Goal: Task Accomplishment & Management: Manage account settings

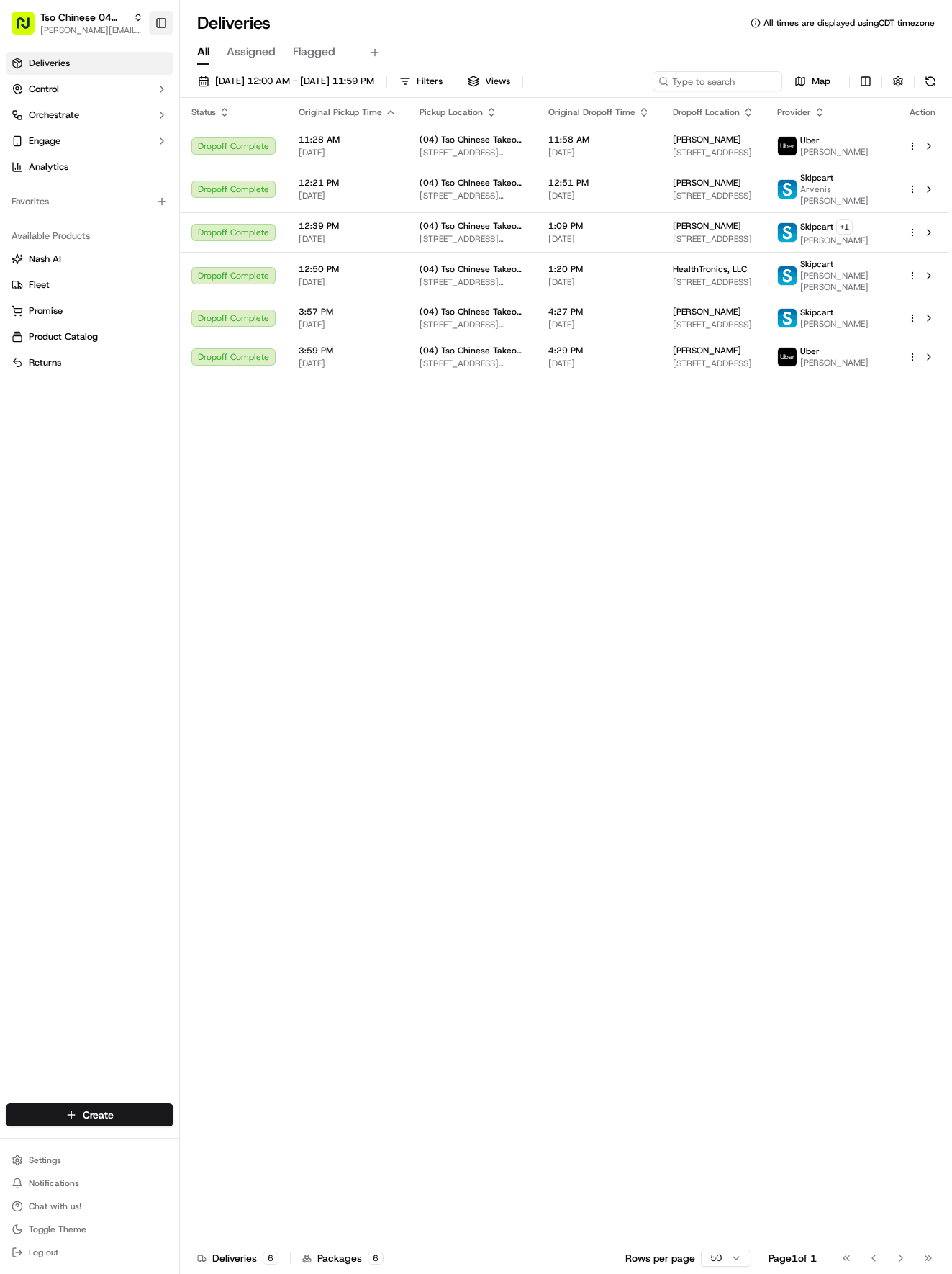
click at [161, 30] on button "Toggle Sidebar" at bounding box center [161, 23] width 24 height 24
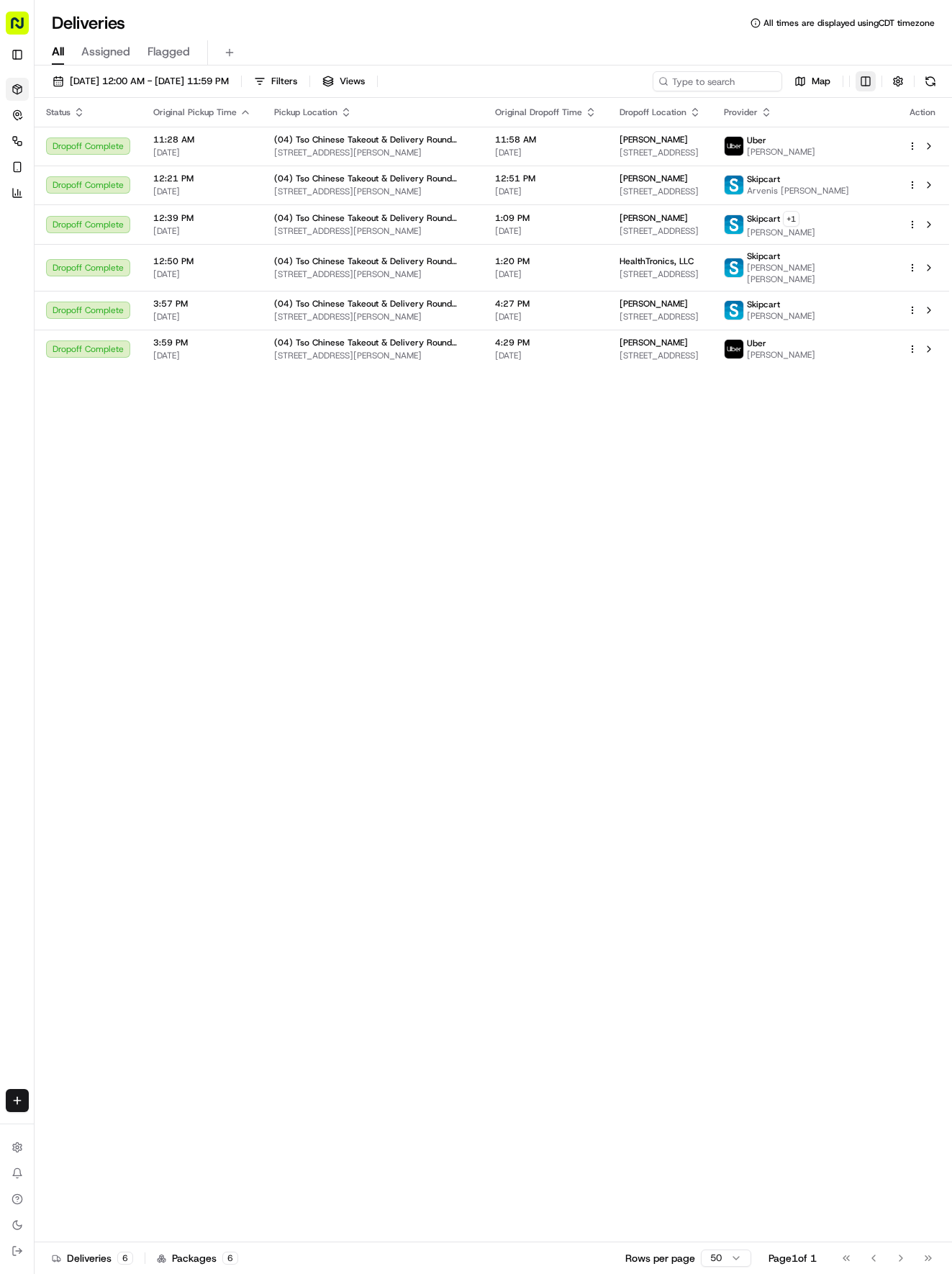
click at [869, 77] on html "Tso Chinese 04 Round Rock [EMAIL_ADDRESS][DOMAIN_NAME] Toggle Sidebar Deliverie…" at bounding box center [476, 637] width 952 height 1274
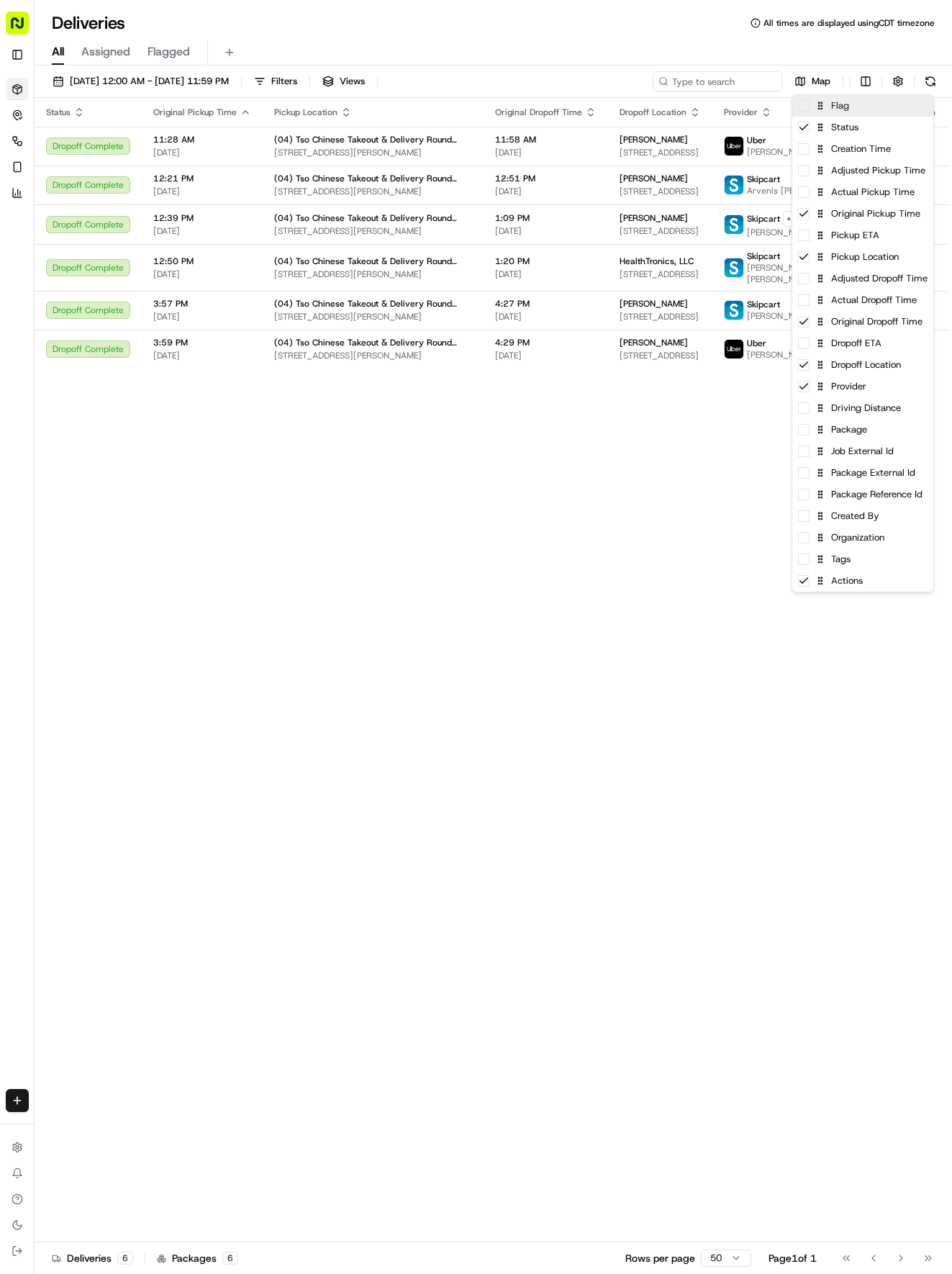
click at [862, 106] on div "Flag" at bounding box center [862, 105] width 141 height 21
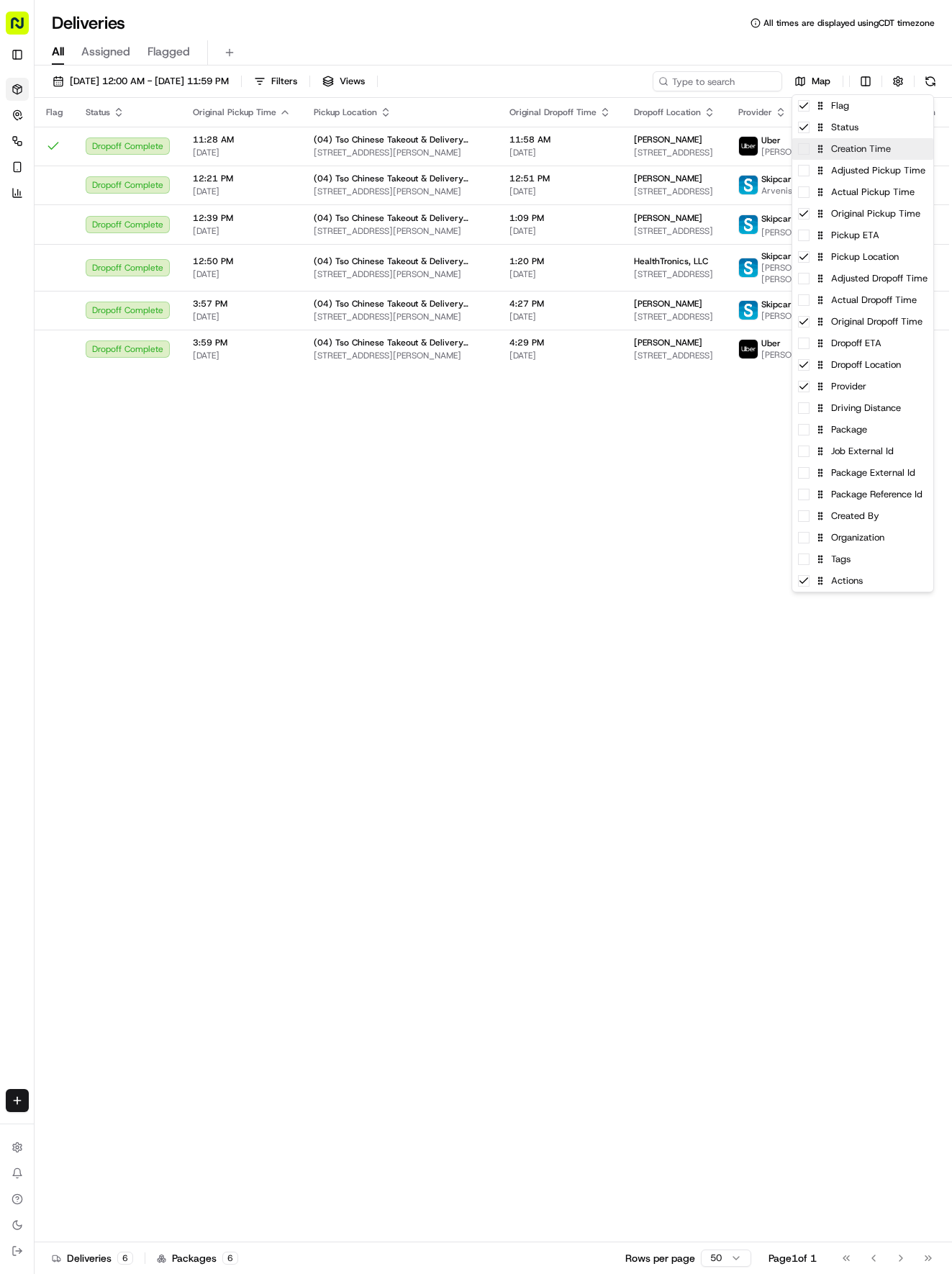
click at [866, 149] on div "Creation Time" at bounding box center [862, 148] width 141 height 21
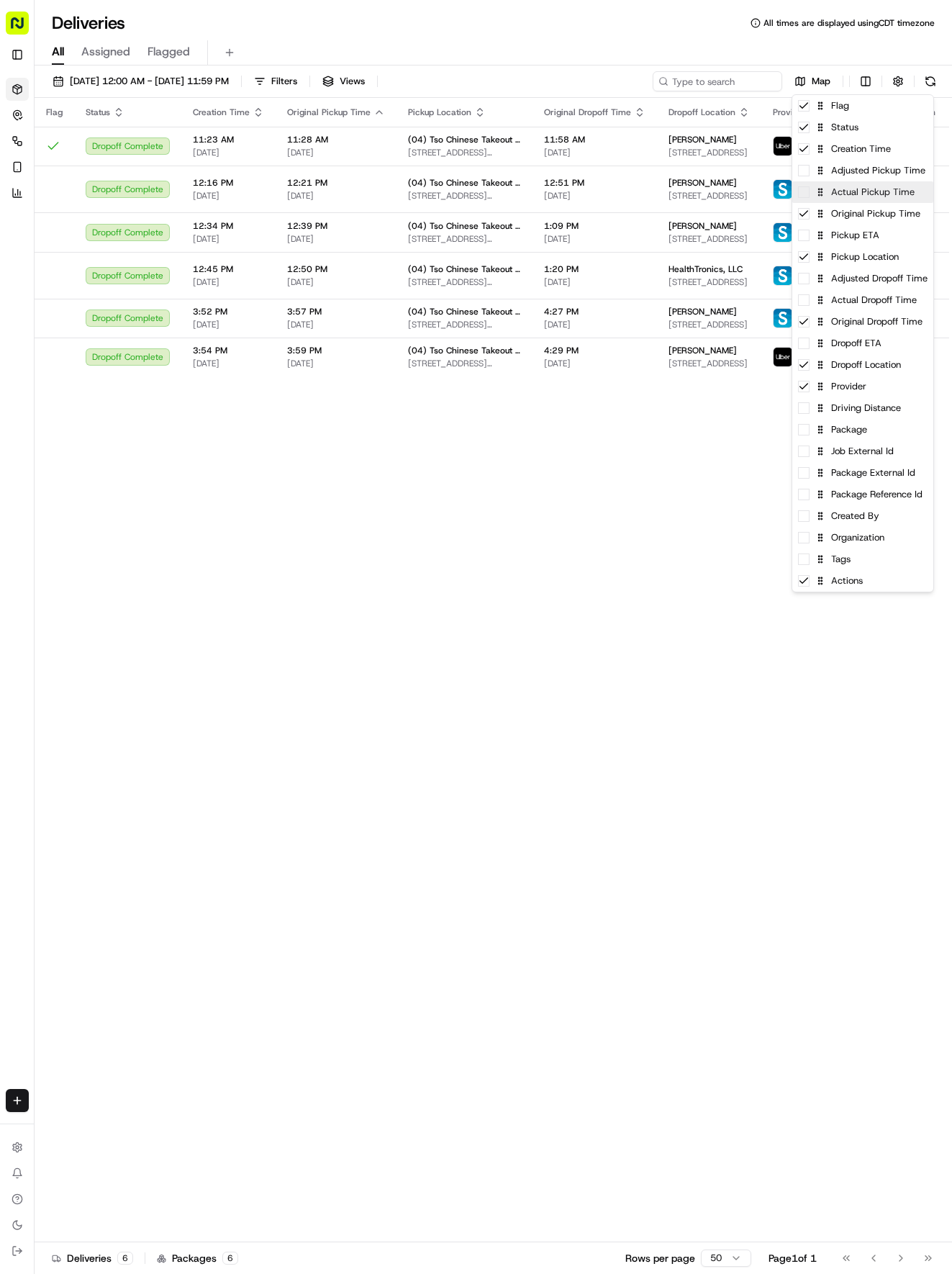
click at [865, 190] on div "Actual Pickup Time" at bounding box center [862, 191] width 141 height 21
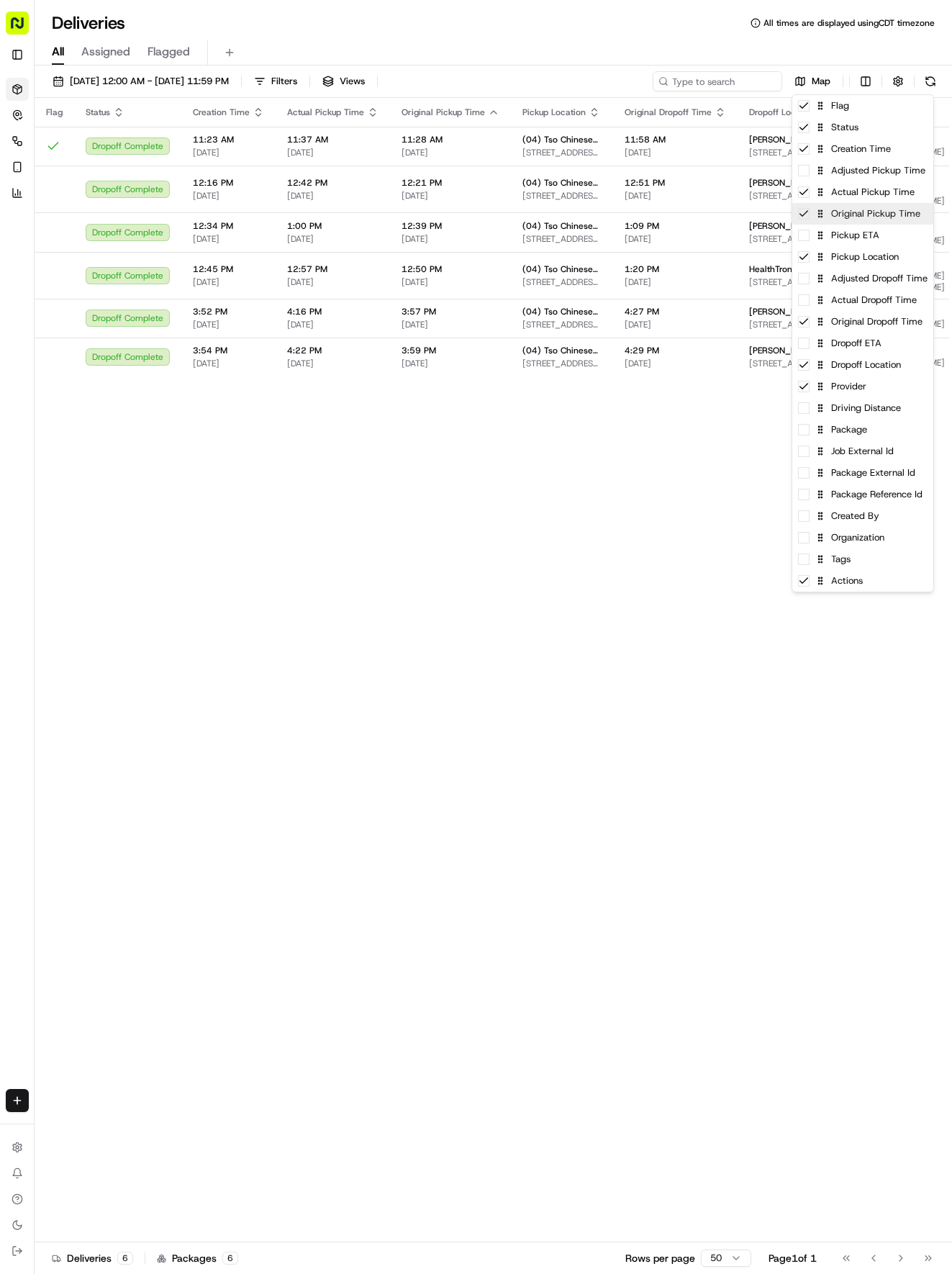
click at [862, 217] on div "Original Pickup Time" at bounding box center [862, 213] width 141 height 21
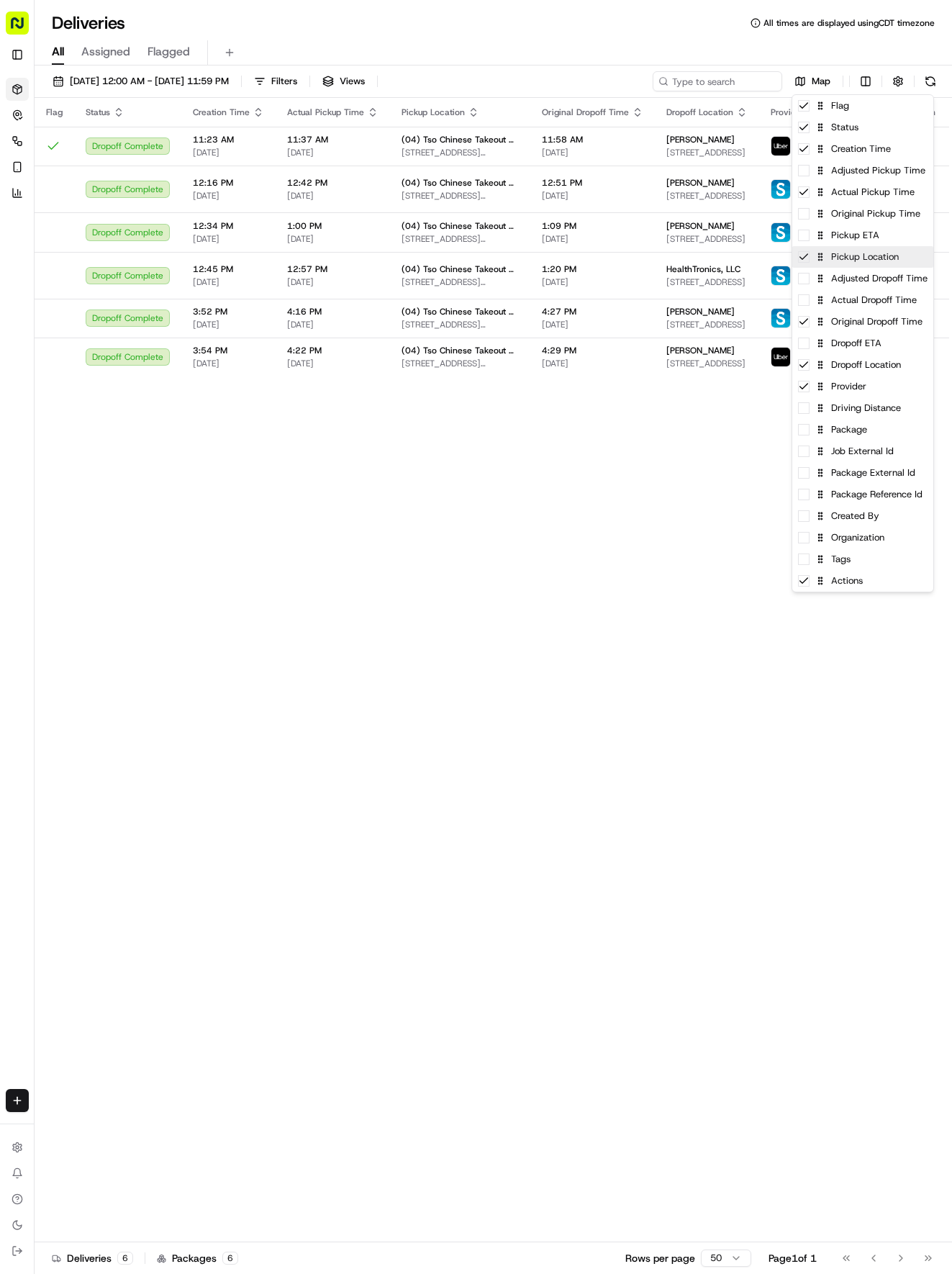
click at [850, 262] on div "Pickup Location" at bounding box center [862, 257] width 141 height 21
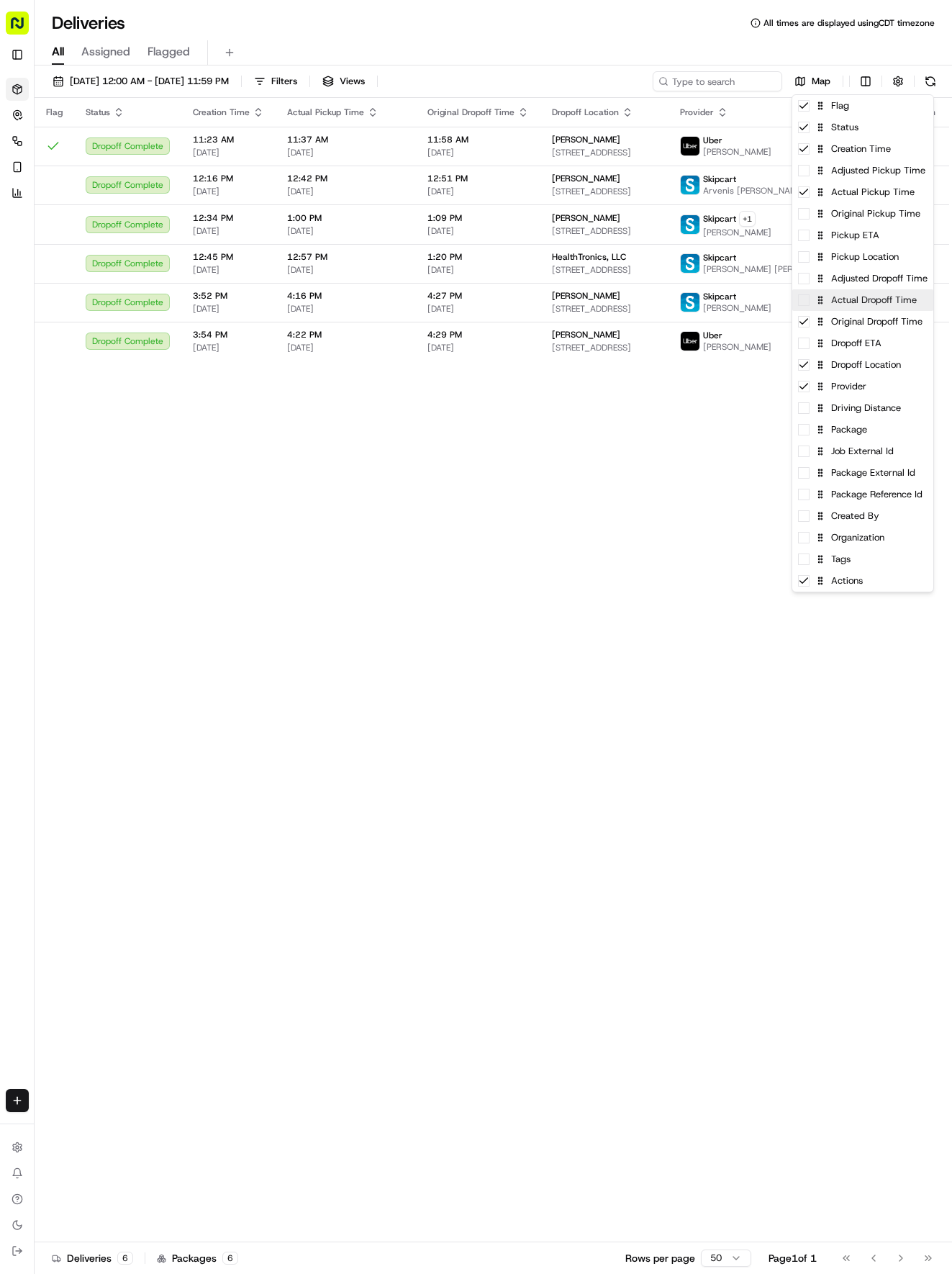
click at [845, 310] on div "Actual Dropoff Time" at bounding box center [862, 300] width 141 height 21
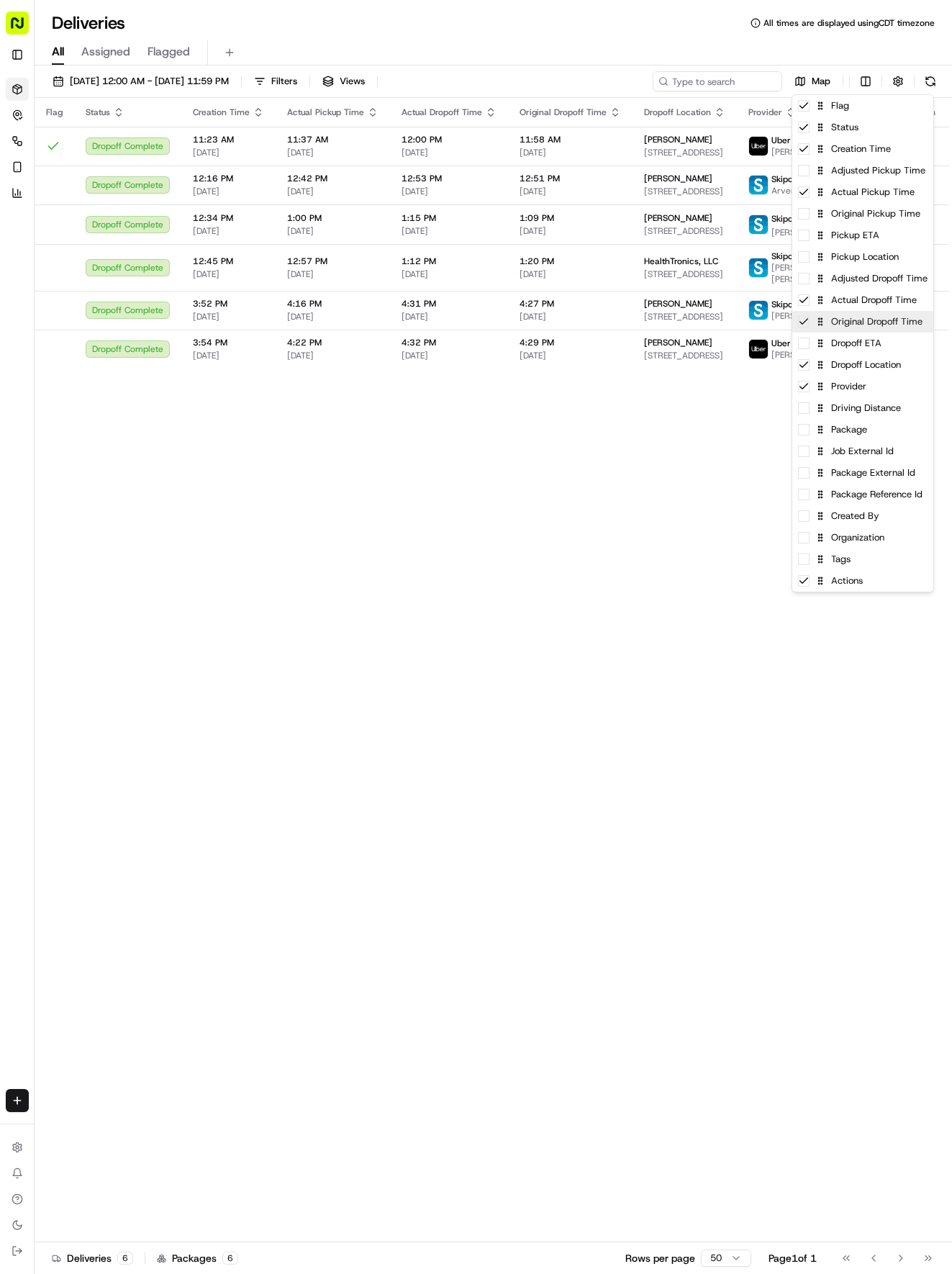
click at [853, 329] on div "Original Dropoff Time" at bounding box center [862, 321] width 141 height 21
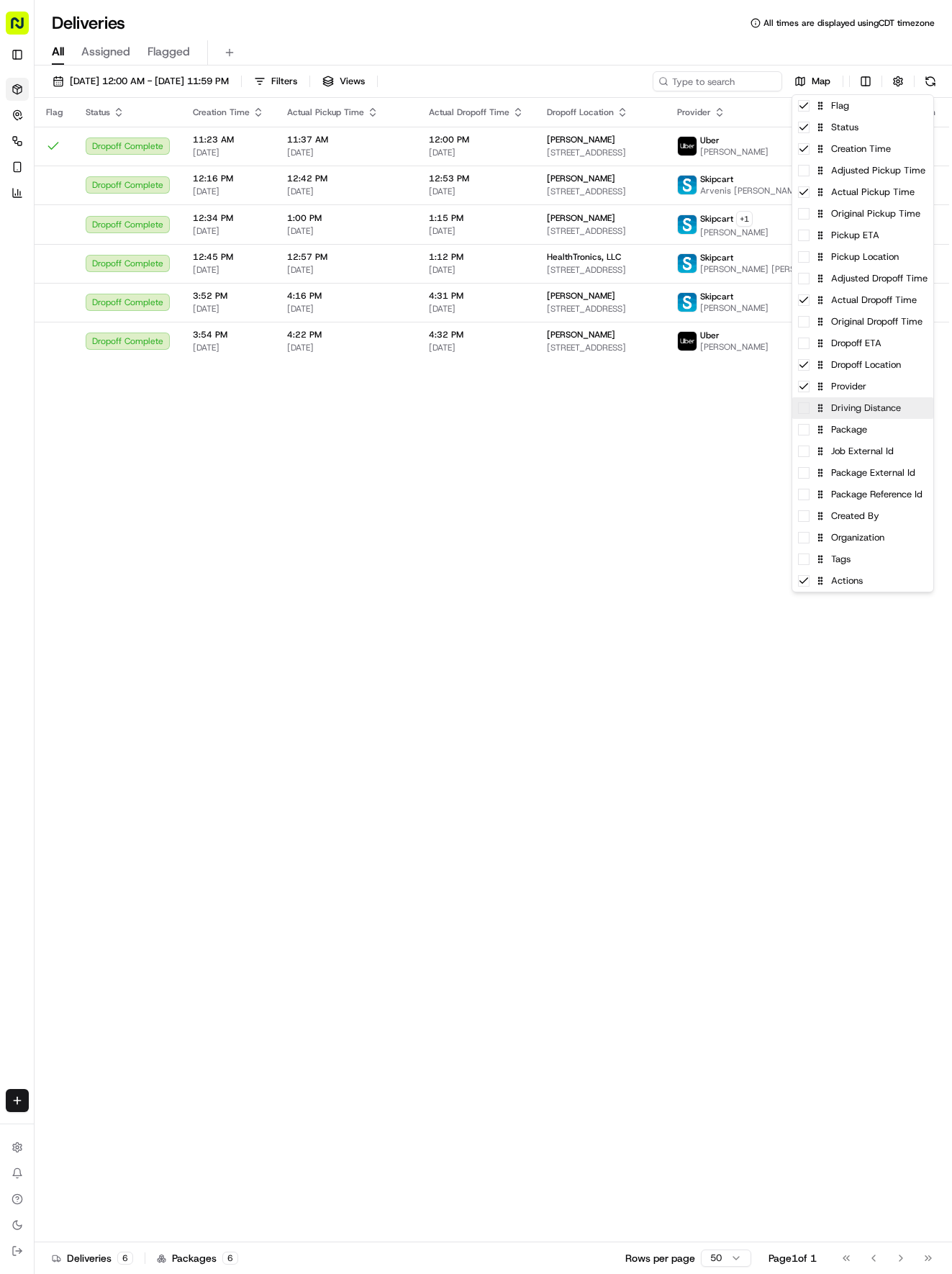
click at [855, 416] on div "Driving Distance" at bounding box center [862, 408] width 141 height 21
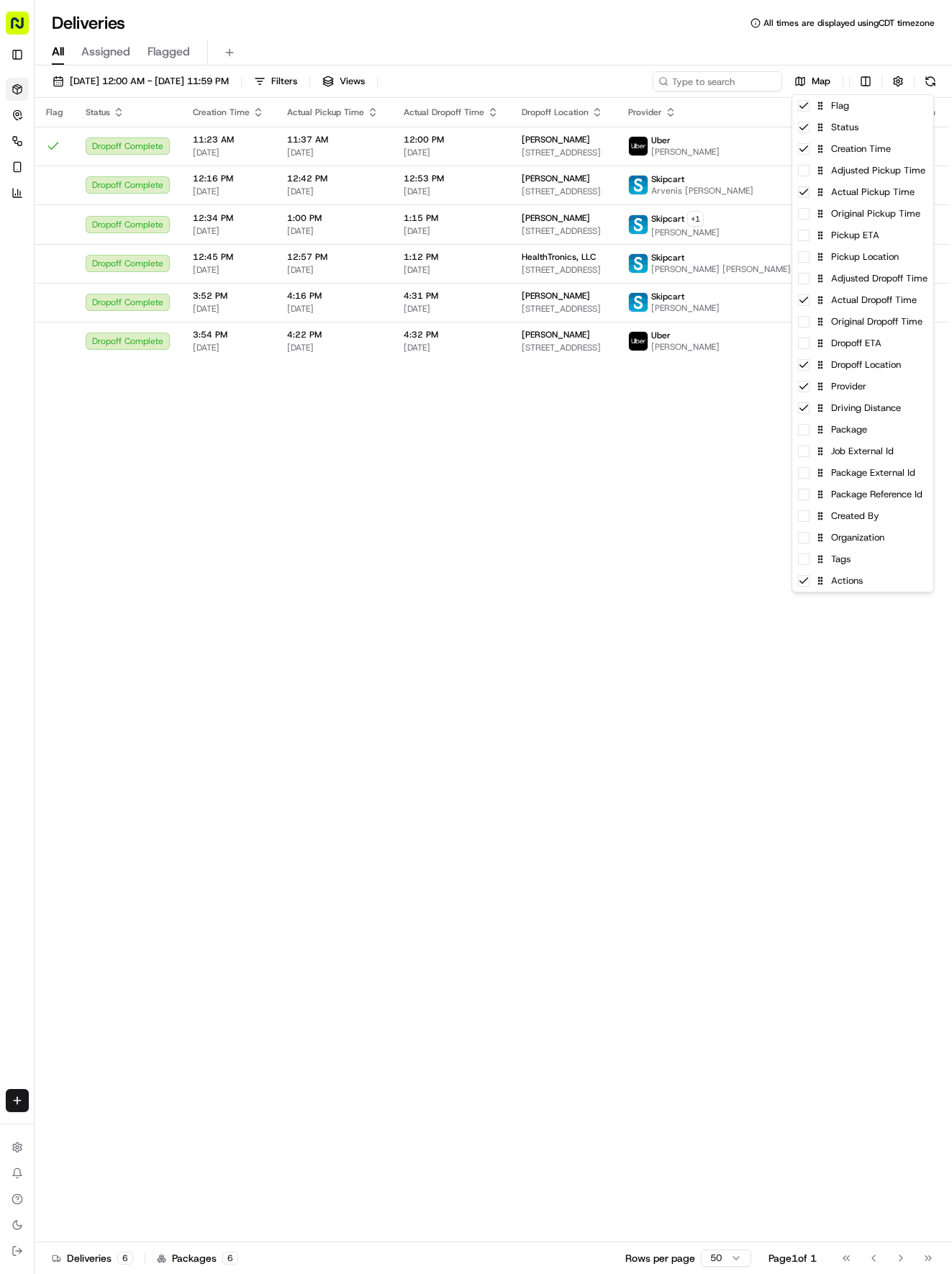
click at [656, 435] on html "Tso Chinese 04 Round Rock [EMAIL_ADDRESS][DOMAIN_NAME] Toggle Sidebar Deliverie…" at bounding box center [476, 637] width 952 height 1274
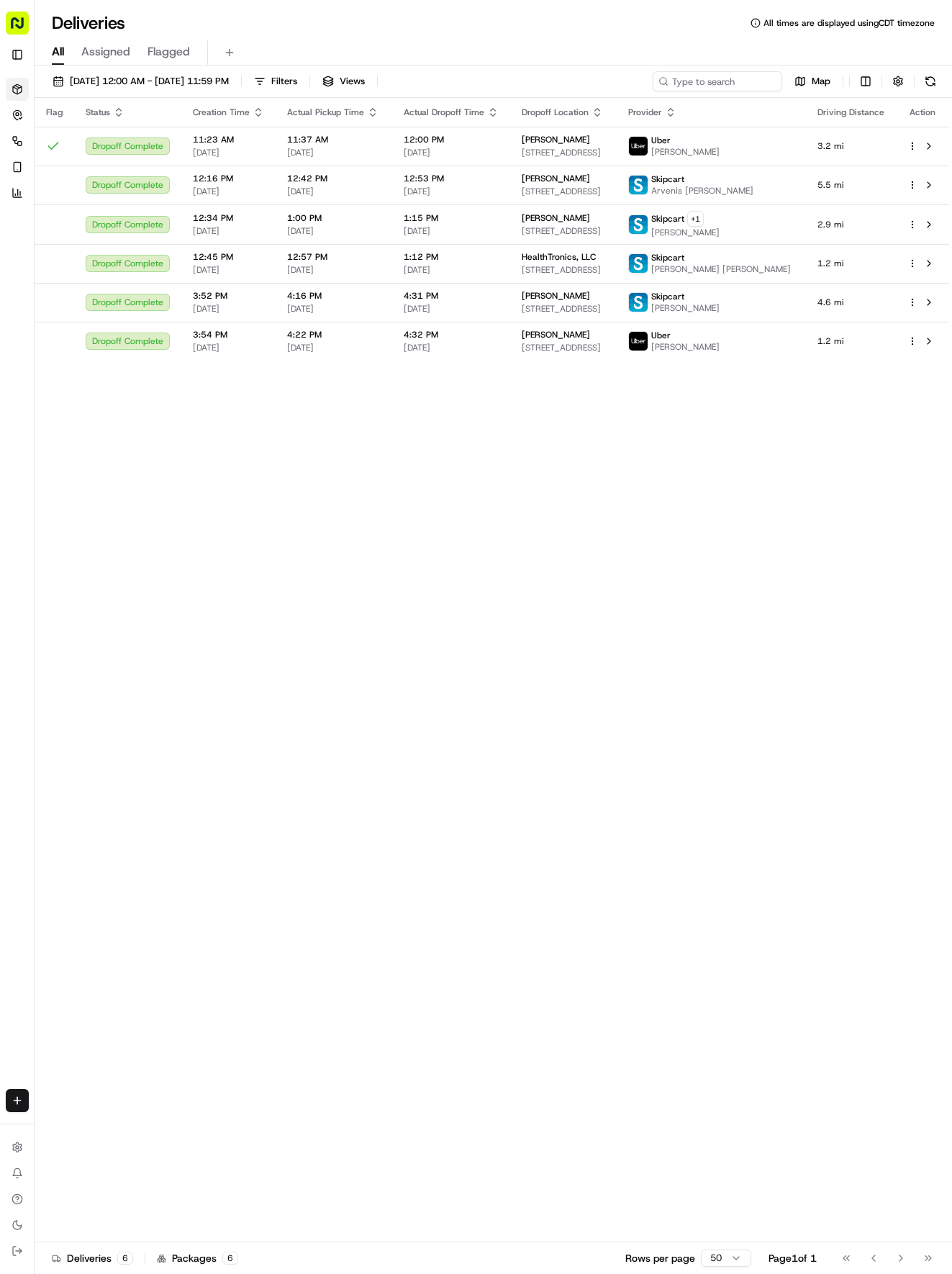
click at [255, 112] on icon "button" at bounding box center [259, 112] width 11 height 11
click at [11, 1102] on html "Tso Chinese 04 Round Rock [EMAIL_ADDRESS][DOMAIN_NAME] Toggle Sidebar Deliverie…" at bounding box center [476, 637] width 952 height 1274
click at [60, 1126] on link "Delivery" at bounding box center [112, 1127] width 154 height 26
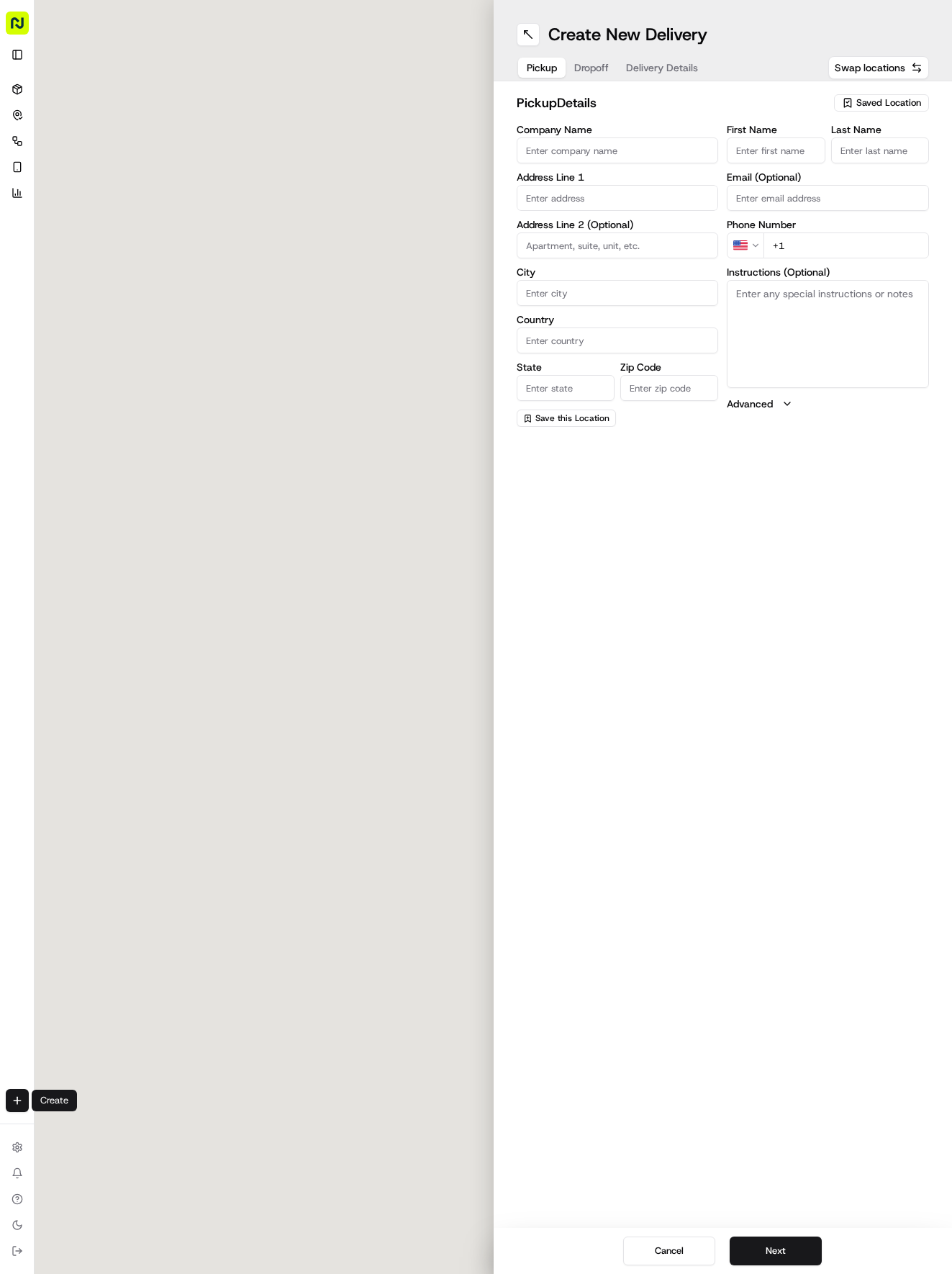
click at [899, 106] on span "Saved Location" at bounding box center [889, 103] width 64 height 13
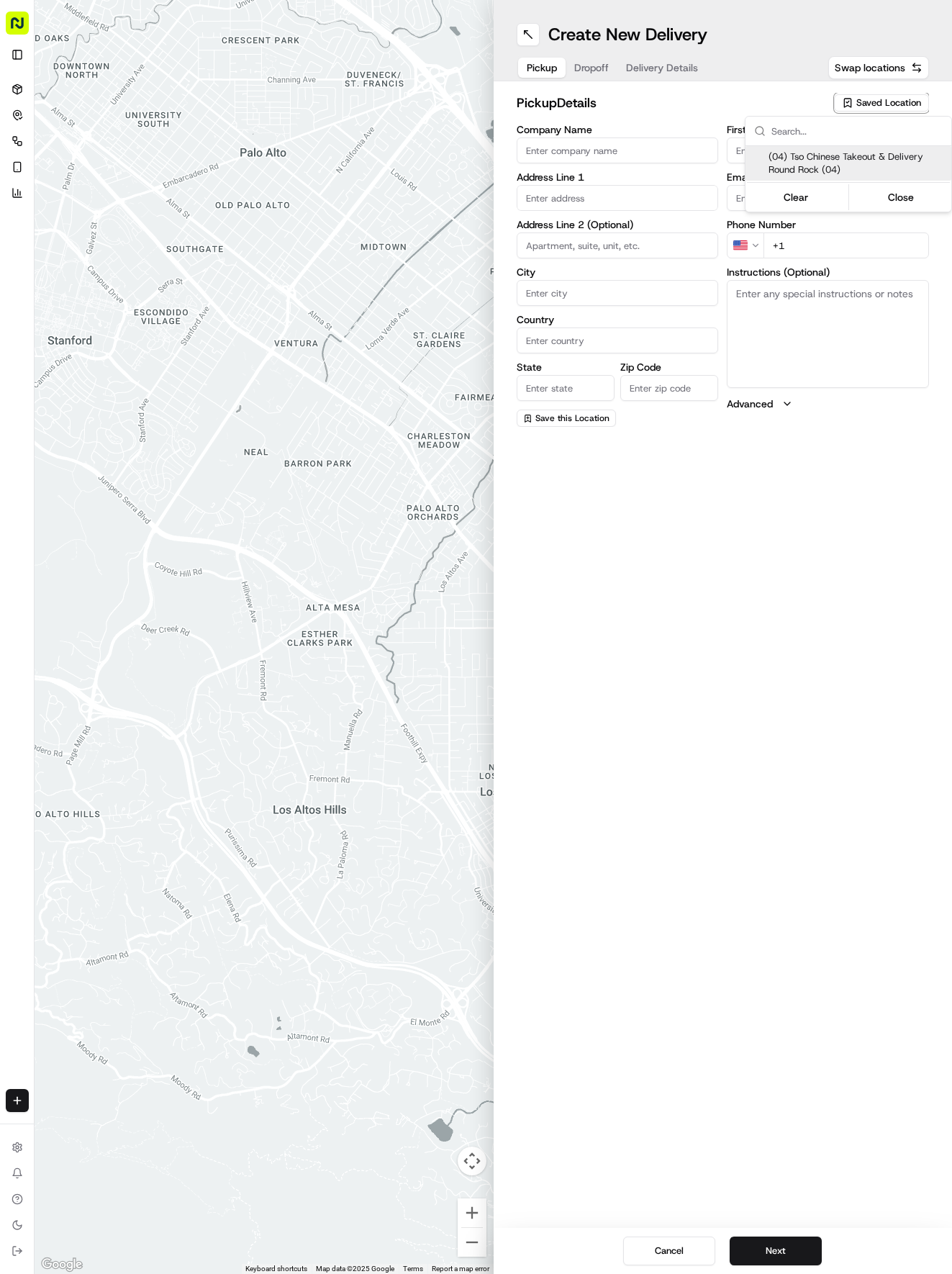
click at [850, 157] on span "(04) Tso Chinese Takeout & Delivery Round Rock (04)" at bounding box center [858, 163] width 177 height 26
type input "(04) Tso Chinese Takeout & Delivery Round Rock"
type input "2000 N [PERSON_NAME] St"
type input "Ste 108"
type input "Round Rock"
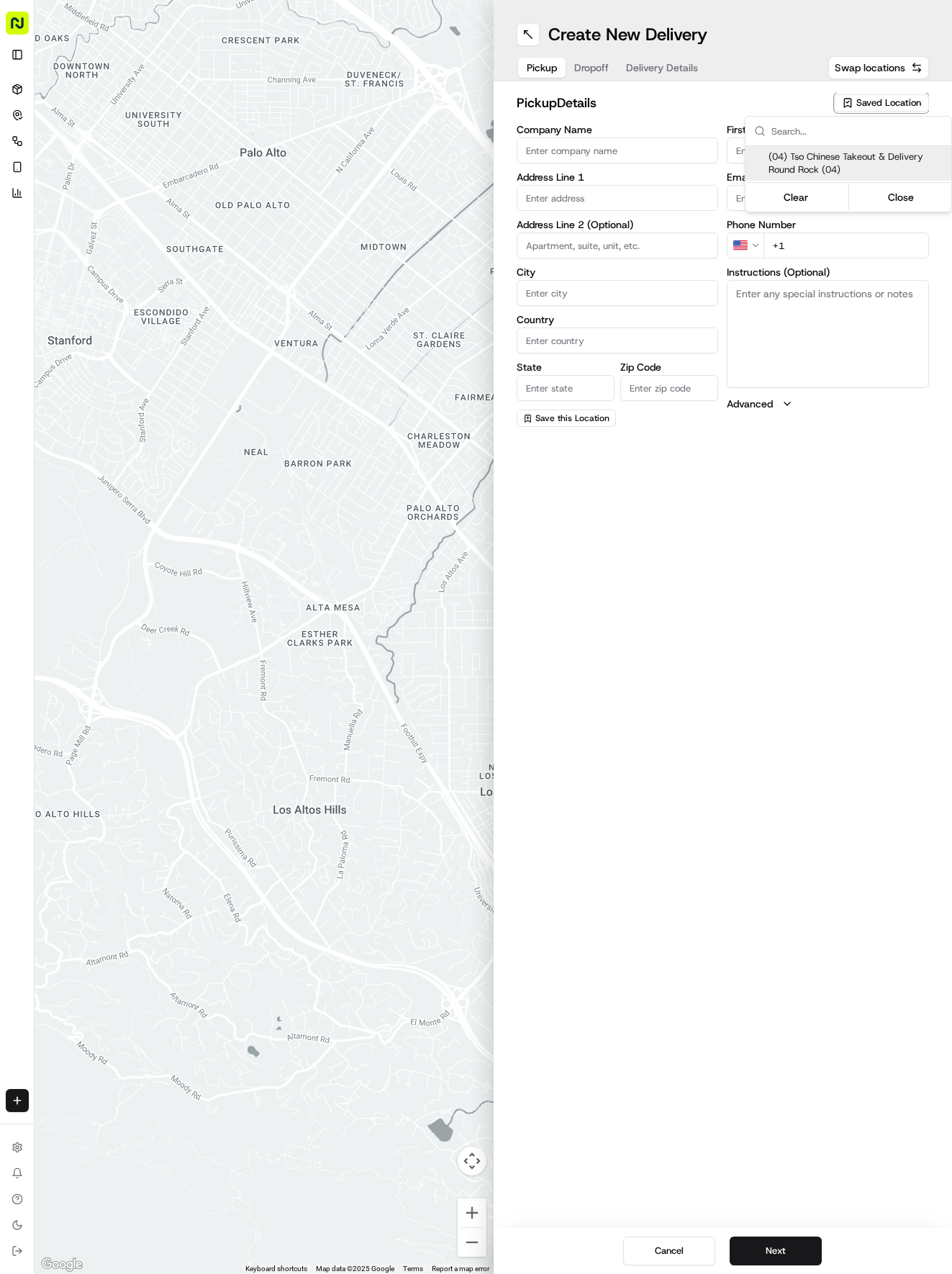
type input "US"
type input "[GEOGRAPHIC_DATA]"
type input "78664"
type input "Tso Chinese"
type input "Round Rock Manager"
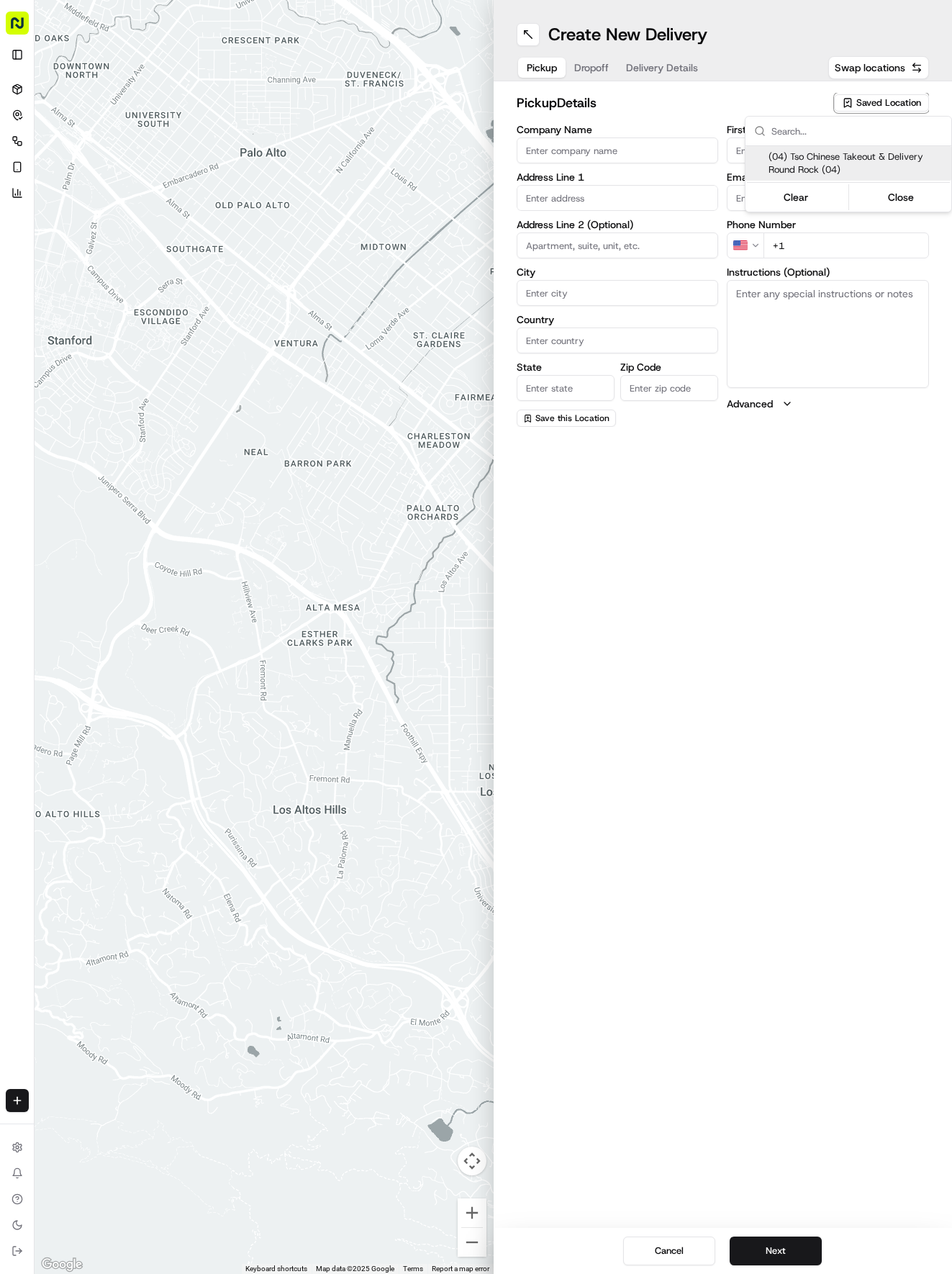
type input "[EMAIL_ADDRESS][DOMAIN_NAME]"
type input "[PHONE_NUMBER]"
type textarea "Submit a picture displaying address & food as Proof of Delivery. Envía una foto…"
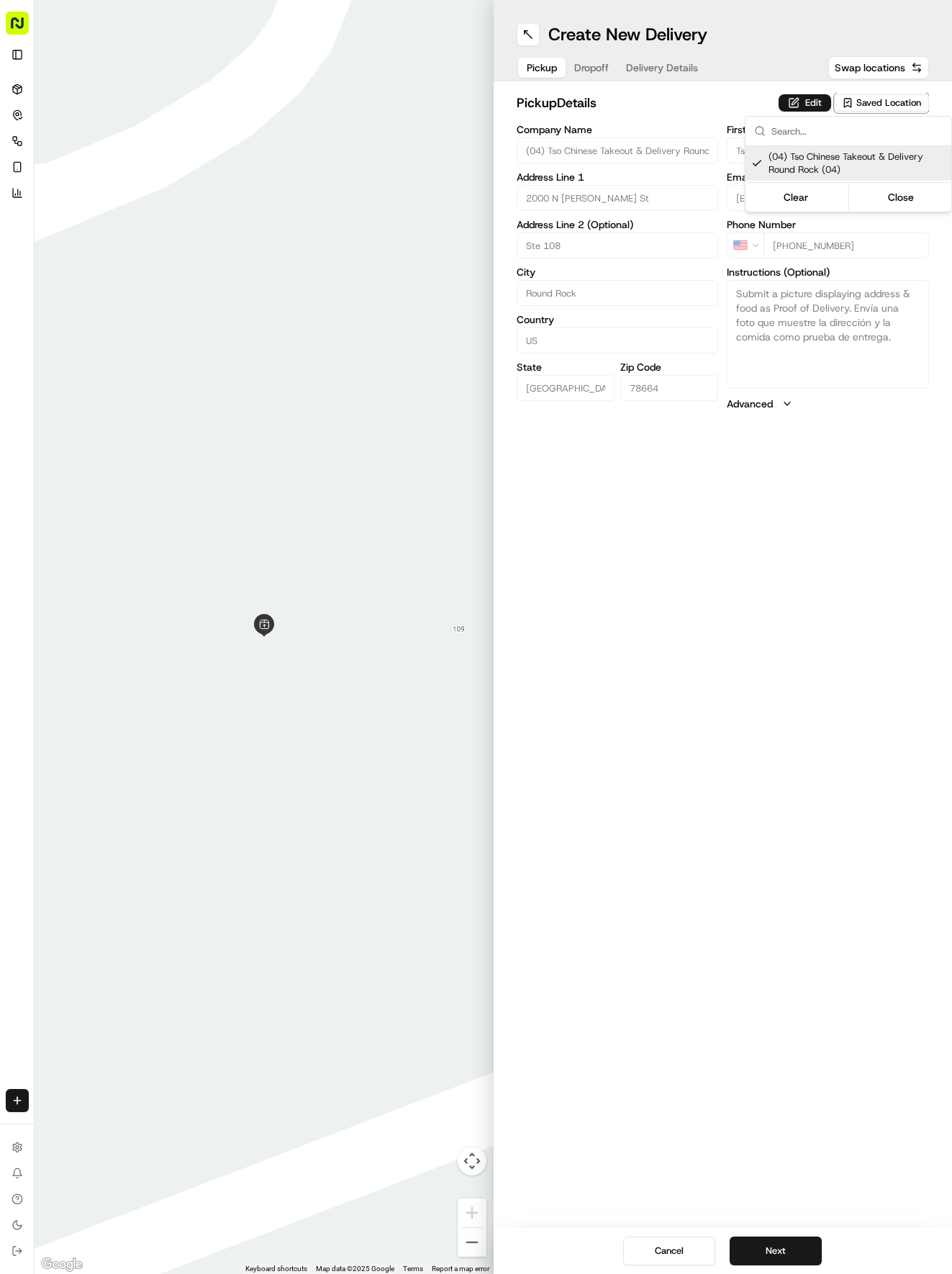
click at [637, 87] on html "Tso Chinese 04 Round Rock [EMAIL_ADDRESS][DOMAIN_NAME] Toggle Sidebar Deliverie…" at bounding box center [476, 637] width 952 height 1274
click at [636, 71] on button "Delivery Details" at bounding box center [663, 68] width 90 height 21
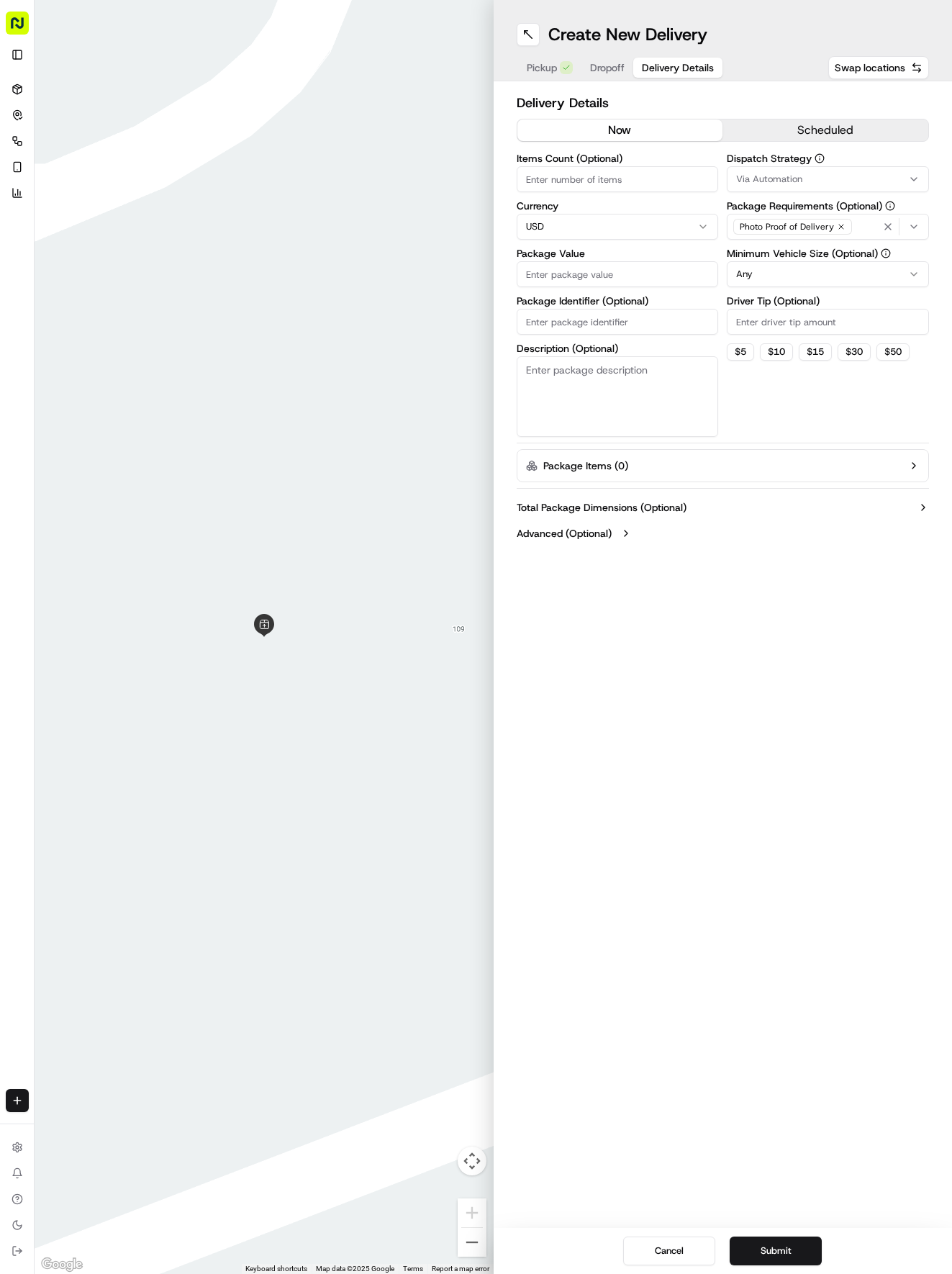
click at [601, 329] on input "Package Identifier (Optional)" at bounding box center [618, 322] width 203 height 26
paste input "DHSF9N3"
type input "DHSF9N3"
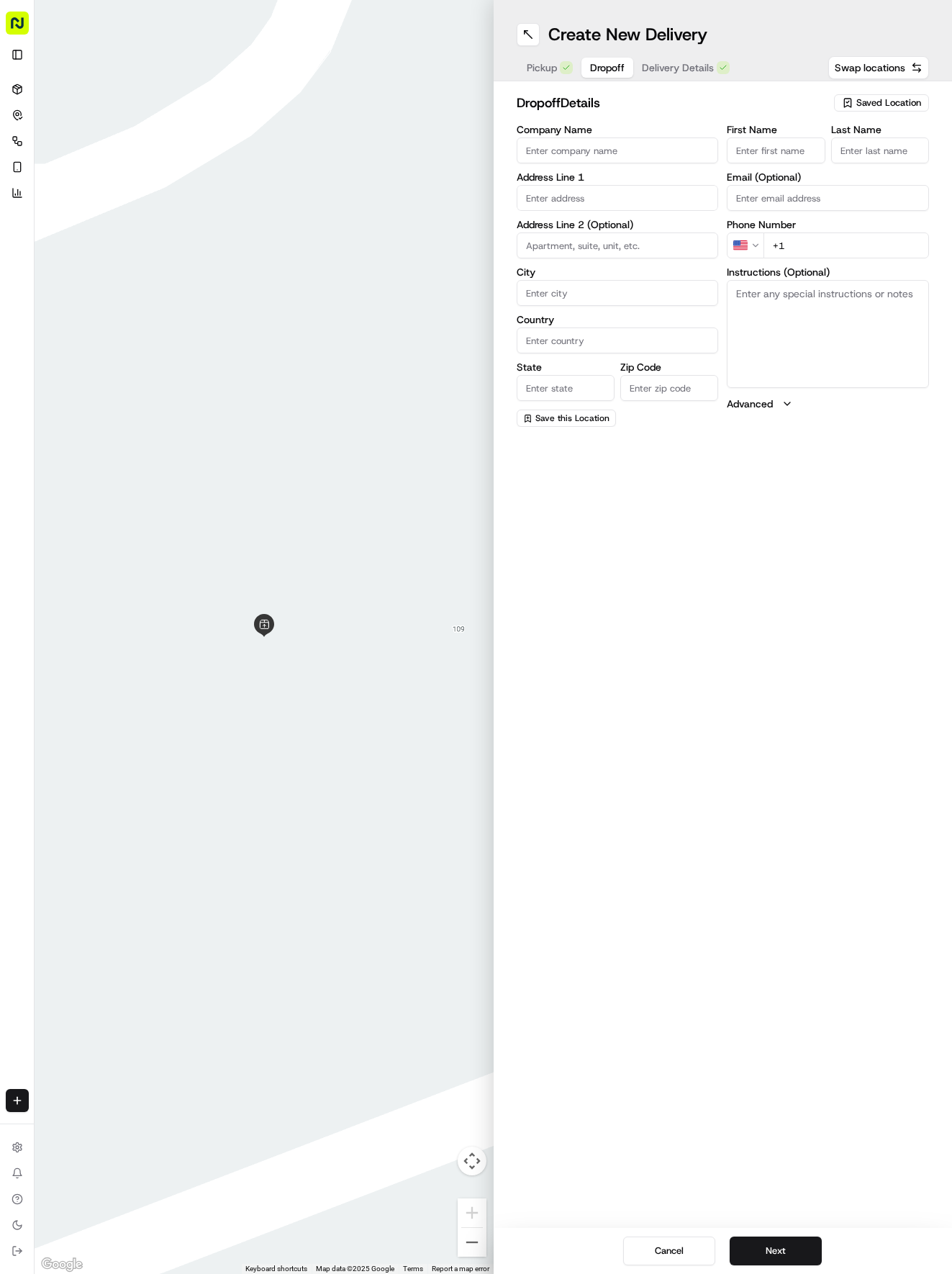
click at [605, 64] on span "Dropoff" at bounding box center [607, 67] width 35 height 14
click at [596, 199] on input "text" at bounding box center [618, 198] width 203 height 26
click at [633, 233] on div "[STREET_ADDRESS]" at bounding box center [617, 228] width 195 height 21
type input "[STREET_ADDRESS]"
type input "Round Rock"
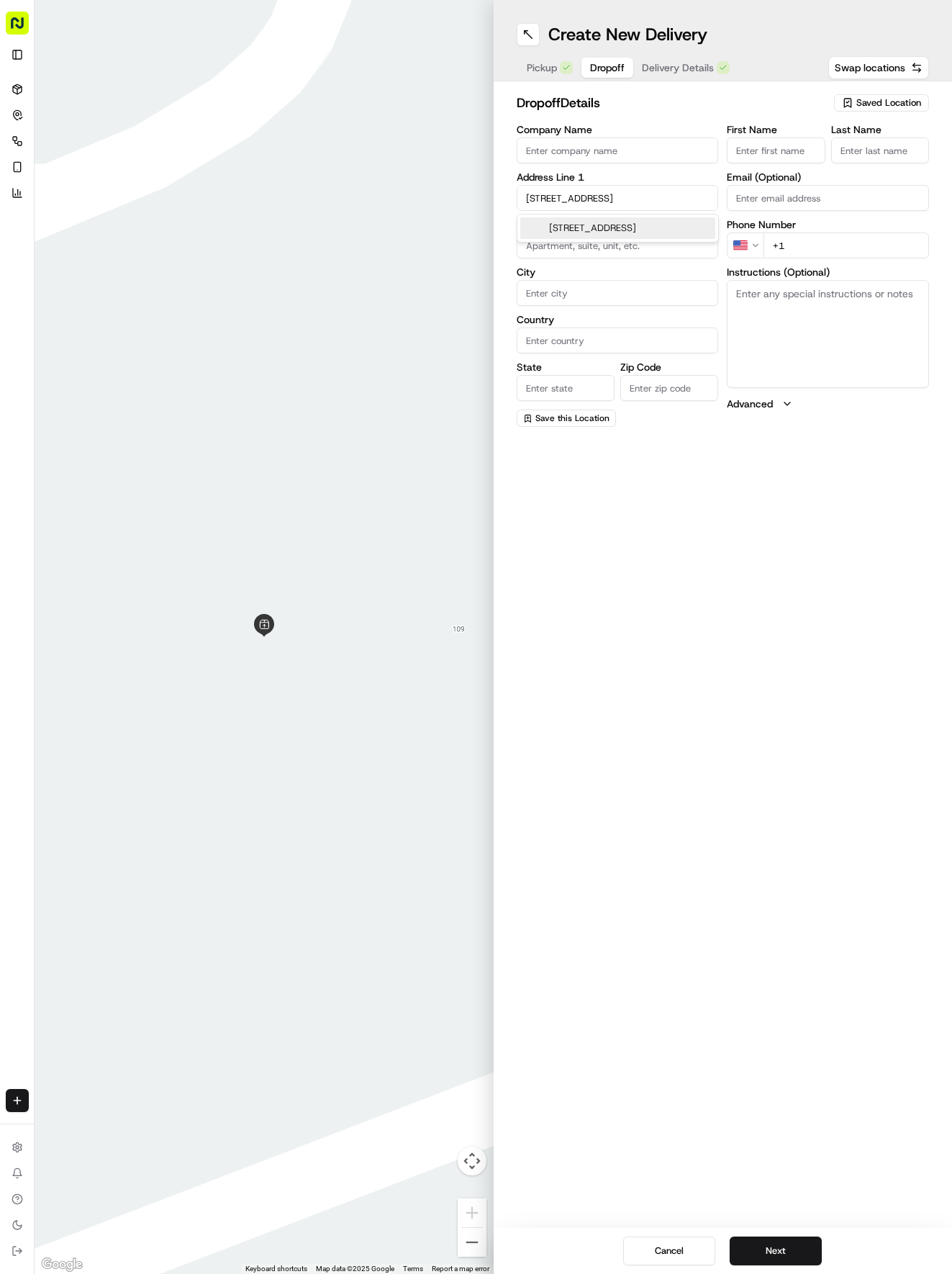
type input "[GEOGRAPHIC_DATA]"
type input "78664"
type input "[STREET_ADDRESS]"
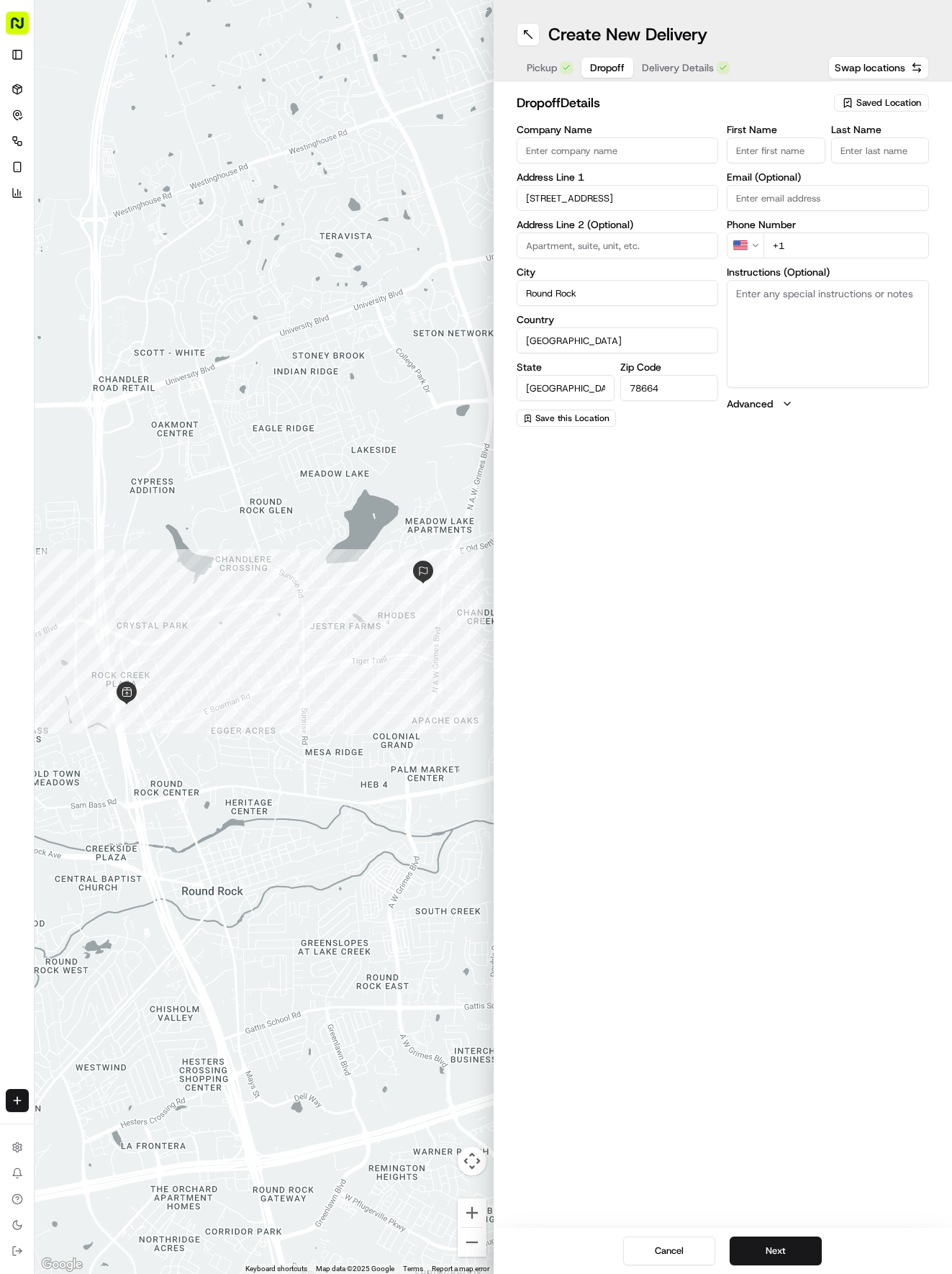
click at [793, 149] on input "First Name" at bounding box center [776, 150] width 98 height 26
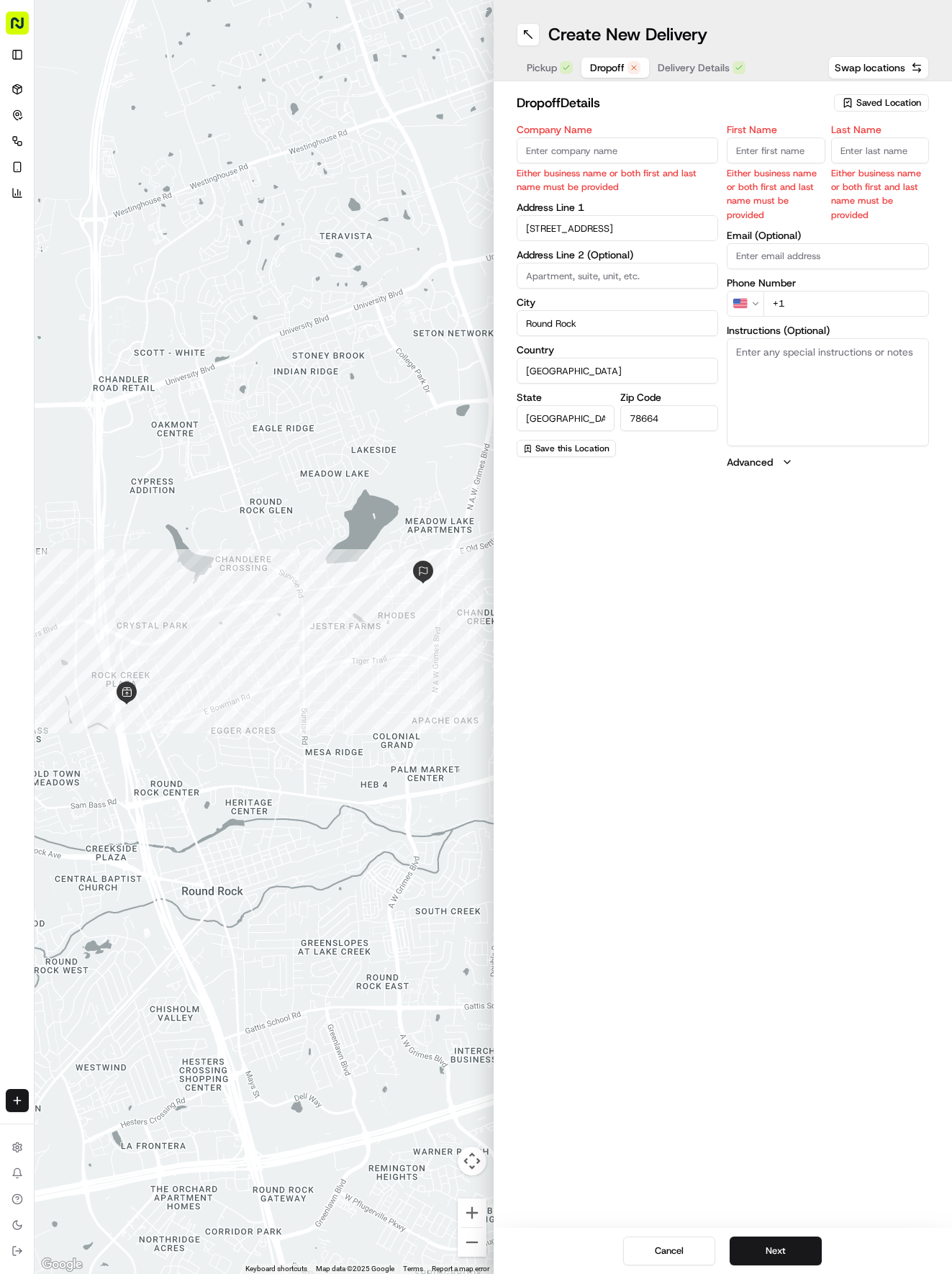
click at [866, 101] on span "Saved Location" at bounding box center [889, 103] width 64 height 13
click at [866, 101] on html "Tso Chinese 04 Round Rock [EMAIL_ADDRESS][DOMAIN_NAME] Toggle Sidebar Deliverie…" at bounding box center [476, 637] width 952 height 1274
drag, startPoint x: 795, startPoint y: 587, endPoint x: 723, endPoint y: 411, distance: 190.2
click at [791, 586] on html "Tso Chinese 04 Round Rock [EMAIL_ADDRESS][DOMAIN_NAME] Toggle Sidebar Deliverie…" at bounding box center [476, 637] width 952 height 1274
click at [538, 61] on span "Pickup" at bounding box center [541, 67] width 30 height 14
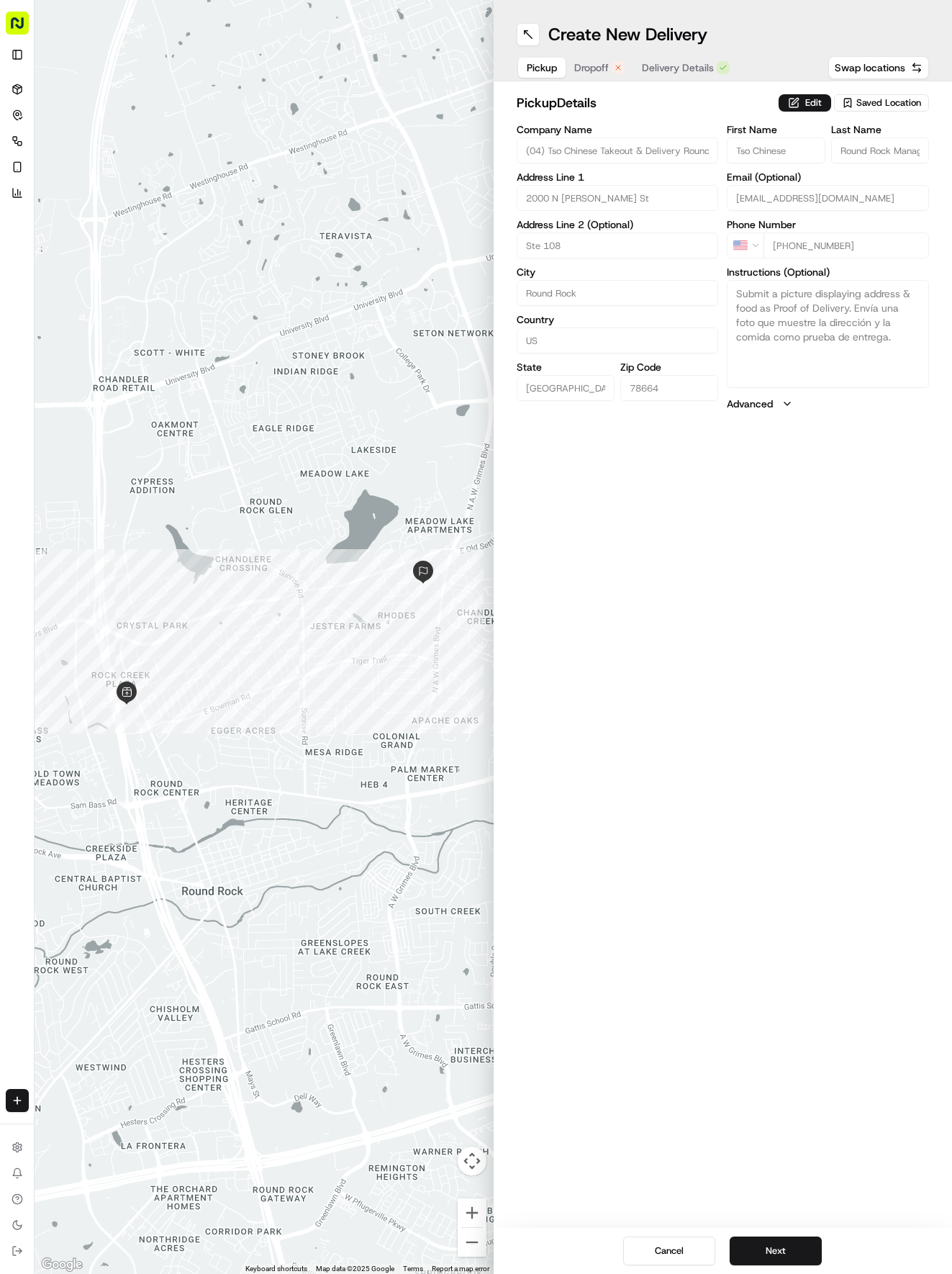
click at [604, 61] on span "Dropoff" at bounding box center [591, 67] width 35 height 14
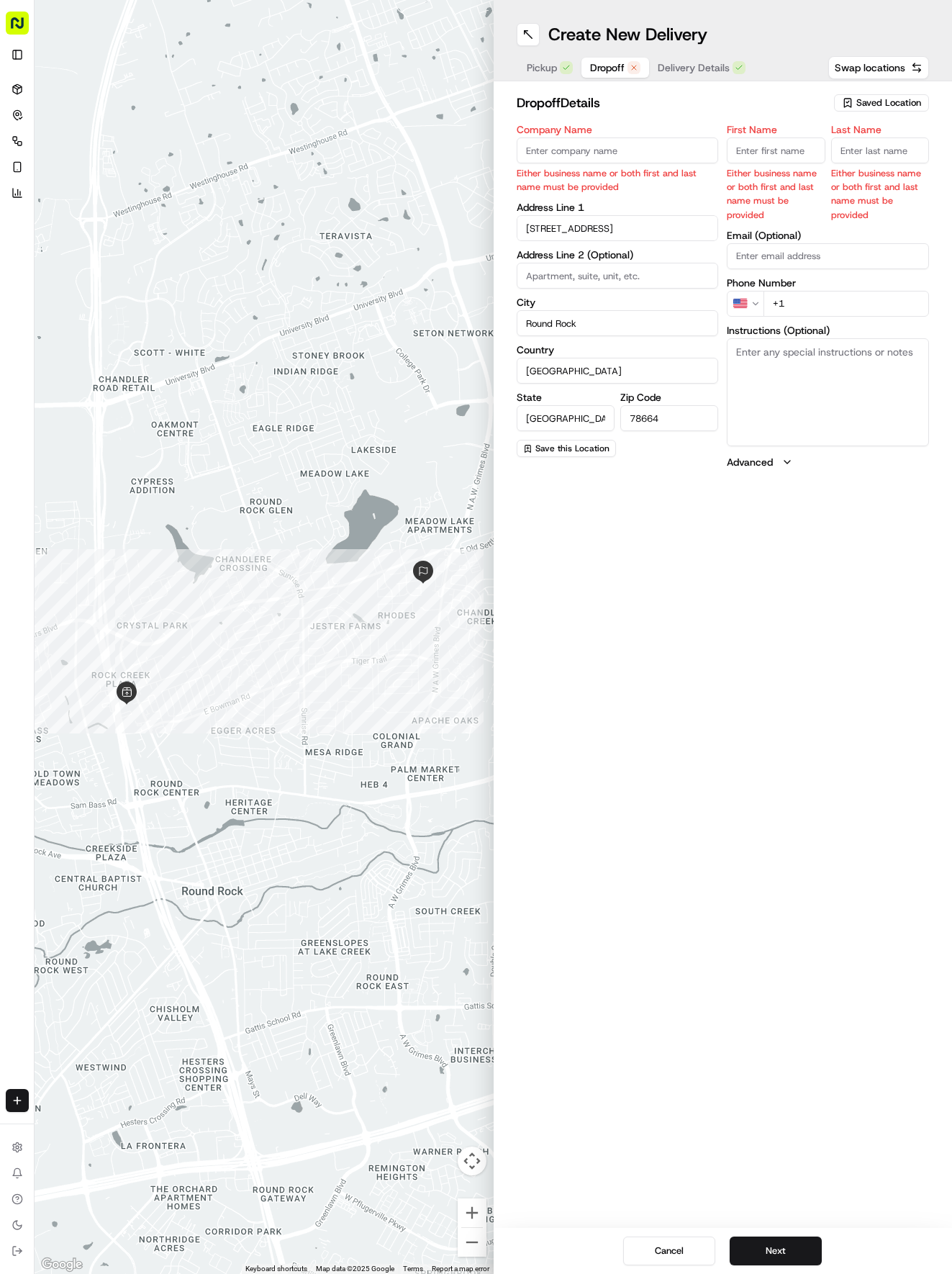
click at [775, 152] on input "First Name" at bounding box center [776, 150] width 98 height 26
type input "Terrry"
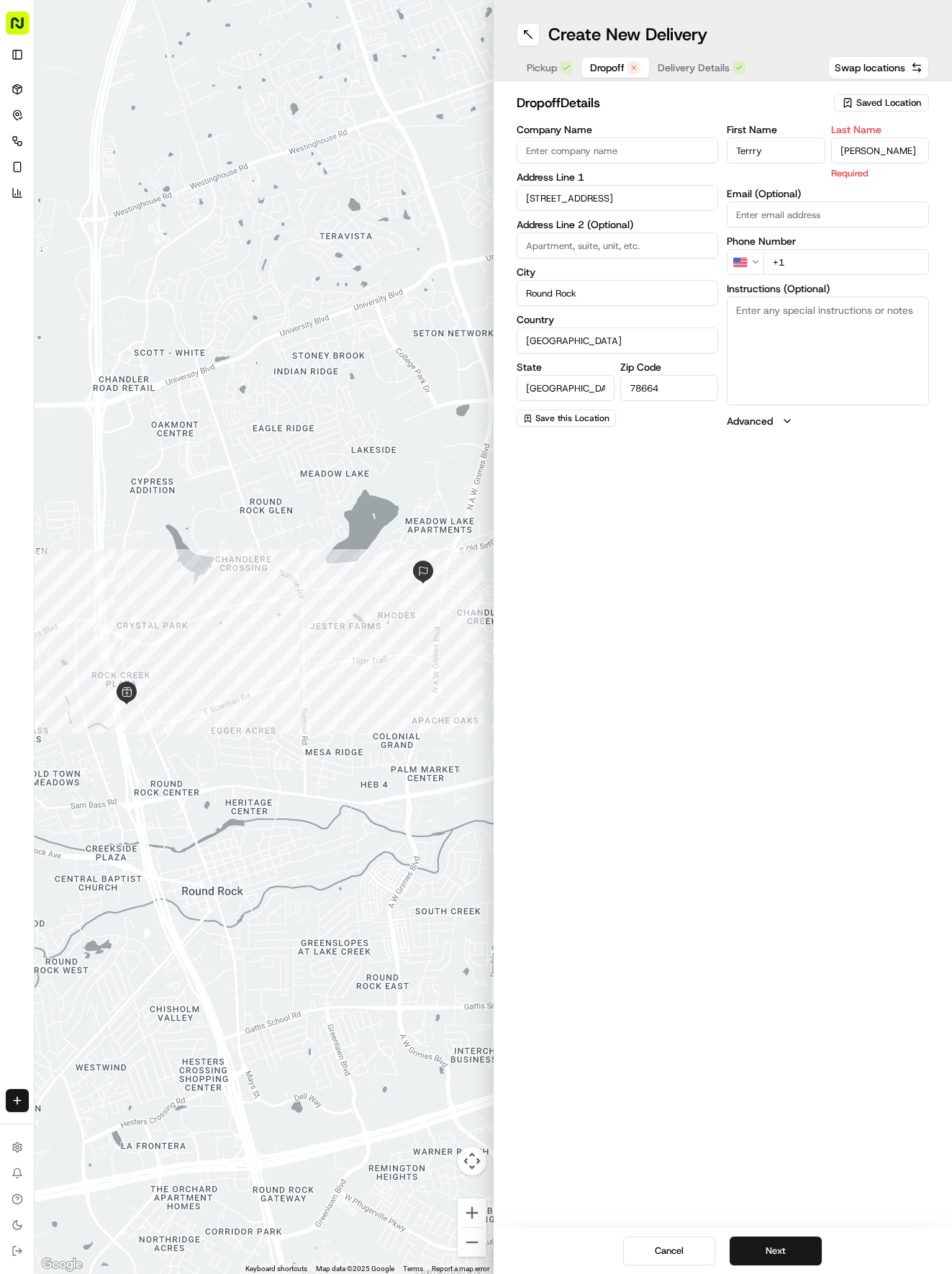
type input "[PERSON_NAME]"
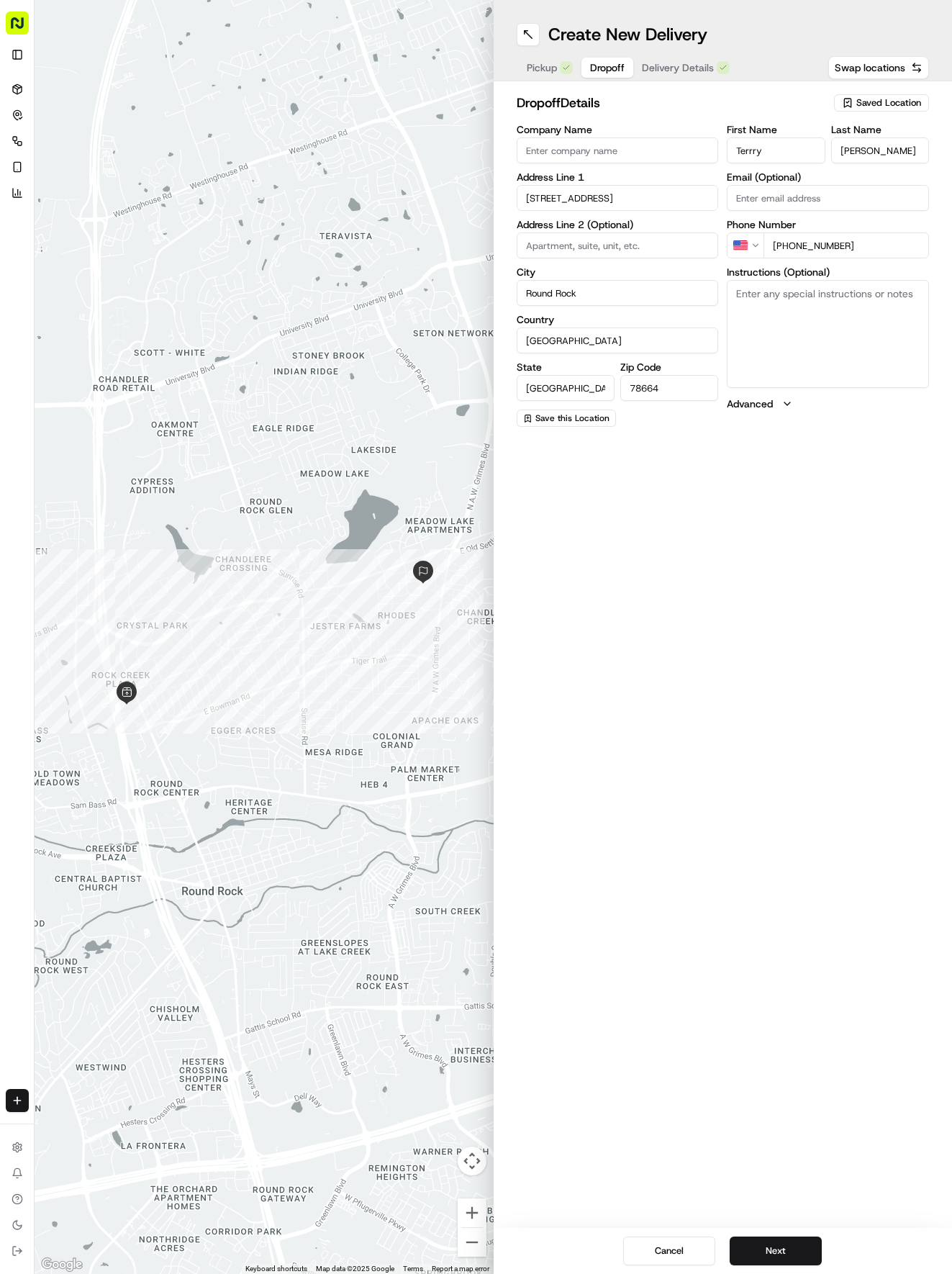
type input "[PHONE_NUMBER]"
click at [702, 62] on span "Delivery Details" at bounding box center [678, 67] width 72 height 14
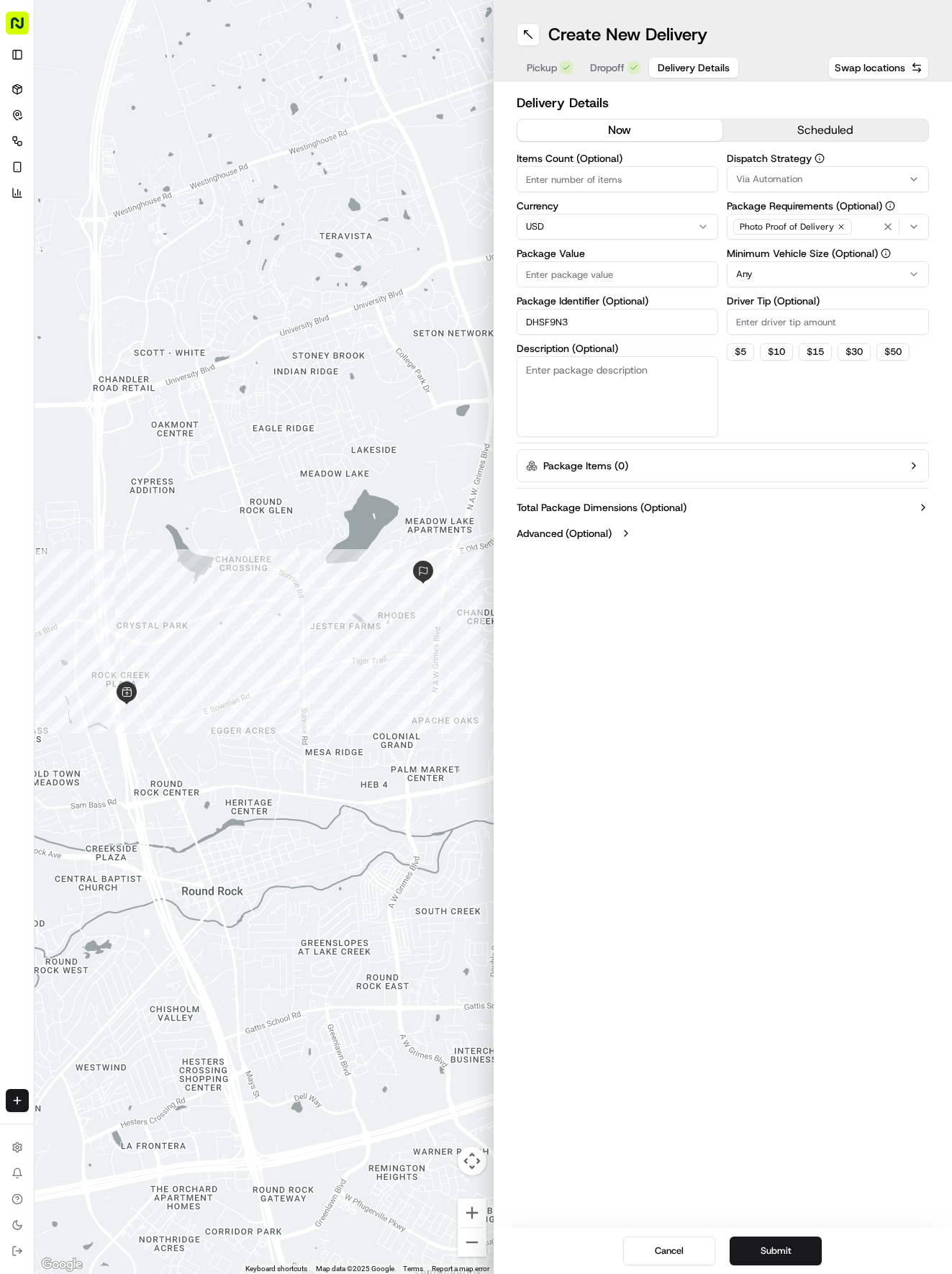
click at [627, 284] on input "Package Value" at bounding box center [618, 274] width 203 height 26
type input "50.12"
click at [805, 191] on button "Via Automation" at bounding box center [828, 179] width 203 height 26
click at [804, 260] on span "Tso Round Rock Strategy" at bounding box center [839, 258] width 177 height 13
drag, startPoint x: 804, startPoint y: 366, endPoint x: 781, endPoint y: 278, distance: 91.0
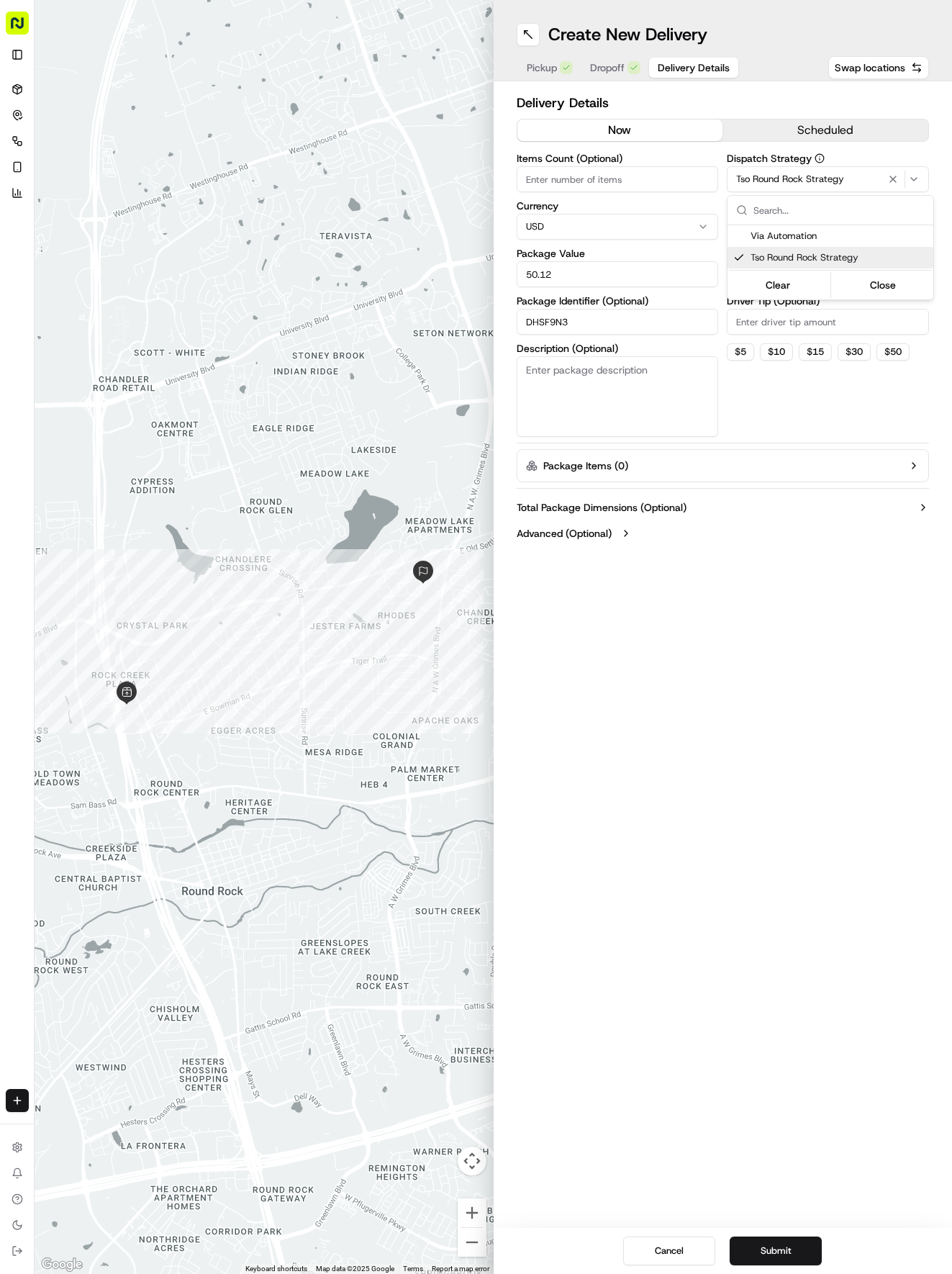
click at [801, 347] on html "Tso Chinese 04 Round Rock [EMAIL_ADDRESS][DOMAIN_NAME] Toggle Sidebar Deliverie…" at bounding box center [476, 637] width 952 height 1274
click at [782, 272] on html "Tso Chinese 04 Round Rock [EMAIL_ADDRESS][DOMAIN_NAME] Toggle Sidebar Deliverie…" at bounding box center [476, 637] width 952 height 1274
click at [777, 322] on input "Driver Tip (Optional)" at bounding box center [828, 322] width 203 height 26
type input "2"
click at [787, 1246] on button "Submit" at bounding box center [776, 1251] width 92 height 29
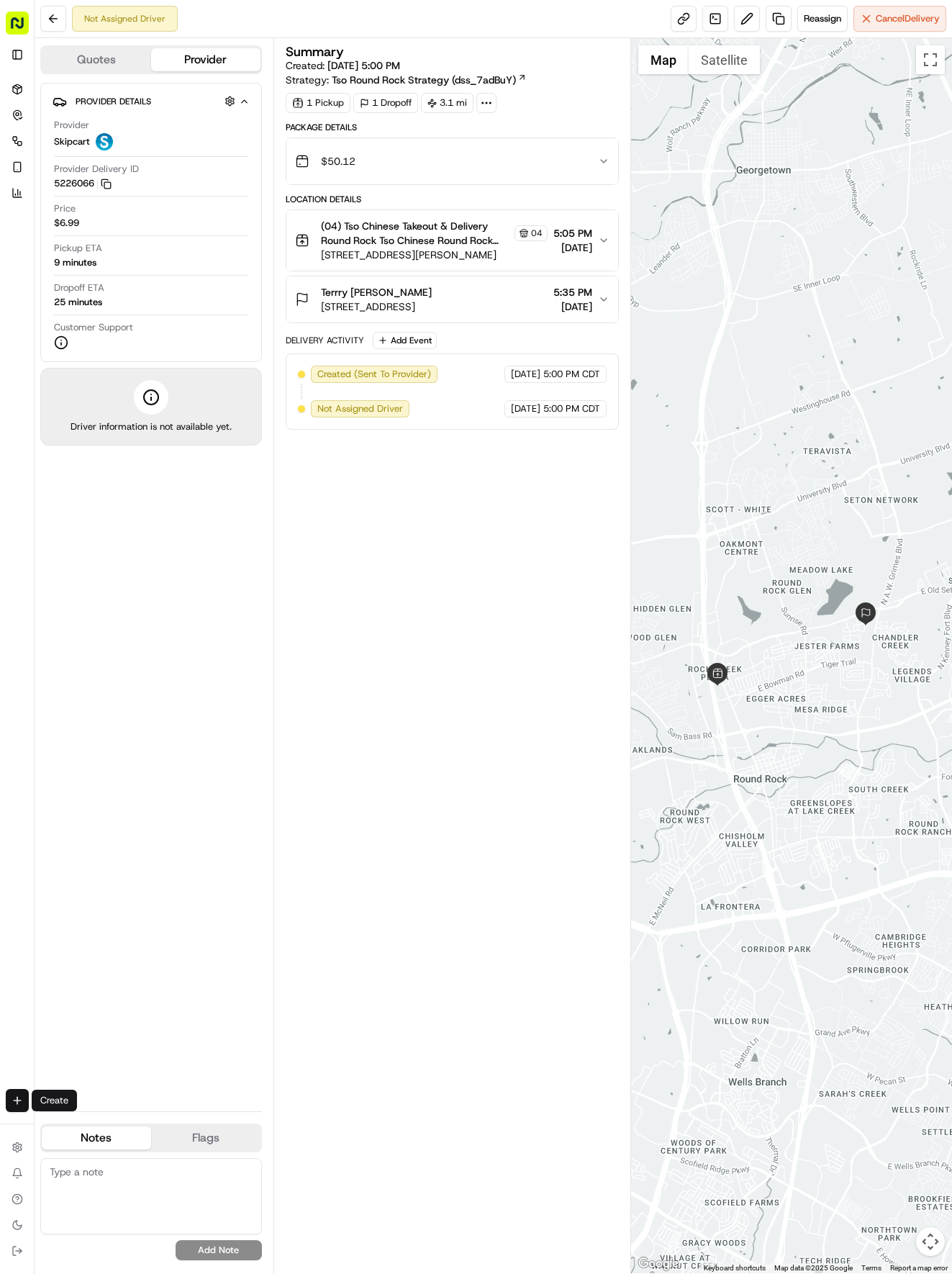
click at [21, 1104] on html "Tso Chinese 04 Round Rock [EMAIL_ADDRESS][DOMAIN_NAME] Toggle Sidebar Deliverie…" at bounding box center [476, 637] width 952 height 1274
drag, startPoint x: 129, startPoint y: 1123, endPoint x: 140, endPoint y: 1113, distance: 14.9
click at [129, 1124] on link "Delivery" at bounding box center [112, 1127] width 154 height 26
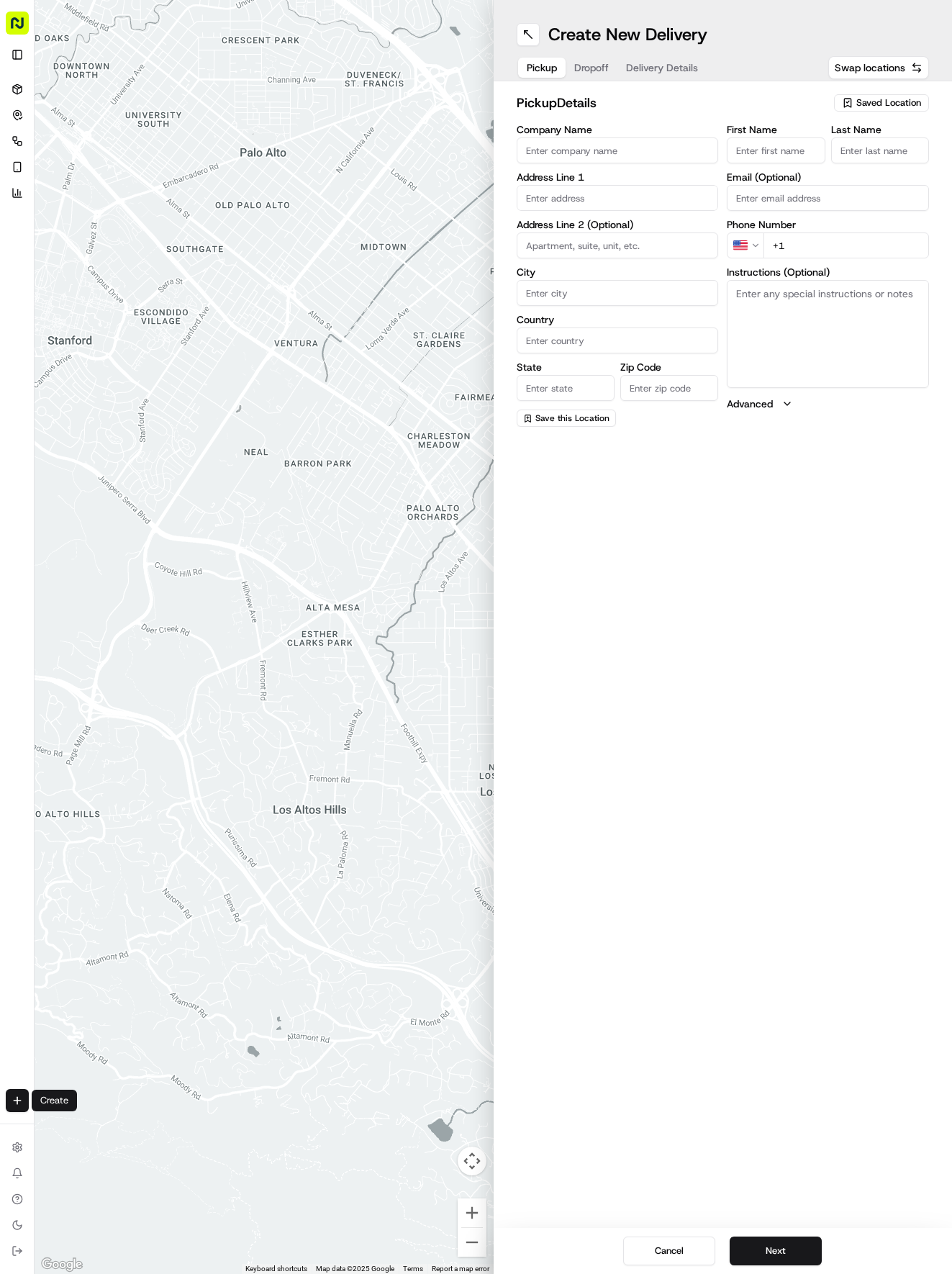
drag, startPoint x: 869, startPoint y: 121, endPoint x: 861, endPoint y: 101, distance: 21.5
click at [869, 119] on div "pickup Details Saved Location Company Name Address Line 1 Address Line 2 (Optio…" at bounding box center [723, 259] width 413 height 334
click at [864, 99] on span "Saved Location" at bounding box center [889, 103] width 64 height 13
drag, startPoint x: 840, startPoint y: 180, endPoint x: 788, endPoint y: 141, distance: 65.0
click at [837, 178] on div "(04) Tso Chinese Takeout & Delivery Round Rock (04)" at bounding box center [848, 163] width 206 height 35
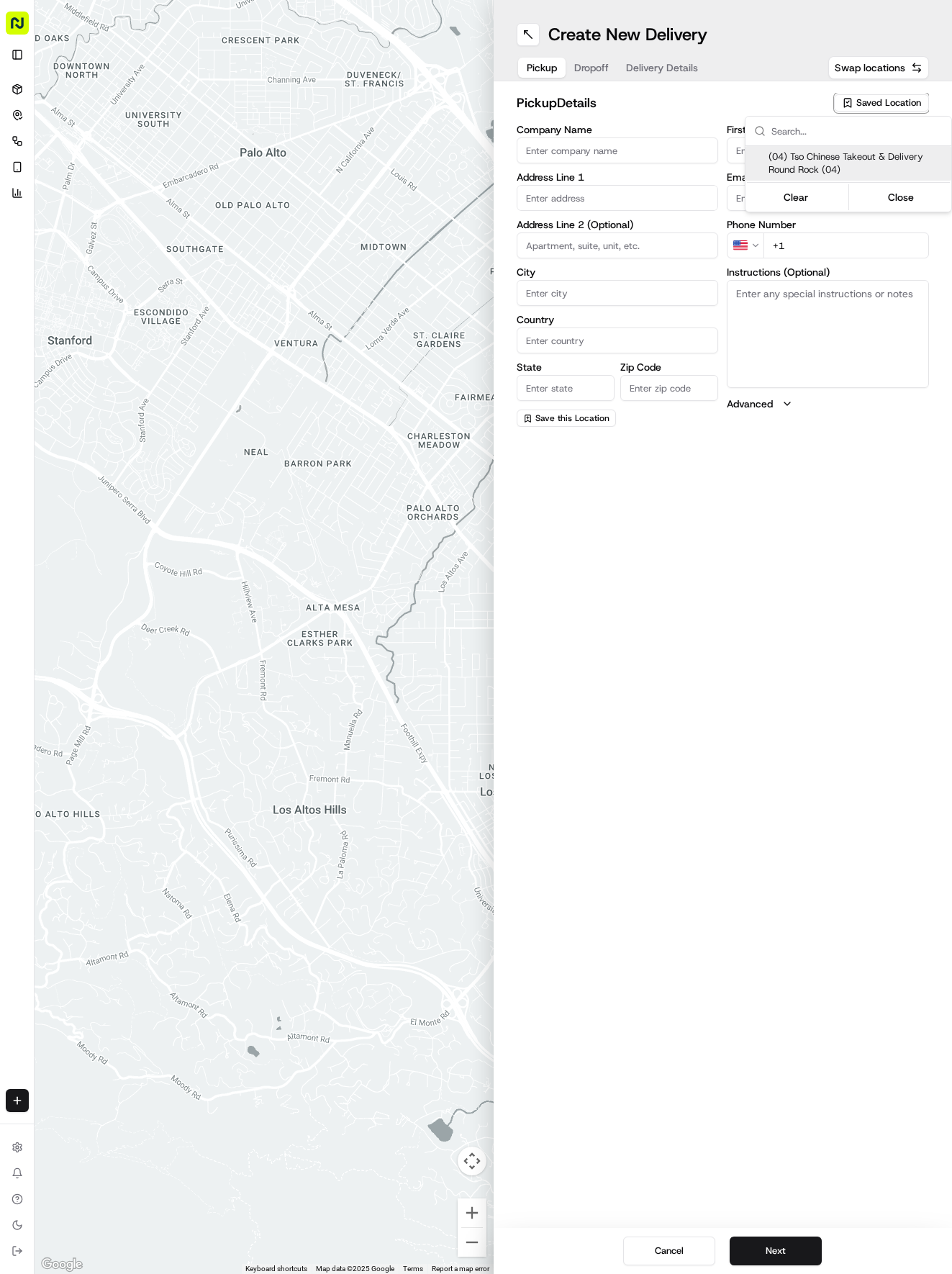
type input "(04) Tso Chinese Takeout & Delivery Round Rock"
type input "2000 N [PERSON_NAME] St"
type input "Ste 108"
type input "Round Rock"
type input "US"
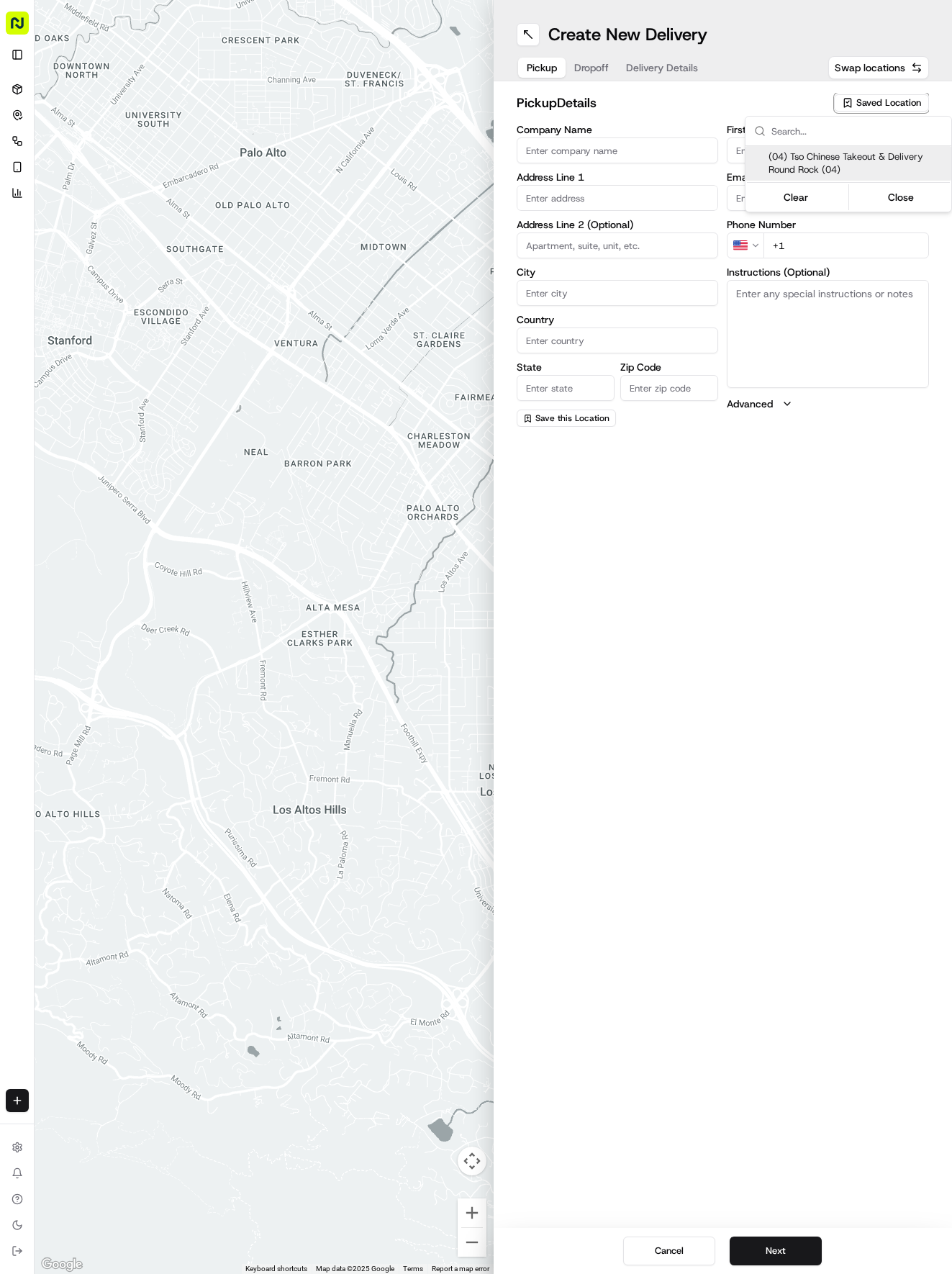
type input "[GEOGRAPHIC_DATA]"
type input "78664"
type input "Tso Chinese"
type input "Round Rock Manager"
type input "[EMAIL_ADDRESS][DOMAIN_NAME]"
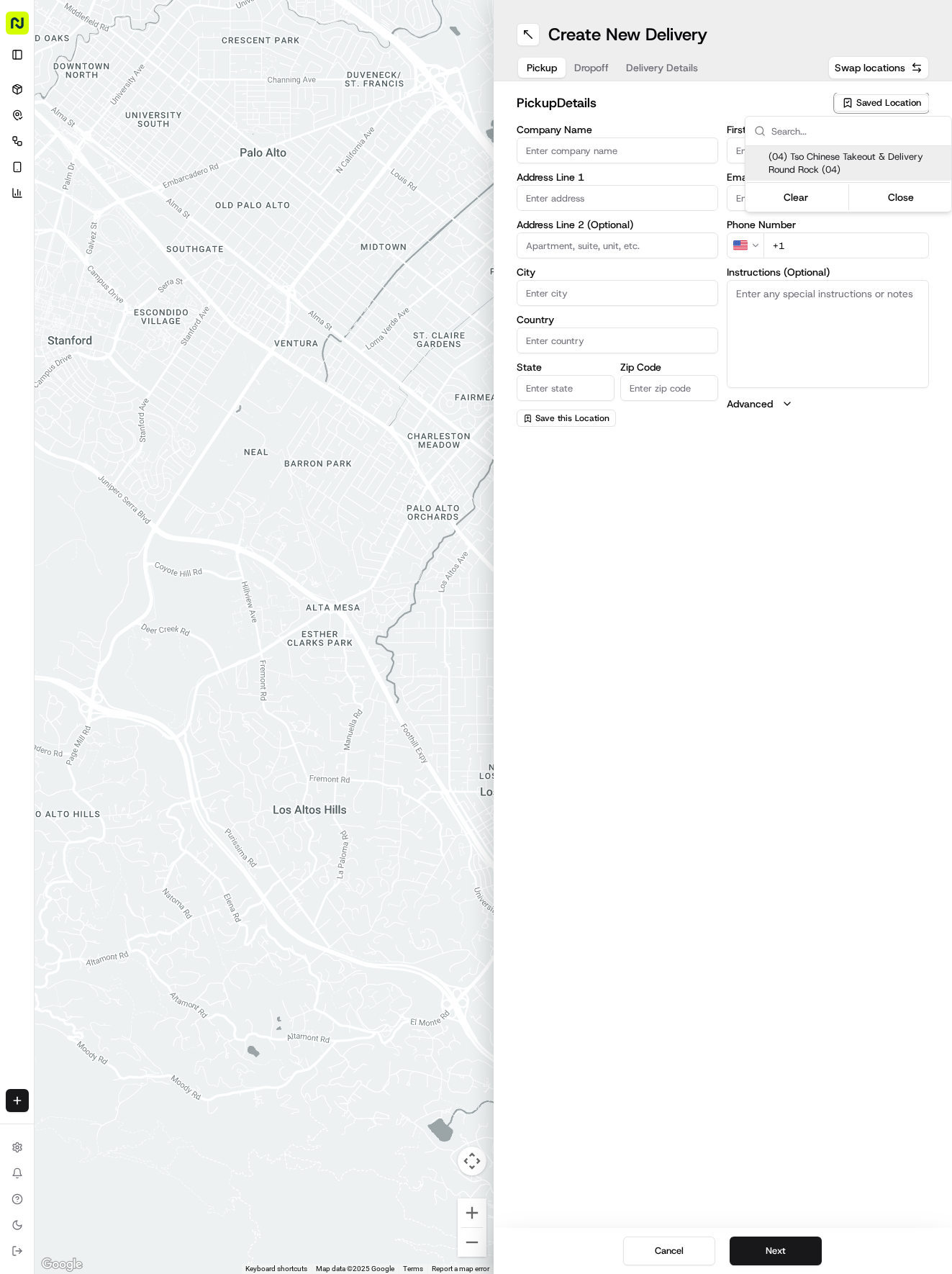
type input "[PHONE_NUMBER]"
type textarea "Submit a picture displaying address & food as Proof of Delivery. Envía una foto…"
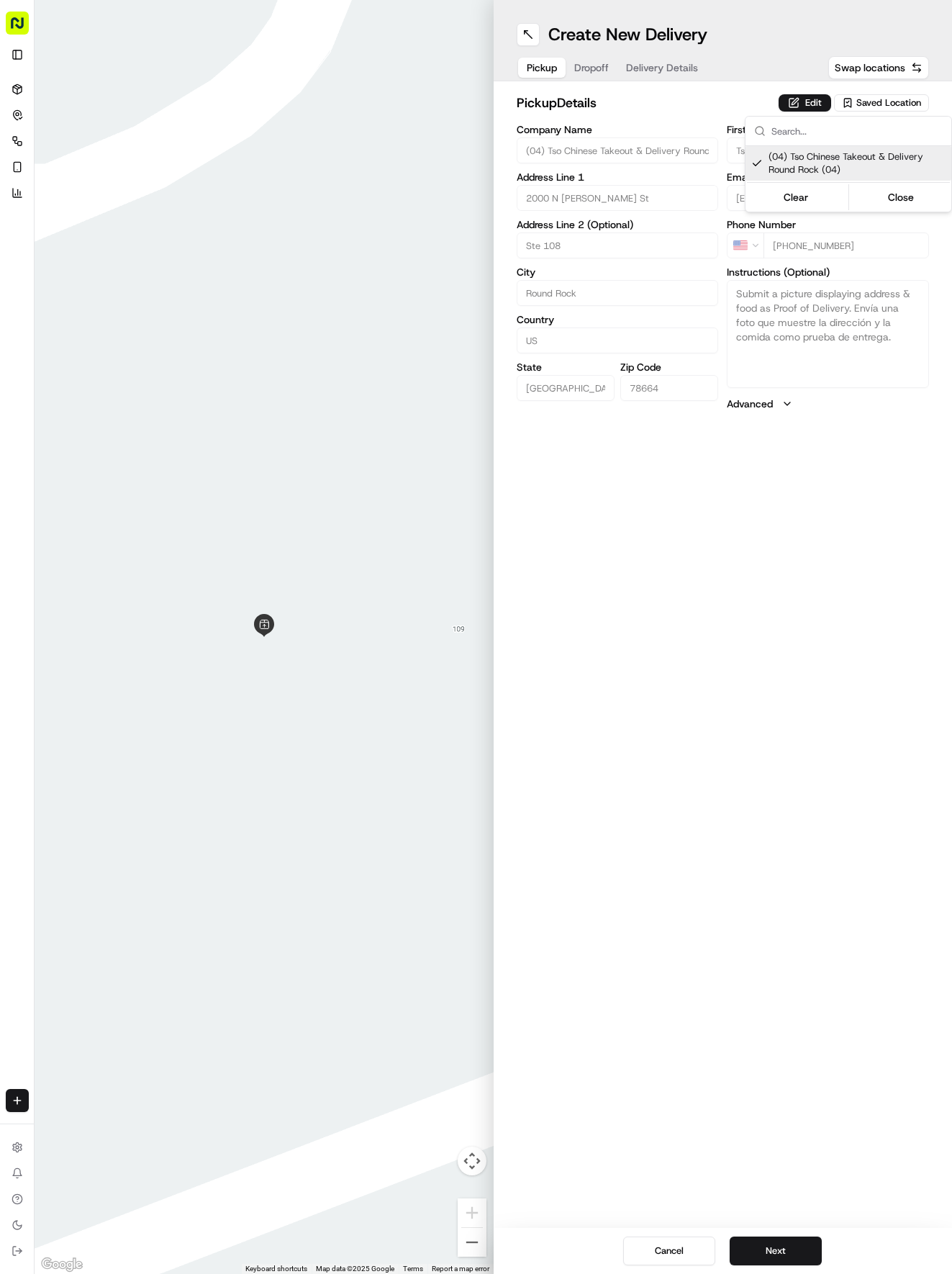
click at [662, 59] on html "Tso Chinese 04 Round Rock [EMAIL_ADDRESS][DOMAIN_NAME] Toggle Sidebar Deliverie…" at bounding box center [476, 637] width 952 height 1274
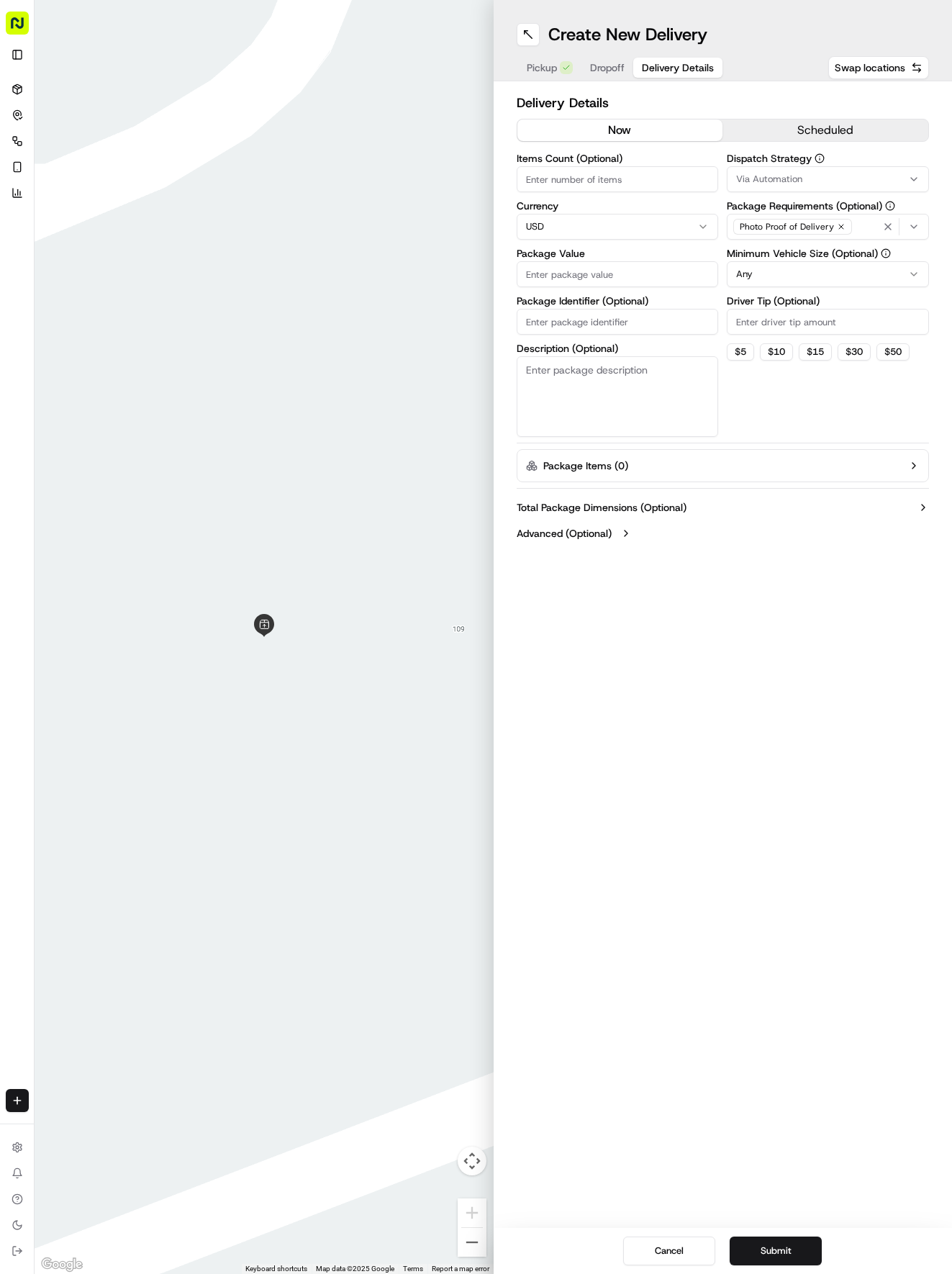
click at [662, 59] on button "Delivery Details" at bounding box center [679, 68] width 90 height 21
click at [548, 326] on input "Package Identifier (Optional)" at bounding box center [618, 322] width 203 height 26
paste input "QMNZJBY"
type input "QMNZJBY"
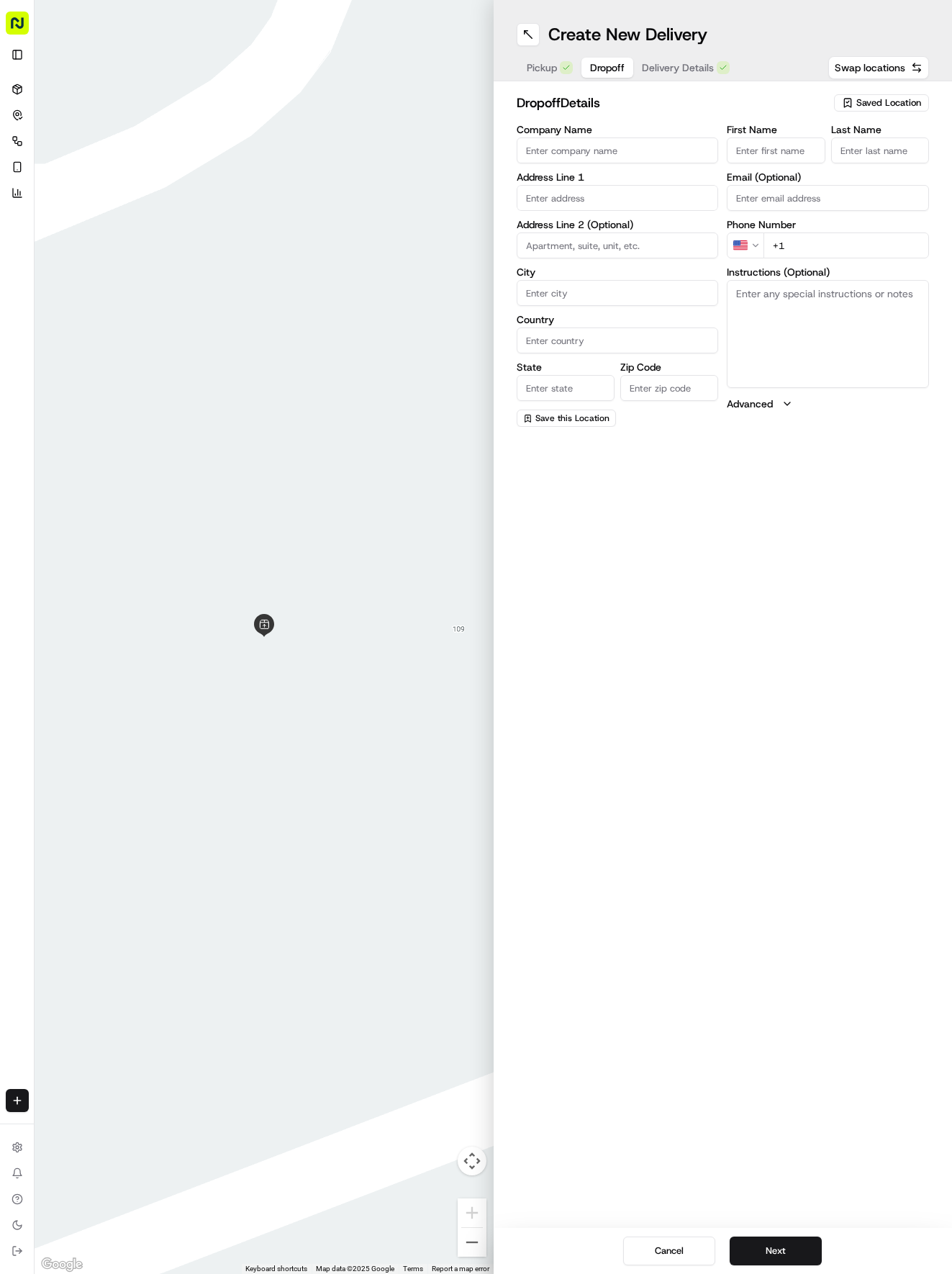
click at [601, 66] on span "Dropoff" at bounding box center [607, 67] width 35 height 14
click at [583, 194] on input "text" at bounding box center [618, 198] width 203 height 26
type input "[STREET_ADDRESS]"
type input "Round Rock"
type input "[GEOGRAPHIC_DATA]"
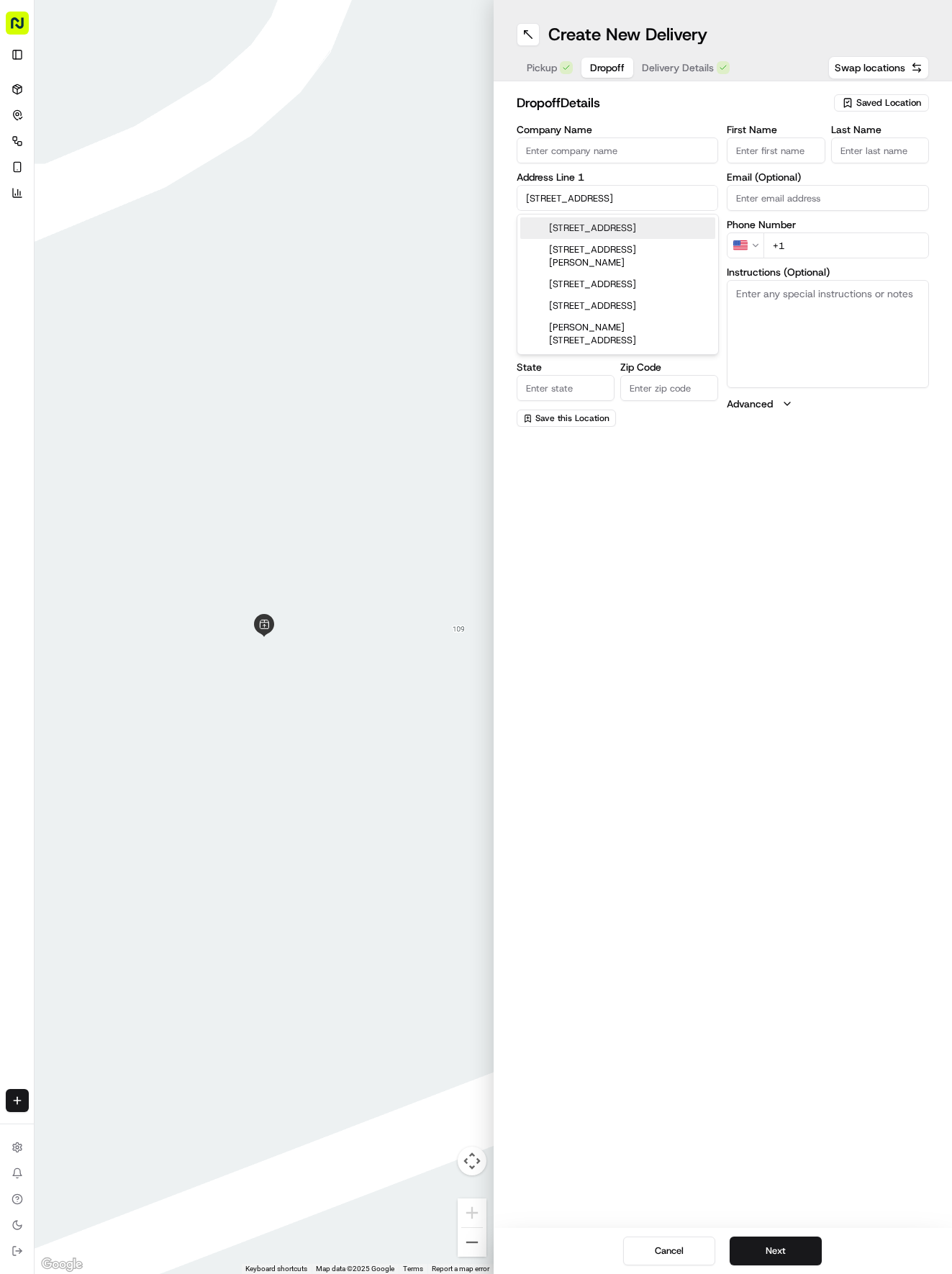
type input "[GEOGRAPHIC_DATA]"
type input "78664"
type input "2135 Jasmine Path"
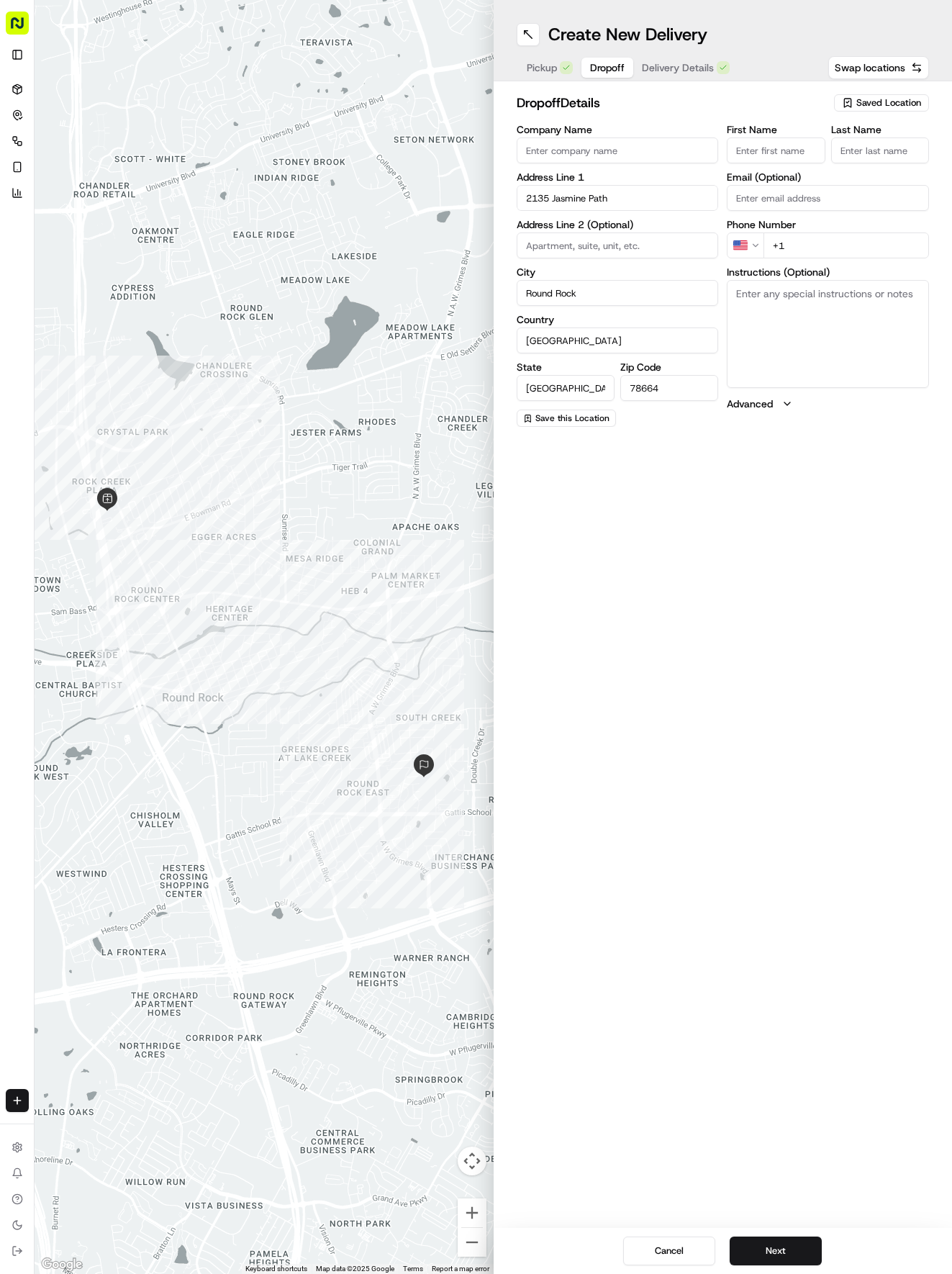
click at [779, 152] on input "First Name" at bounding box center [776, 150] width 98 height 26
type input "[PERSON_NAME]"
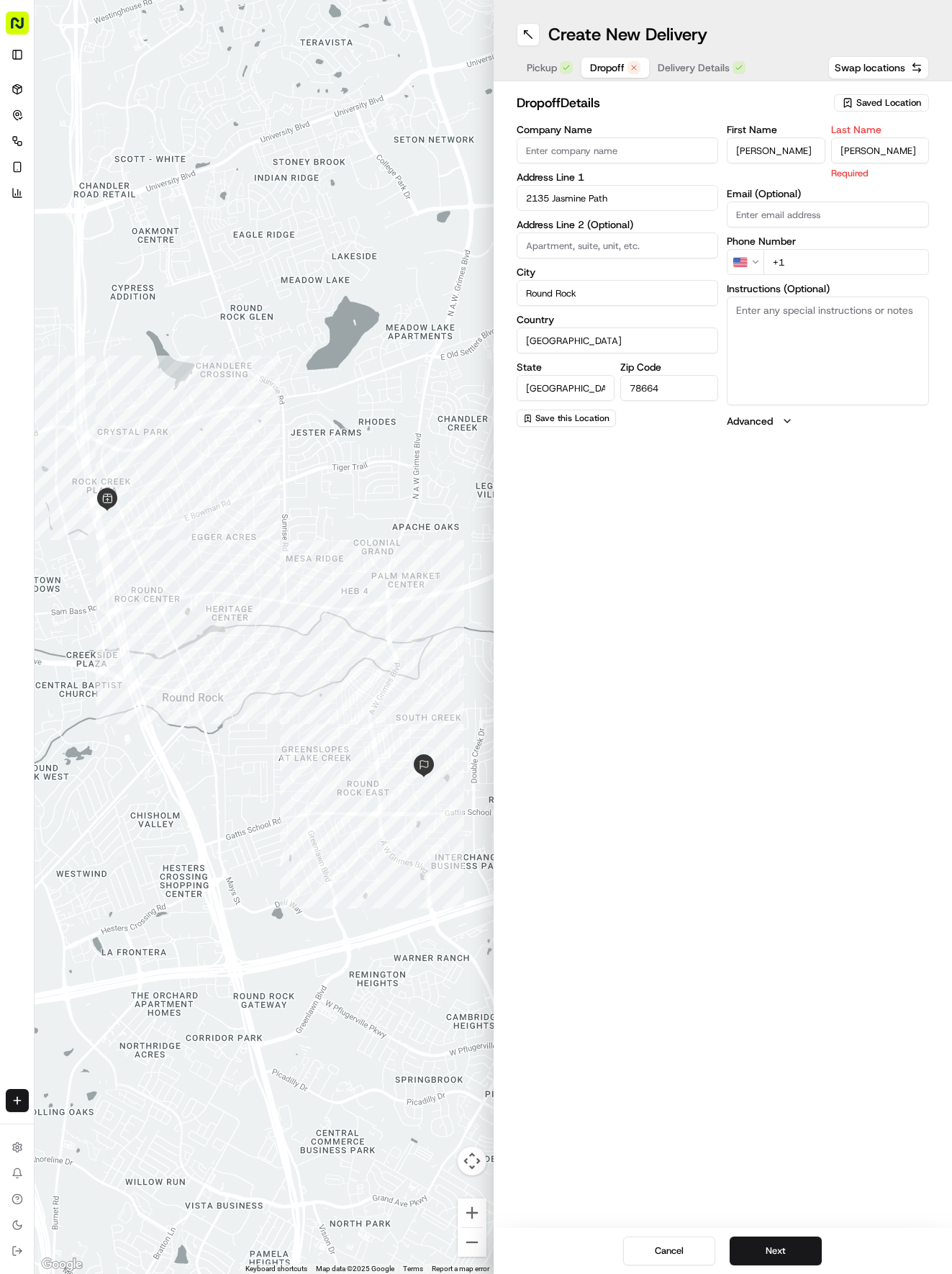
type input "[PERSON_NAME]"
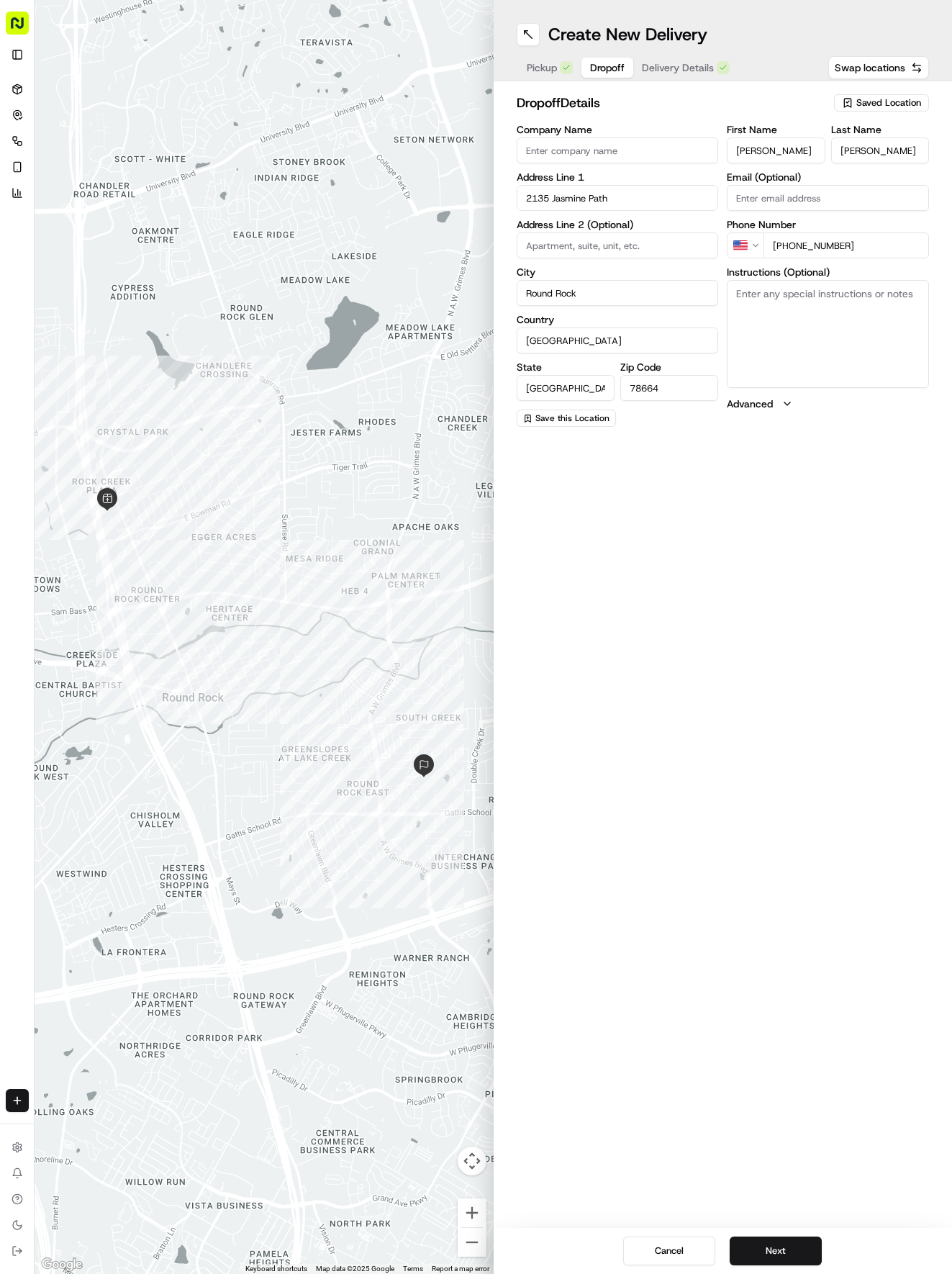
type input "[PHONE_NUMBER]"
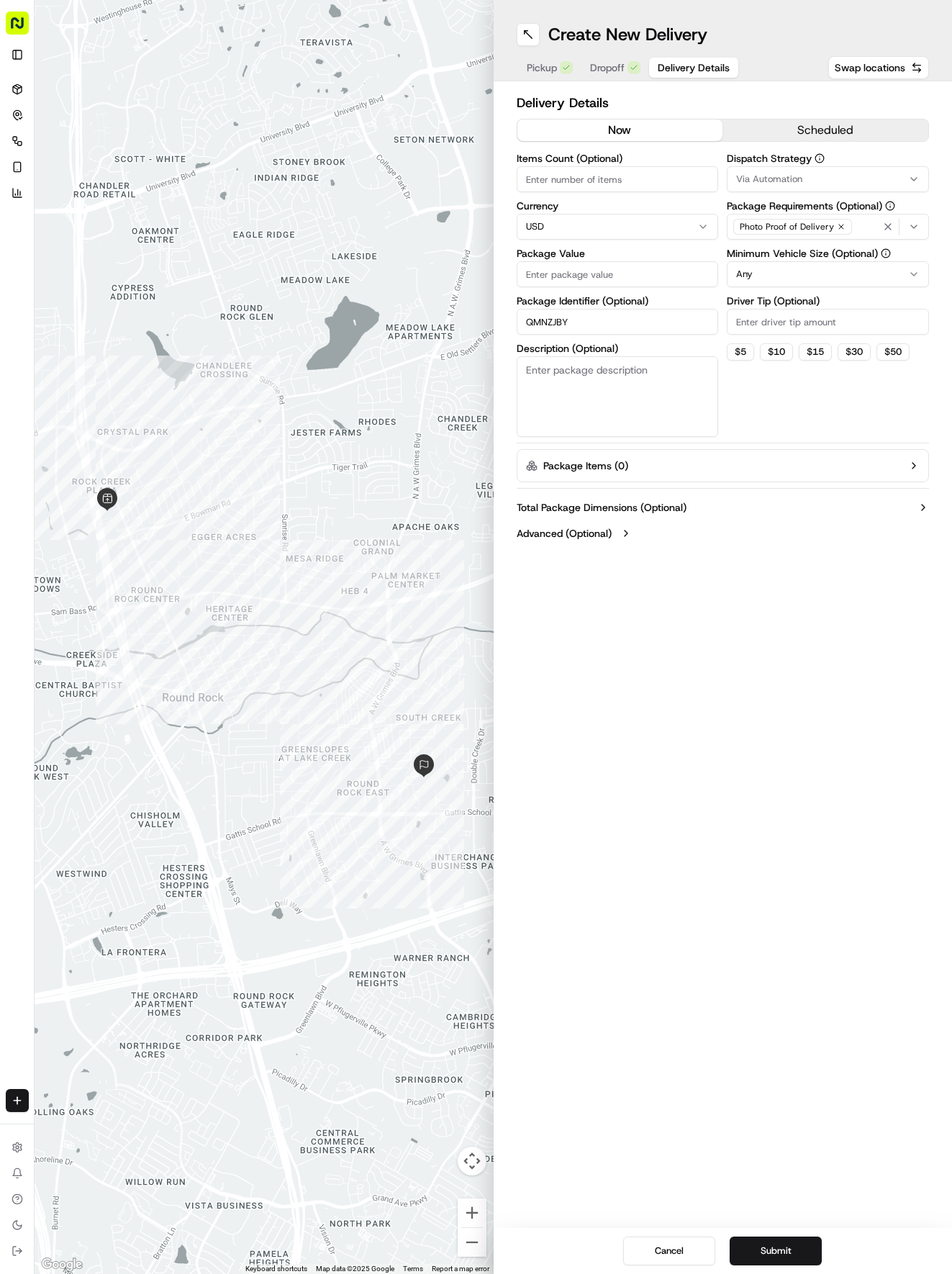
click at [663, 75] on button "Delivery Details" at bounding box center [694, 68] width 90 height 21
click at [596, 279] on input "Package Value" at bounding box center [618, 274] width 203 height 26
type input "83.51"
click at [761, 178] on span "Via Automation" at bounding box center [769, 179] width 66 height 13
click at [787, 257] on span "Tso Round Rock Strategy" at bounding box center [839, 258] width 177 height 13
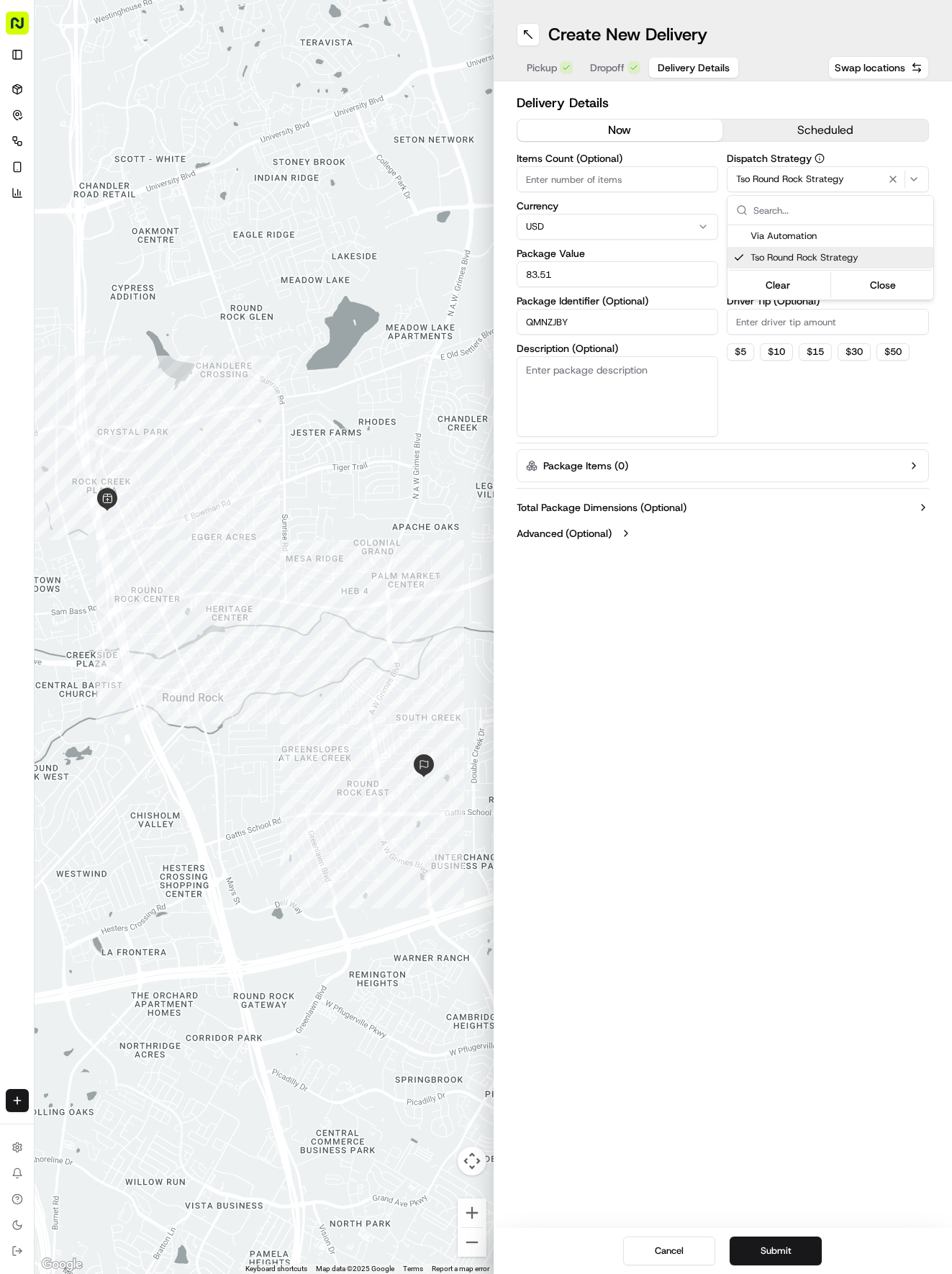
drag, startPoint x: 774, startPoint y: 329, endPoint x: 765, endPoint y: 340, distance: 14.2
click at [771, 347] on html "Tso Chinese 04 Round Rock [EMAIL_ADDRESS][DOMAIN_NAME] Toggle Sidebar Deliverie…" at bounding box center [476, 637] width 952 height 1274
click at [758, 262] on div "Minimum Vehicle Size (Optional) Any" at bounding box center [828, 268] width 203 height 39
click at [763, 265] on html "Tso Chinese 04 Round Rock [EMAIL_ADDRESS][DOMAIN_NAME] Toggle Sidebar Deliverie…" at bounding box center [476, 637] width 952 height 1274
click at [795, 321] on input "Driver Tip (Optional)" at bounding box center [828, 322] width 203 height 26
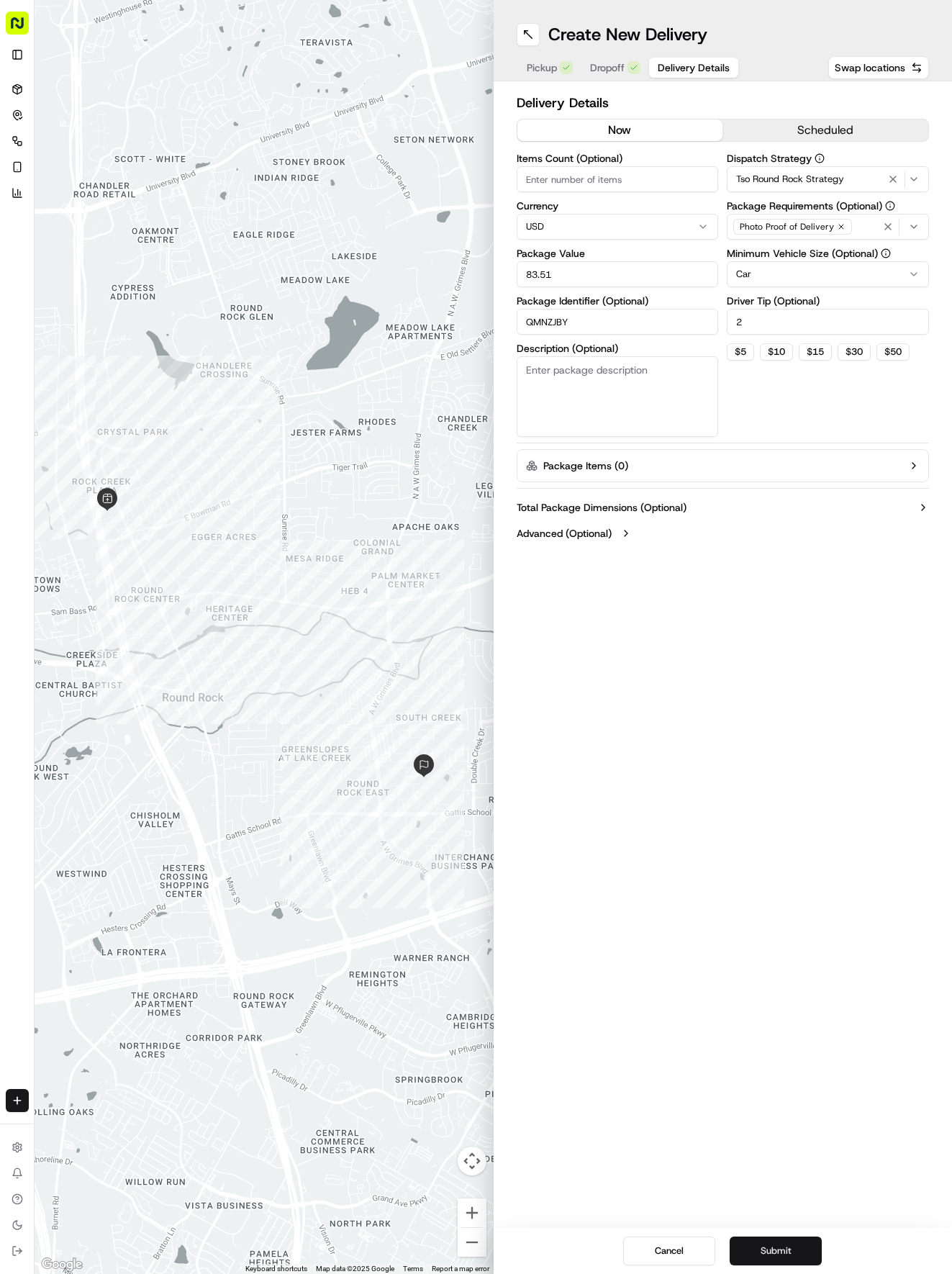
type input "2"
click at [795, 1261] on button "Submit" at bounding box center [776, 1251] width 92 height 29
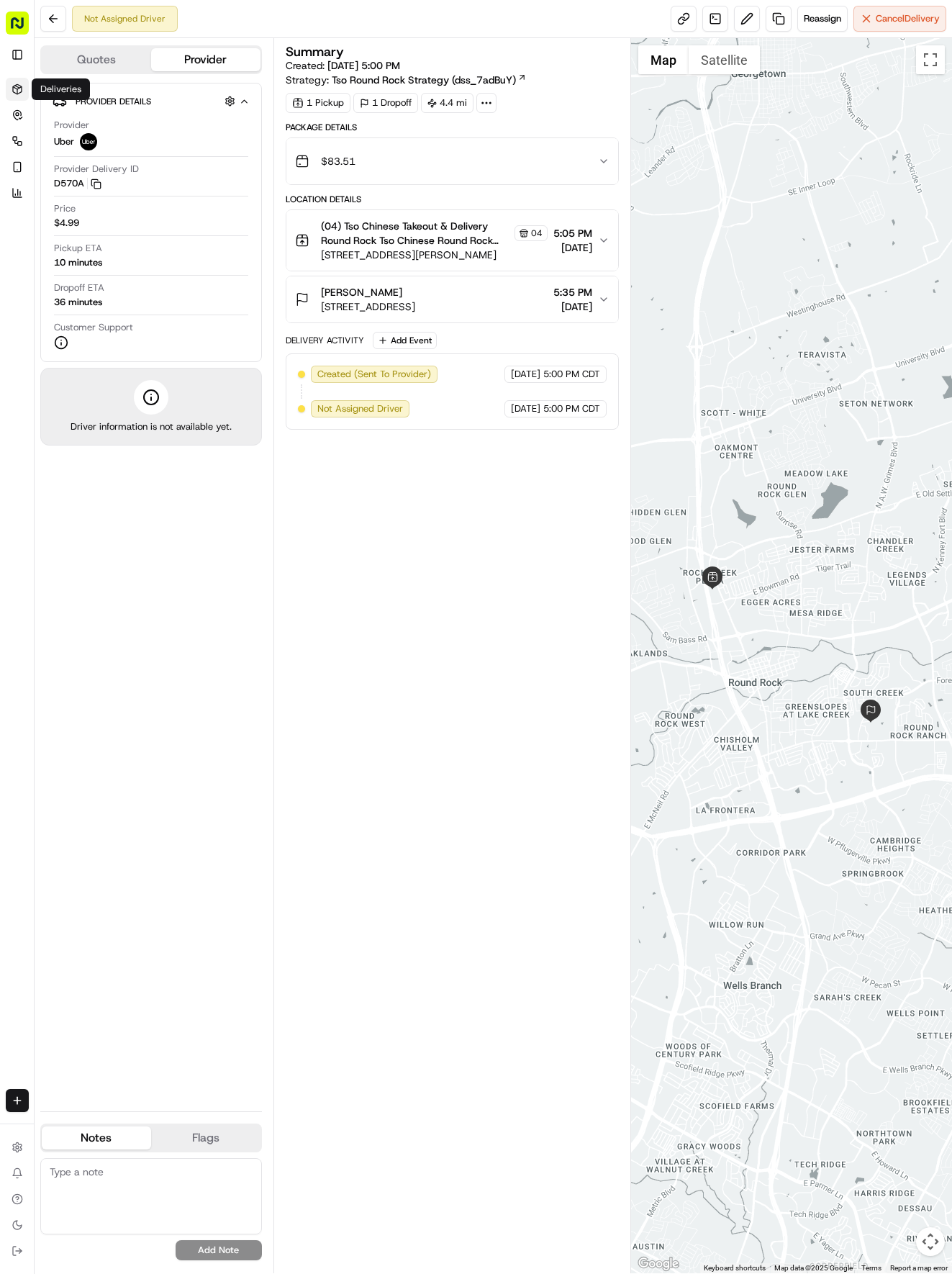
click at [12, 95] on link "Deliveries" at bounding box center [17, 89] width 23 height 23
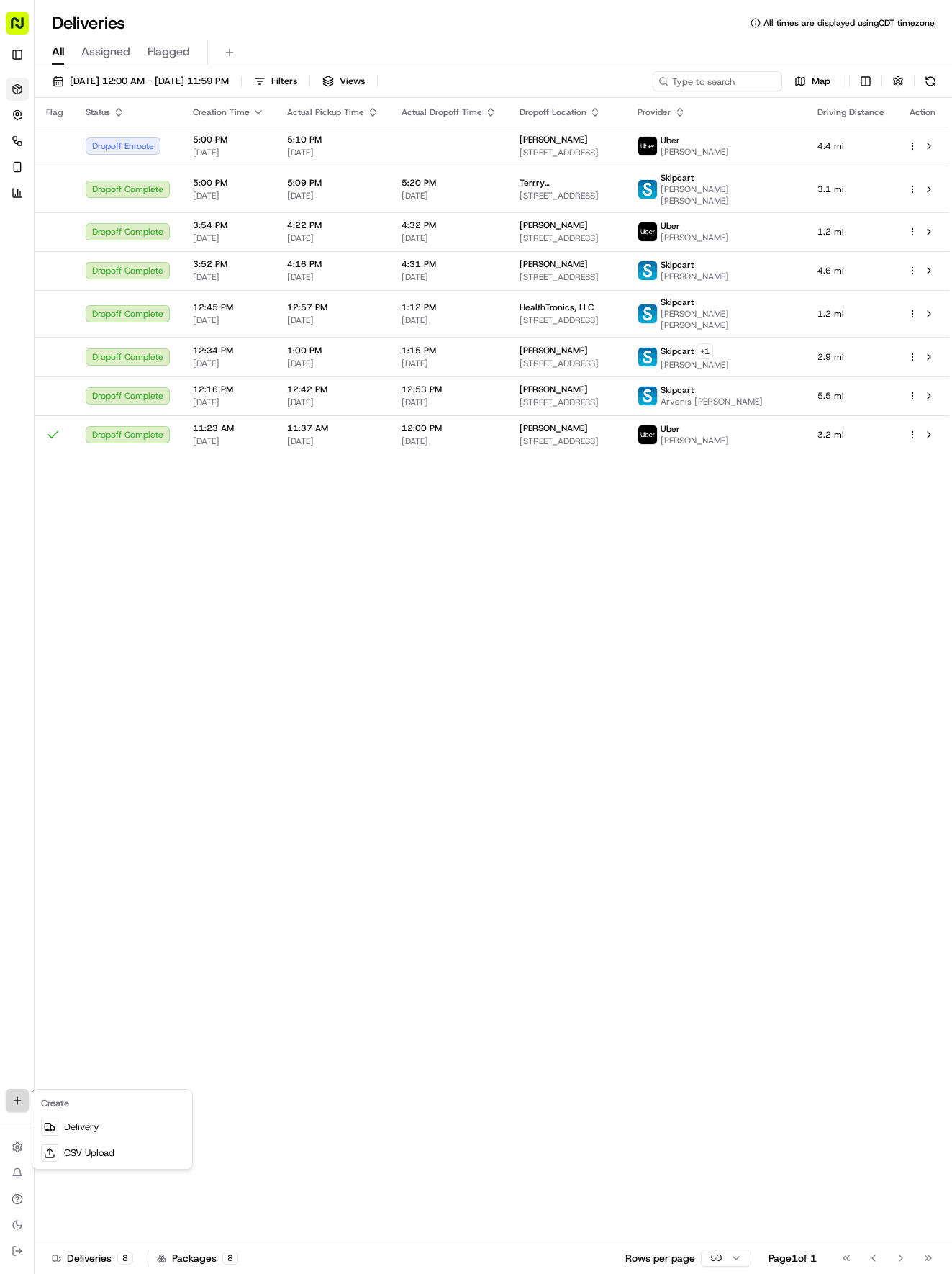
click at [20, 1101] on html "Tso Chinese 04 Round Rock [EMAIL_ADDRESS][DOMAIN_NAME] Toggle Sidebar Deliverie…" at bounding box center [476, 637] width 952 height 1274
click at [60, 1117] on link "Delivery" at bounding box center [112, 1127] width 154 height 26
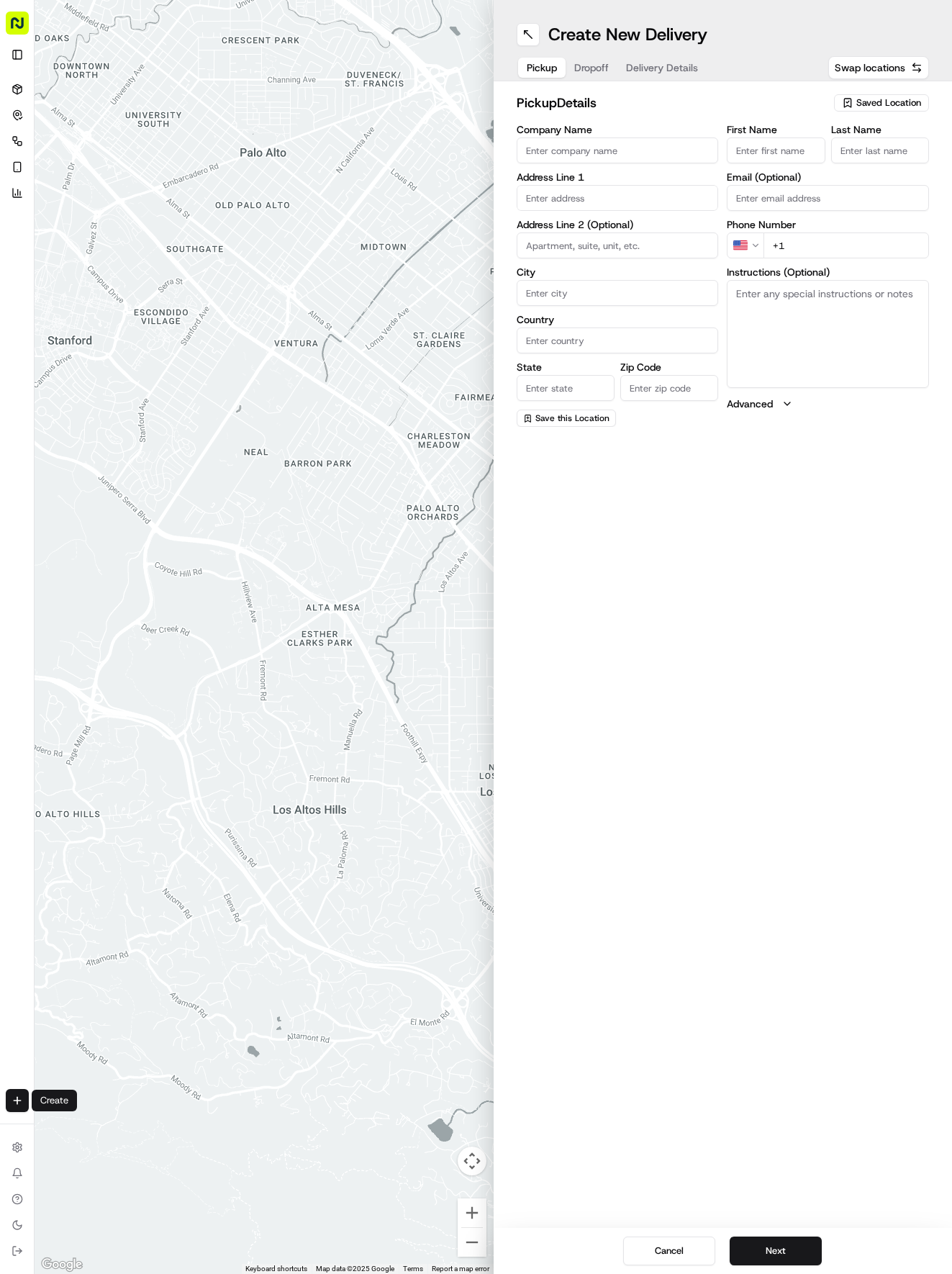
click at [870, 99] on span "Saved Location" at bounding box center [889, 103] width 64 height 13
click at [851, 159] on span "(04) Tso Chinese Takeout & Delivery Round Rock (04)" at bounding box center [858, 163] width 177 height 26
type input "(04) Tso Chinese Takeout & Delivery Round Rock"
type input "2000 N [PERSON_NAME] St"
type input "Ste 108"
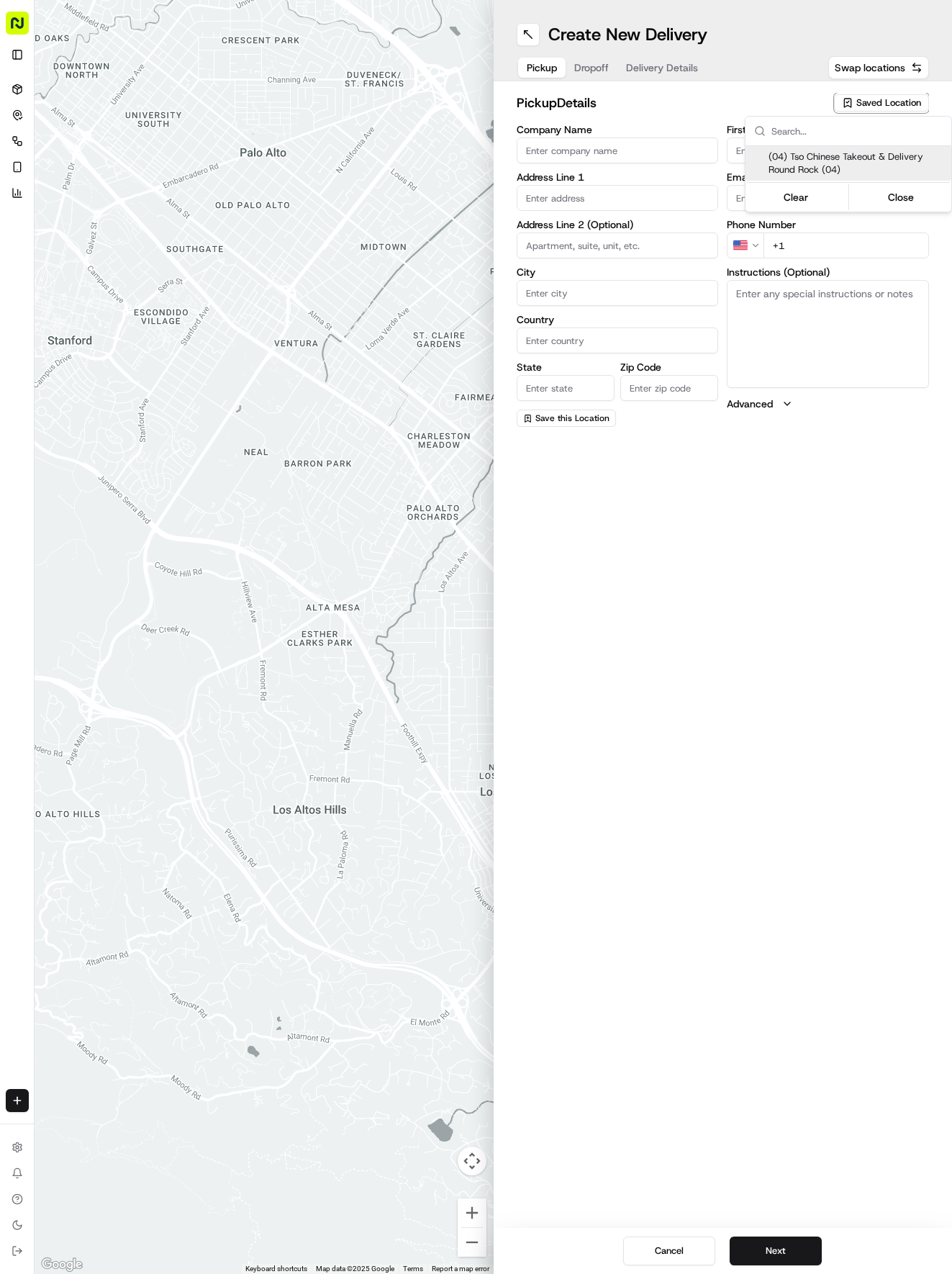
type input "Round Rock"
type input "US"
type input "[GEOGRAPHIC_DATA]"
type input "78664"
type input "Tso Chinese"
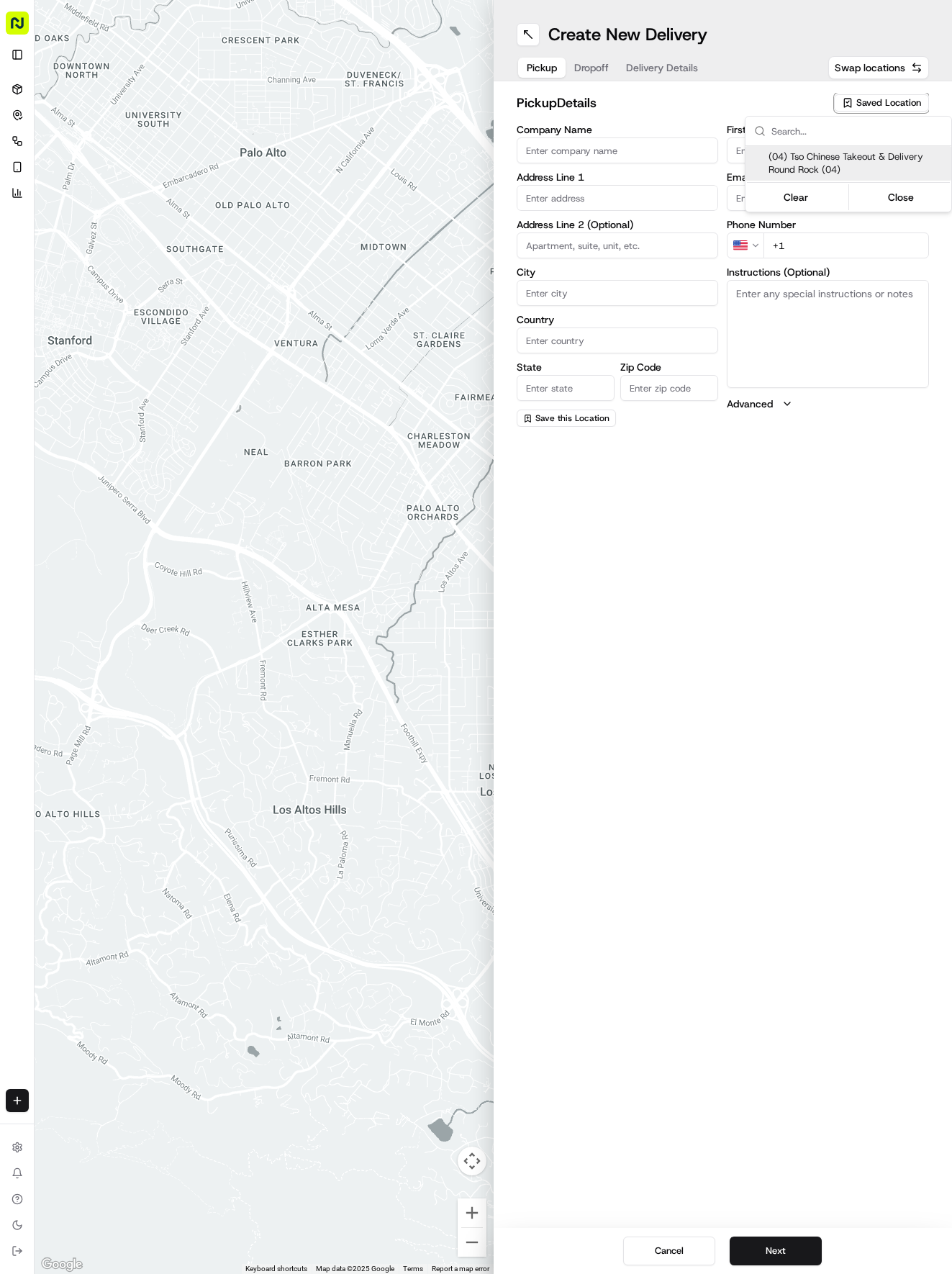
type input "Round Rock Manager"
type input "[EMAIL_ADDRESS][DOMAIN_NAME]"
type input "[PHONE_NUMBER]"
type textarea "Submit a picture displaying address & food as Proof of Delivery. Envía una foto…"
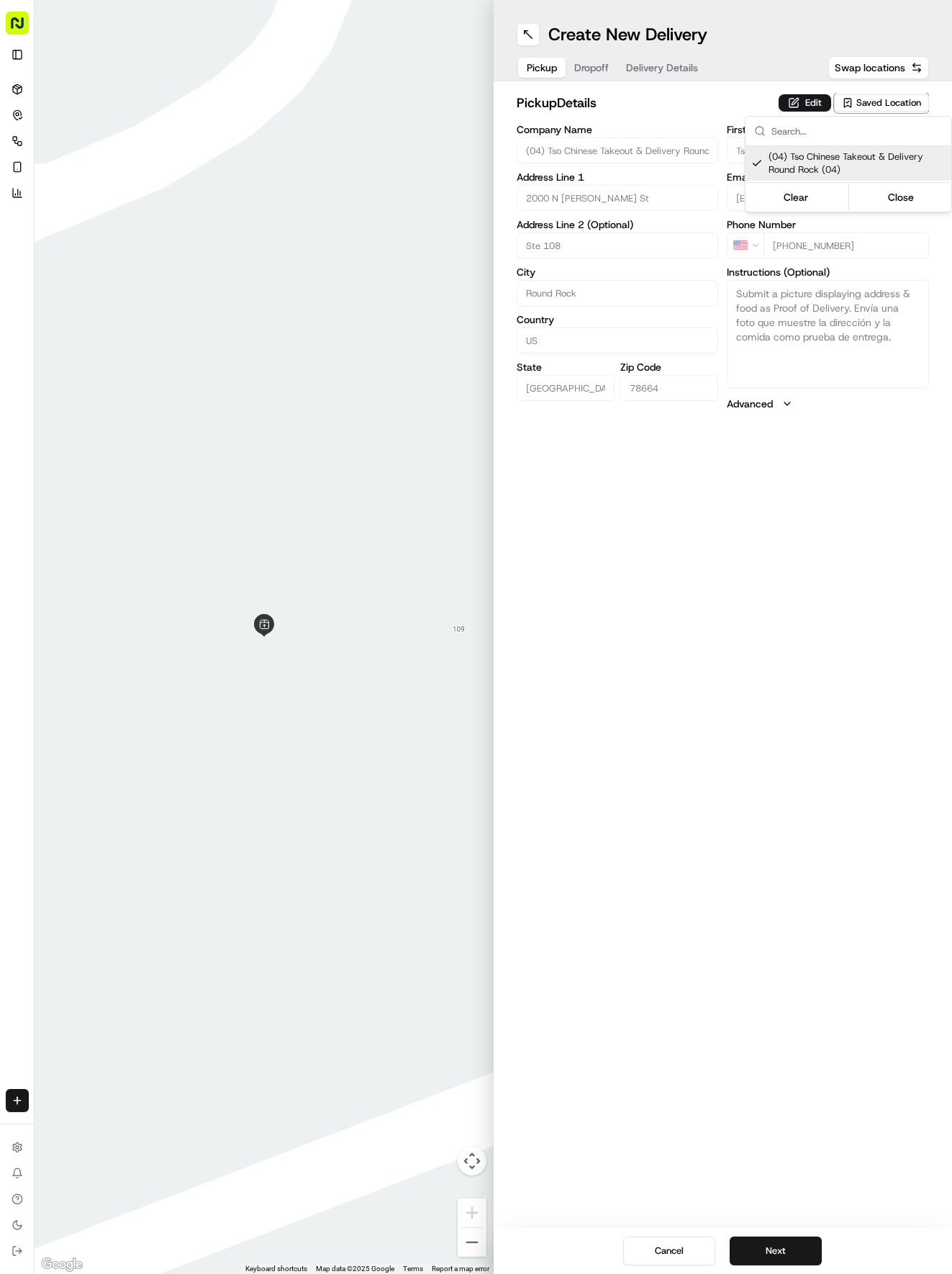
click at [668, 62] on html "Tso Chinese 04 Round Rock [EMAIL_ADDRESS][DOMAIN_NAME] Toggle Sidebar Deliverie…" at bounding box center [476, 637] width 952 height 1274
click at [668, 62] on span "Delivery Details" at bounding box center [662, 67] width 72 height 14
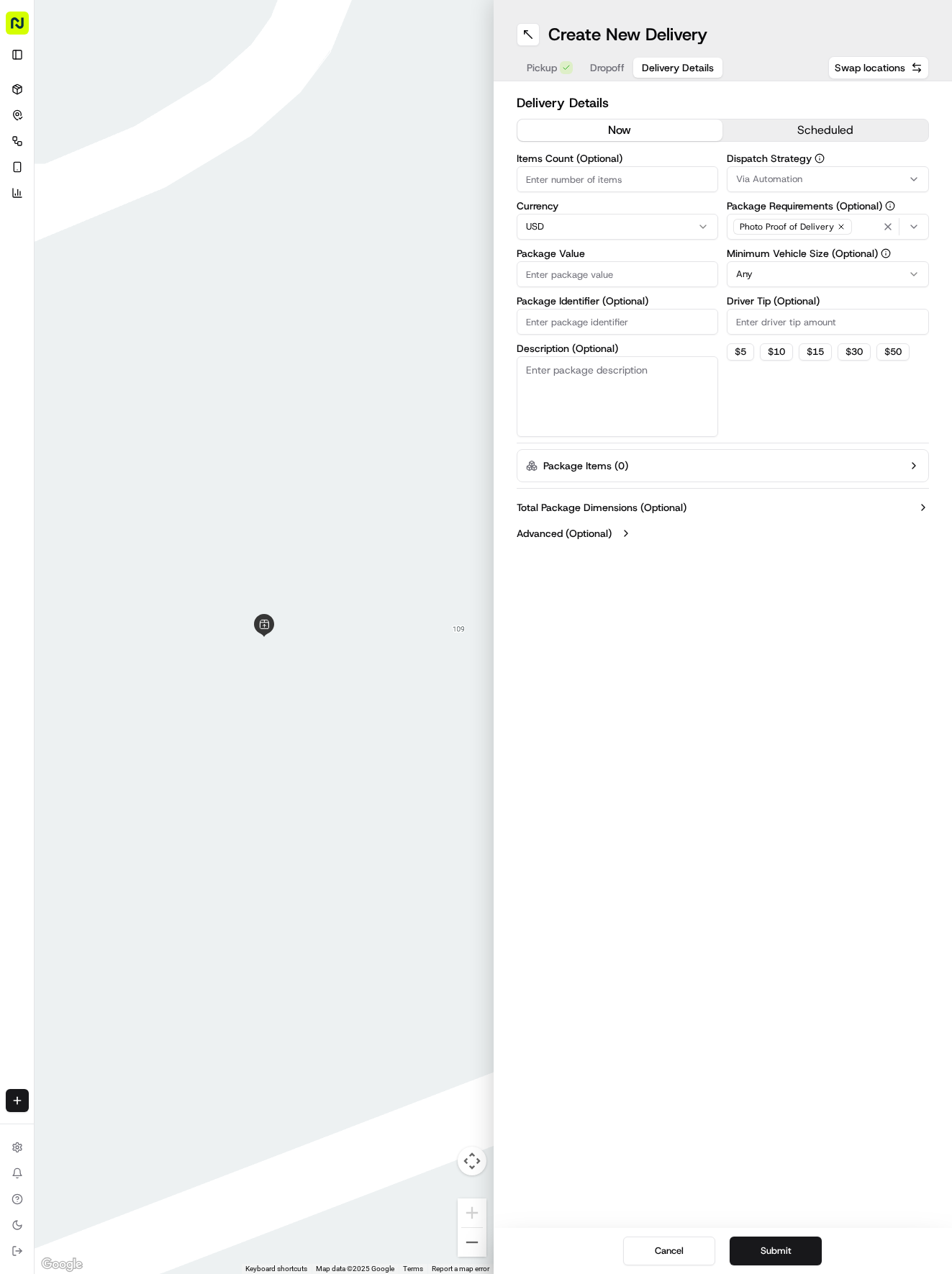
click at [585, 329] on input "Package Identifier (Optional)" at bounding box center [618, 322] width 203 height 26
paste input "WXHG0N6"
type input "WXHG0N6"
click at [614, 69] on span "Dropoff" at bounding box center [607, 67] width 35 height 14
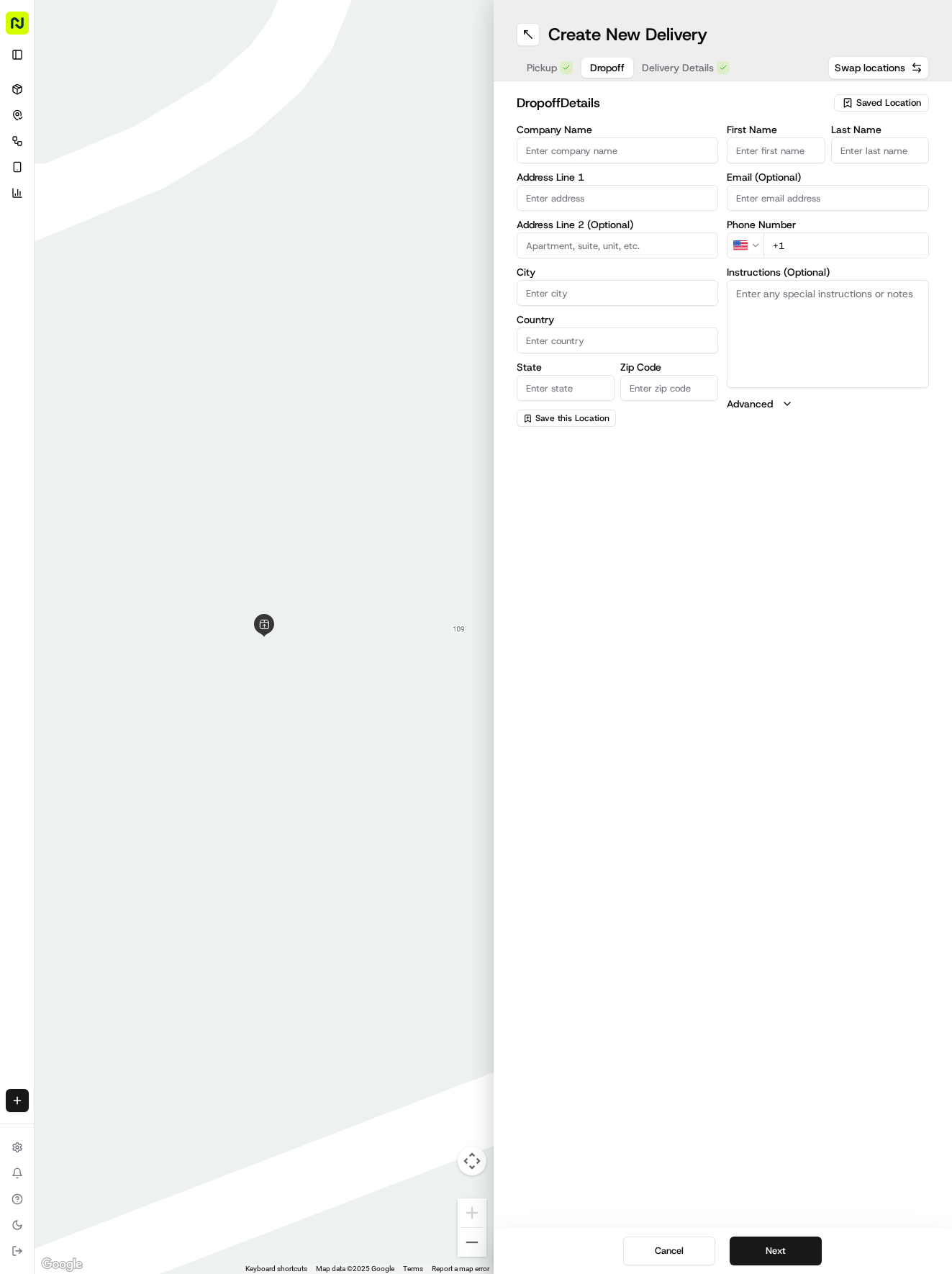
click at [784, 154] on input "First Name" at bounding box center [776, 150] width 98 height 26
type input "Veena"
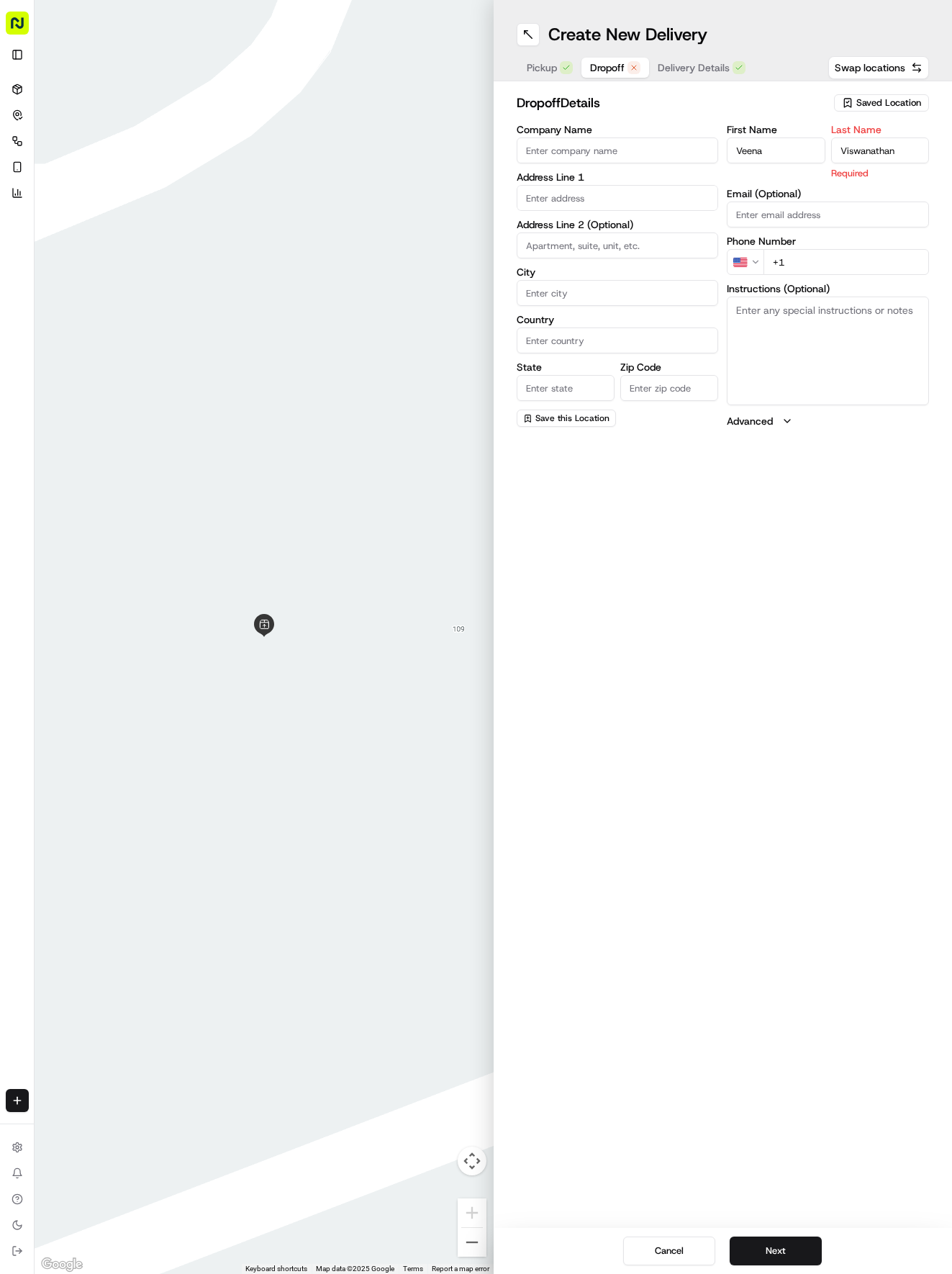
type input "Viswanathan"
click at [609, 199] on input "text" at bounding box center [618, 198] width 203 height 26
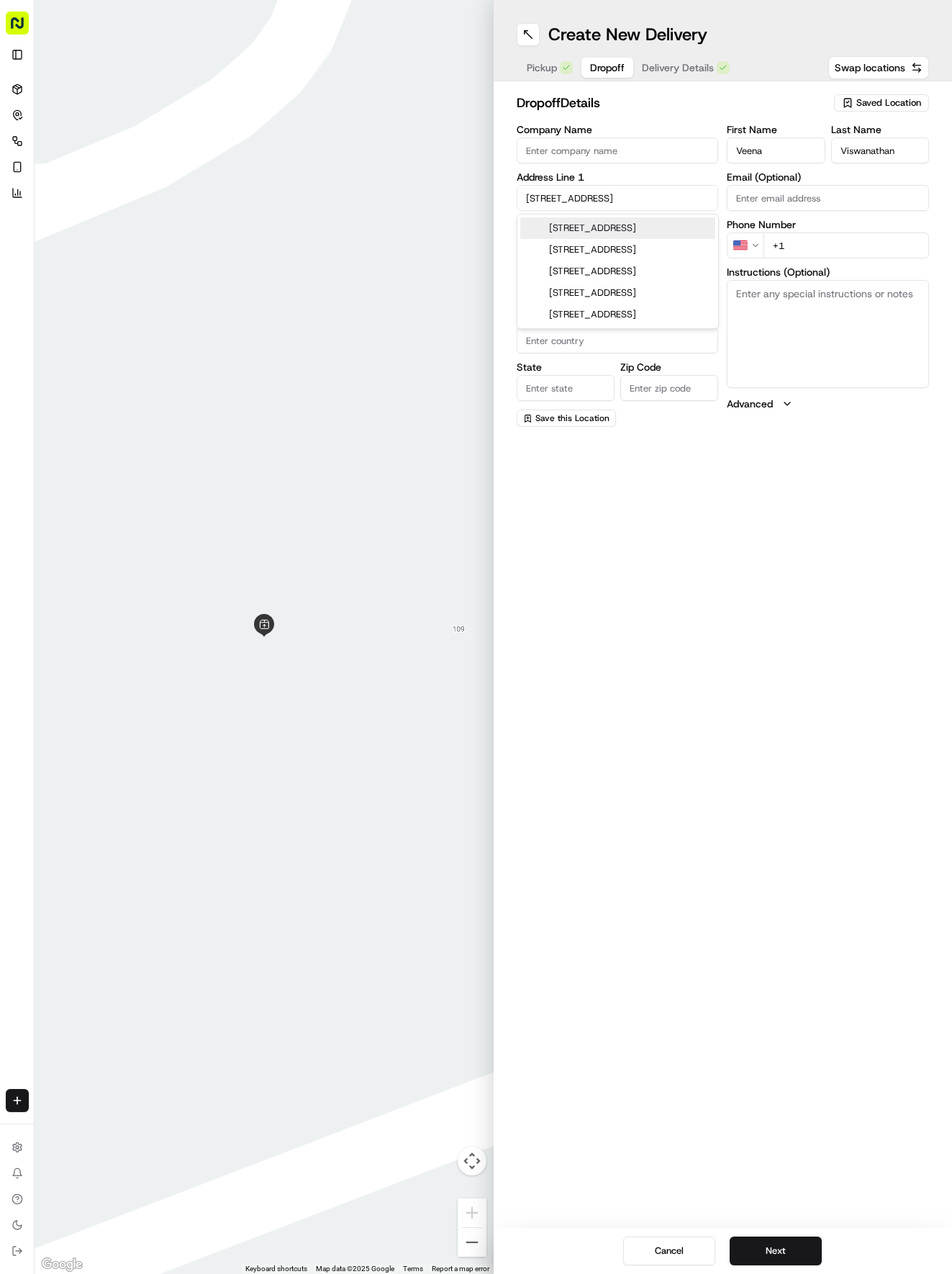
type input "[STREET_ADDRESS]"
type input "Round Rock"
type input "[GEOGRAPHIC_DATA]"
type input "78665"
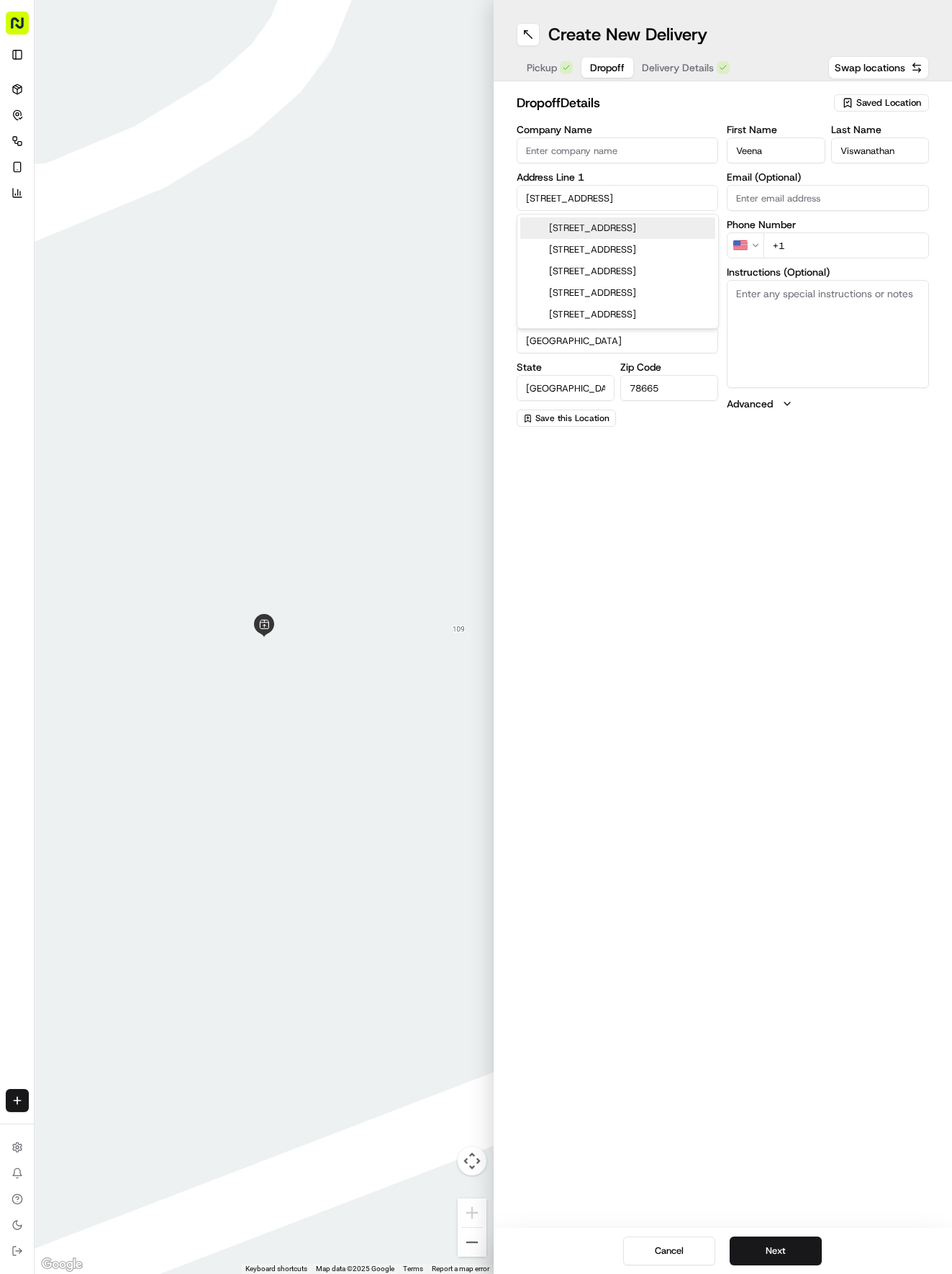
type input "[STREET_ADDRESS]"
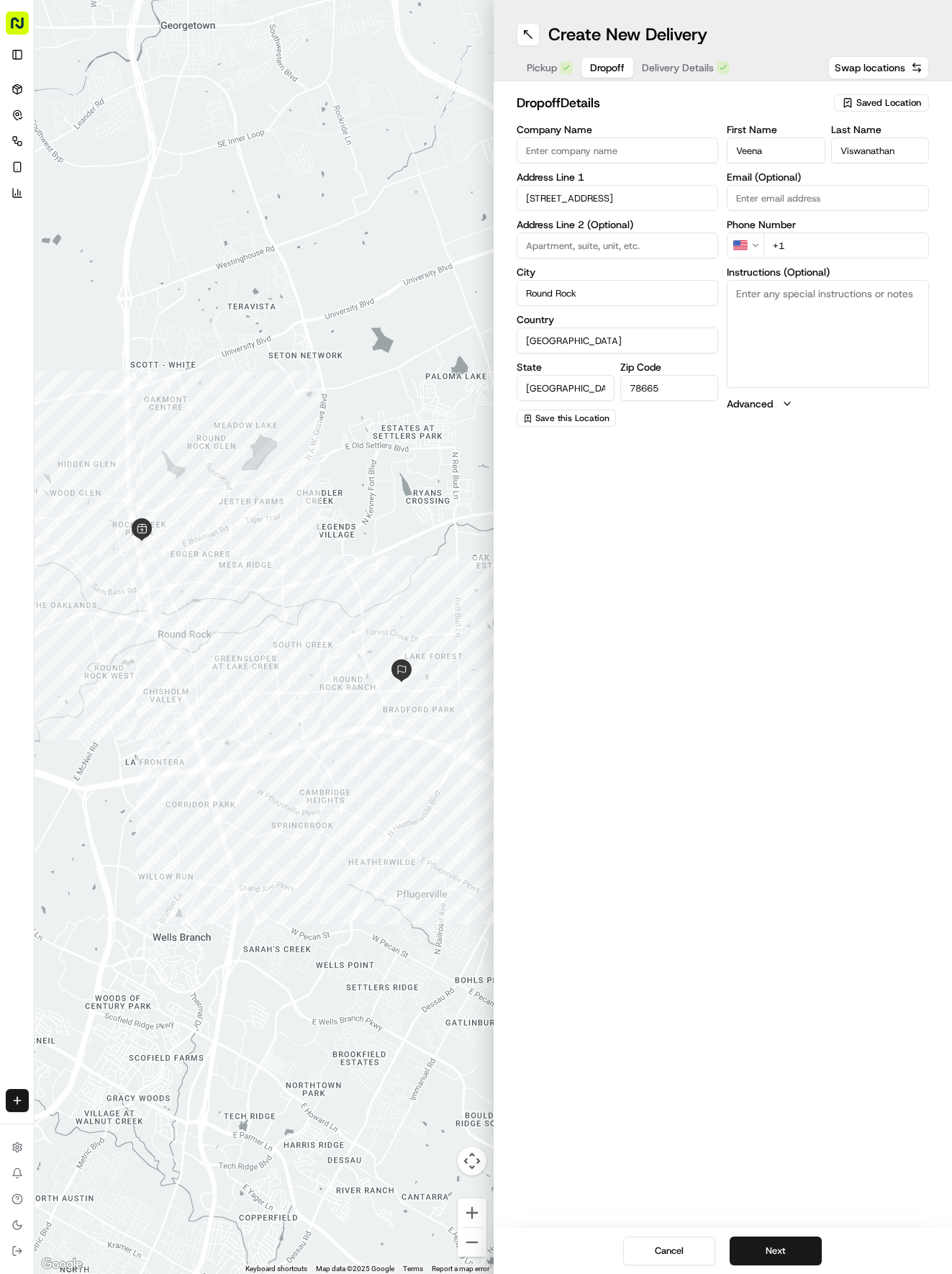
click at [848, 247] on input "+1" at bounding box center [846, 245] width 165 height 26
type input "[PHONE_NUMBER]"
click at [680, 63] on span "Delivery Details" at bounding box center [678, 67] width 72 height 14
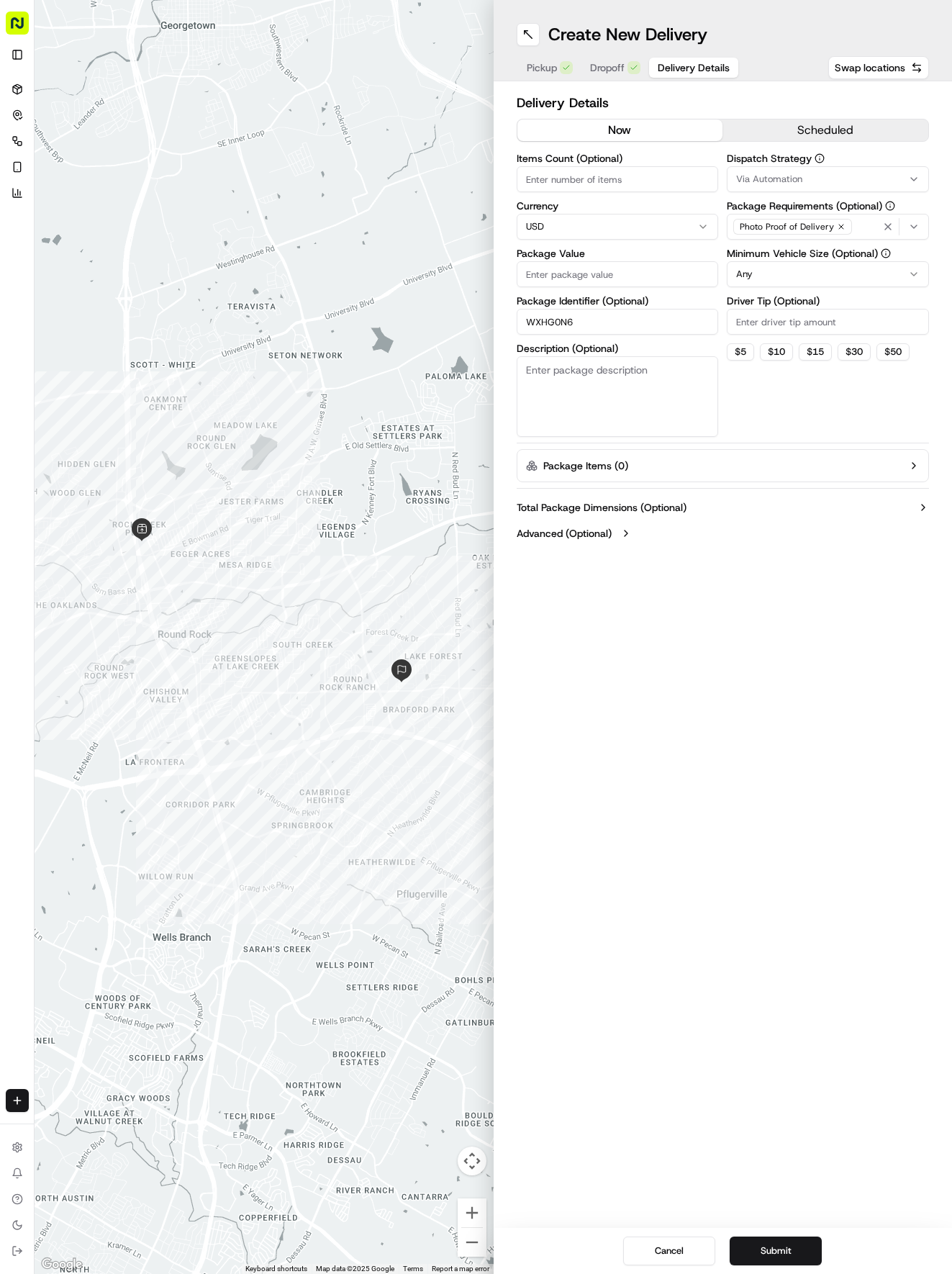
click at [654, 287] on input "Package Value" at bounding box center [618, 274] width 203 height 26
type input "28.04"
click at [778, 184] on span "Via Automation" at bounding box center [769, 179] width 66 height 13
click at [781, 250] on div "Tso Round Rock Strategy" at bounding box center [831, 257] width 206 height 21
drag, startPoint x: 766, startPoint y: 379, endPoint x: 765, endPoint y: 358, distance: 21.0
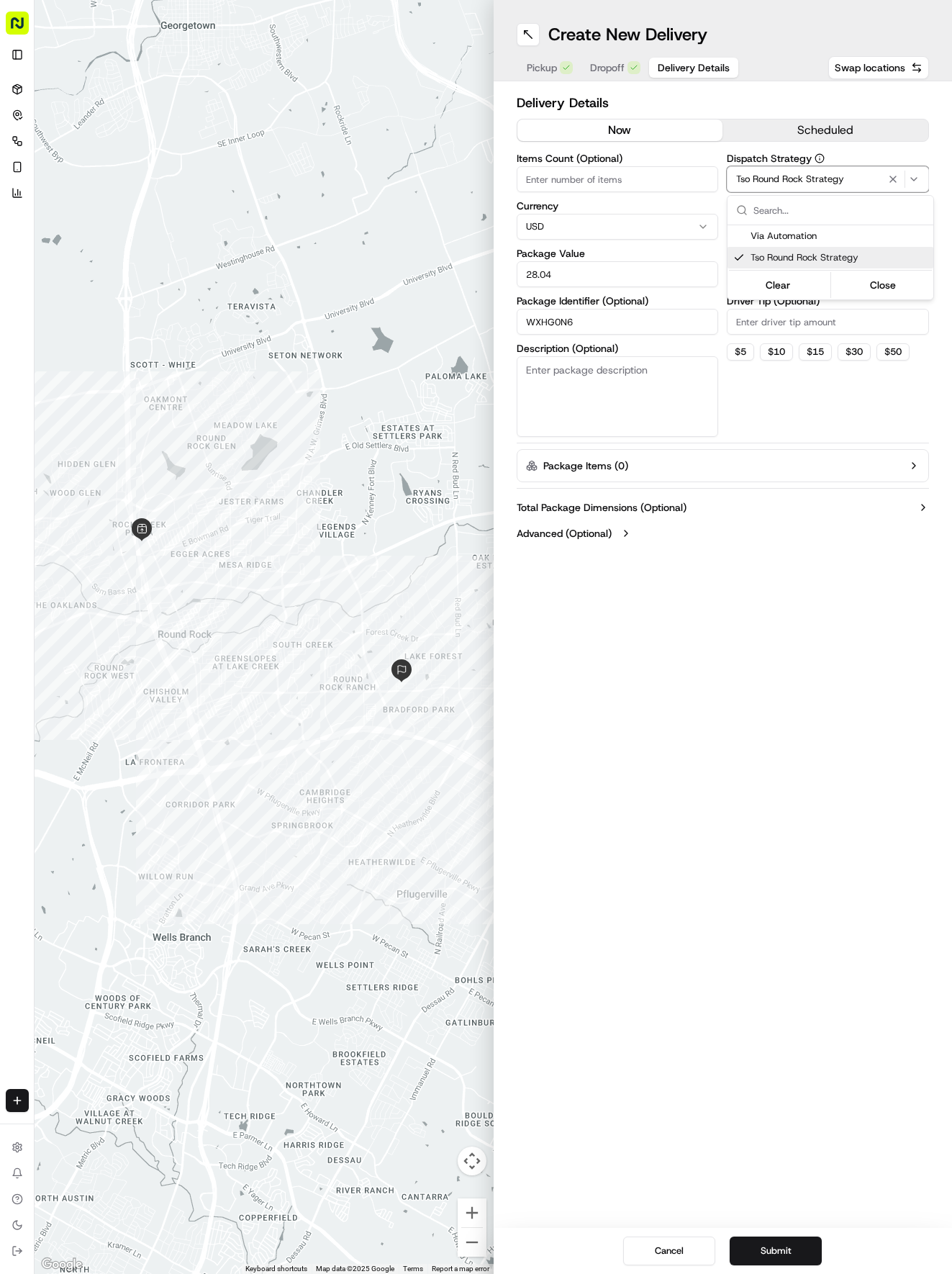
click at [765, 379] on html "Tso Chinese 04 Round Rock [EMAIL_ADDRESS][DOMAIN_NAME] Toggle Sidebar Deliverie…" at bounding box center [476, 637] width 952 height 1274
click at [763, 269] on html "Tso Chinese 04 Round Rock [EMAIL_ADDRESS][DOMAIN_NAME] Toggle Sidebar Deliverie…" at bounding box center [476, 637] width 952 height 1274
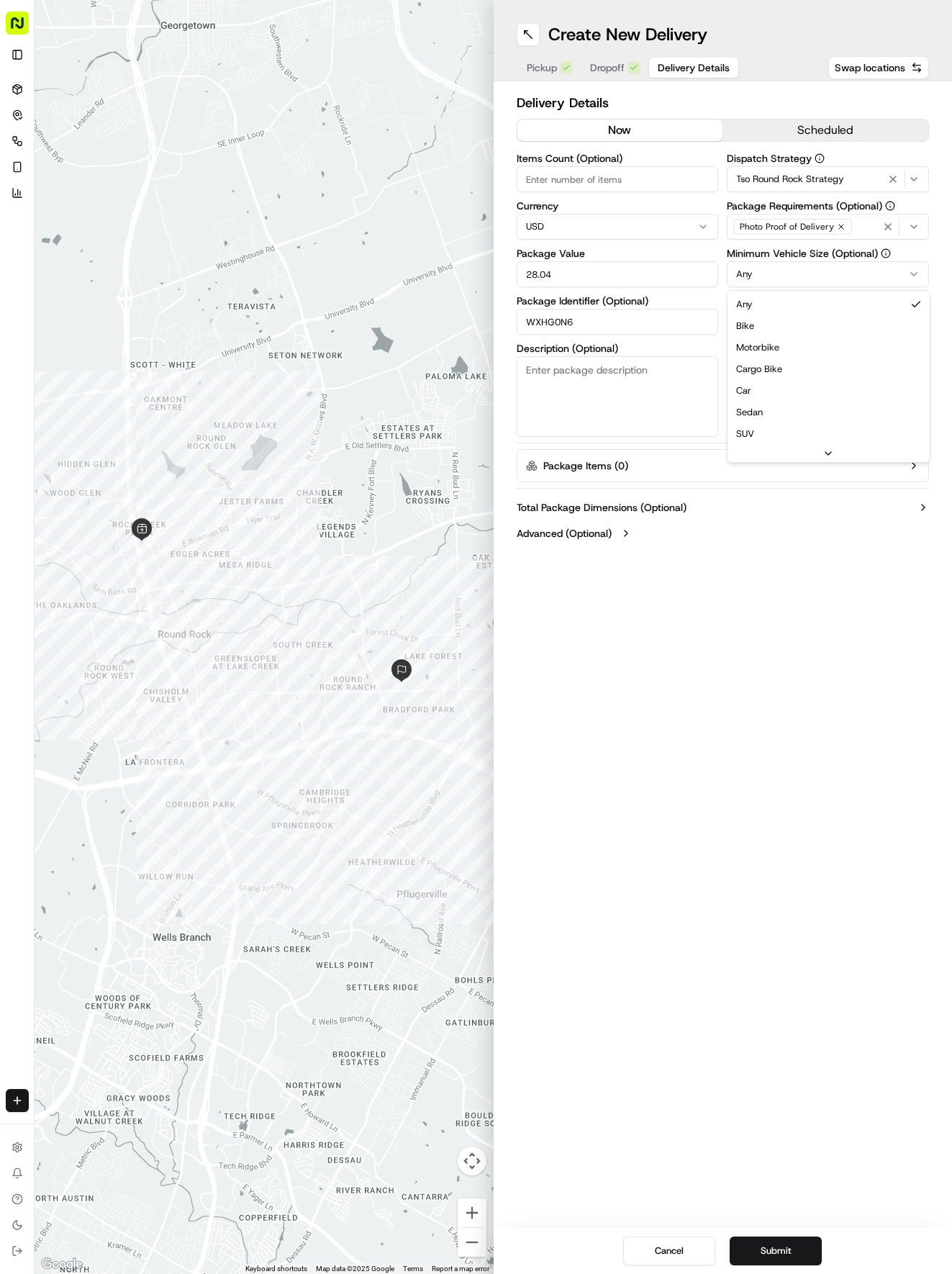
drag, startPoint x: 753, startPoint y: 388, endPoint x: 755, endPoint y: 374, distance: 14.1
click at [769, 327] on input "Driver Tip (Optional)" at bounding box center [828, 322] width 203 height 26
type input "2"
click at [763, 1255] on button "Submit" at bounding box center [776, 1251] width 92 height 29
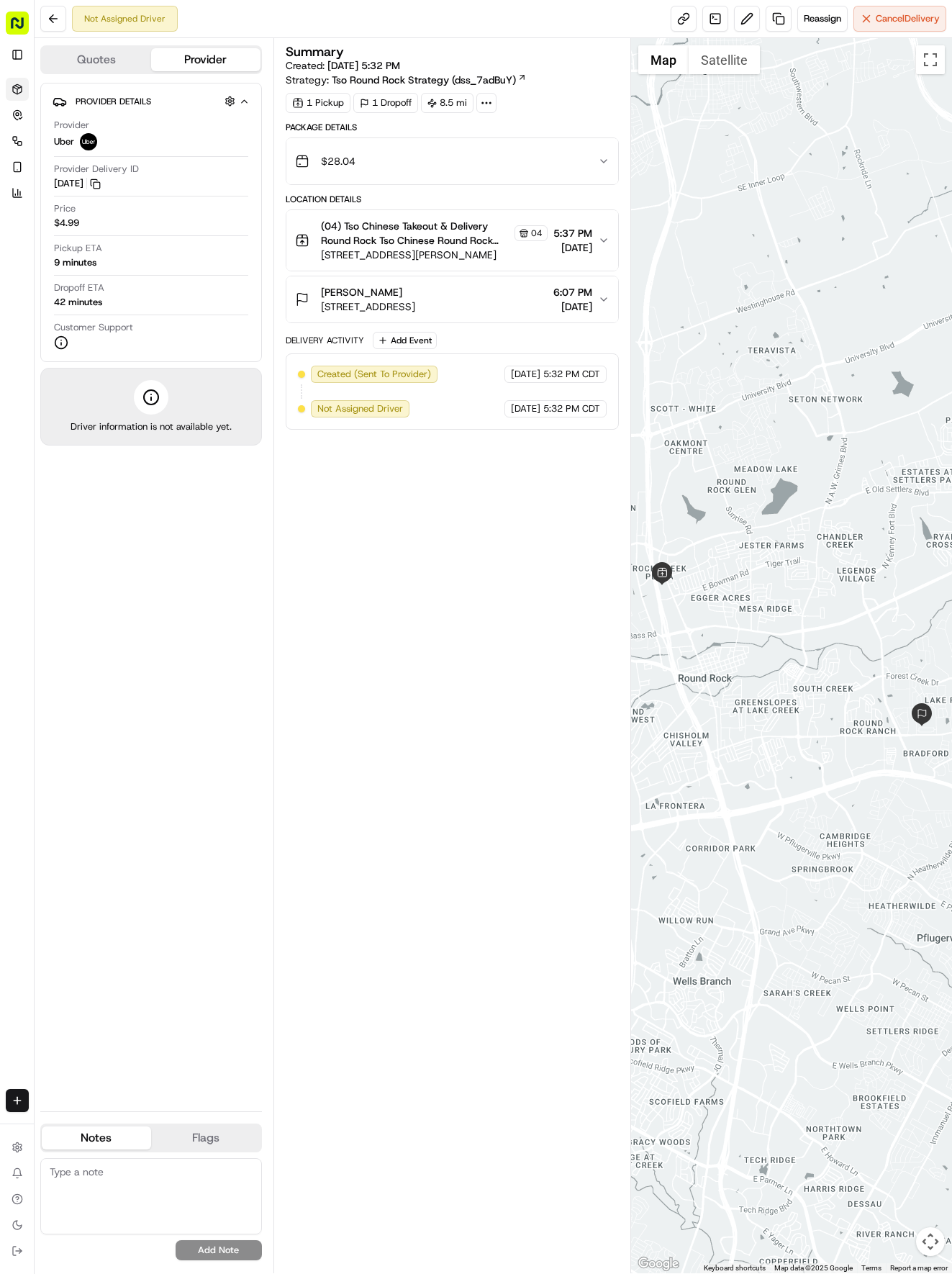
click at [18, 88] on icon at bounding box center [17, 89] width 11 height 11
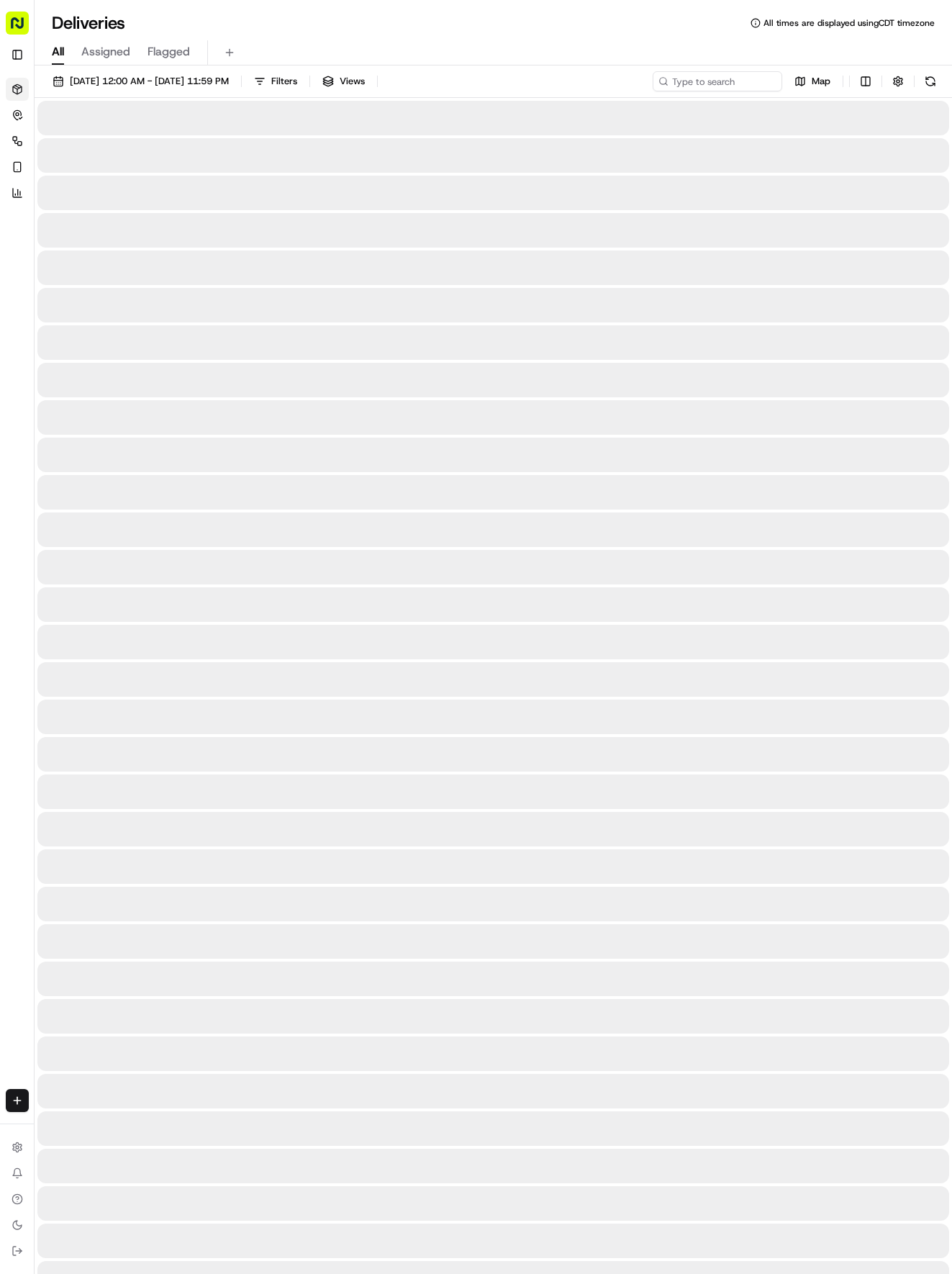
click at [18, 88] on icon at bounding box center [17, 89] width 11 height 11
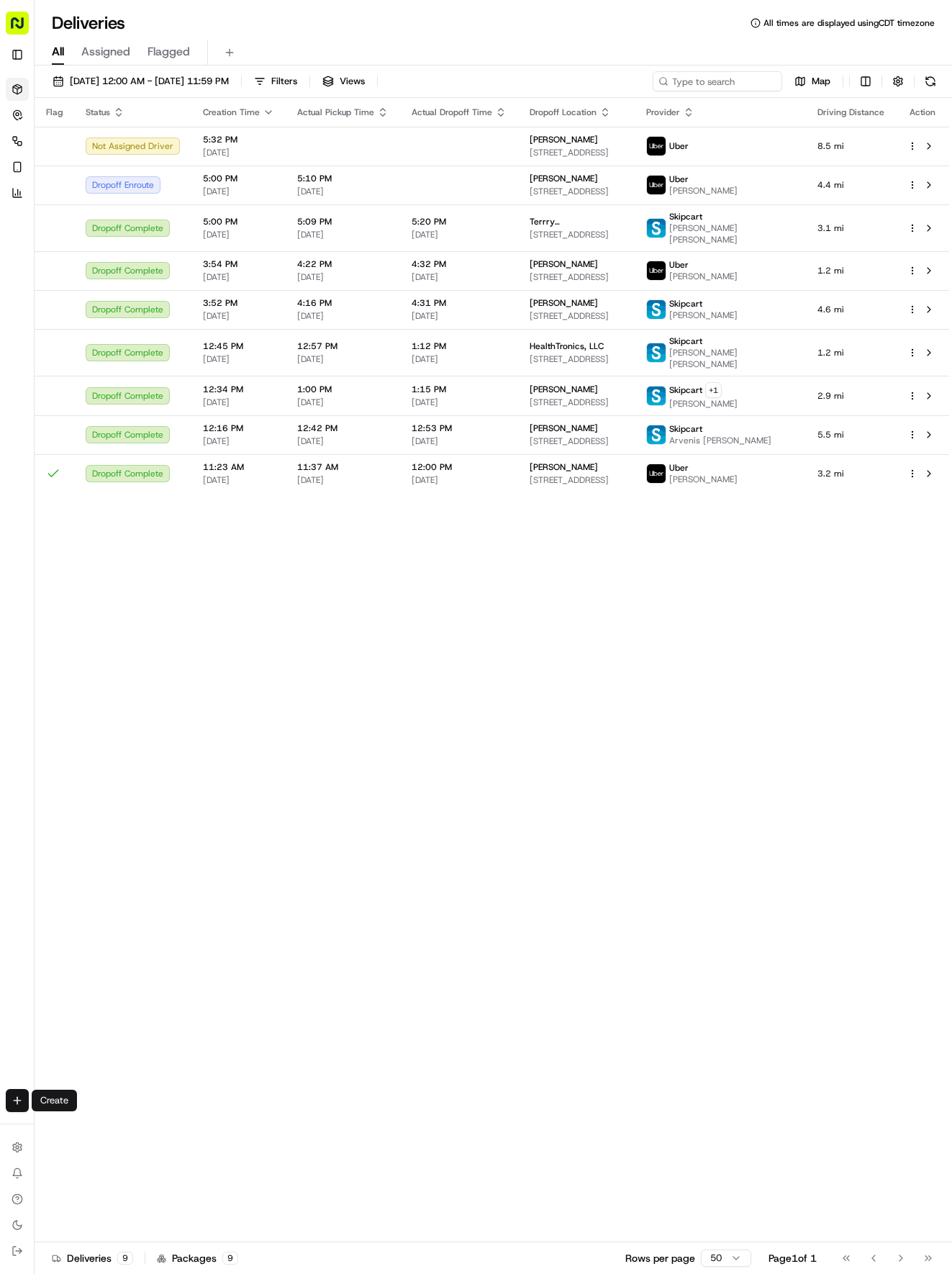
click at [20, 1104] on html "Tso Chinese 04 Round Rock [EMAIL_ADDRESS][DOMAIN_NAME] Toggle Sidebar Deliverie…" at bounding box center [476, 637] width 952 height 1274
click at [67, 1123] on link "Delivery" at bounding box center [112, 1127] width 154 height 26
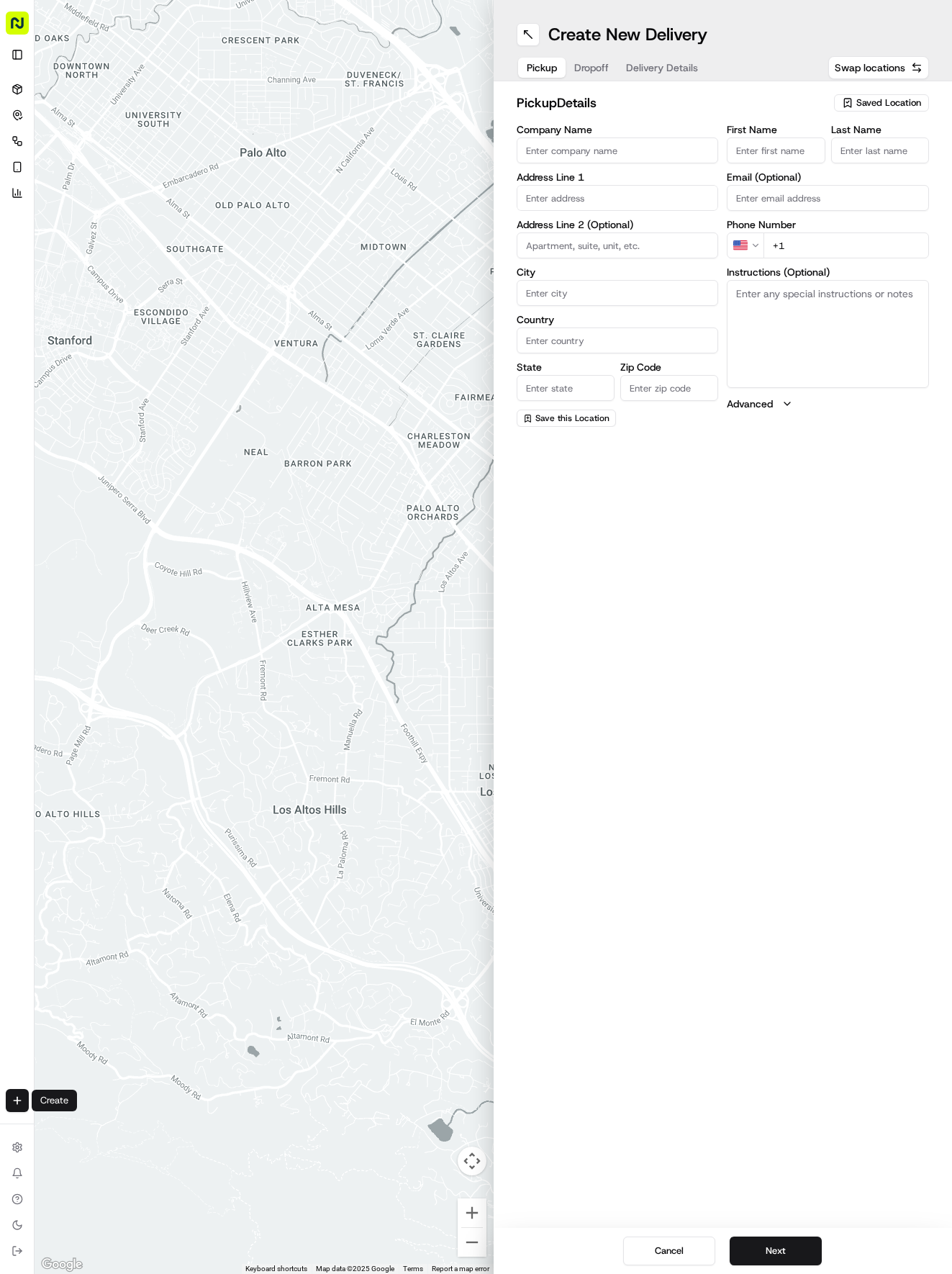
click at [870, 83] on div "pickup Details Saved Location Company Name Address Line 1 Address Line 2 (Optio…" at bounding box center [723, 259] width 459 height 357
click at [867, 104] on span "Saved Location" at bounding box center [889, 103] width 64 height 13
click at [843, 172] on span "(04) Tso Chinese Takeout & Delivery Round Rock (04)" at bounding box center [858, 163] width 177 height 26
type input "(04) Tso Chinese Takeout & Delivery Round Rock"
type input "2000 N [PERSON_NAME] St"
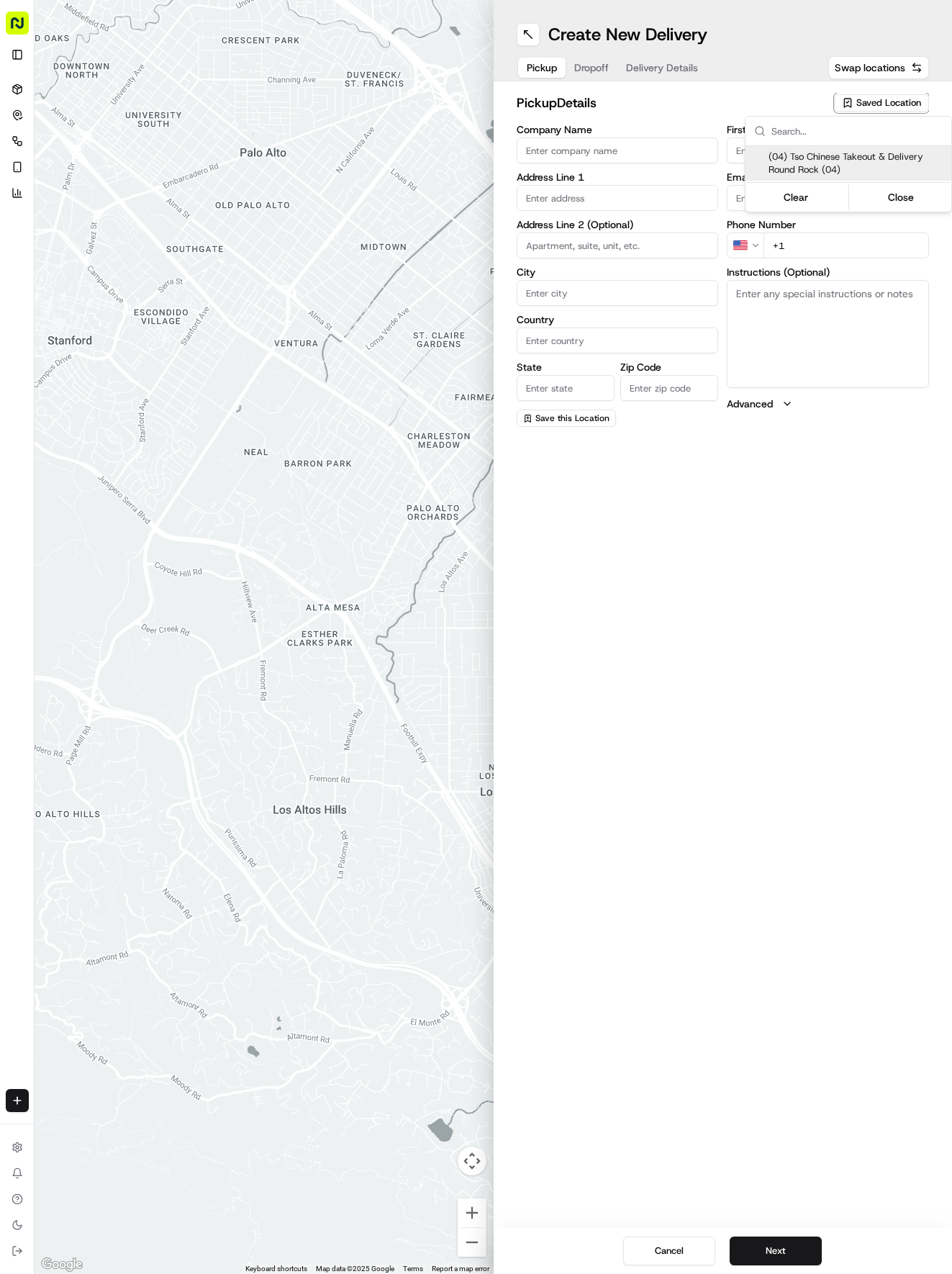
type input "Ste 108"
type input "Round Rock"
type input "US"
type input "[GEOGRAPHIC_DATA]"
type input "78664"
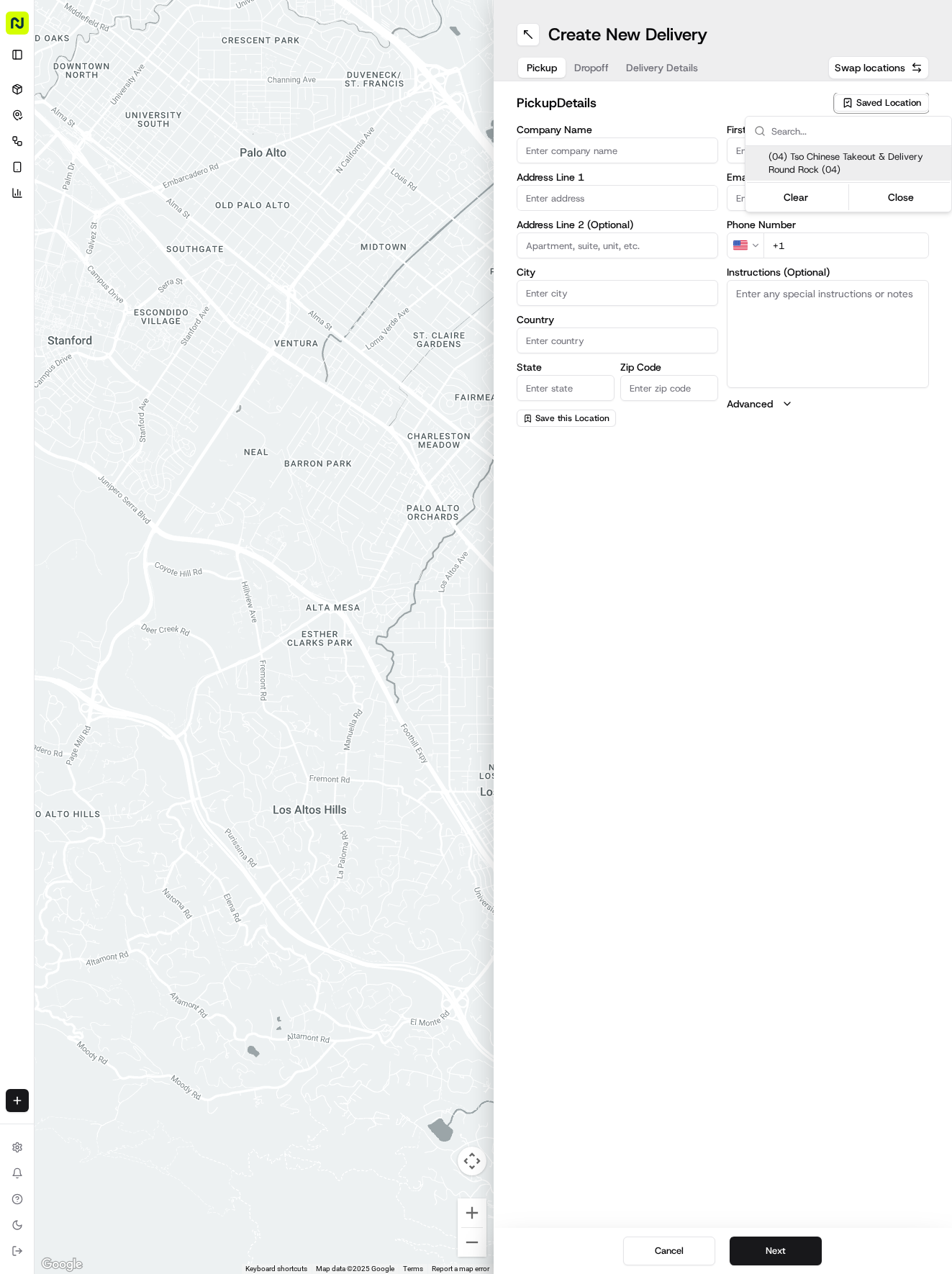
type input "Tso Chinese"
type input "Round Rock Manager"
type input "[EMAIL_ADDRESS][DOMAIN_NAME]"
type input "[PHONE_NUMBER]"
type textarea "Submit a picture displaying address & food as Proof of Delivery. Envía una foto…"
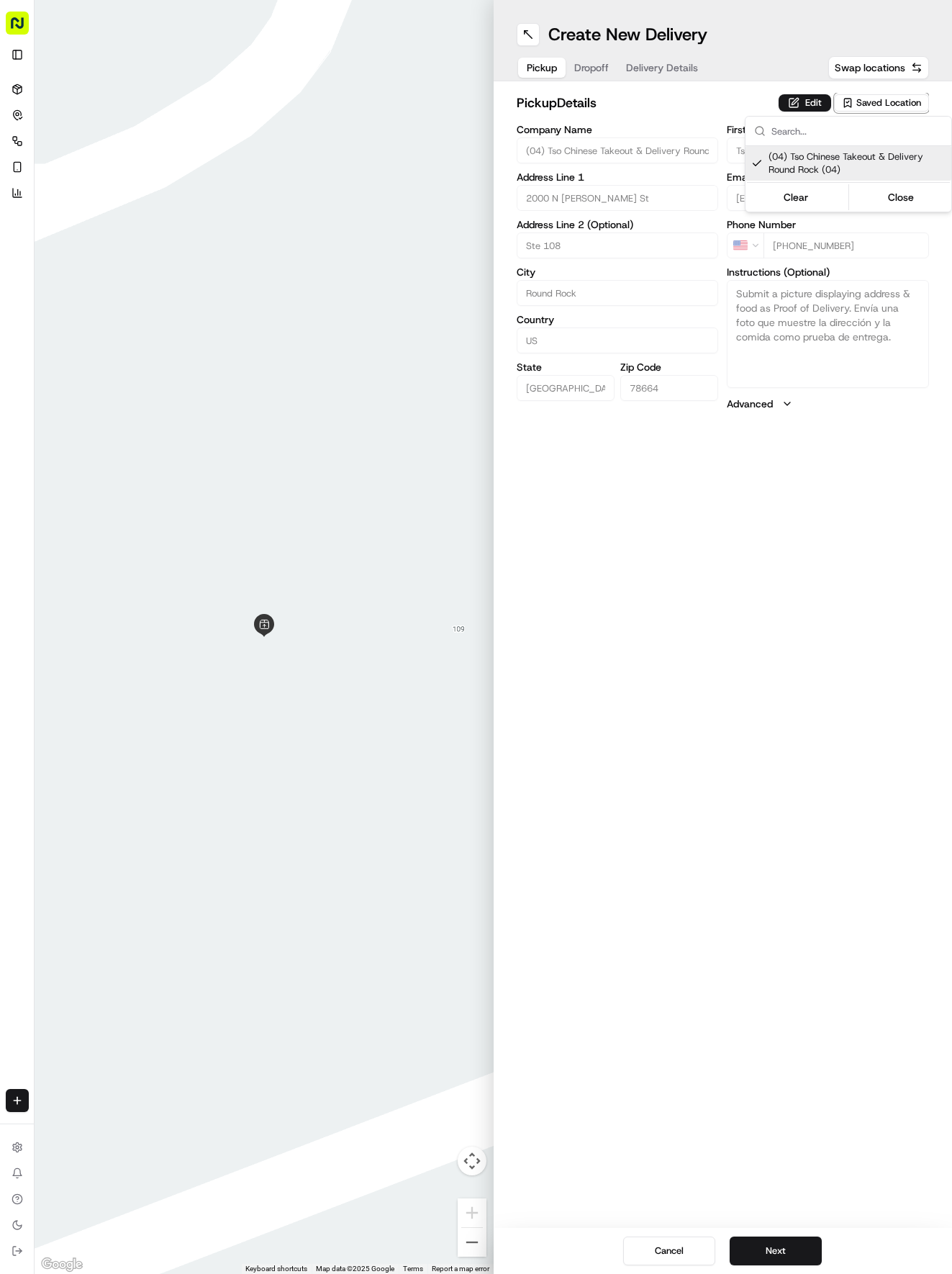
click at [674, 80] on html "Tso Chinese 04 Round Rock [EMAIL_ADDRESS][DOMAIN_NAME] Toggle Sidebar Deliverie…" at bounding box center [476, 637] width 952 height 1274
click at [671, 69] on span "Delivery Details" at bounding box center [662, 67] width 72 height 14
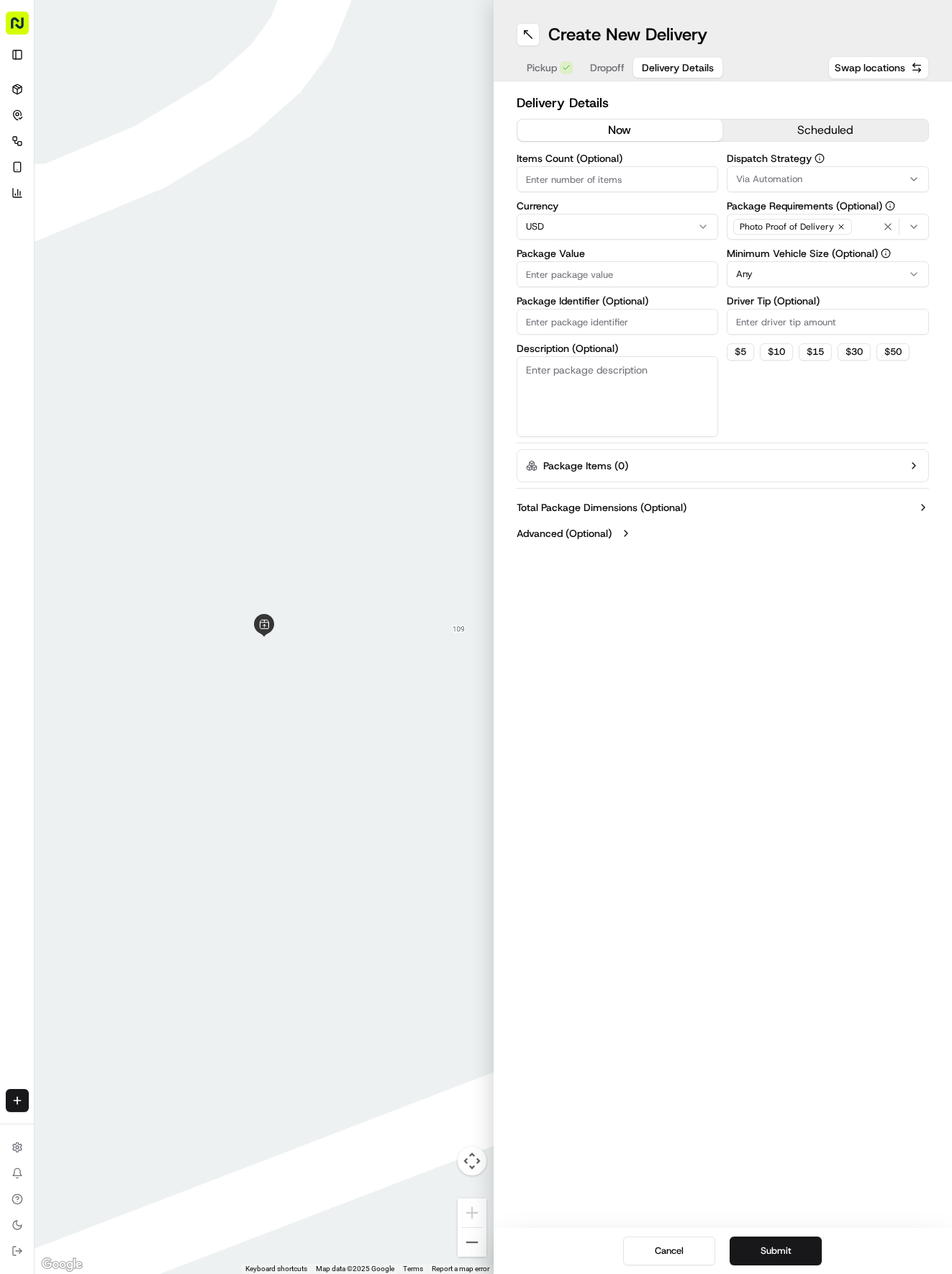
click at [591, 310] on input "Package Identifier (Optional)" at bounding box center [618, 322] width 203 height 26
paste input "PX66XQU"
type input "PX66XQU"
click at [611, 72] on span "Dropoff" at bounding box center [607, 67] width 35 height 14
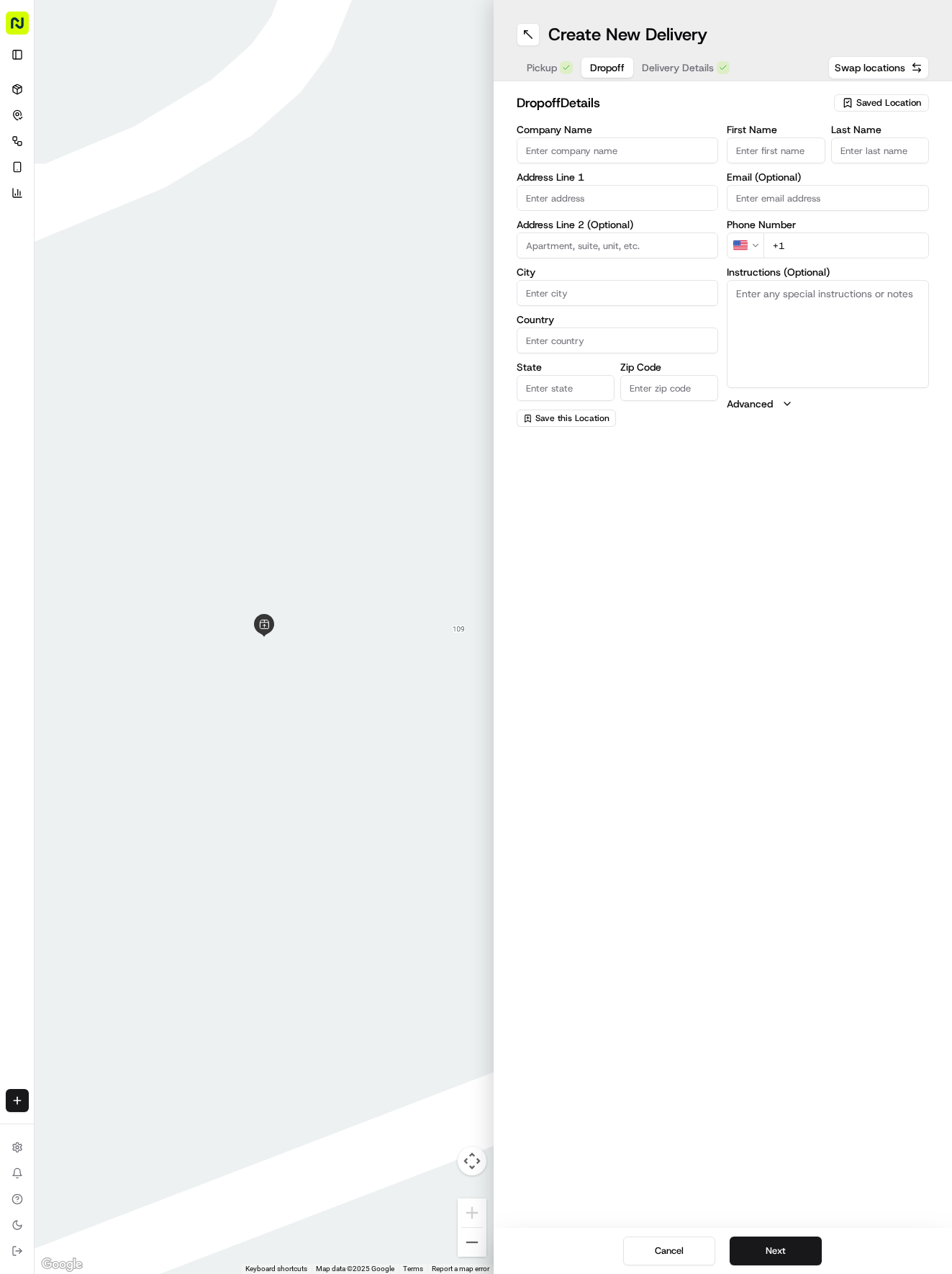
click at [580, 191] on input "text" at bounding box center [618, 198] width 203 height 26
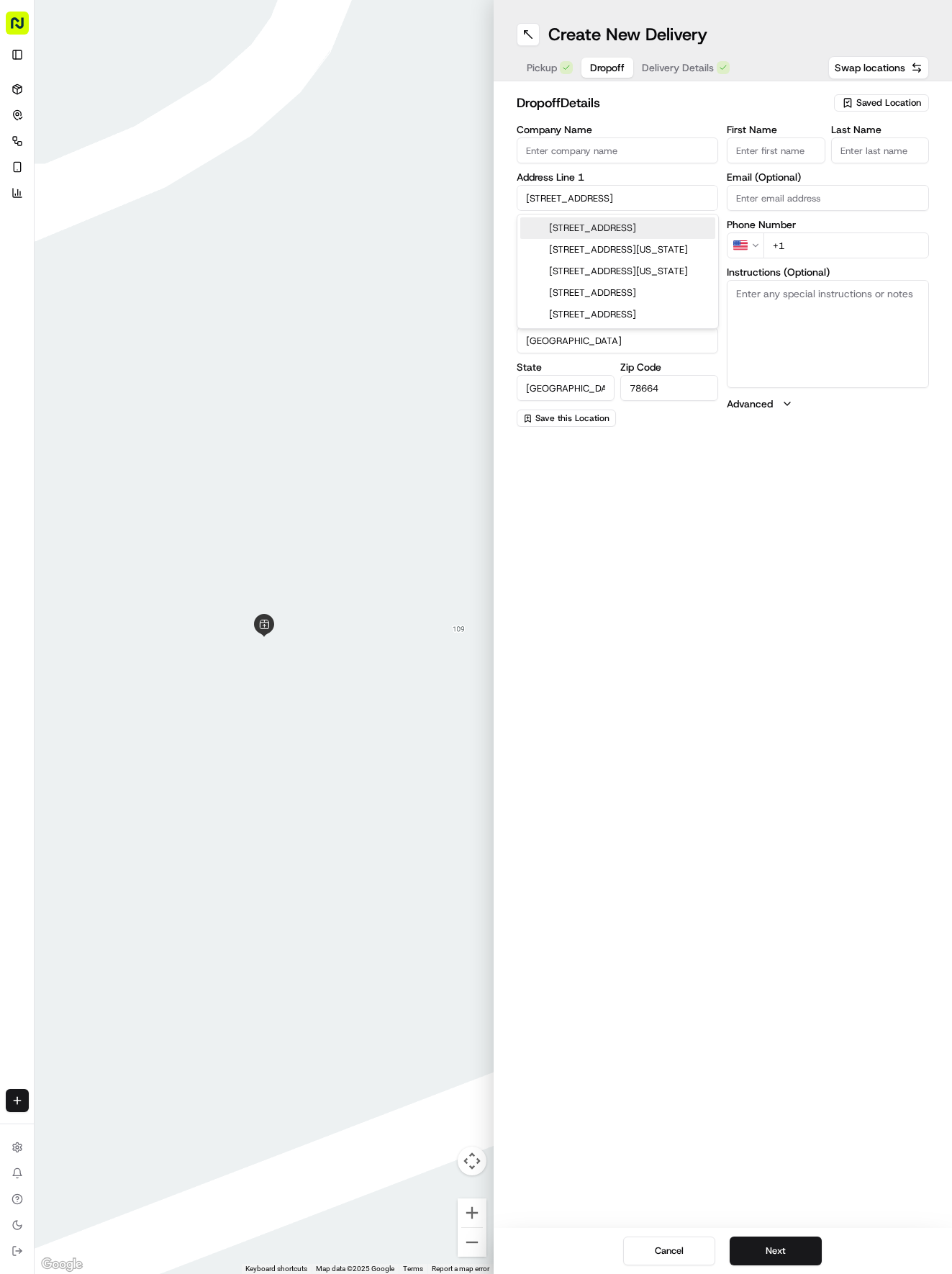
type input "[STREET_ADDRESS]"
type input "Round Rock"
type input "[GEOGRAPHIC_DATA]"
type input "78664"
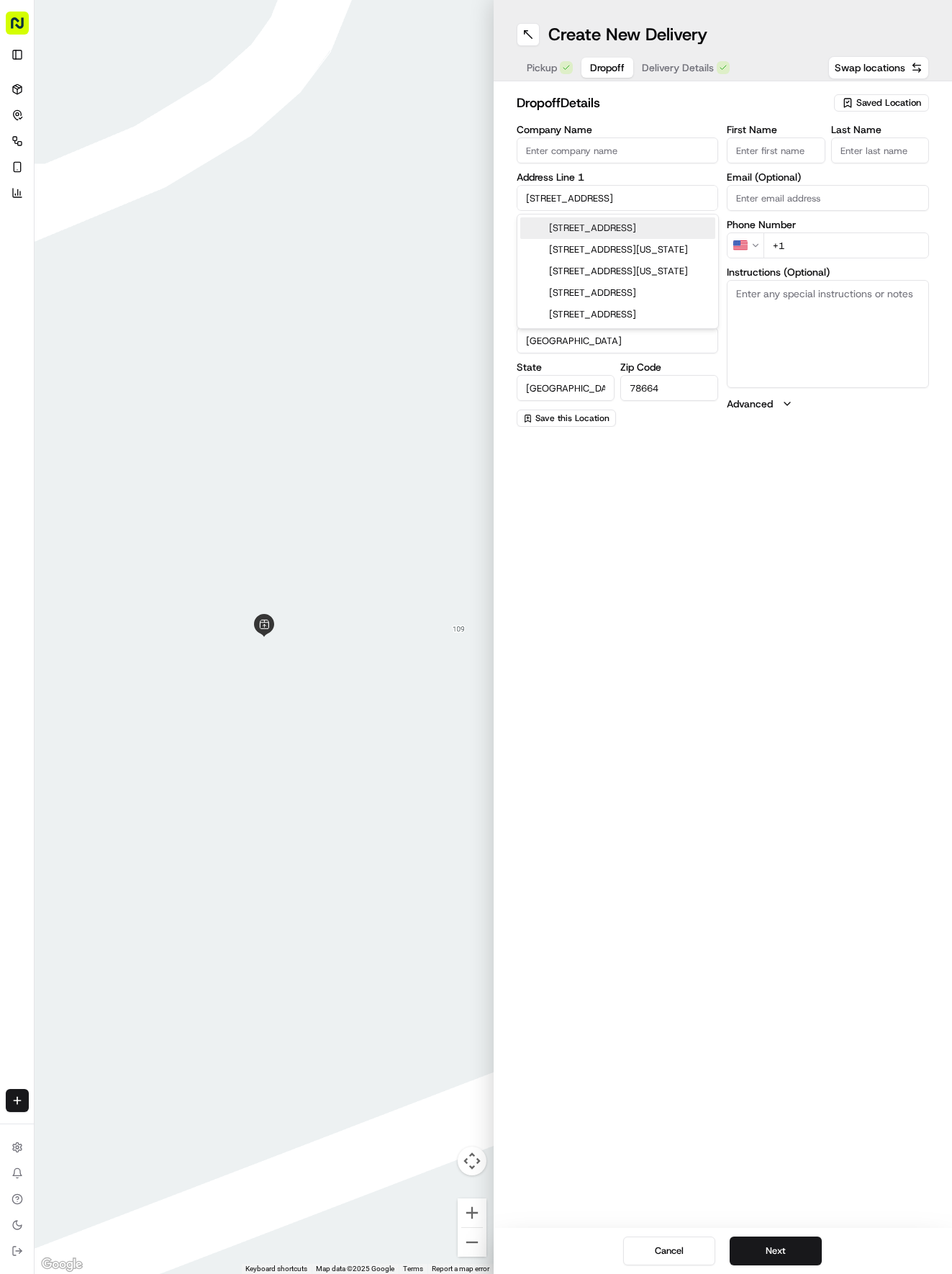
type input "[STREET_ADDRESS]"
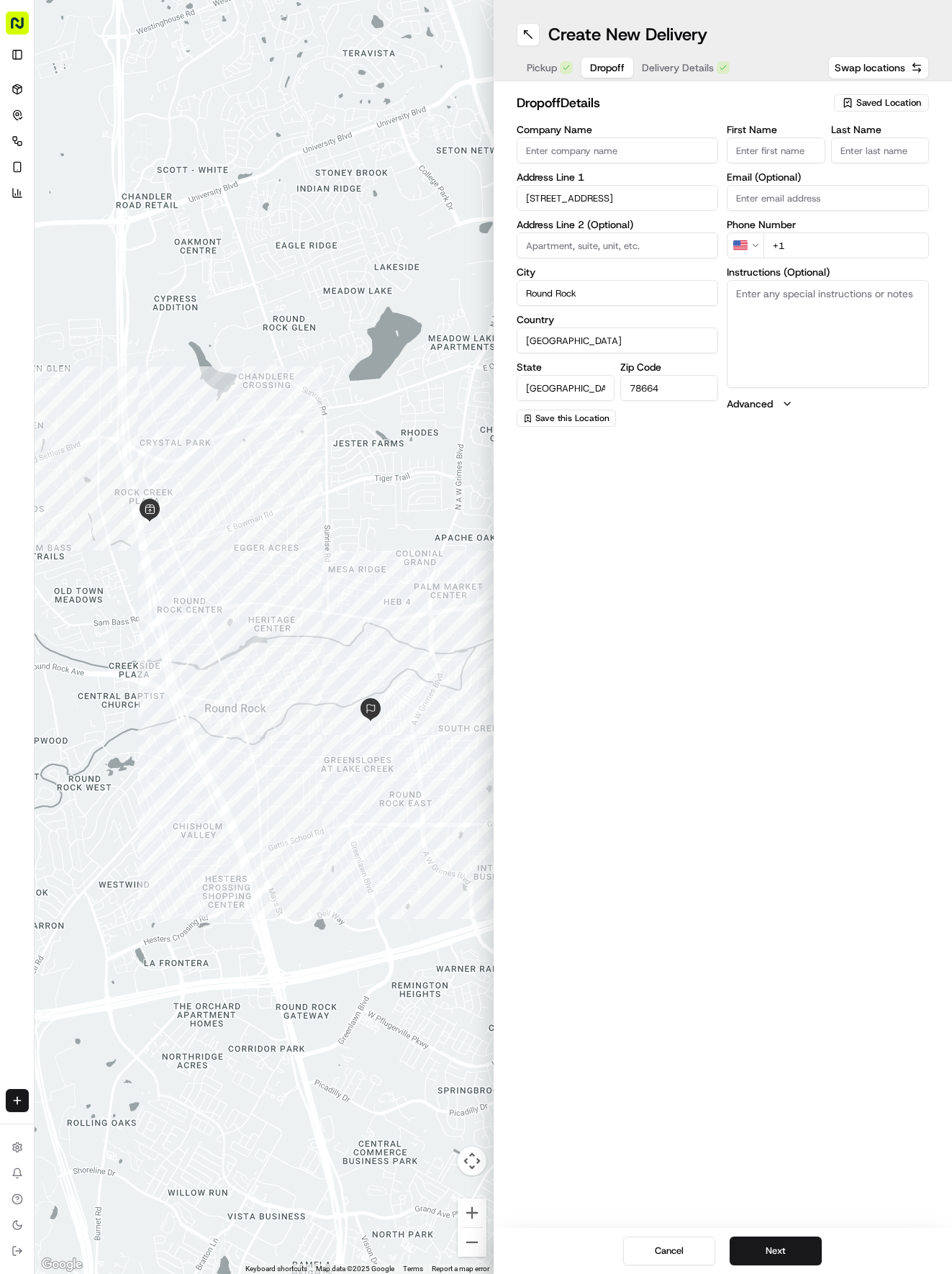
click at [775, 154] on input "First Name" at bounding box center [776, 150] width 98 height 26
type input "[PERSON_NAME]"
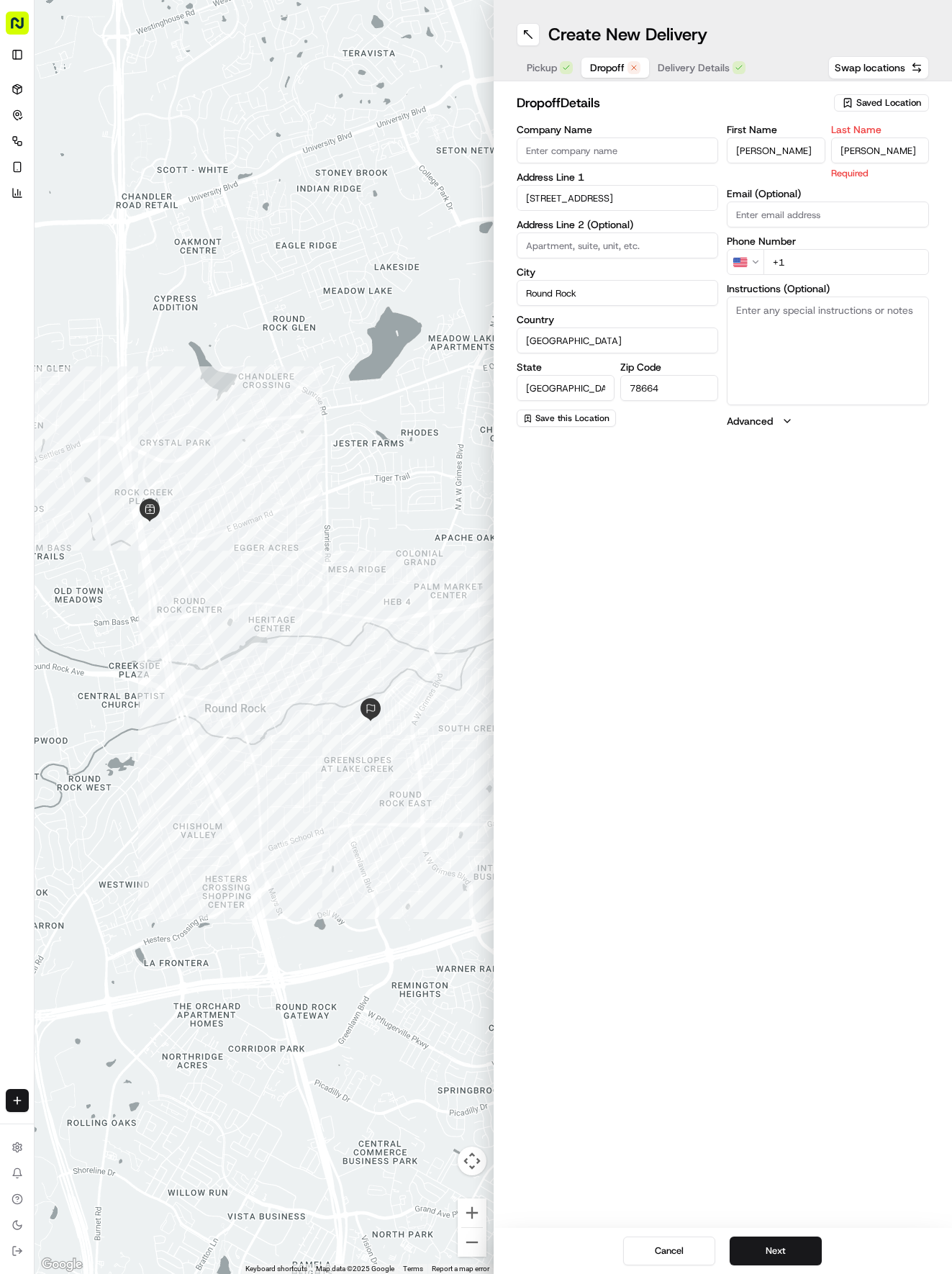
type input "[PERSON_NAME]"
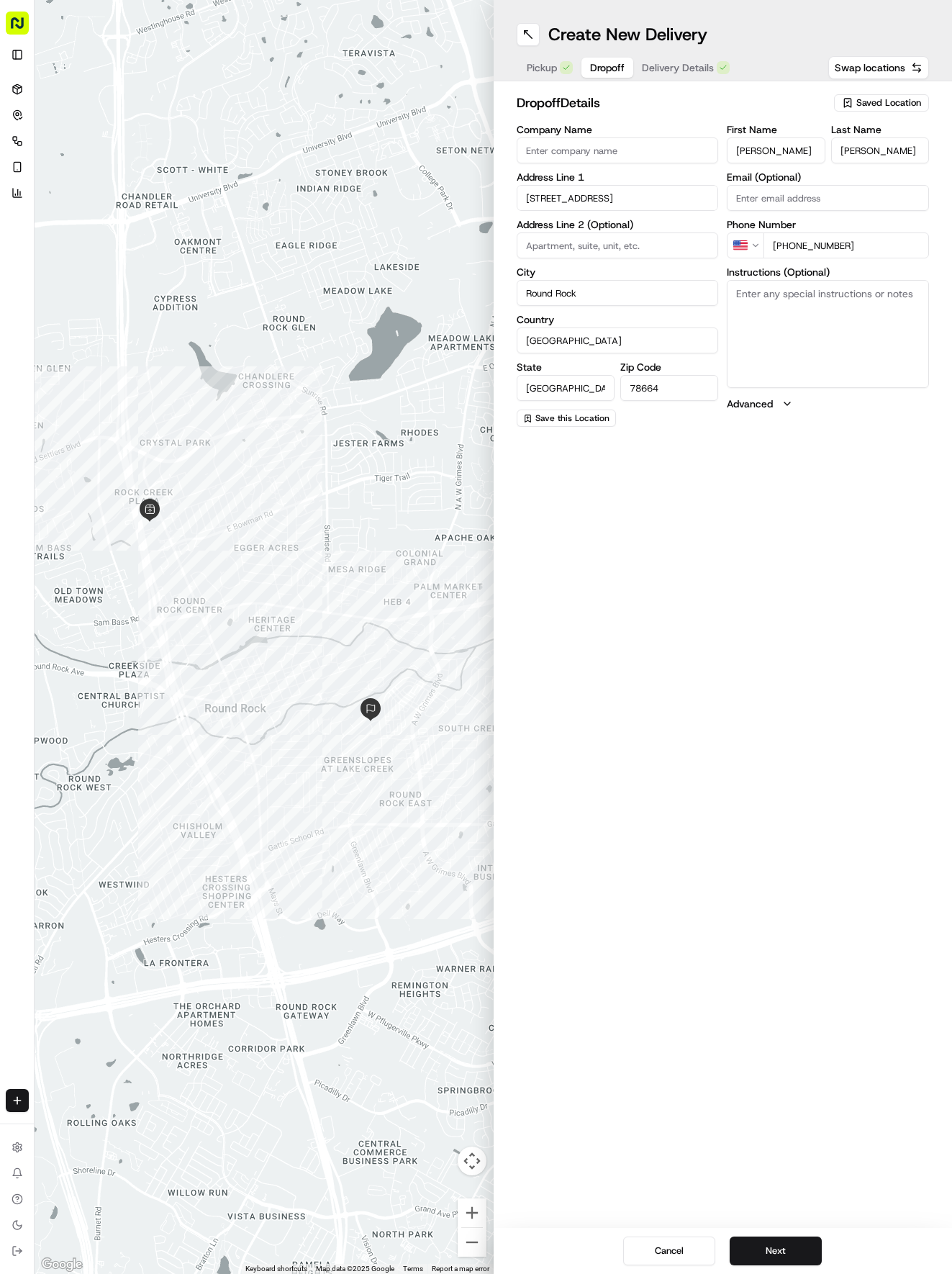
type input "[PHONE_NUMBER]"
click at [686, 72] on span "Delivery Details" at bounding box center [678, 67] width 72 height 14
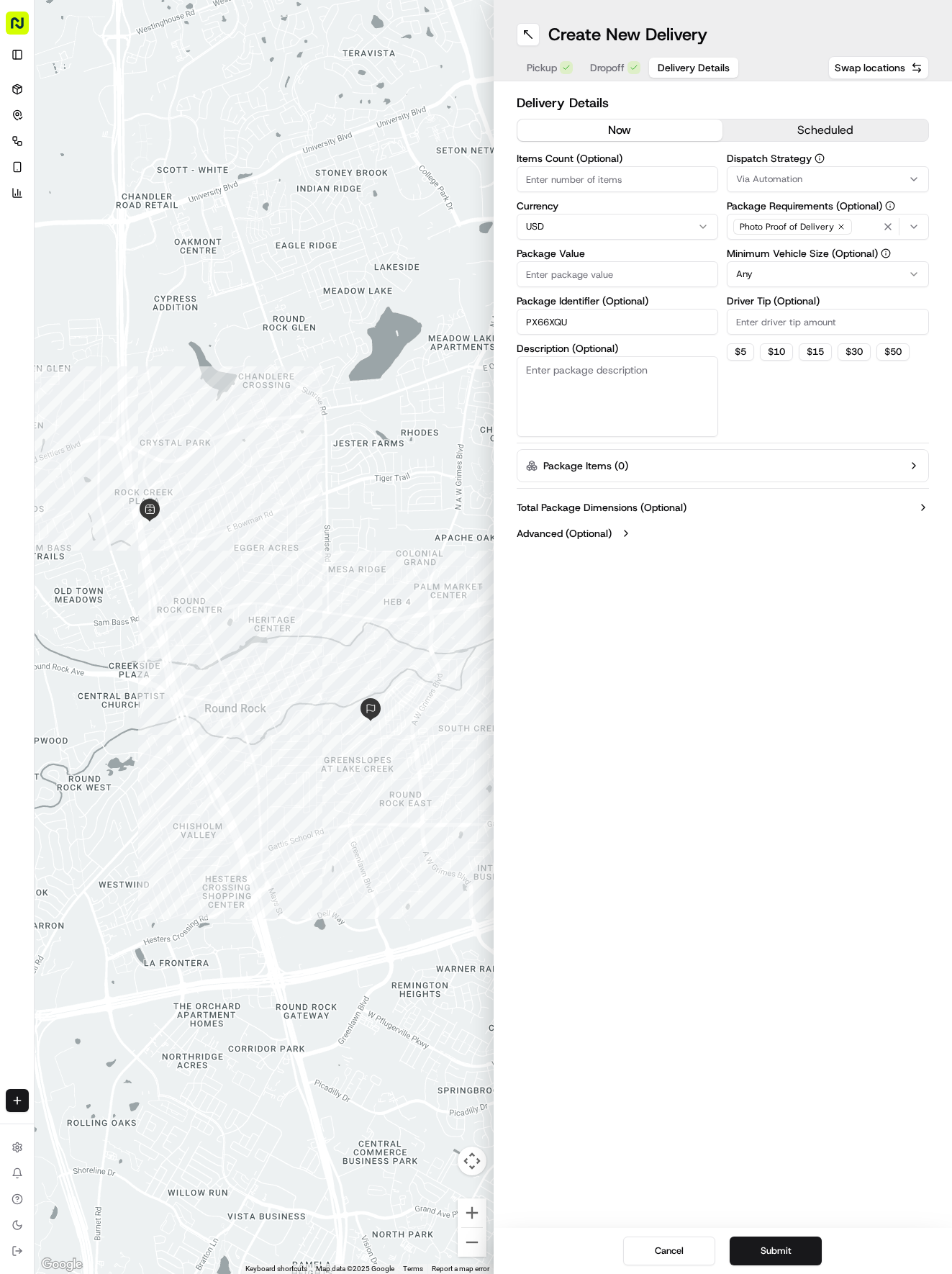
click at [596, 268] on input "Package Value" at bounding box center [618, 274] width 203 height 26
type input "49.09"
click at [750, 173] on span "Via Automation" at bounding box center [769, 179] width 66 height 13
click at [756, 253] on span "Tso Round Rock Strategy" at bounding box center [839, 258] width 177 height 13
drag, startPoint x: 765, startPoint y: 331, endPoint x: 761, endPoint y: 285, distance: 46.2
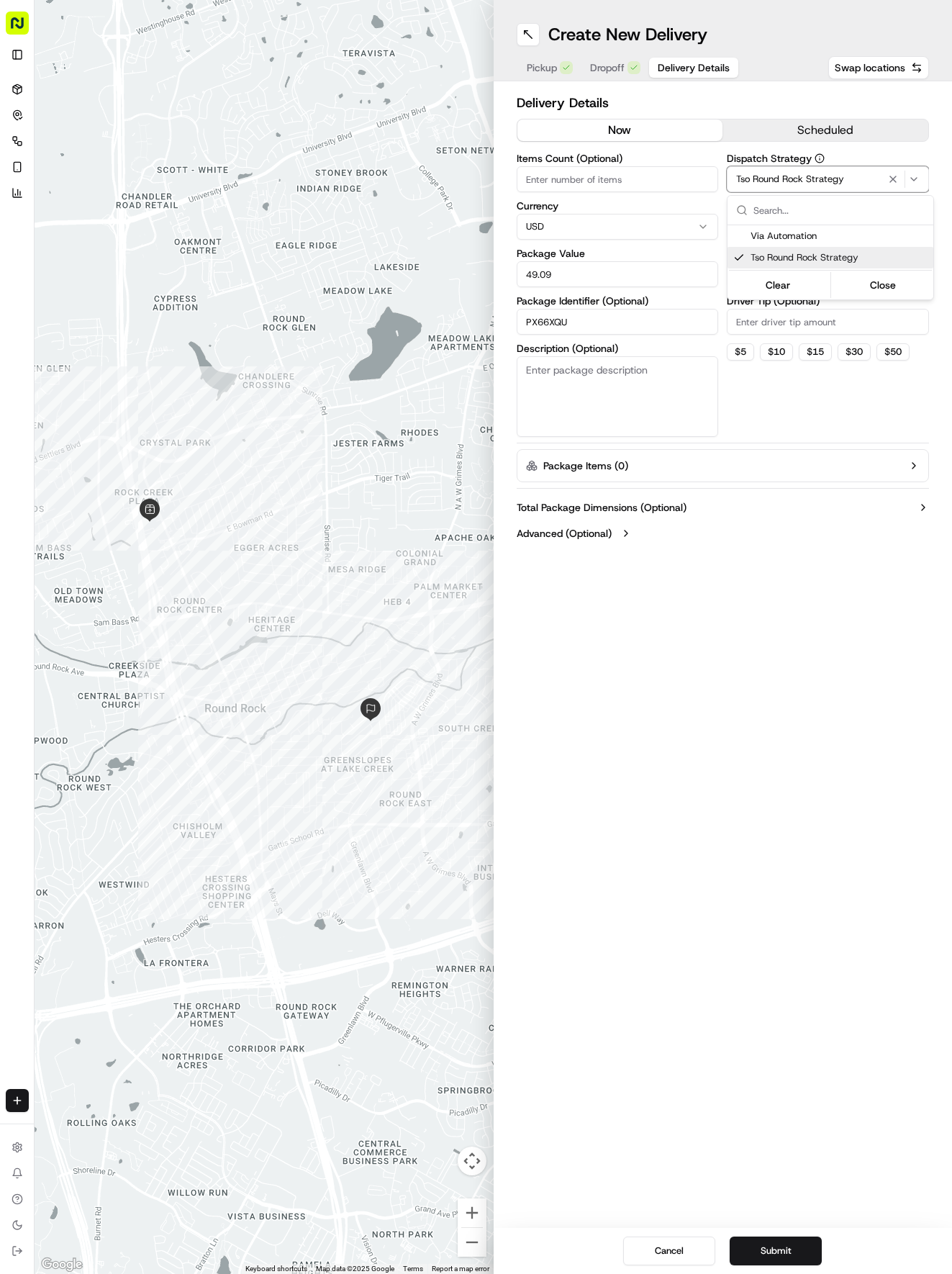
click at [763, 318] on html "Tso Chinese 04 Round Rock [EMAIL_ADDRESS][DOMAIN_NAME] Toggle Sidebar Deliverie…" at bounding box center [476, 637] width 952 height 1274
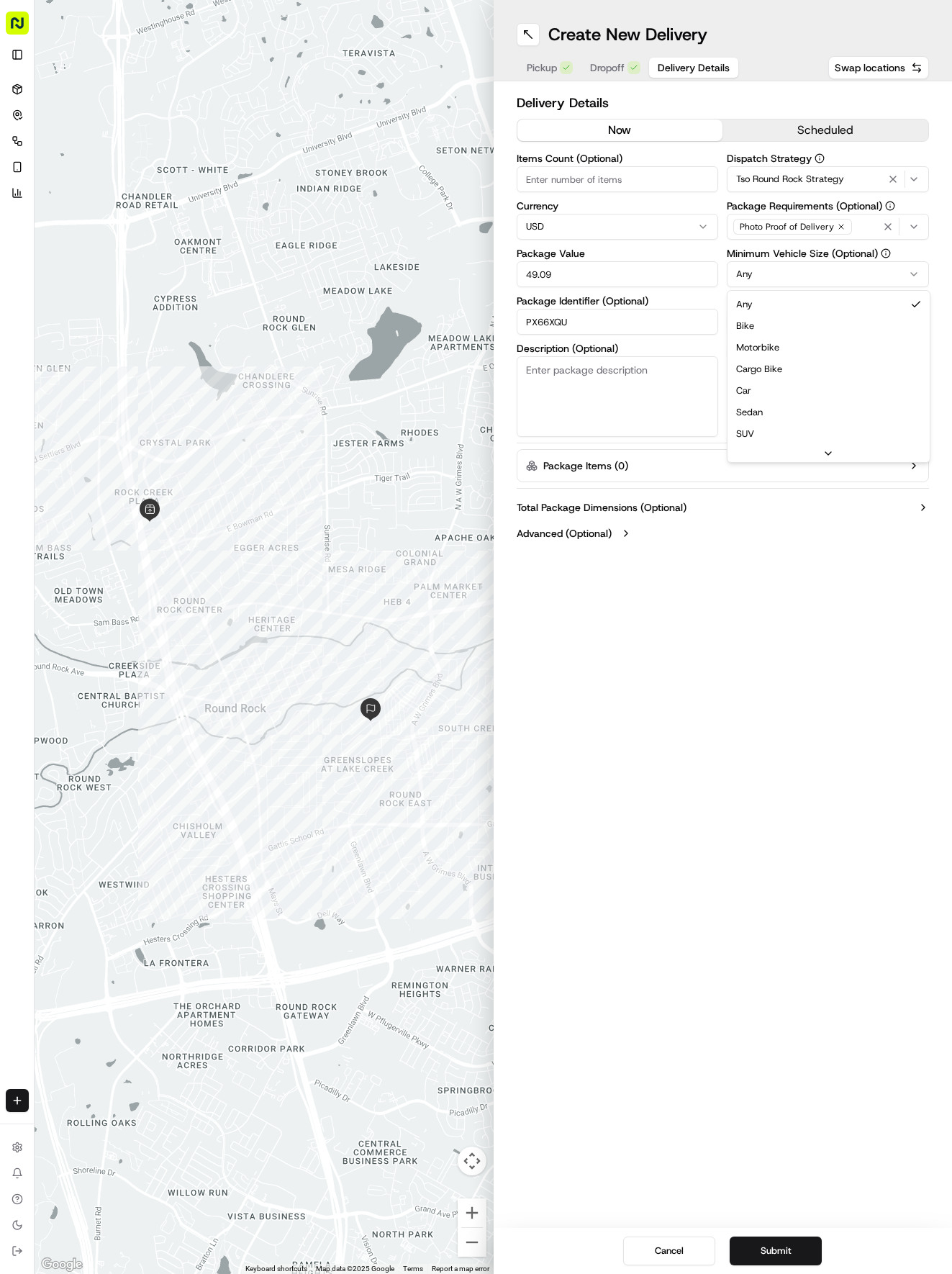
click at [761, 273] on html "Tso Chinese 04 Round Rock [EMAIL_ADDRESS][DOMAIN_NAME] Toggle Sidebar Deliverie…" at bounding box center [476, 637] width 952 height 1274
drag, startPoint x: 756, startPoint y: 387, endPoint x: 768, endPoint y: 334, distance: 54.3
click at [768, 326] on input "Driver Tip (Optional)" at bounding box center [828, 322] width 203 height 26
type input "2"
click at [792, 1246] on button "Submit" at bounding box center [776, 1251] width 92 height 29
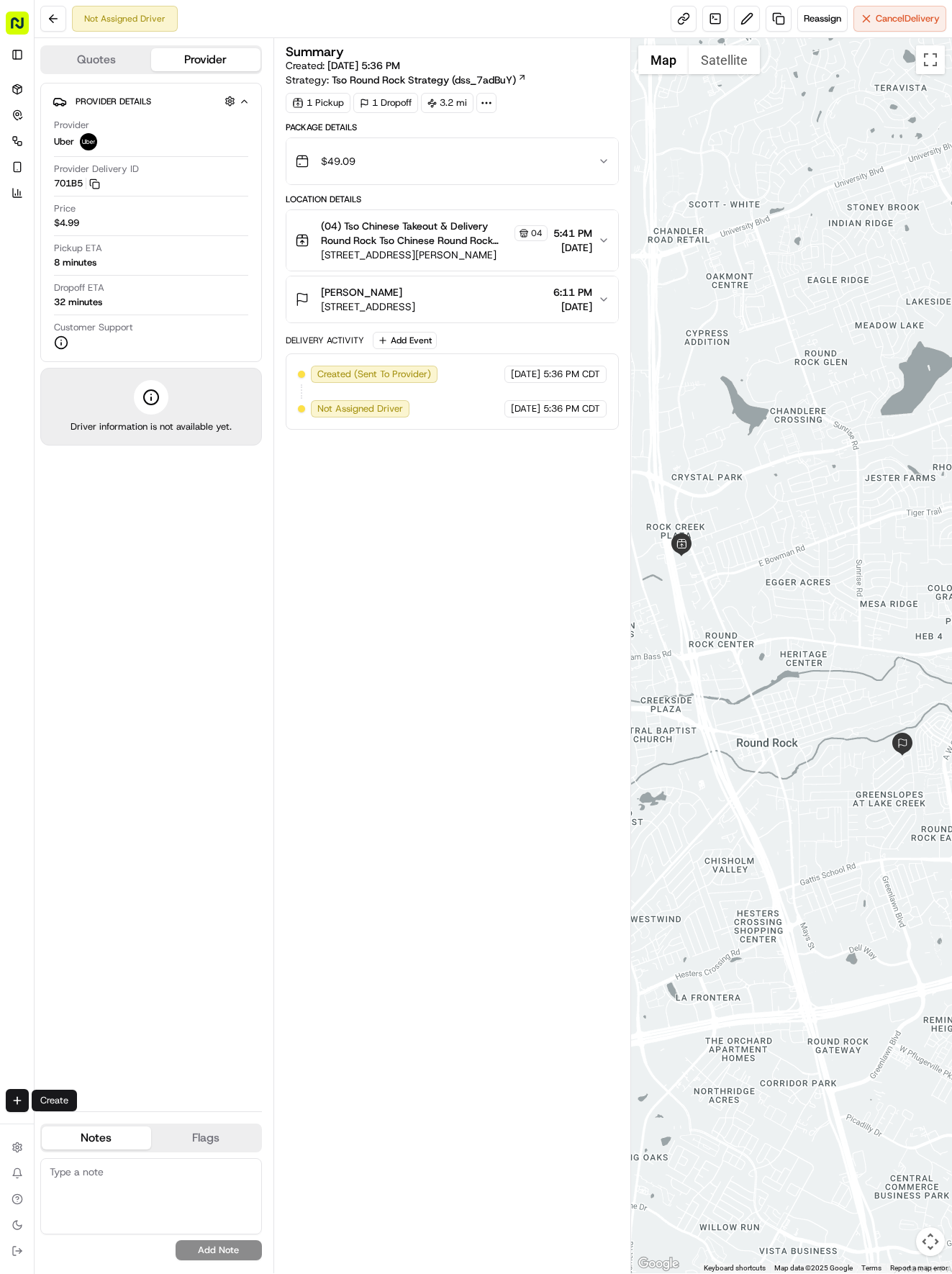
click at [18, 1114] on div "Create" at bounding box center [17, 1099] width 34 height 35
click at [15, 1102] on html "Tso Chinese 04 Round Rock [EMAIL_ADDRESS][DOMAIN_NAME] Toggle Sidebar Deliverie…" at bounding box center [476, 637] width 952 height 1274
click at [77, 1128] on link "Delivery" at bounding box center [112, 1127] width 154 height 26
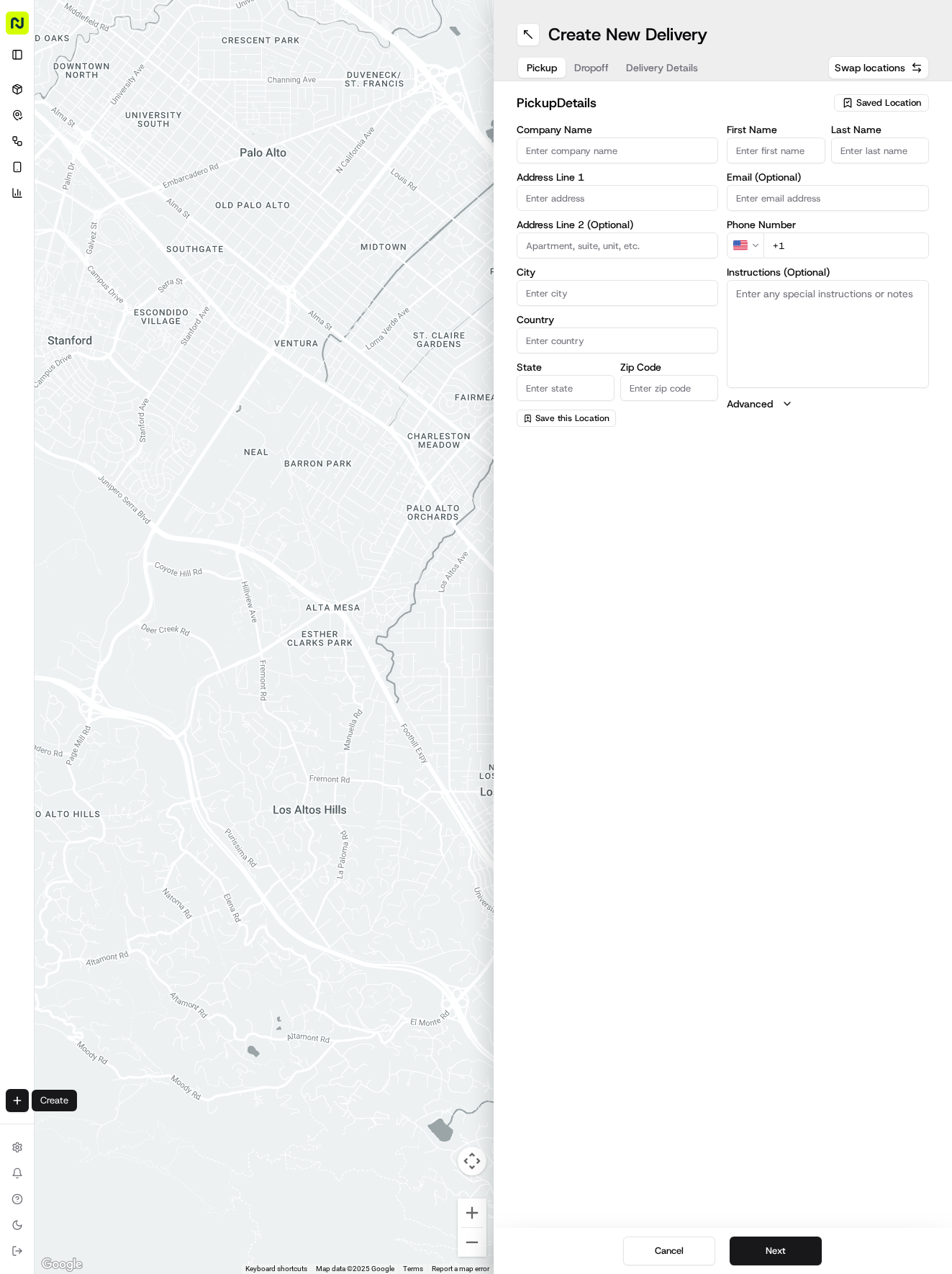
click at [898, 104] on span "Saved Location" at bounding box center [889, 103] width 64 height 13
click at [835, 154] on span "(04) Tso Chinese Takeout & Delivery Round Rock (04)" at bounding box center [858, 163] width 177 height 26
type input "(04) Tso Chinese Takeout & Delivery Round Rock"
type input "2000 N [PERSON_NAME] St"
type input "Ste 108"
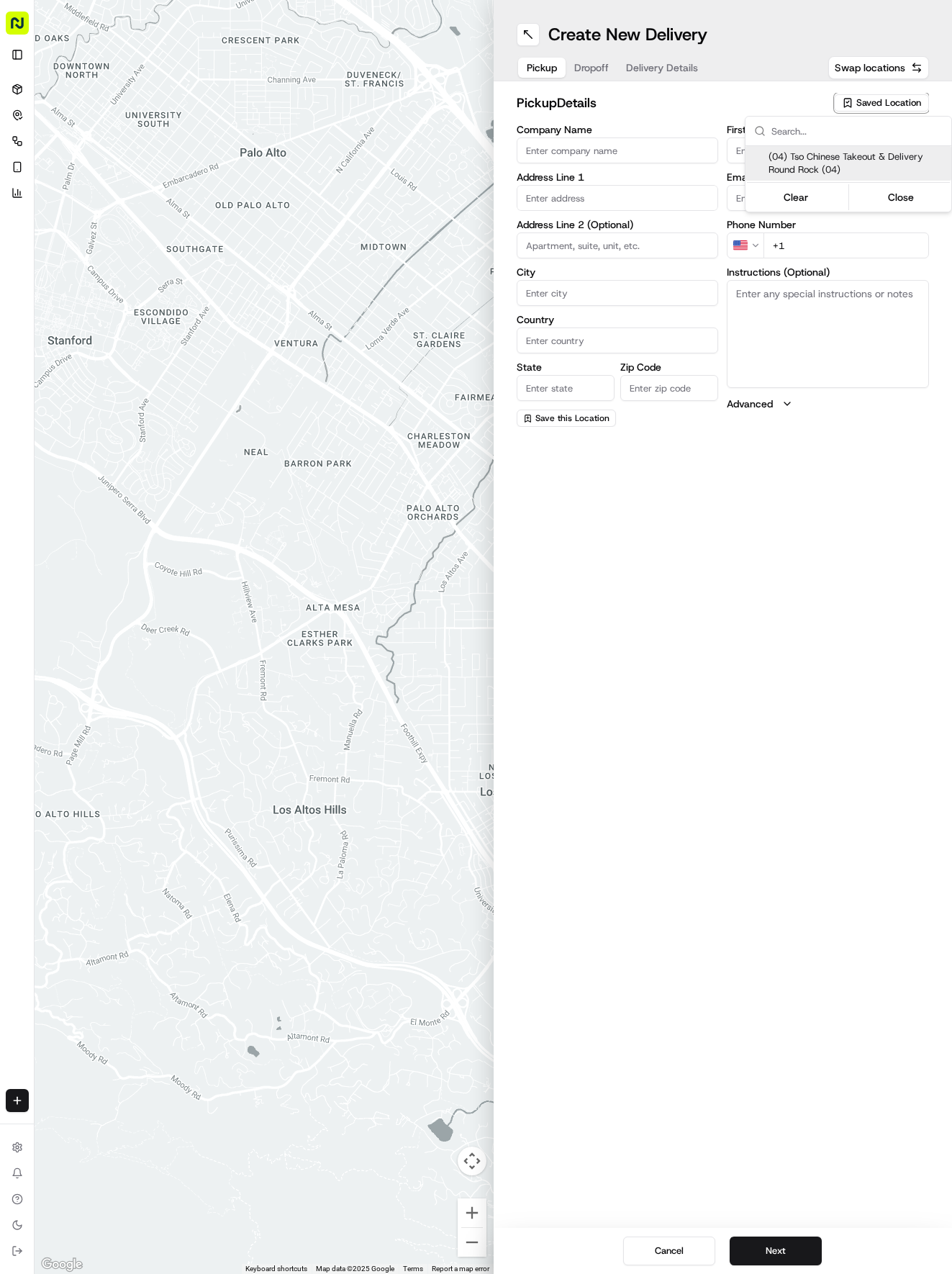
type input "Round Rock"
type input "US"
type input "[GEOGRAPHIC_DATA]"
type input "78664"
type input "Tso Chinese"
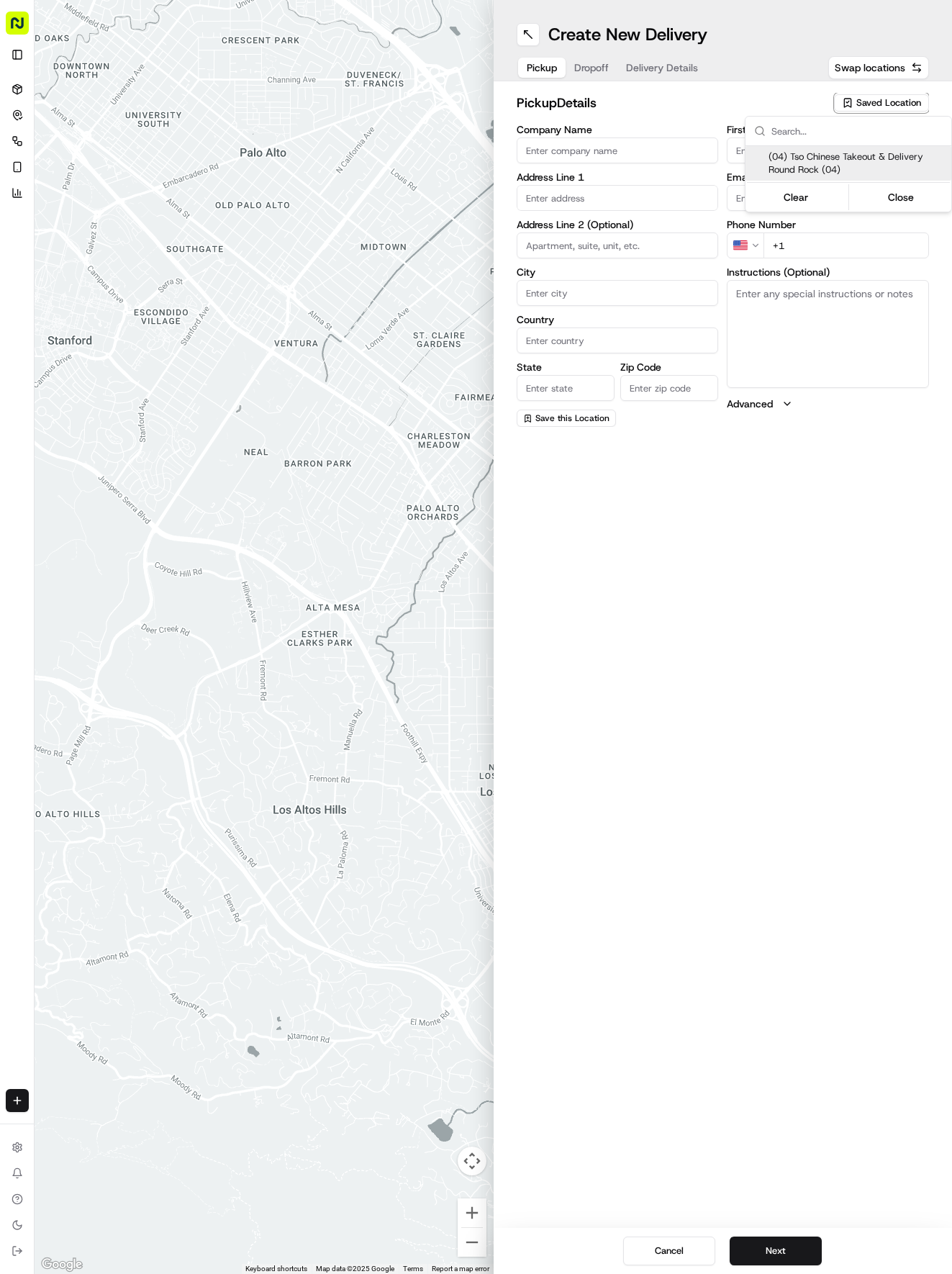
type input "Round Rock Manager"
type input "[EMAIL_ADDRESS][DOMAIN_NAME]"
type input "[PHONE_NUMBER]"
type textarea "Submit a picture displaying address & food as Proof of Delivery. Envía una foto…"
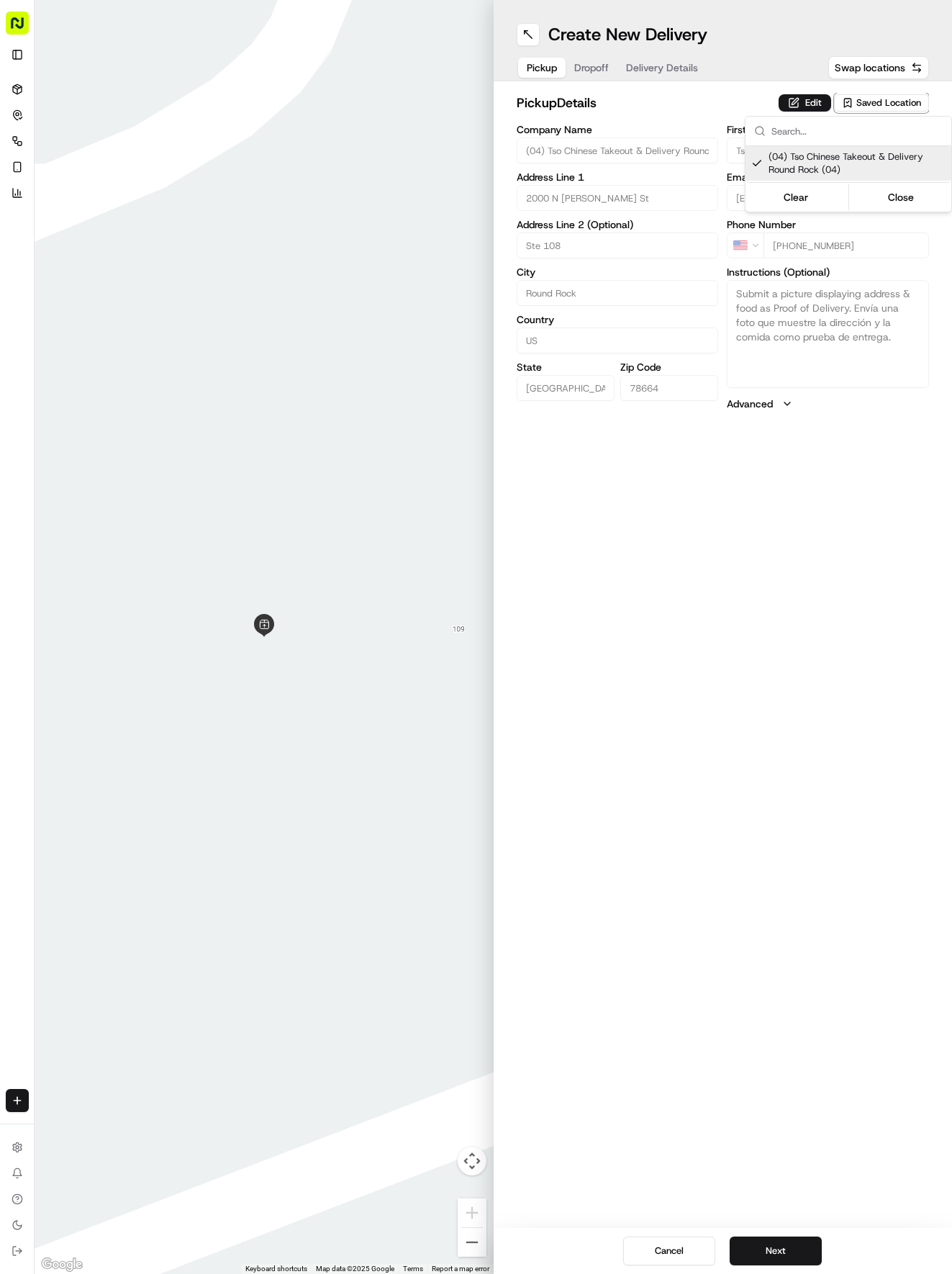
click at [654, 79] on html "Tso Chinese 04 Round Rock [EMAIL_ADDRESS][DOMAIN_NAME] Toggle Sidebar Deliverie…" at bounding box center [476, 637] width 952 height 1274
click at [654, 75] on button "Delivery Details" at bounding box center [663, 68] width 90 height 21
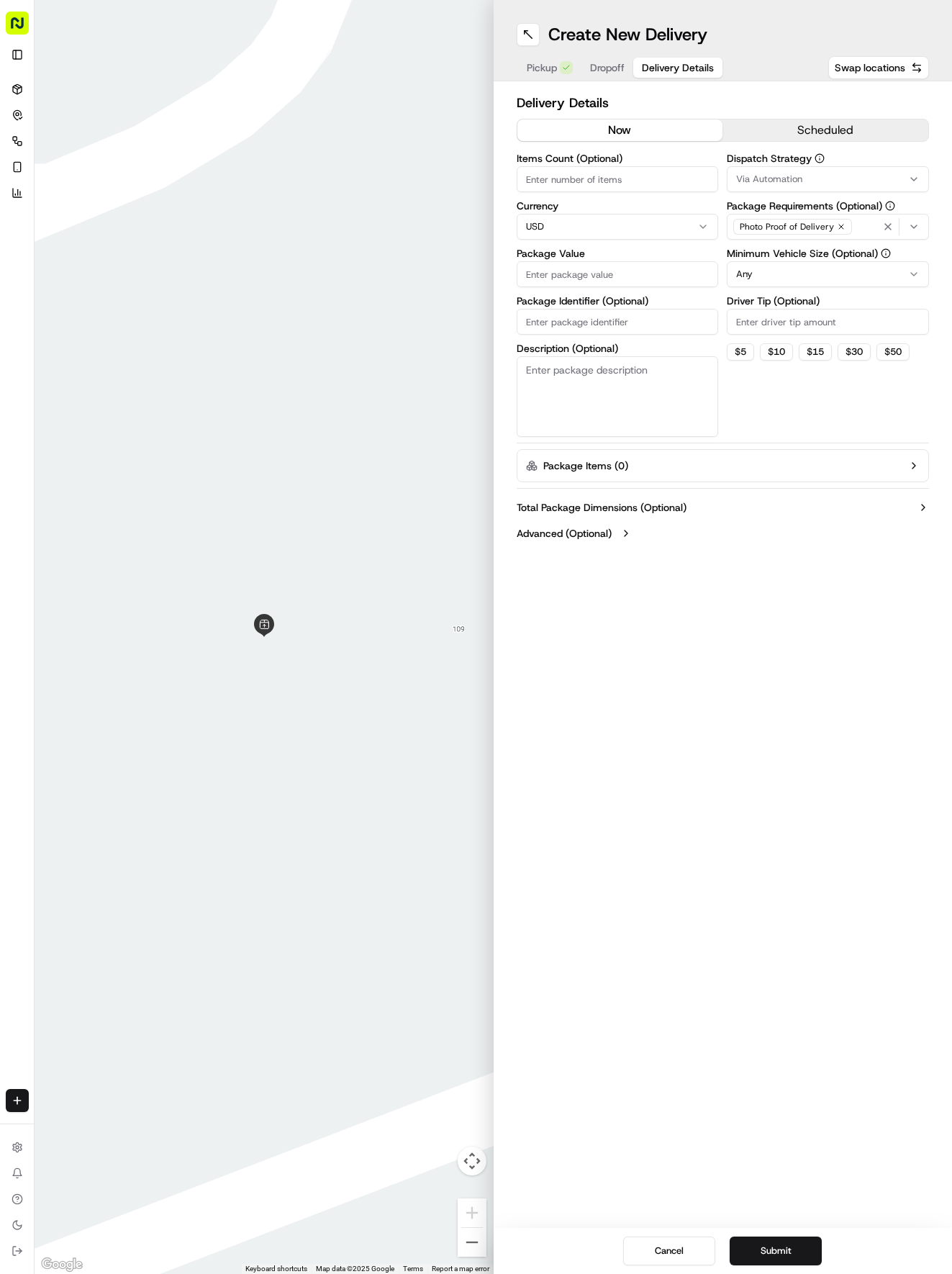
click at [596, 327] on input "Package Identifier (Optional)" at bounding box center [618, 322] width 203 height 26
paste input "4DFRKKY"
type input "4DFRKKY"
click at [601, 59] on button "Dropoff" at bounding box center [608, 68] width 52 height 21
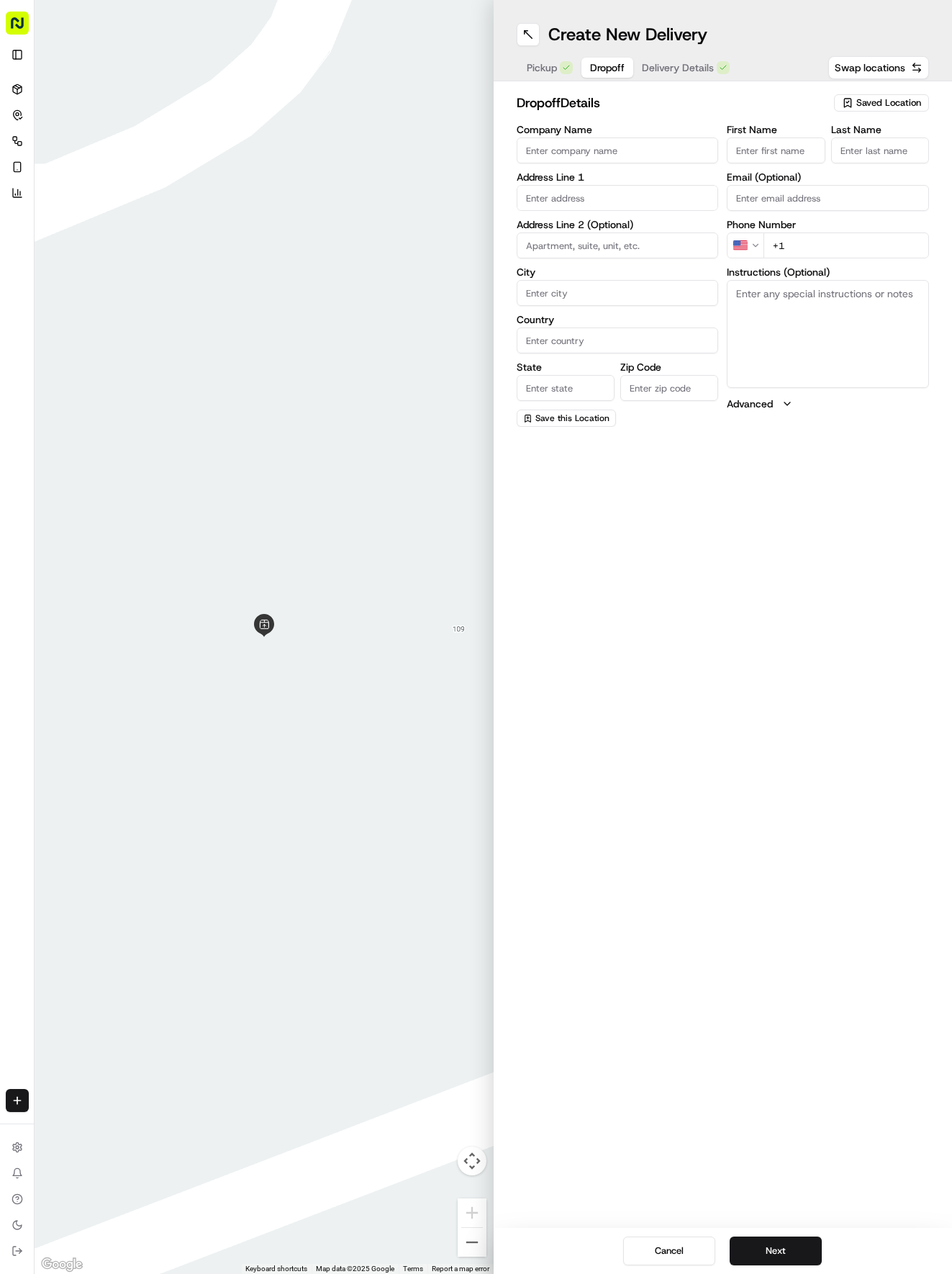
click at [591, 191] on input "text" at bounding box center [618, 198] width 203 height 26
type input "[STREET_ADDRESS]"
type input "[GEOGRAPHIC_DATA]"
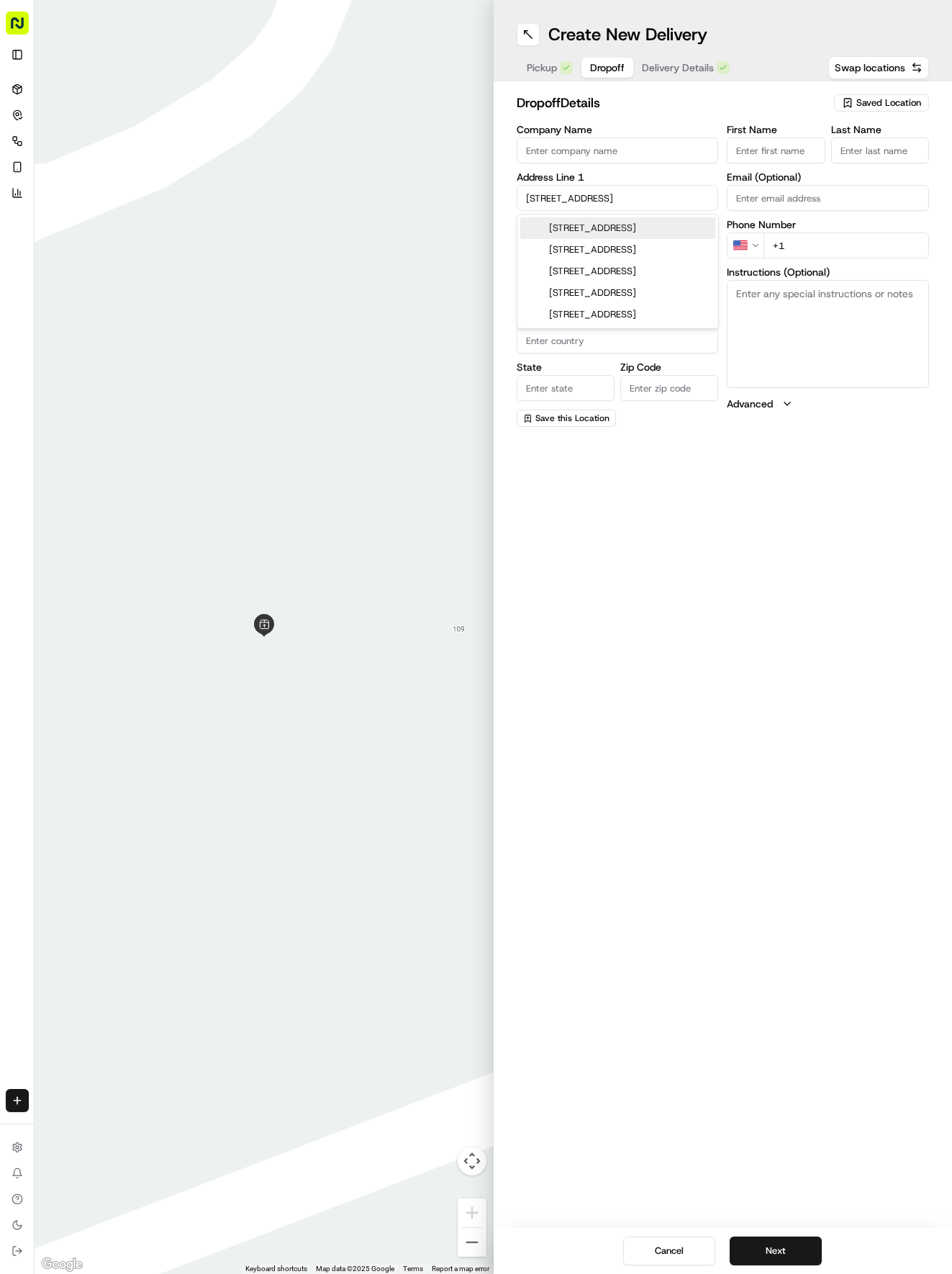
type input "78626"
type input "[STREET_ADDRESS]"
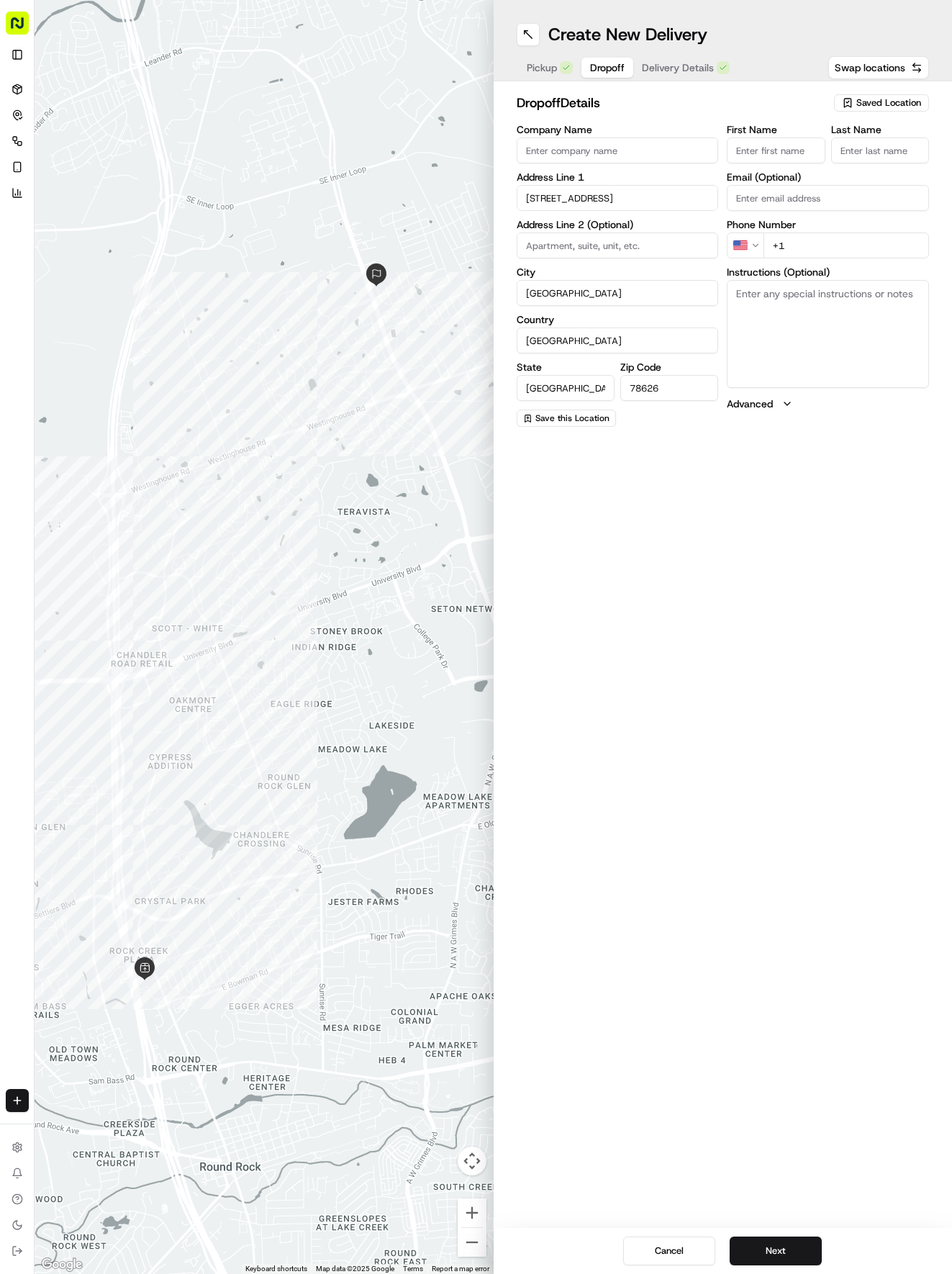
click at [797, 147] on input "First Name" at bounding box center [776, 150] width 98 height 26
type input "[PERSON_NAME]"
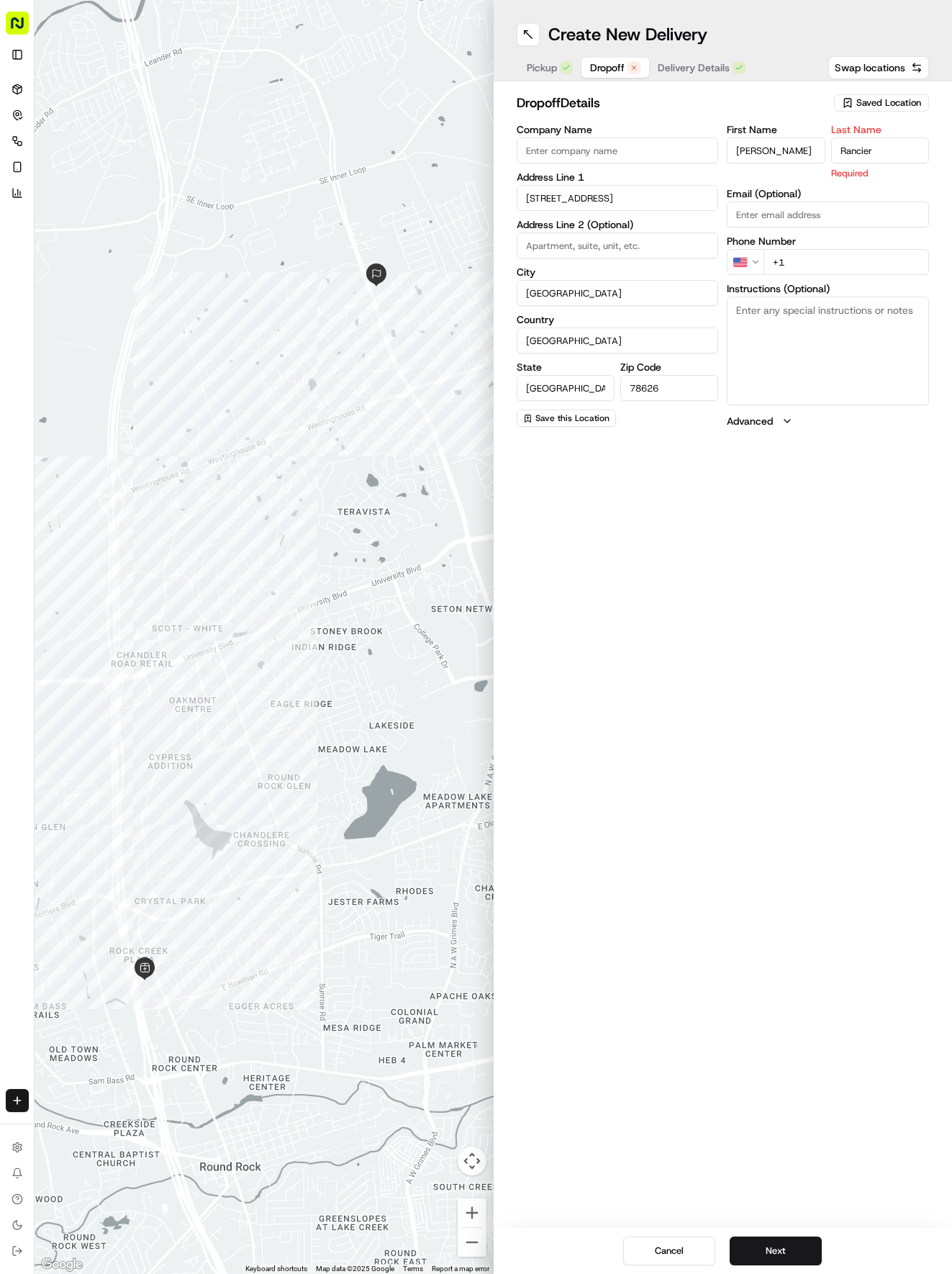
type input "Rancier"
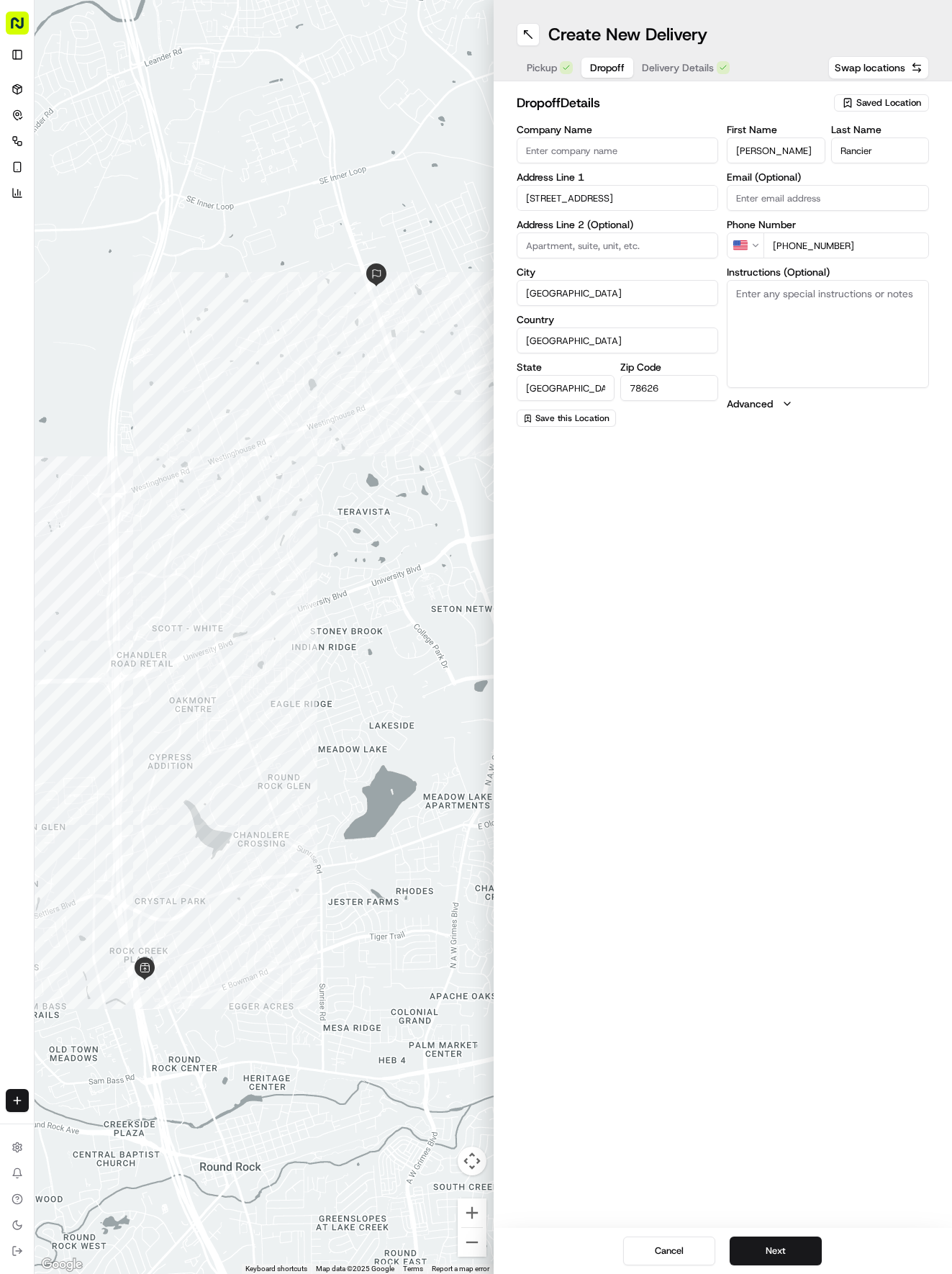
type input "[PHONE_NUMBER]"
click at [693, 72] on span "Delivery Details" at bounding box center [678, 67] width 72 height 14
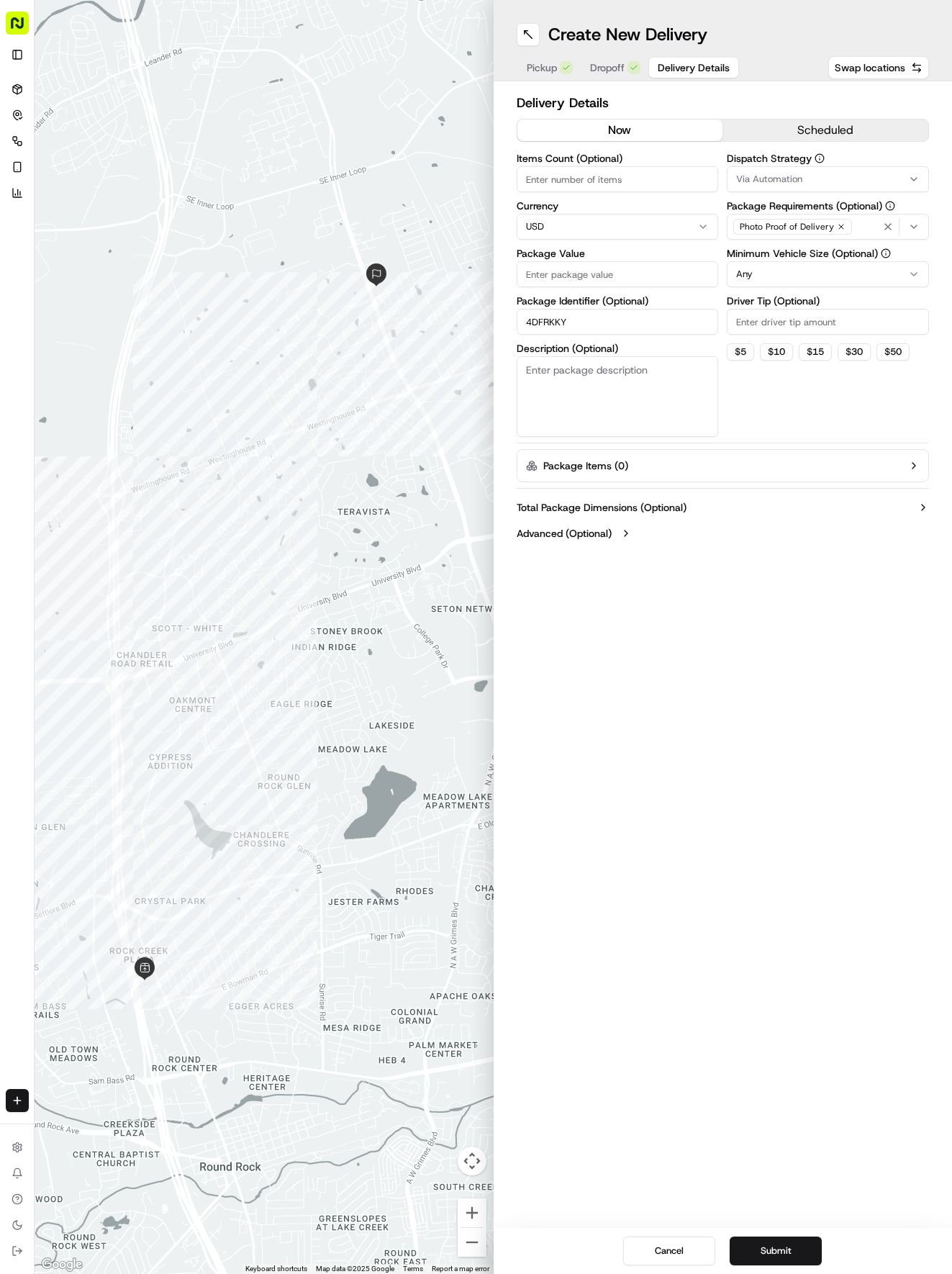
click at [605, 278] on input "Package Value" at bounding box center [618, 274] width 203 height 26
type input "34.80"
click at [755, 180] on span "Via Automation" at bounding box center [769, 179] width 66 height 13
click at [765, 265] on div "Tso Round Rock Strategy" at bounding box center [831, 257] width 206 height 21
click at [763, 358] on html "Tso Chinese 04 Round Rock [EMAIL_ADDRESS][DOMAIN_NAME] Toggle Sidebar Deliverie…" at bounding box center [476, 637] width 952 height 1274
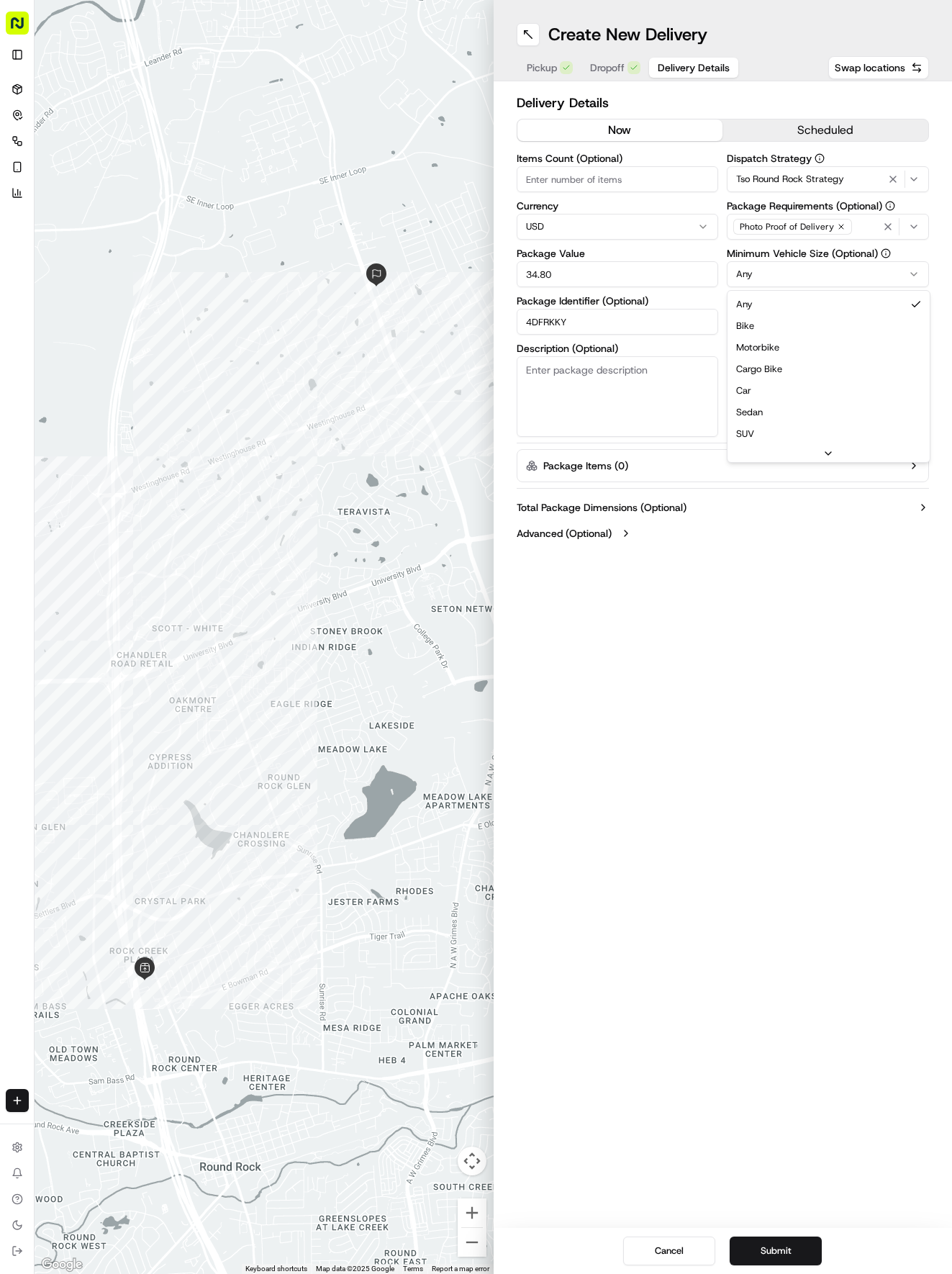
click at [768, 282] on html "Tso Chinese 04 Round Rock [EMAIL_ADDRESS][DOMAIN_NAME] Toggle Sidebar Deliverie…" at bounding box center [476, 637] width 952 height 1274
drag, startPoint x: 759, startPoint y: 396, endPoint x: 763, endPoint y: 358, distance: 38.2
click at [768, 319] on input "Driver Tip (Optional)" at bounding box center [828, 322] width 203 height 26
type input "2"
click at [772, 1235] on div "Cancel Submit" at bounding box center [723, 1250] width 459 height 46
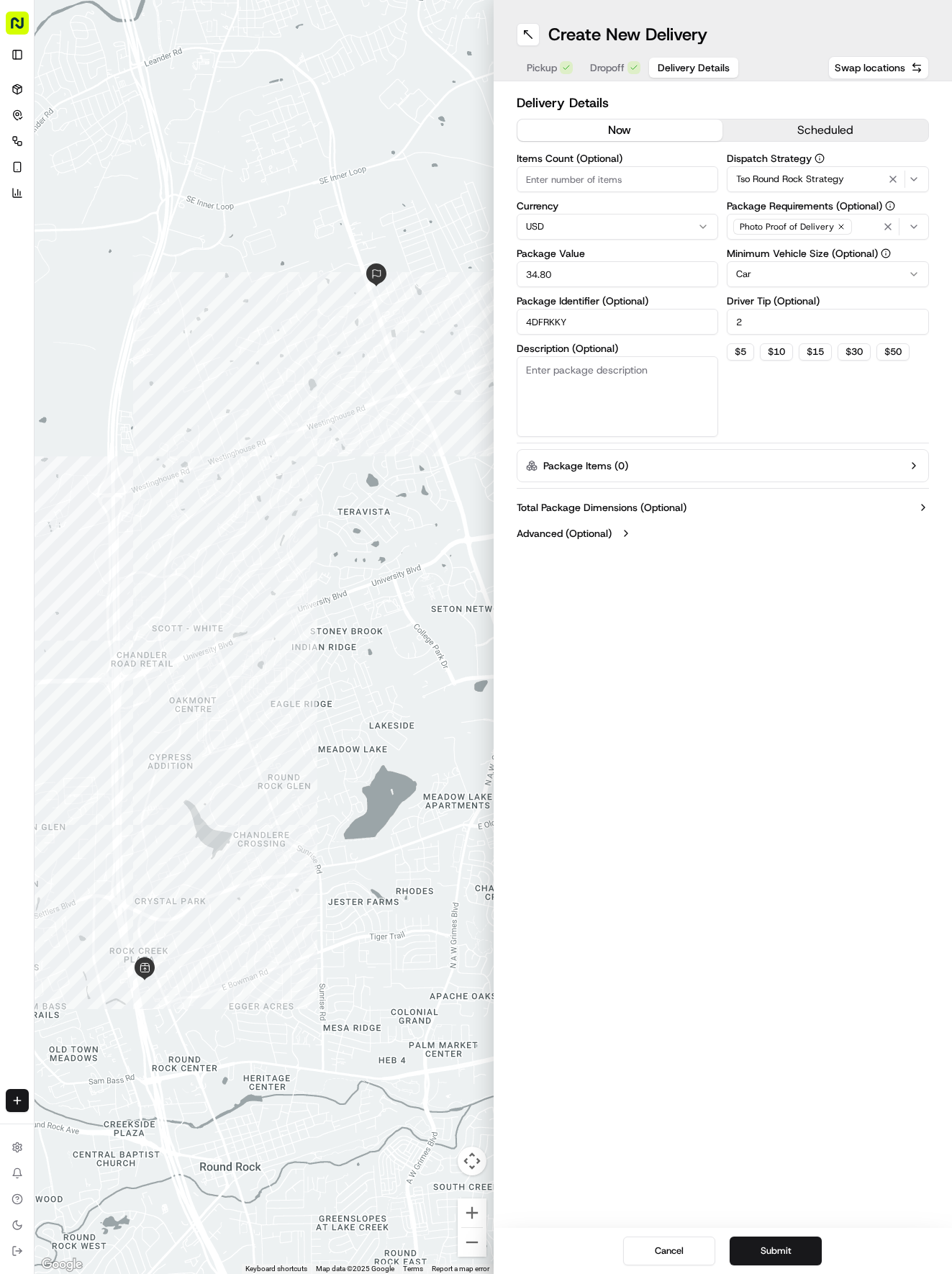
click at [772, 1235] on div "Cancel Submit" at bounding box center [723, 1250] width 459 height 46
click at [768, 1240] on button "Submit" at bounding box center [776, 1251] width 92 height 29
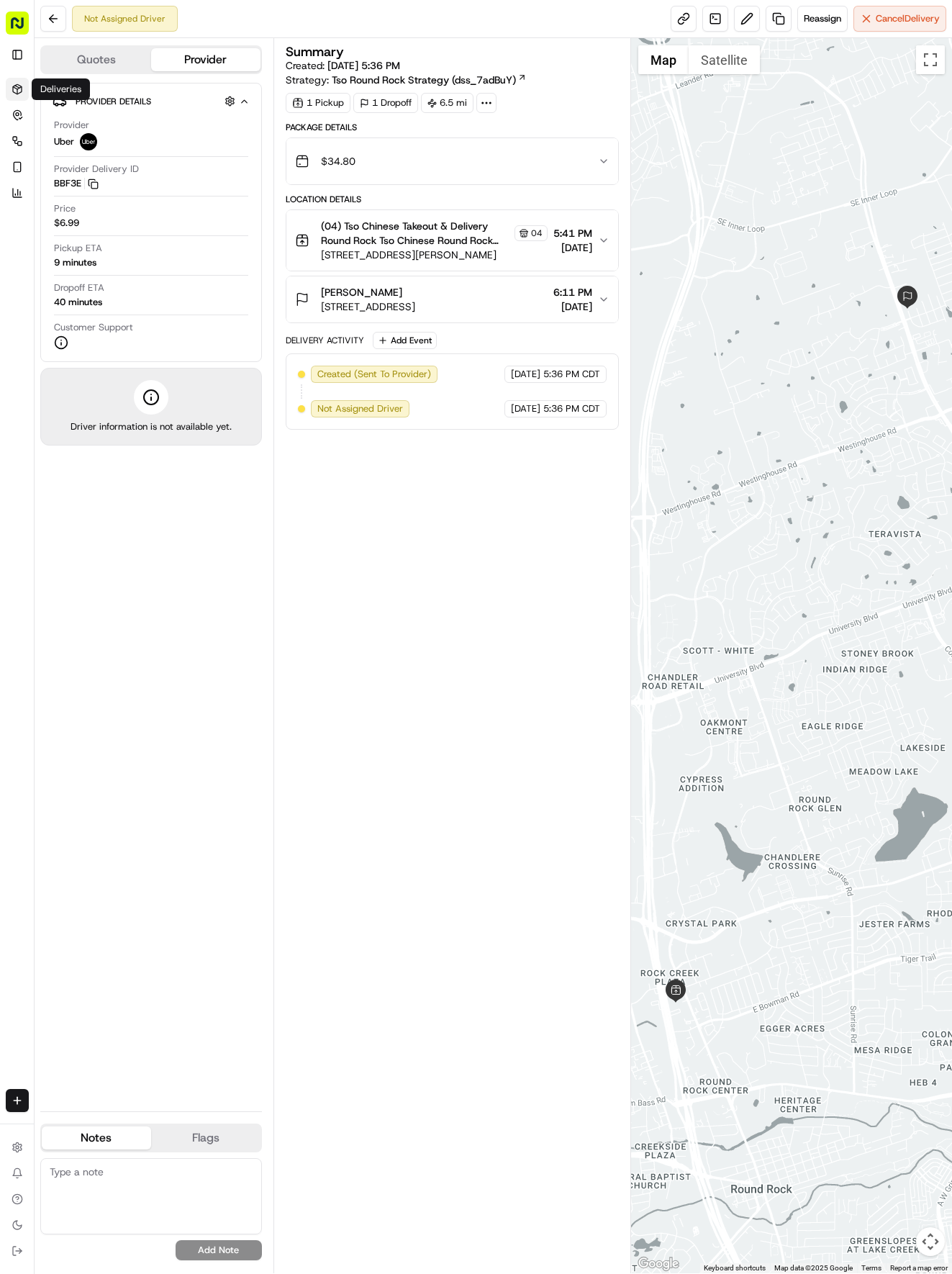
click at [17, 85] on icon at bounding box center [17, 89] width 8 height 9
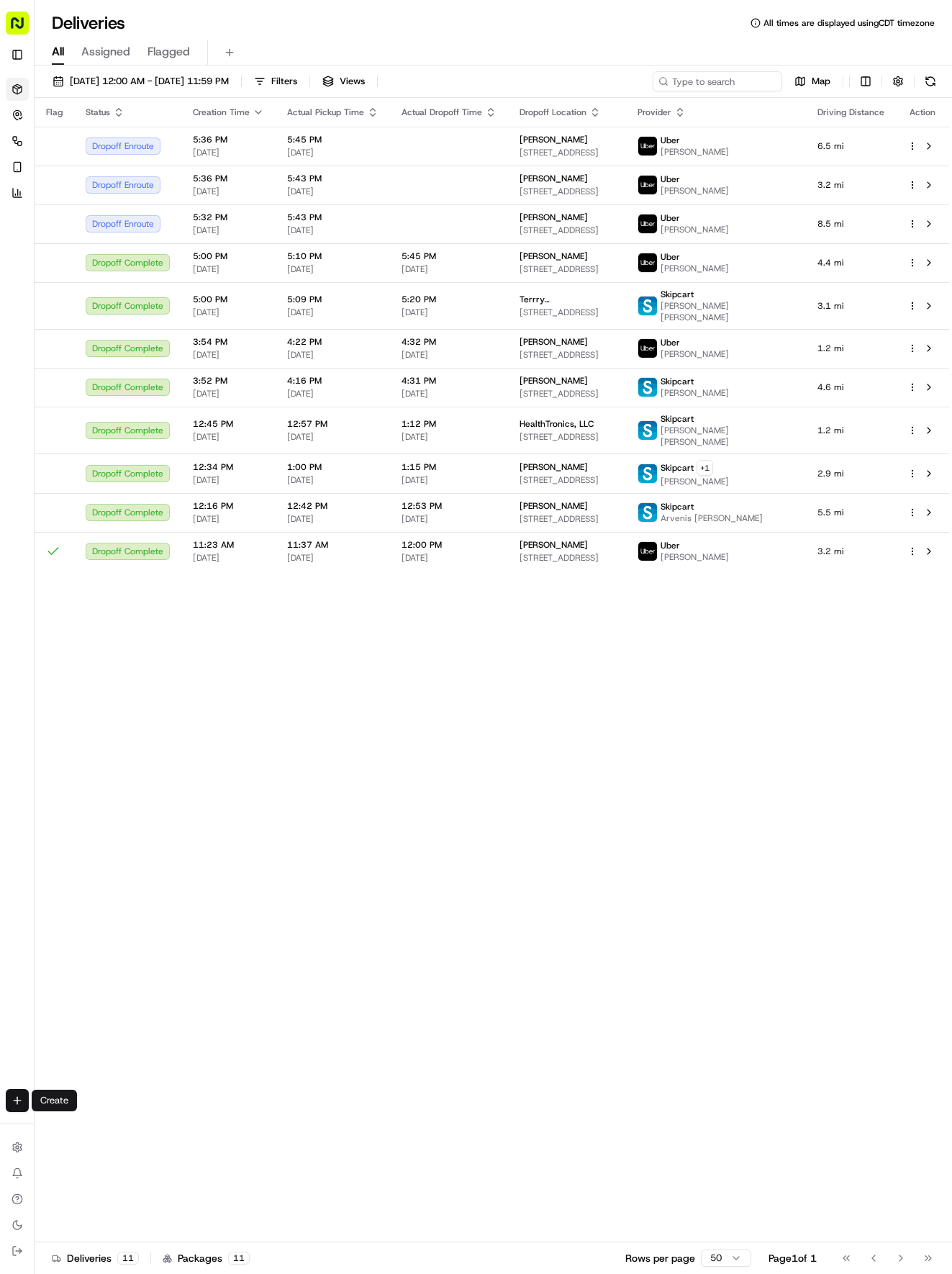
click at [12, 1094] on html "Tso Chinese 04 Round Rock [EMAIL_ADDRESS][DOMAIN_NAME] Toggle Sidebar Deliverie…" at bounding box center [476, 637] width 952 height 1274
click at [74, 1134] on link "Delivery" at bounding box center [112, 1127] width 154 height 26
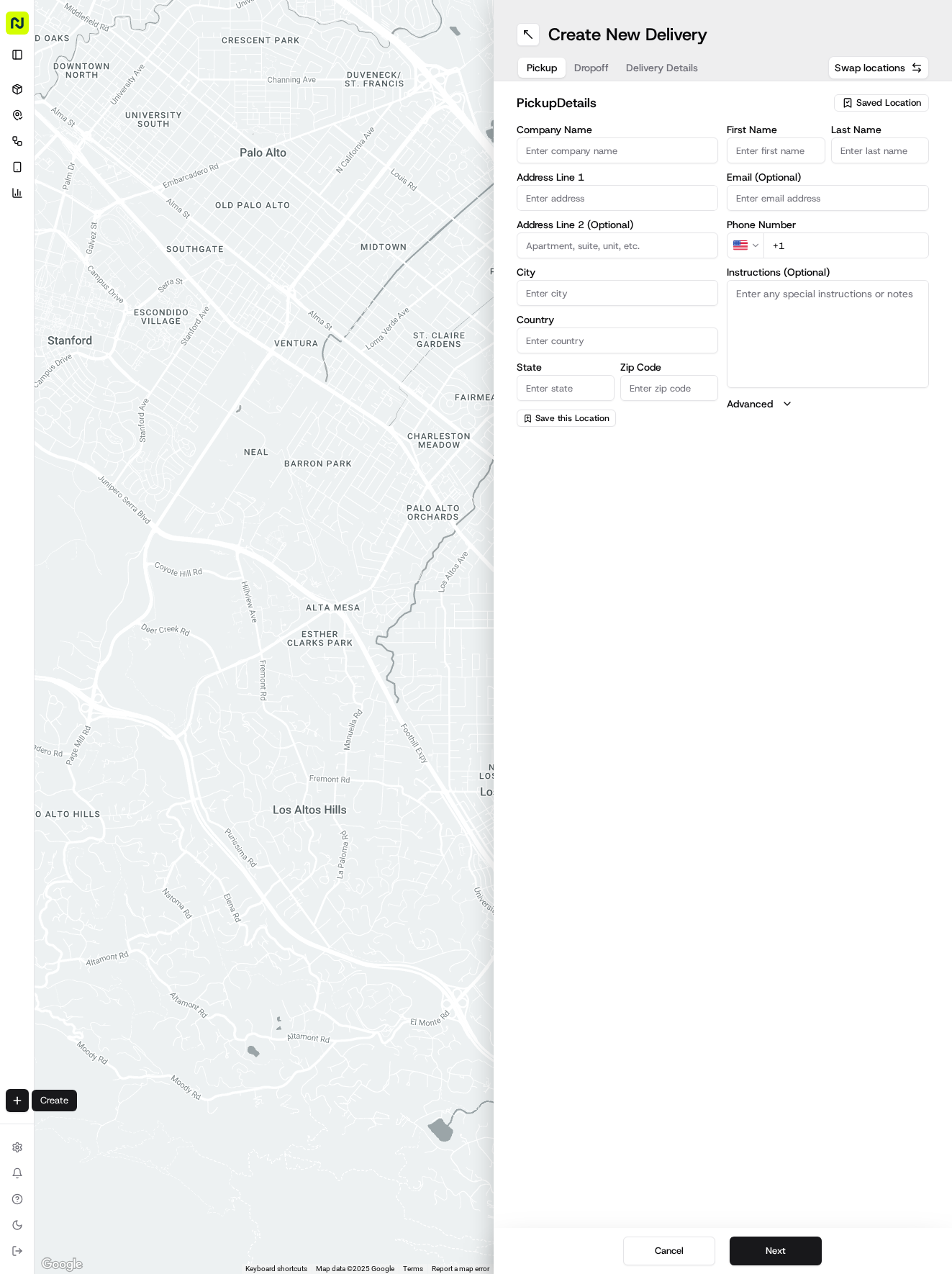
click at [877, 99] on span "Saved Location" at bounding box center [889, 103] width 64 height 13
click at [835, 157] on span "(04) Tso Chinese Takeout & Delivery Round Rock (04)" at bounding box center [858, 163] width 177 height 26
type input "(04) Tso Chinese Takeout & Delivery Round Rock"
type input "2000 N [PERSON_NAME] St"
type input "Ste 108"
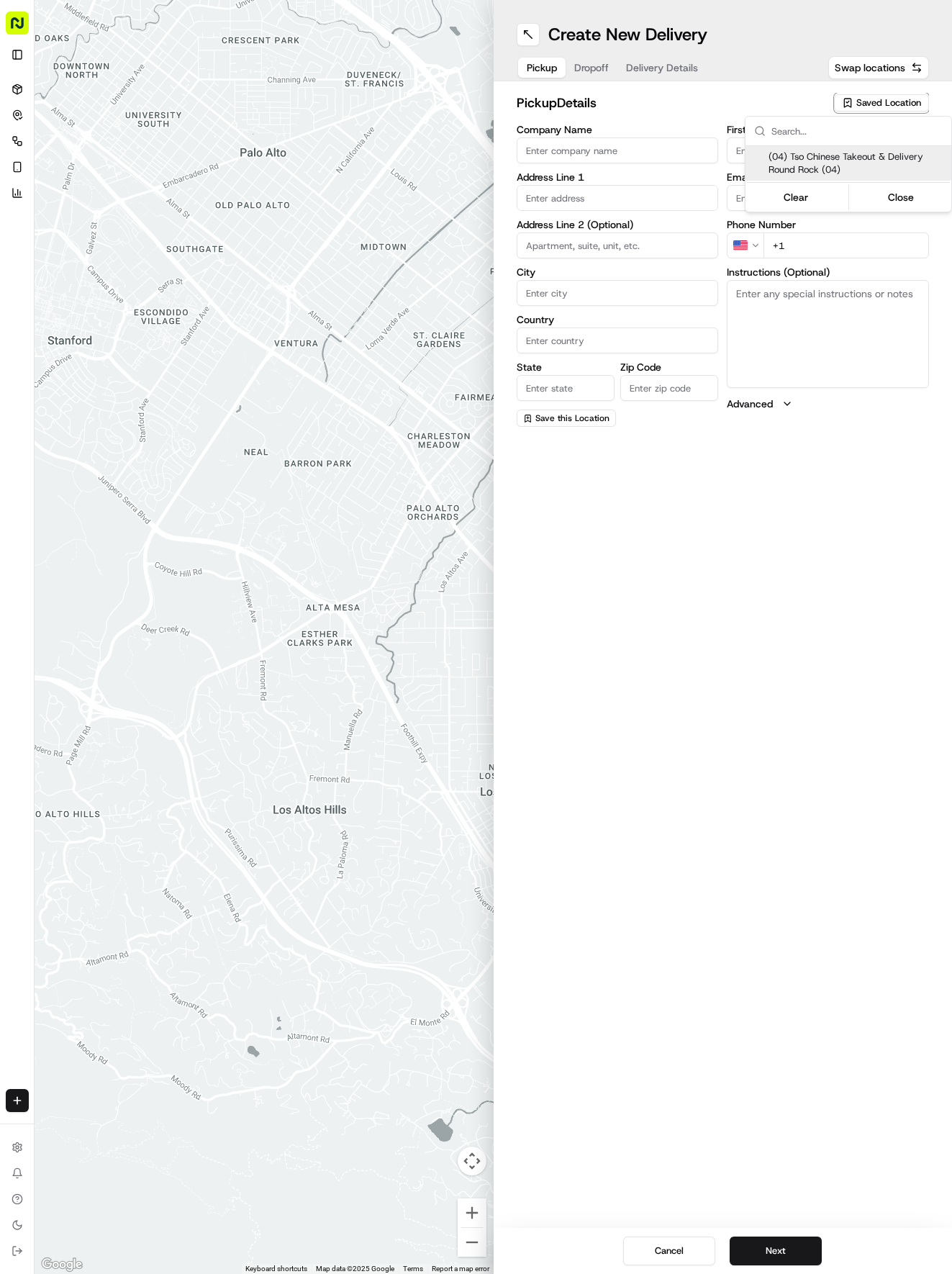
type input "Round Rock"
type input "US"
type input "[GEOGRAPHIC_DATA]"
type input "78664"
type input "Tso Chinese"
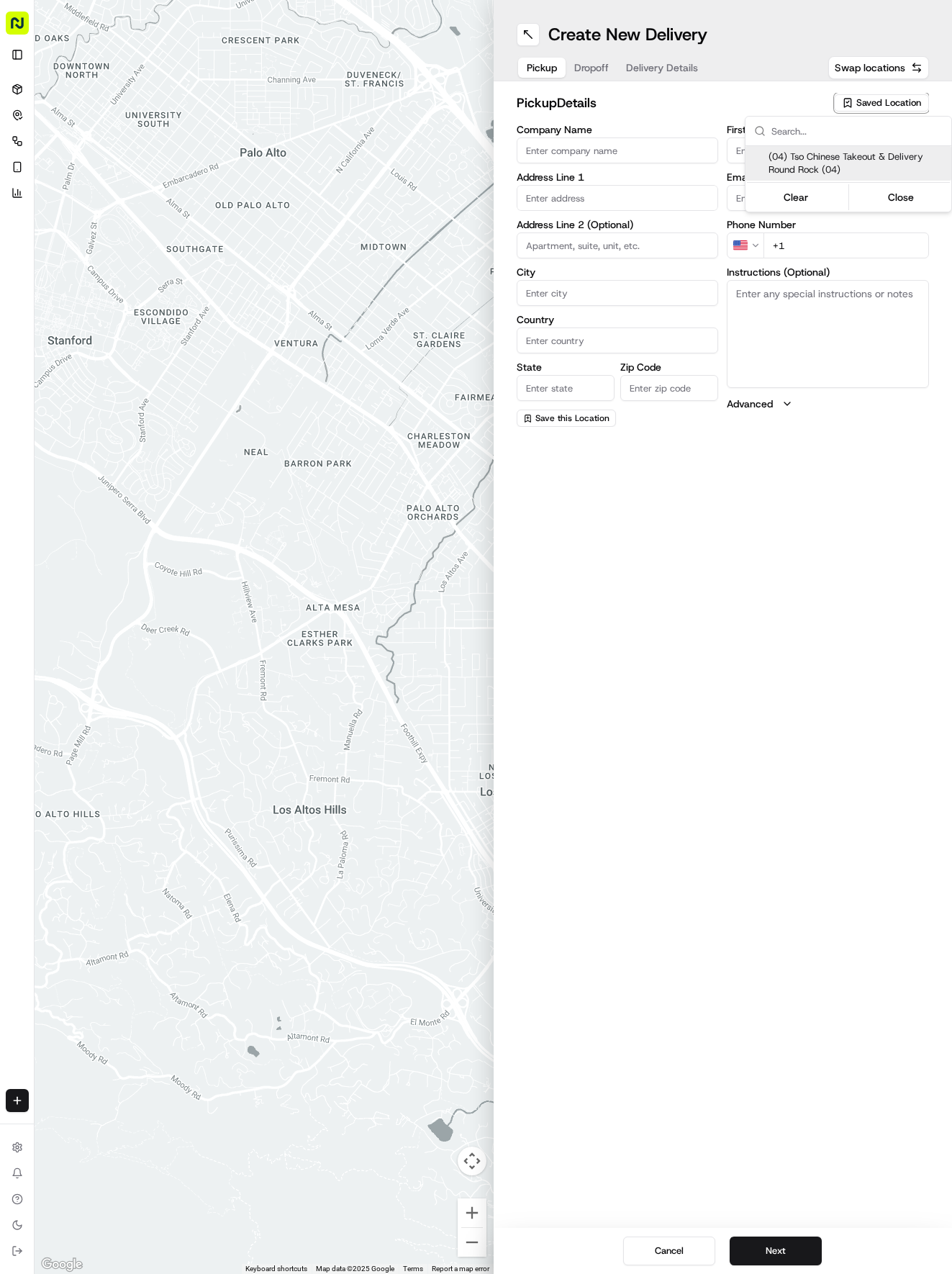
type input "Round Rock Manager"
type input "[EMAIL_ADDRESS][DOMAIN_NAME]"
type input "[PHONE_NUMBER]"
type textarea "Submit a picture displaying address & food as Proof of Delivery. Envía una foto…"
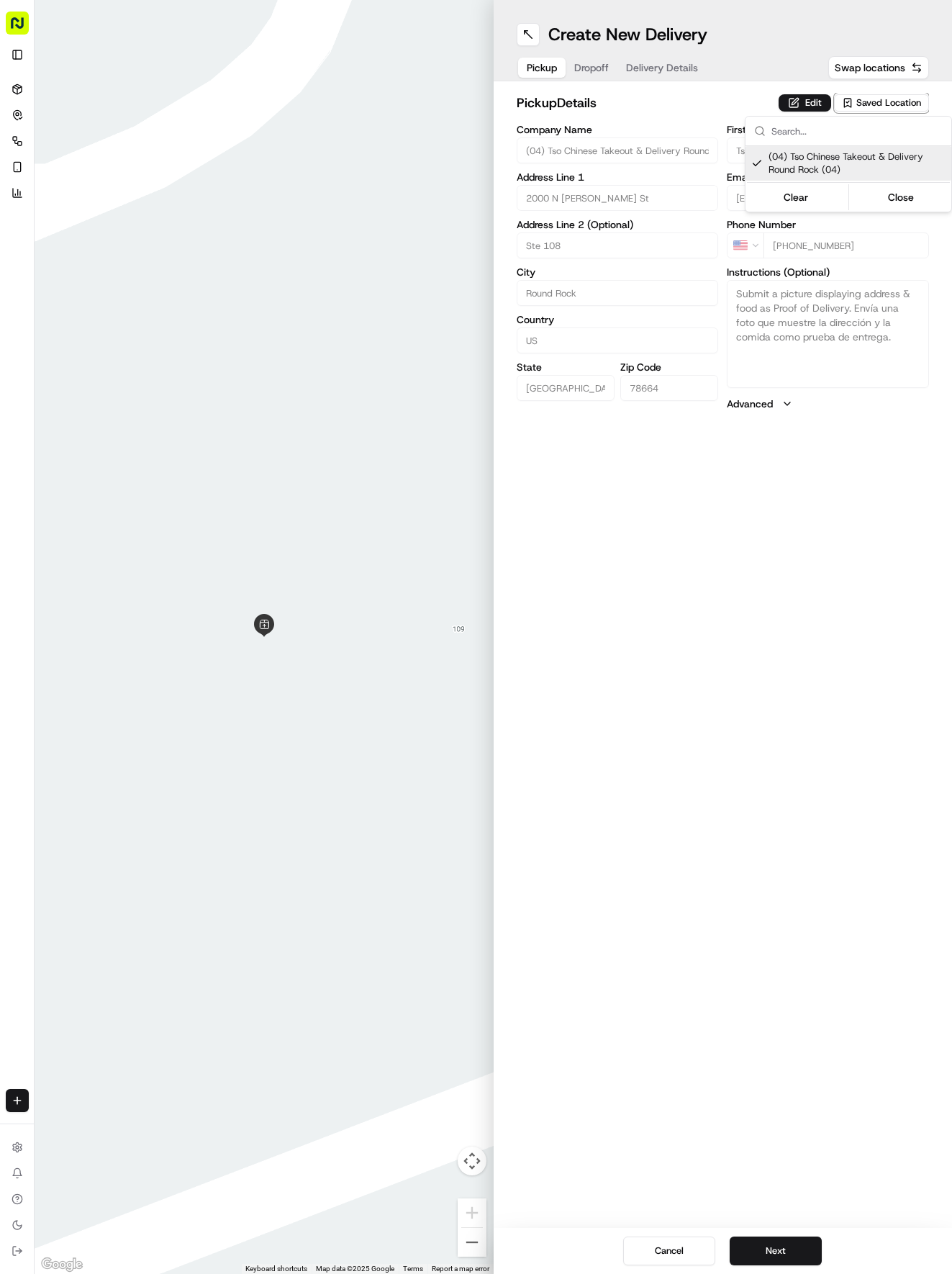
click at [652, 79] on html "Tso Chinese 04 Round Rock [EMAIL_ADDRESS][DOMAIN_NAME] Toggle Sidebar Deliverie…" at bounding box center [476, 637] width 952 height 1274
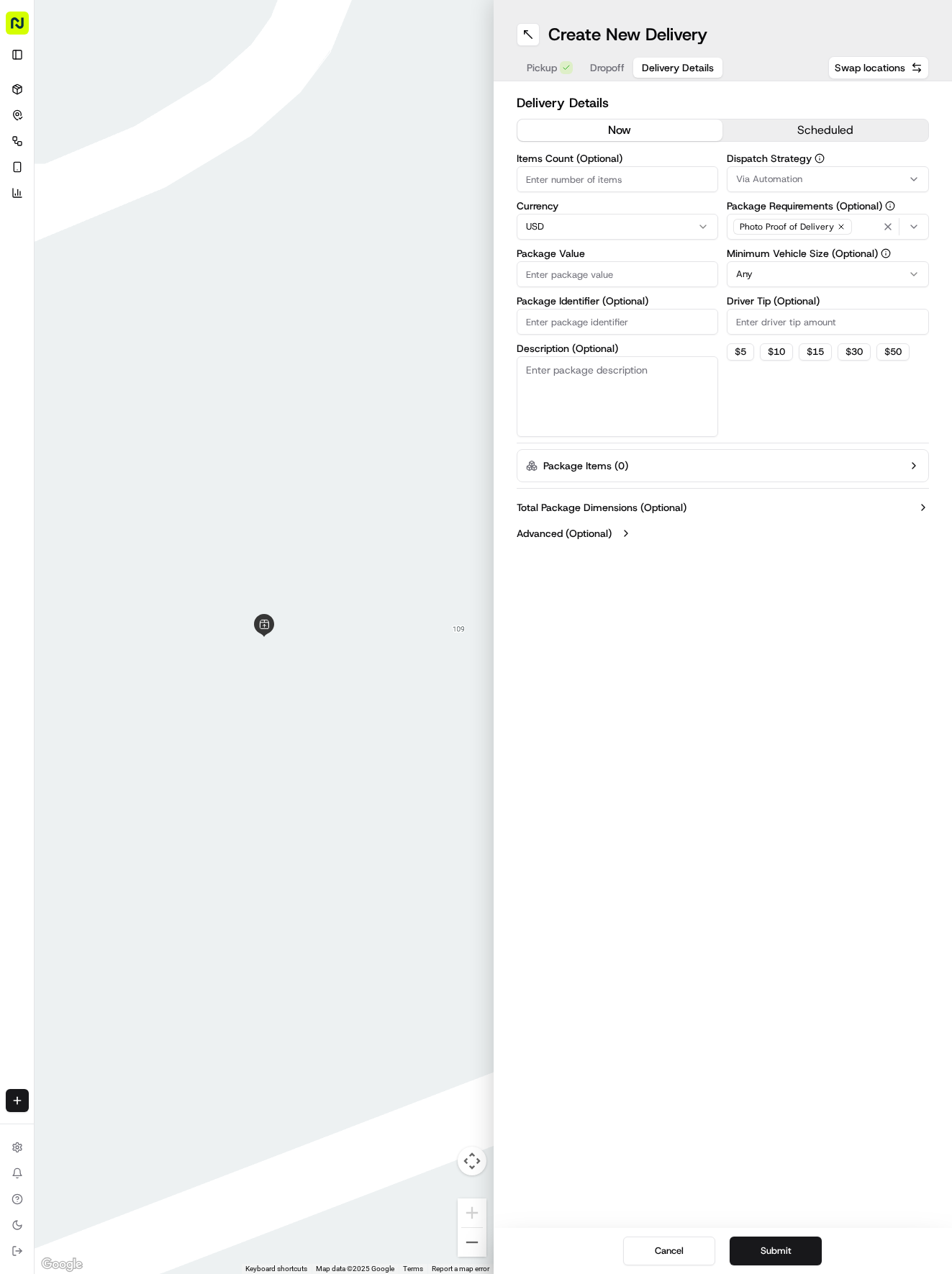
click at [652, 63] on span "Delivery Details" at bounding box center [678, 67] width 72 height 14
click at [565, 327] on input "Package Identifier (Optional)" at bounding box center [618, 322] width 203 height 26
paste input "WTQCMGM"
type input "WTQCMGM"
click at [607, 66] on span "Dropoff" at bounding box center [607, 67] width 35 height 14
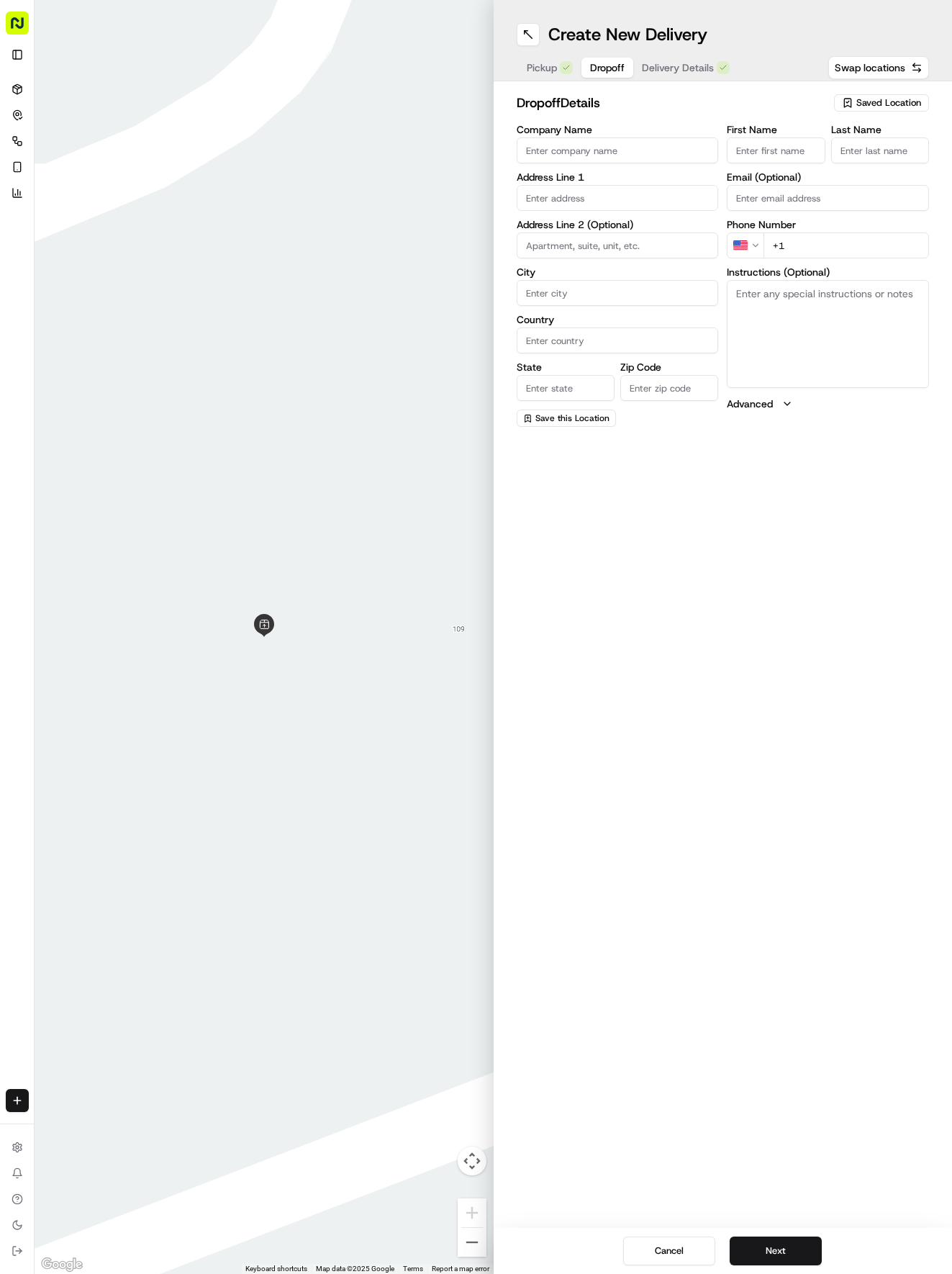
click at [577, 200] on input "text" at bounding box center [618, 198] width 203 height 26
type input "[STREET_ADDRESS]"
type input "Killeen"
type input "[GEOGRAPHIC_DATA]"
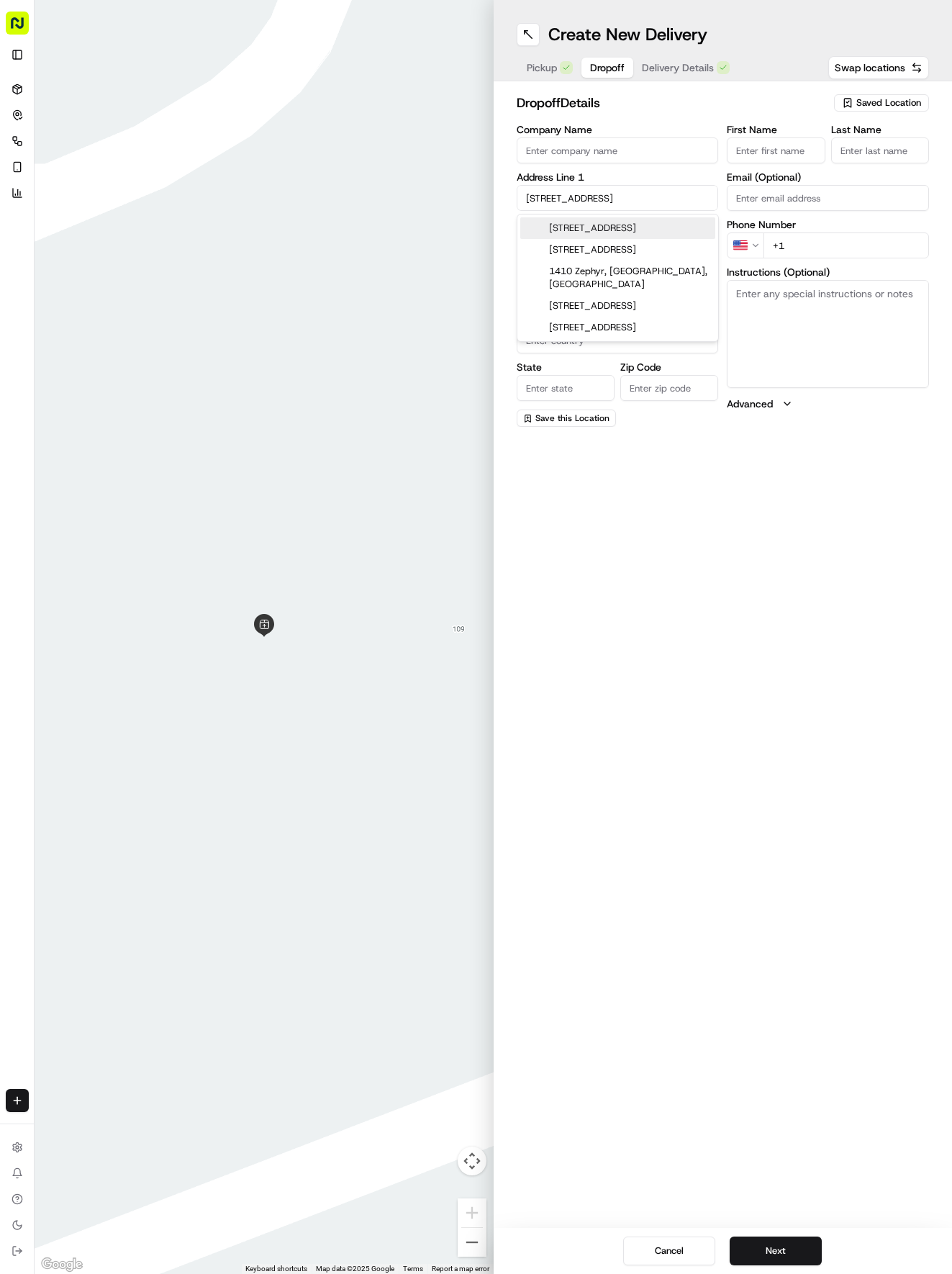
type input "76541"
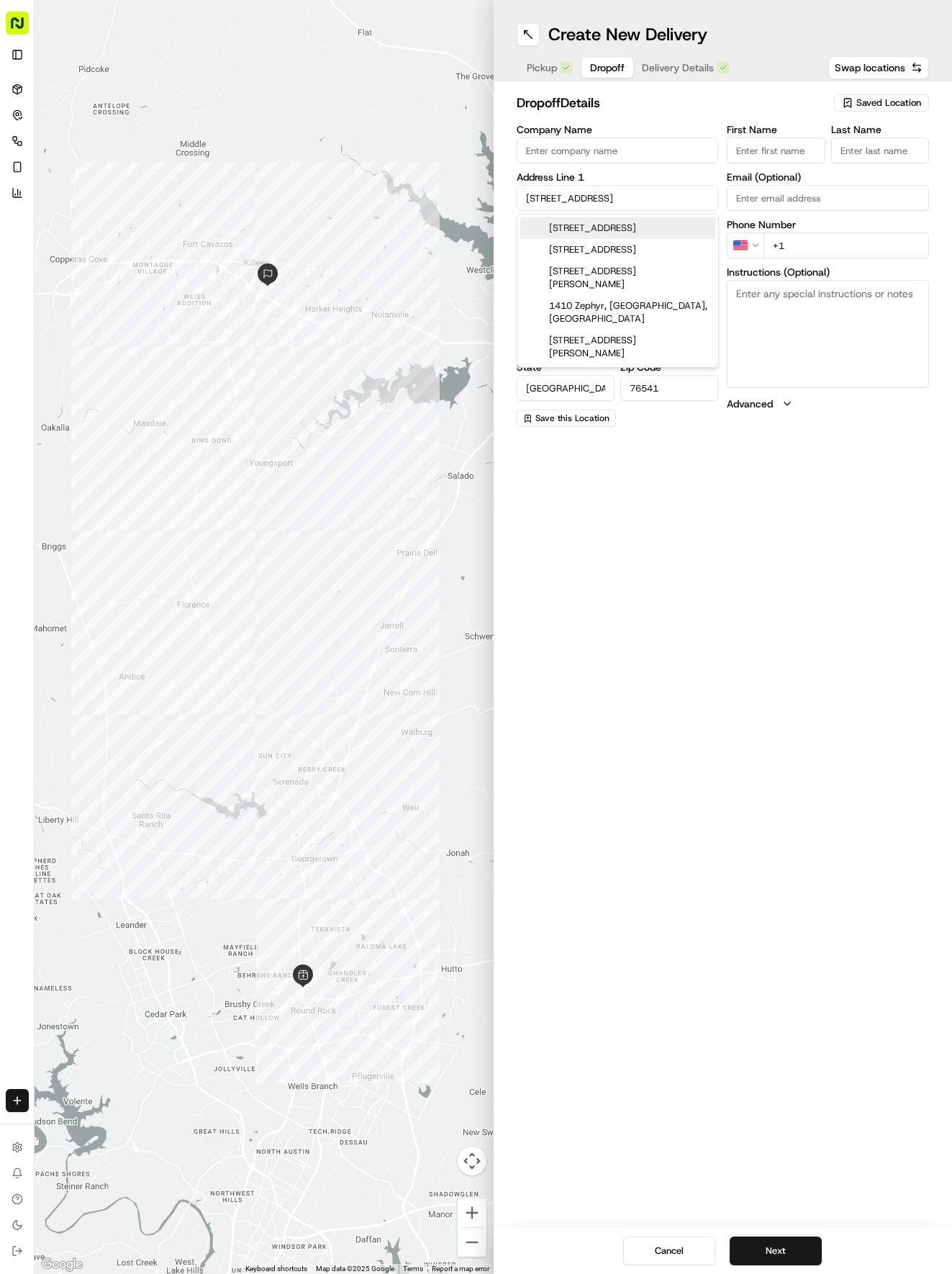
click at [628, 202] on input "[STREET_ADDRESS]" at bounding box center [618, 198] width 203 height 26
click at [590, 229] on div "[STREET_ADDRESS]" at bounding box center [617, 228] width 195 height 21
type input "[STREET_ADDRESS]"
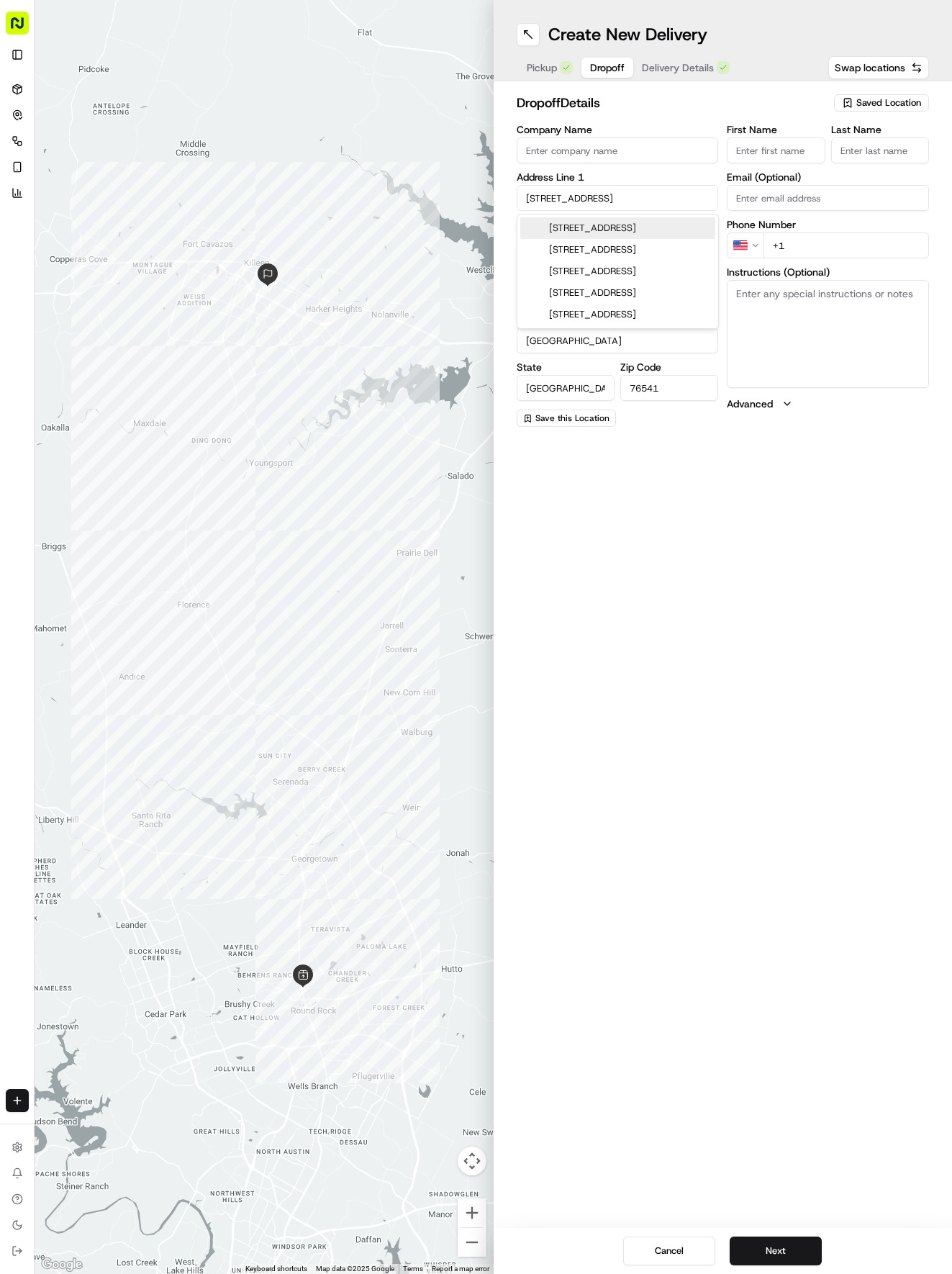
type input "Round Rock"
type input "78664"
type input "[STREET_ADDRESS]"
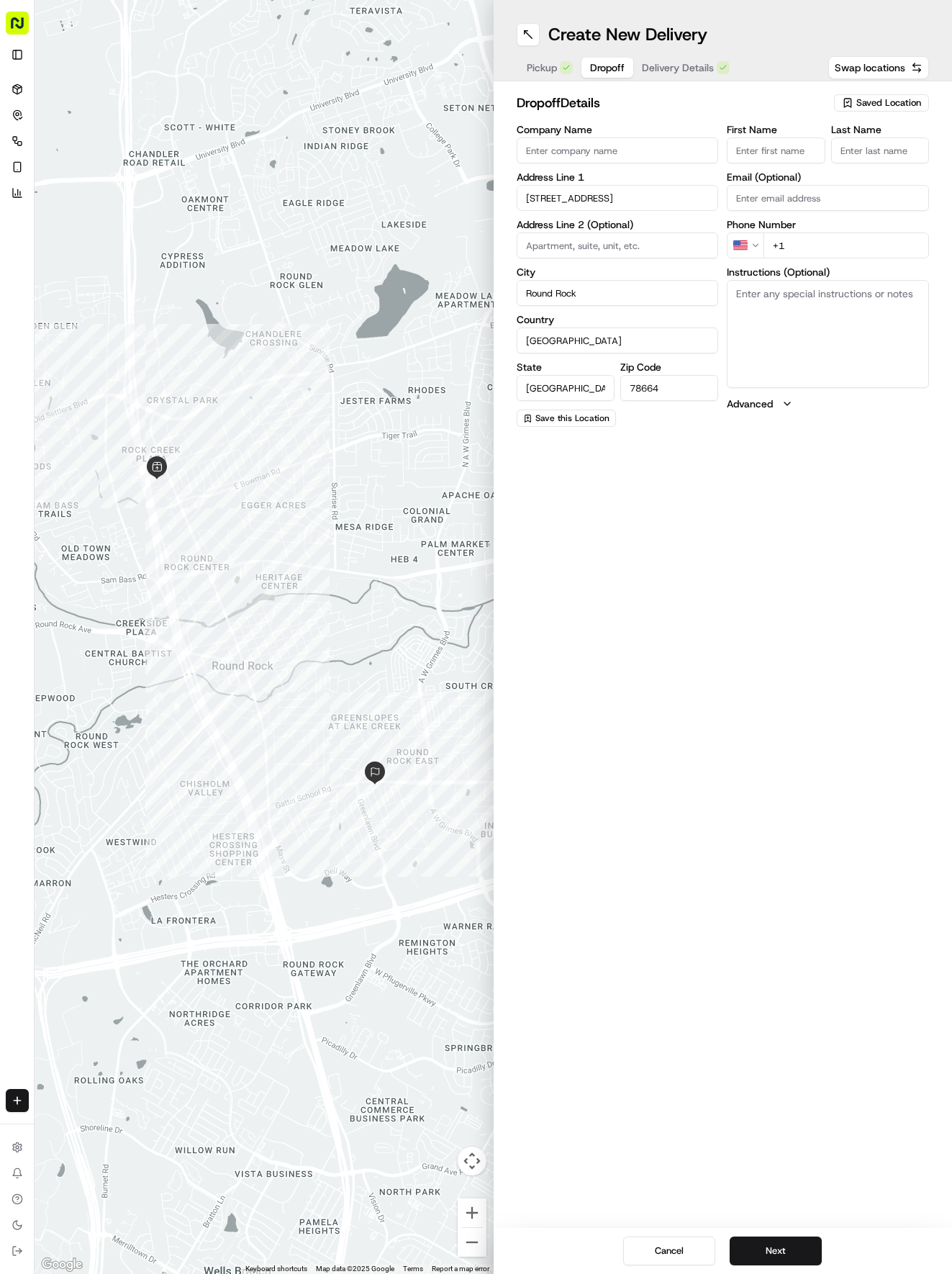
click at [779, 147] on input "First Name" at bounding box center [776, 150] width 98 height 26
type input "[PERSON_NAME]."
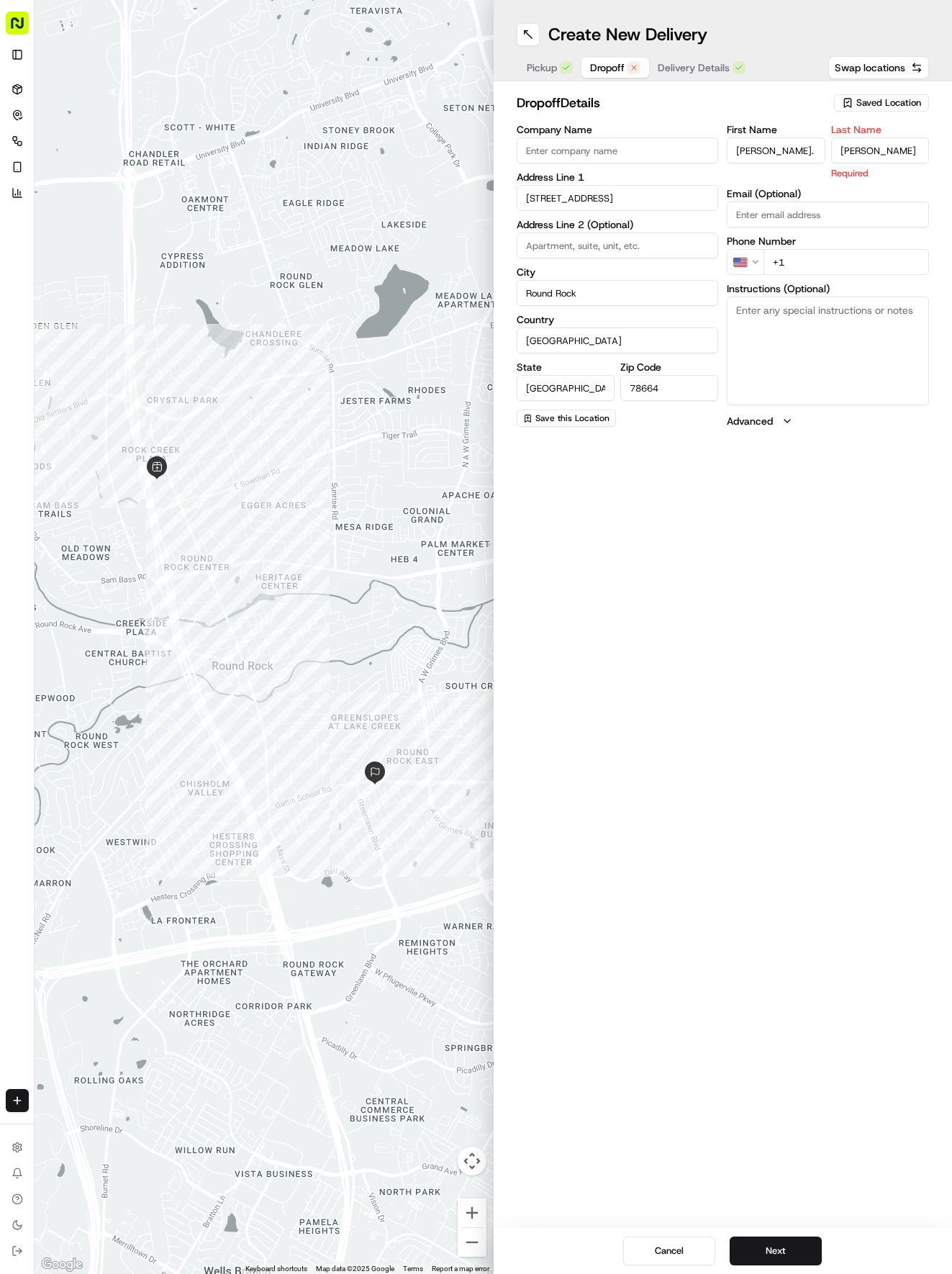
type input "[PERSON_NAME]"
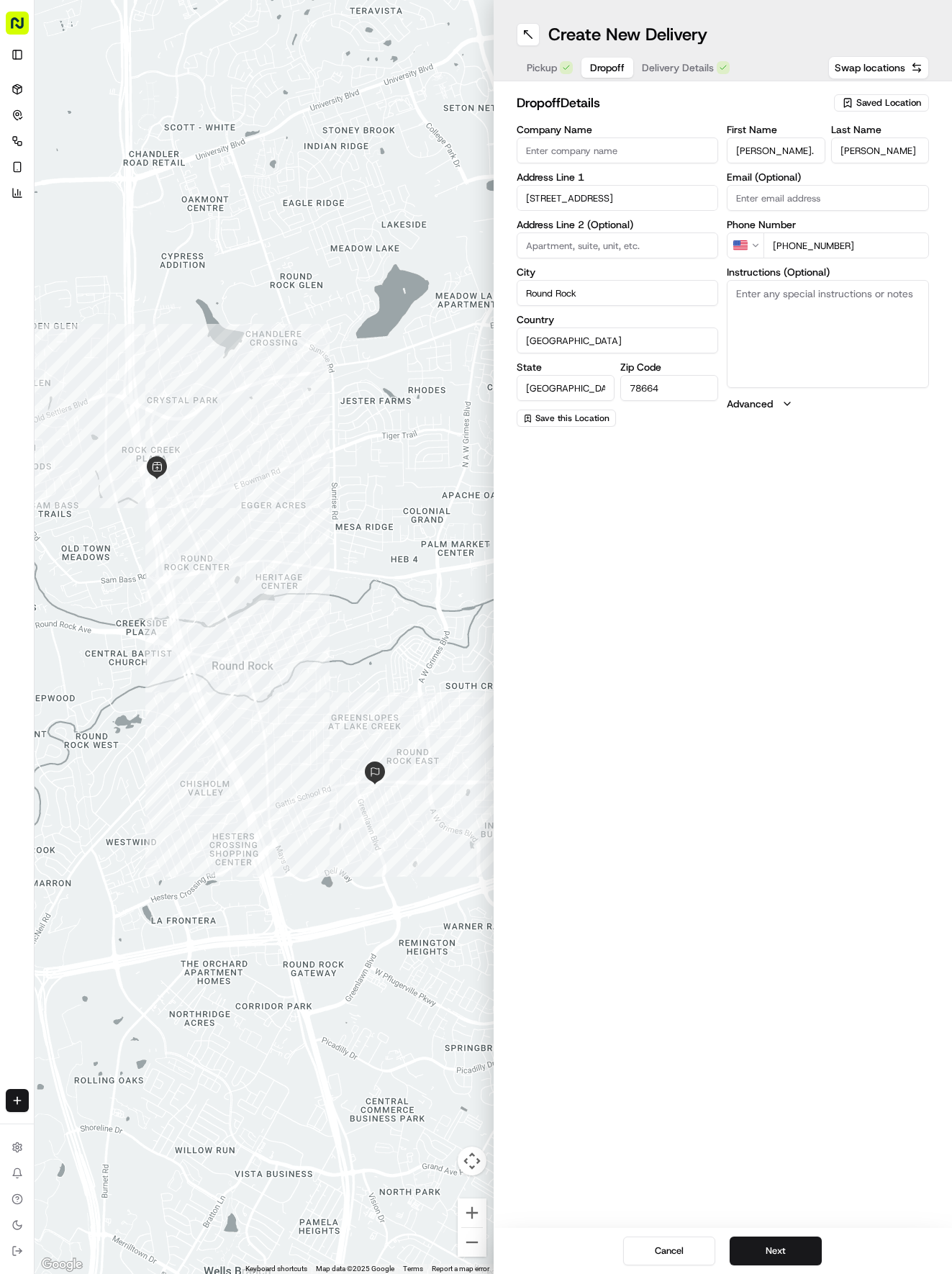
type input "[PHONE_NUMBER]"
click at [797, 306] on textarea "Instructions (Optional)" at bounding box center [828, 334] width 203 height 108
paste textarea "Its a duplex, when looking at it from the road we are the half on the right"
click at [735, 294] on textarea "Its a duplex, when looking at it from the road we are the half on the right" at bounding box center [828, 334] width 203 height 108
click at [747, 289] on textarea "Its a duplex, when looking at it from the road we are the half on the right" at bounding box center [828, 334] width 203 height 108
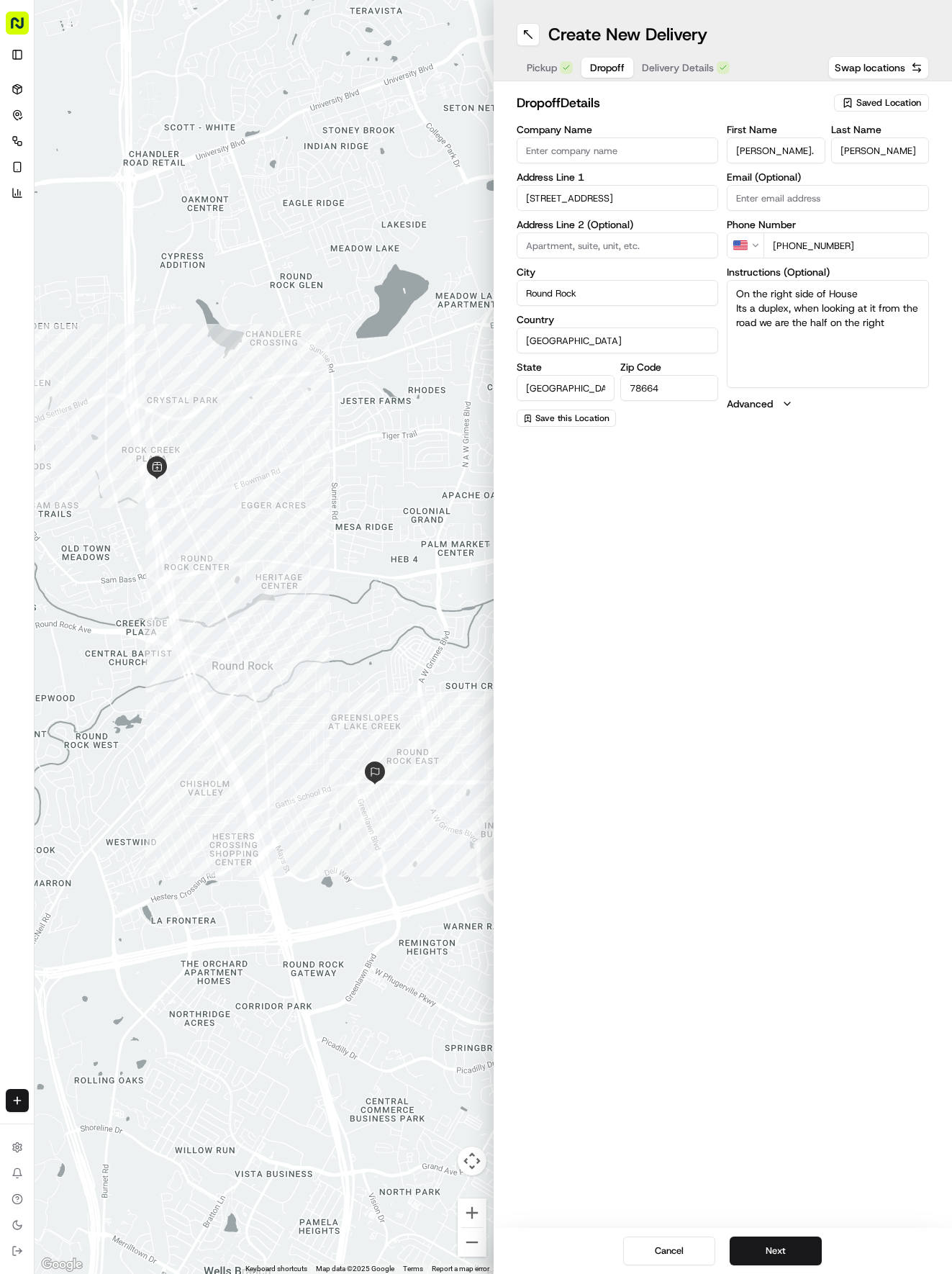
type textarea "On the right side of House Its a duplex, when looking at it from the road we ar…"
click at [679, 67] on span "Delivery Details" at bounding box center [678, 67] width 72 height 14
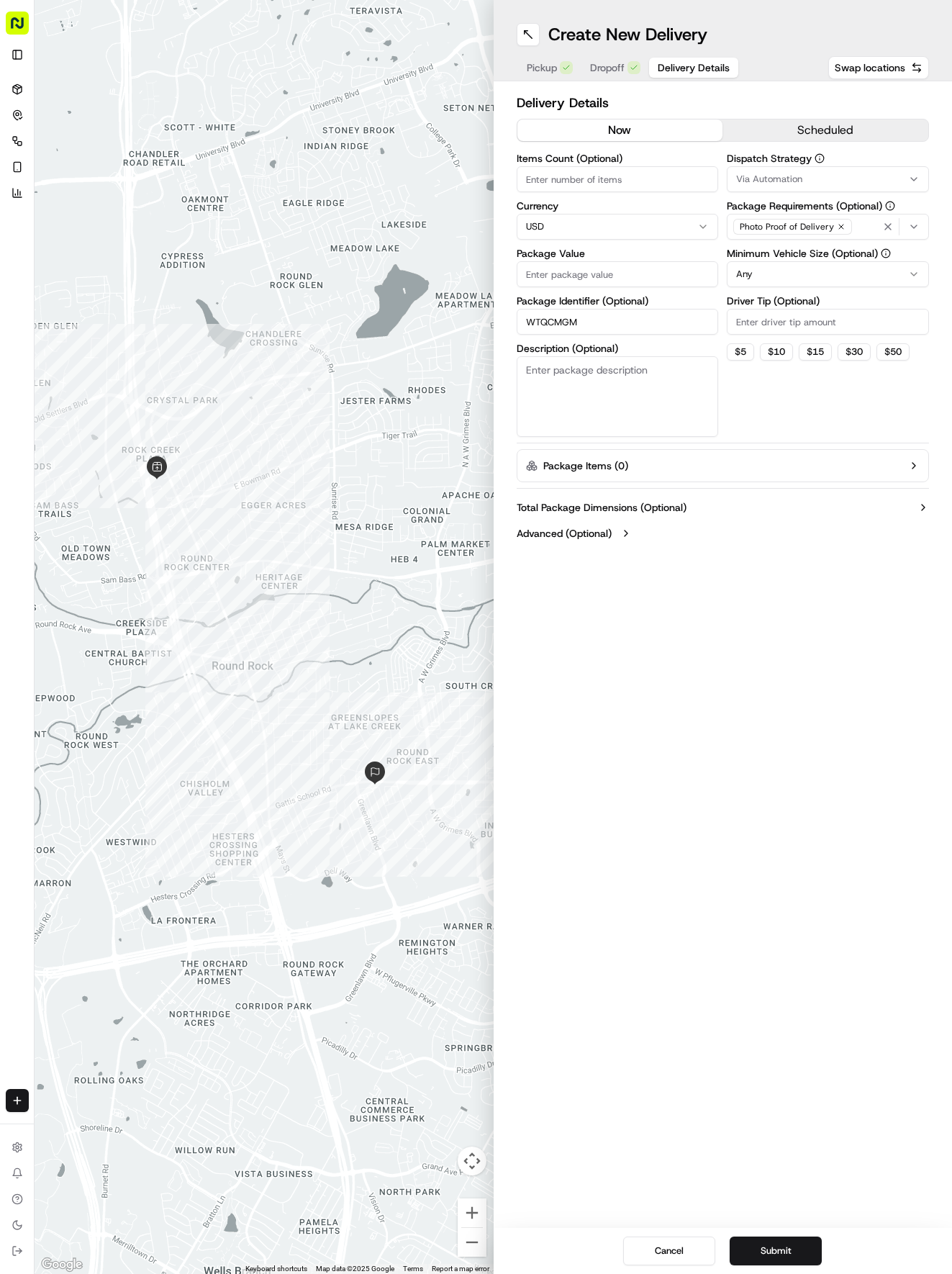
click at [659, 269] on input "Package Value" at bounding box center [618, 274] width 203 height 26
type input "44.22"
click at [784, 178] on span "Via Automation" at bounding box center [769, 179] width 66 height 13
click at [778, 250] on div "Tso Round Rock Strategy" at bounding box center [831, 257] width 206 height 21
drag, startPoint x: 772, startPoint y: 361, endPoint x: 781, endPoint y: 268, distance: 93.4
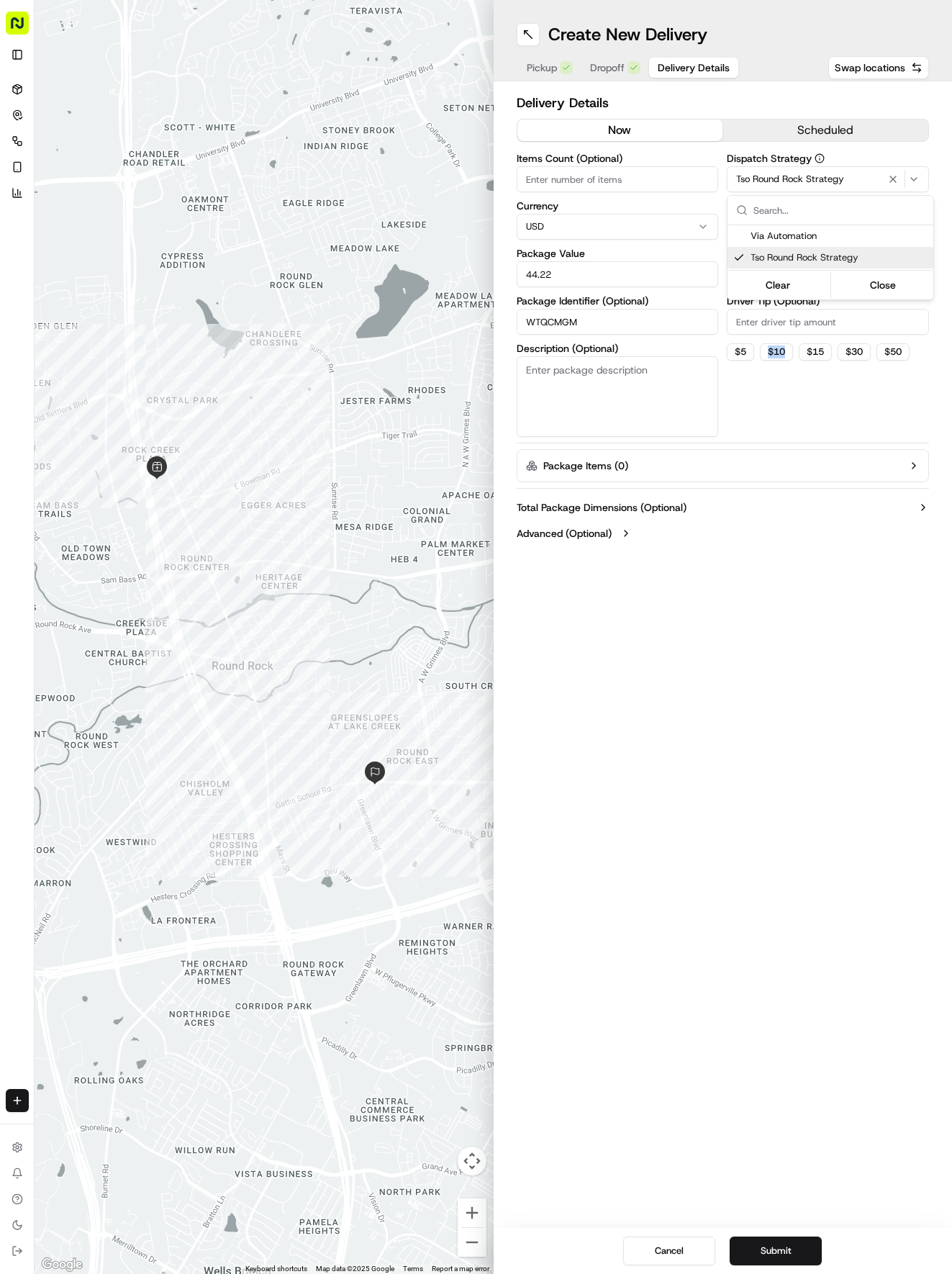
click at [772, 337] on html "Tso Chinese 04 Round Rock [EMAIL_ADDRESS][DOMAIN_NAME] Toggle Sidebar Deliverie…" at bounding box center [476, 637] width 952 height 1274
click at [781, 266] on html "Tso Chinese 04 Round Rock [EMAIL_ADDRESS][DOMAIN_NAME] Toggle Sidebar Deliverie…" at bounding box center [476, 637] width 952 height 1274
click at [777, 329] on input "Driver Tip (Optional)" at bounding box center [828, 322] width 203 height 26
type input "2"
click at [763, 1262] on button "Submit" at bounding box center [776, 1251] width 92 height 29
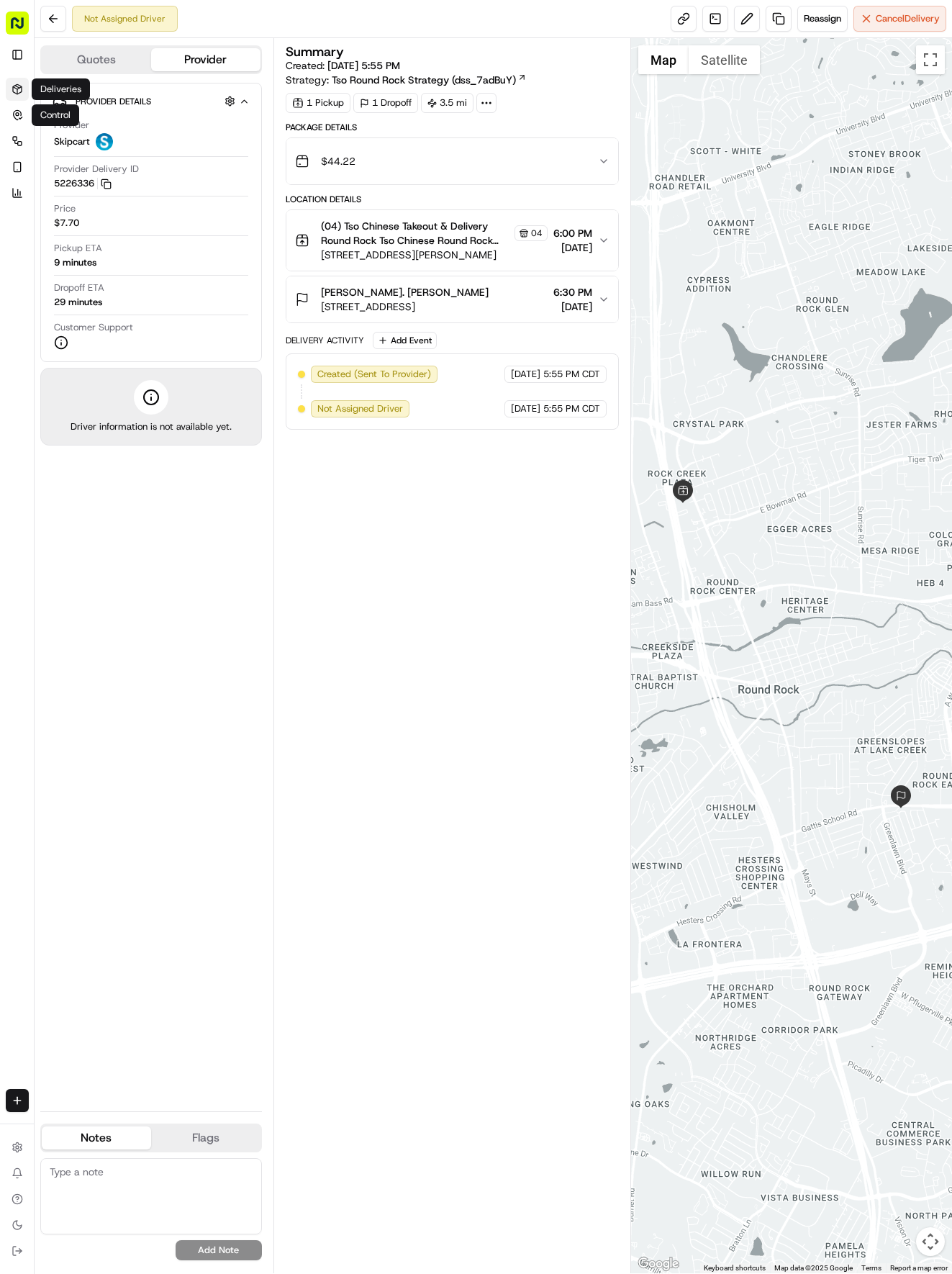
click at [7, 88] on link "Deliveries" at bounding box center [17, 89] width 23 height 23
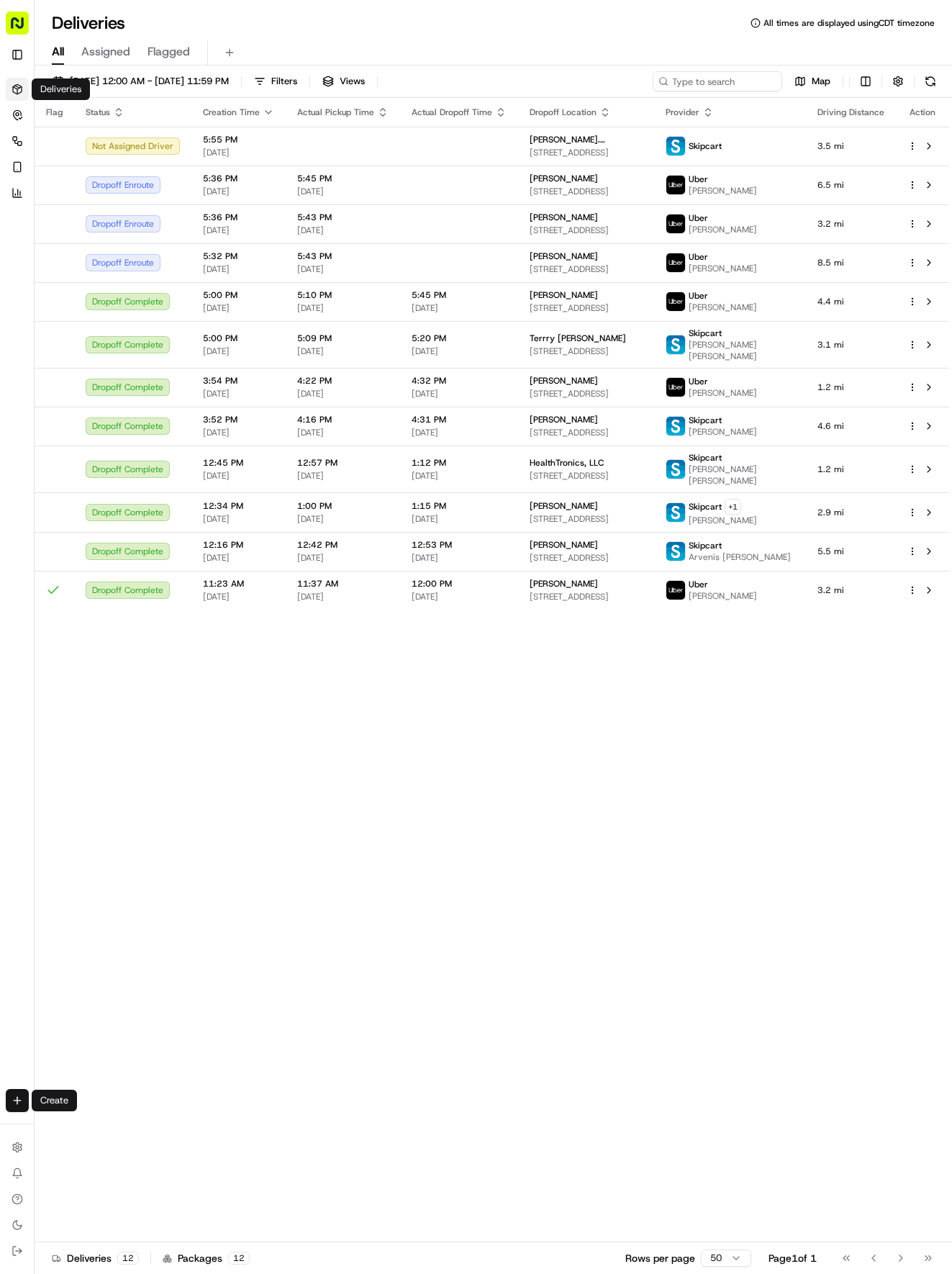
click at [14, 1097] on html "Tso Chinese 04 Round Rock [EMAIL_ADDRESS][DOMAIN_NAME] Toggle Sidebar Deliverie…" at bounding box center [476, 637] width 952 height 1274
click at [65, 1120] on link "Delivery" at bounding box center [112, 1127] width 154 height 26
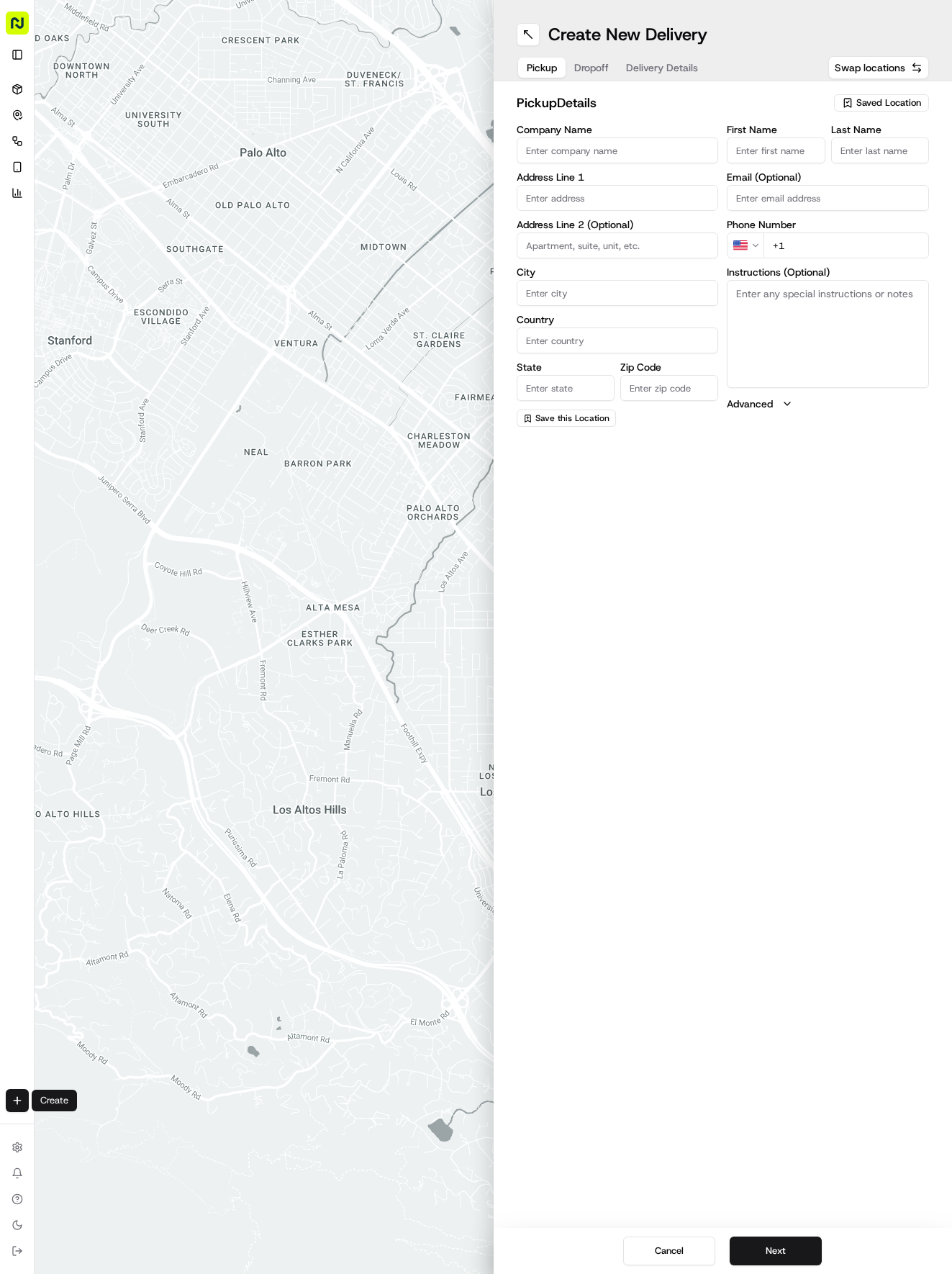
click at [885, 101] on span "Saved Location" at bounding box center [889, 103] width 64 height 13
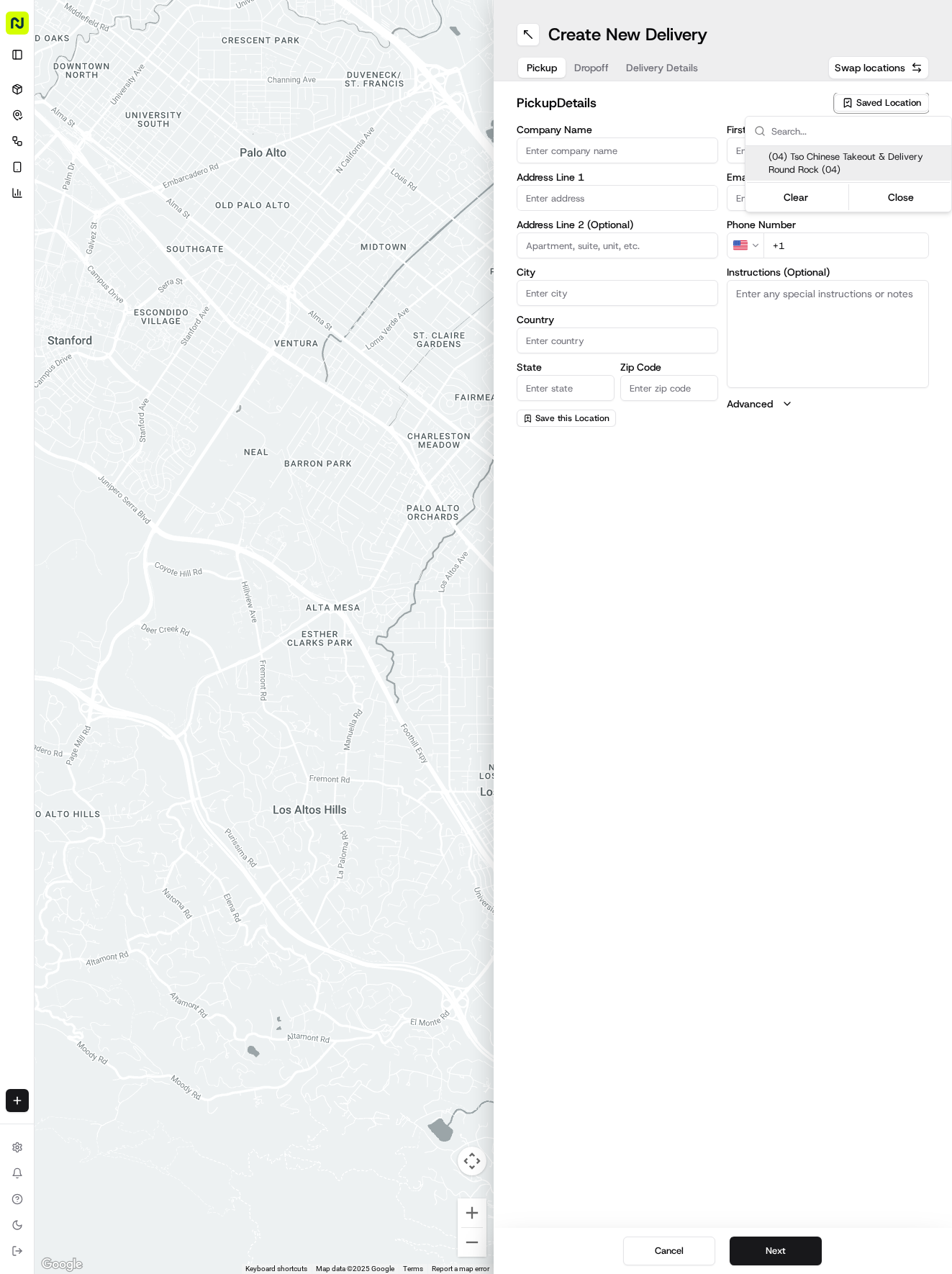
click at [813, 154] on span "(04) Tso Chinese Takeout & Delivery Round Rock (04)" at bounding box center [858, 163] width 177 height 26
type input "(04) Tso Chinese Takeout & Delivery Round Rock"
type input "2000 N [PERSON_NAME] St"
type input "Ste 108"
type input "Round Rock"
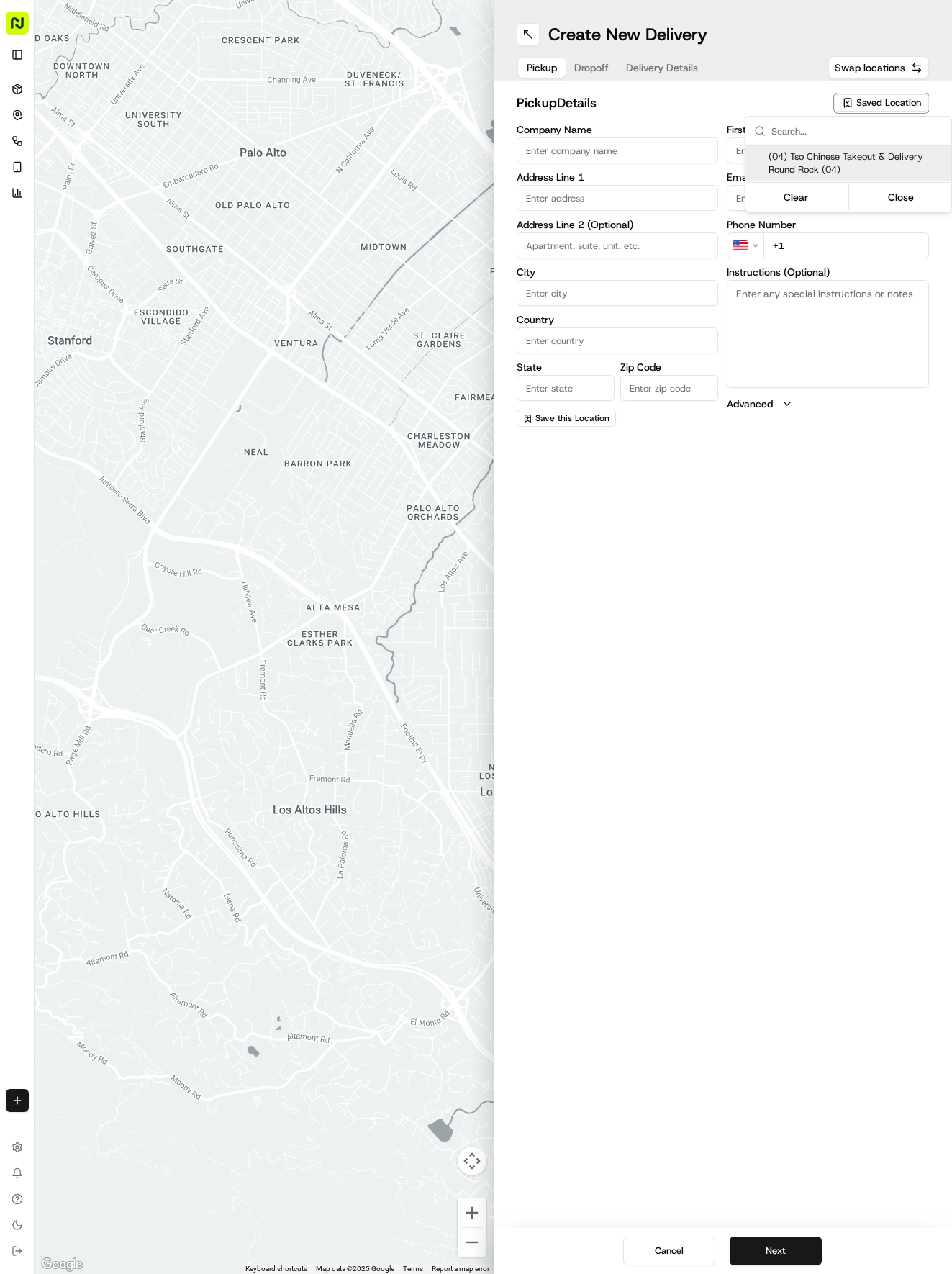
type input "US"
type input "[GEOGRAPHIC_DATA]"
type input "78664"
type input "Tso Chinese"
type input "Round Rock Manager"
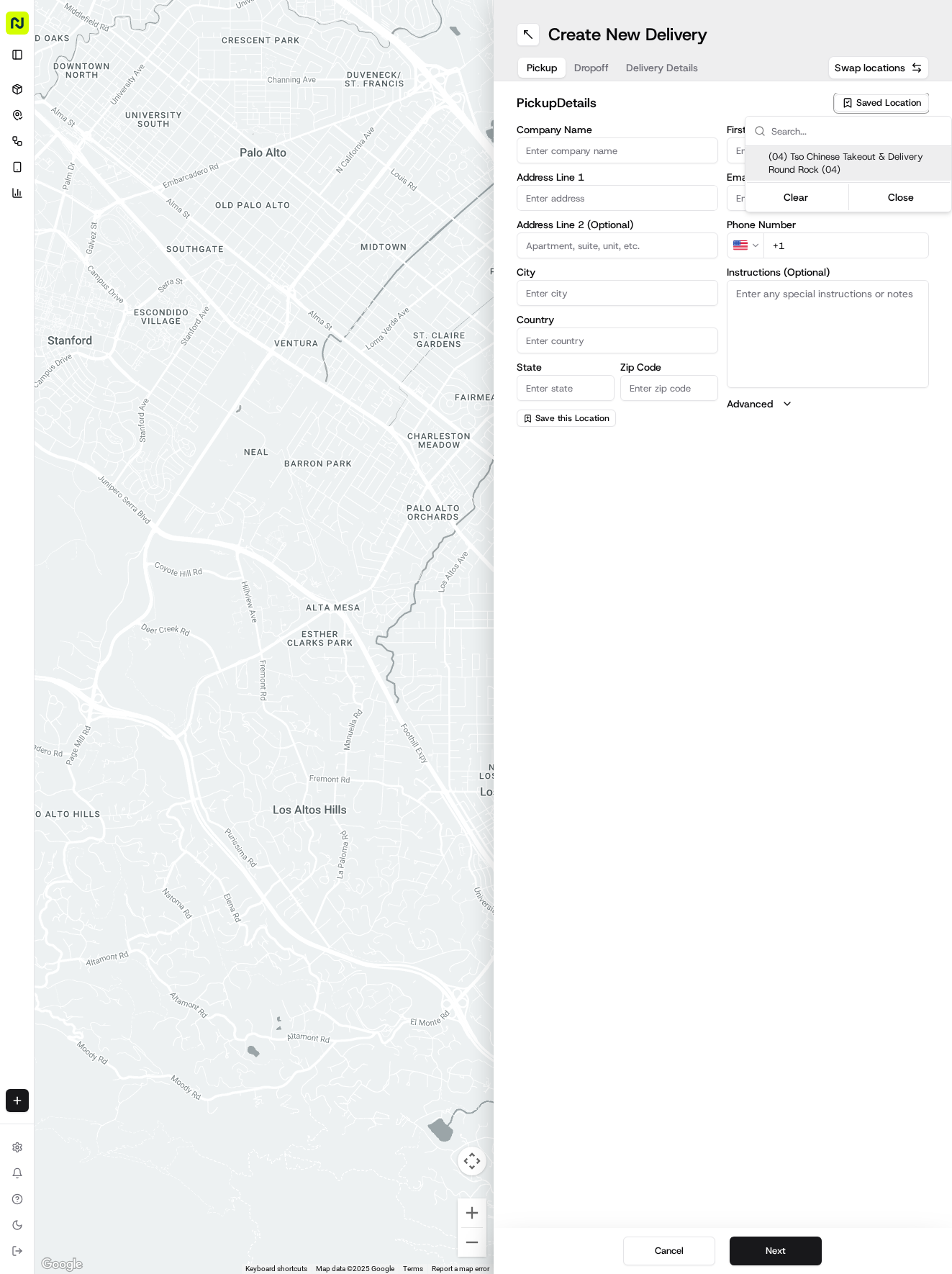
type input "[EMAIL_ADDRESS][DOMAIN_NAME]"
type input "[PHONE_NUMBER]"
type textarea "Submit a picture displaying address & food as Proof of Delivery. Envía una foto…"
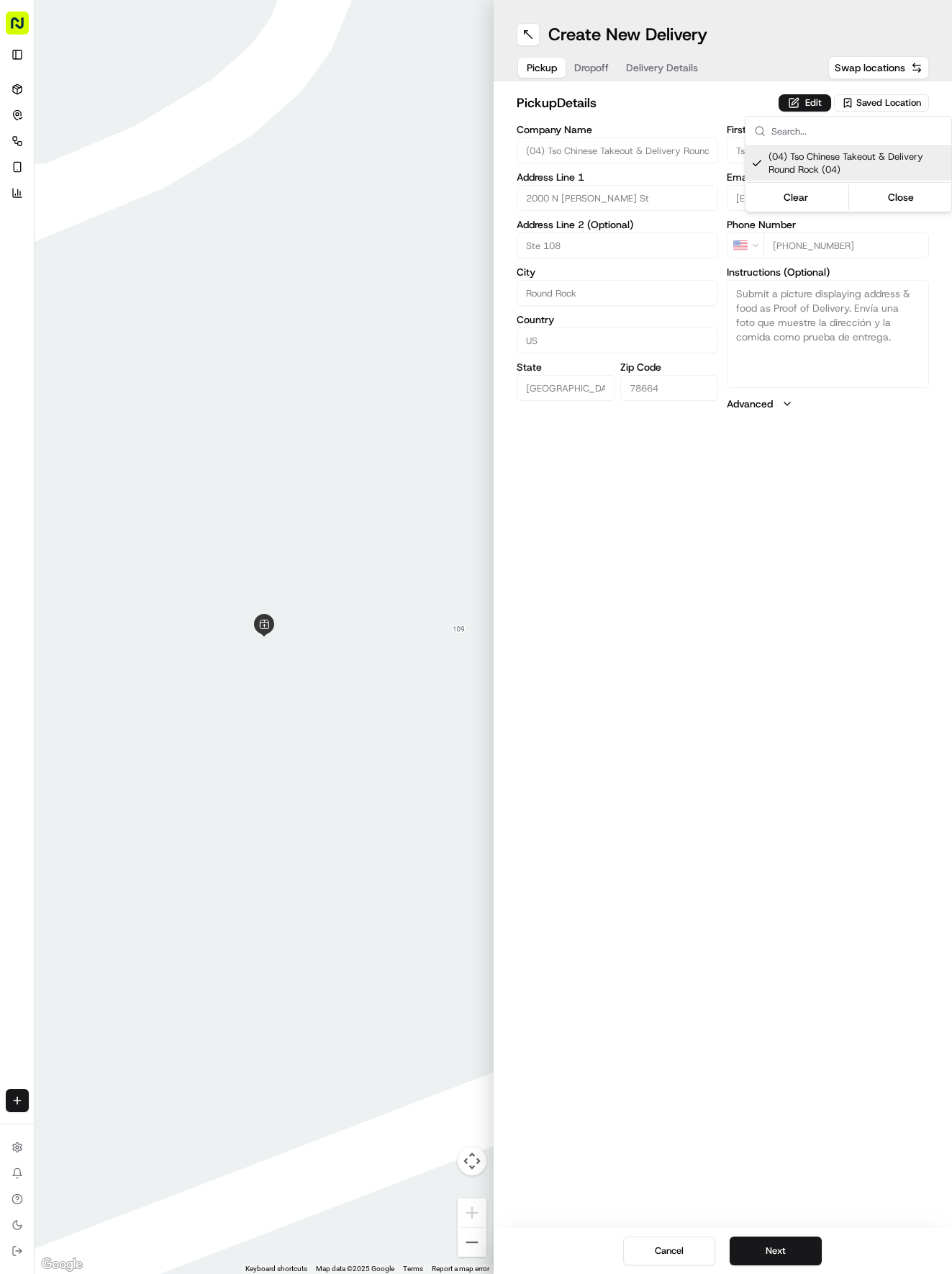
click at [652, 61] on html "Tso Chinese 04 Round Rock [EMAIL_ADDRESS][DOMAIN_NAME] Toggle Sidebar Deliverie…" at bounding box center [476, 637] width 952 height 1274
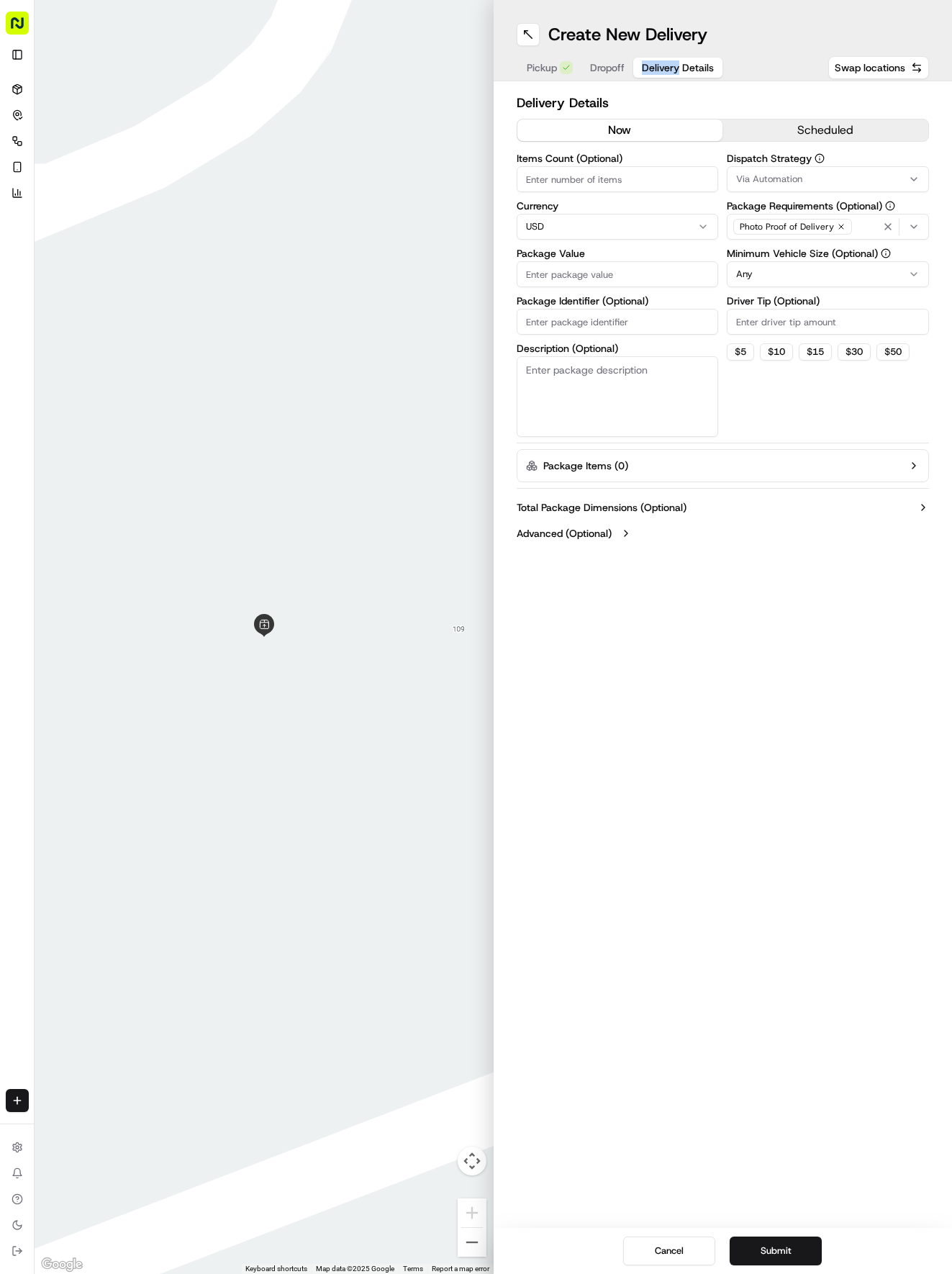
click at [654, 72] on span "Delivery Details" at bounding box center [678, 67] width 72 height 14
click at [581, 324] on input "Package Identifier (Optional)" at bounding box center [618, 322] width 203 height 26
paste input "QMNZJBY"
type input "QMNZJBY"
click at [607, 59] on button "Dropoff" at bounding box center [608, 68] width 52 height 21
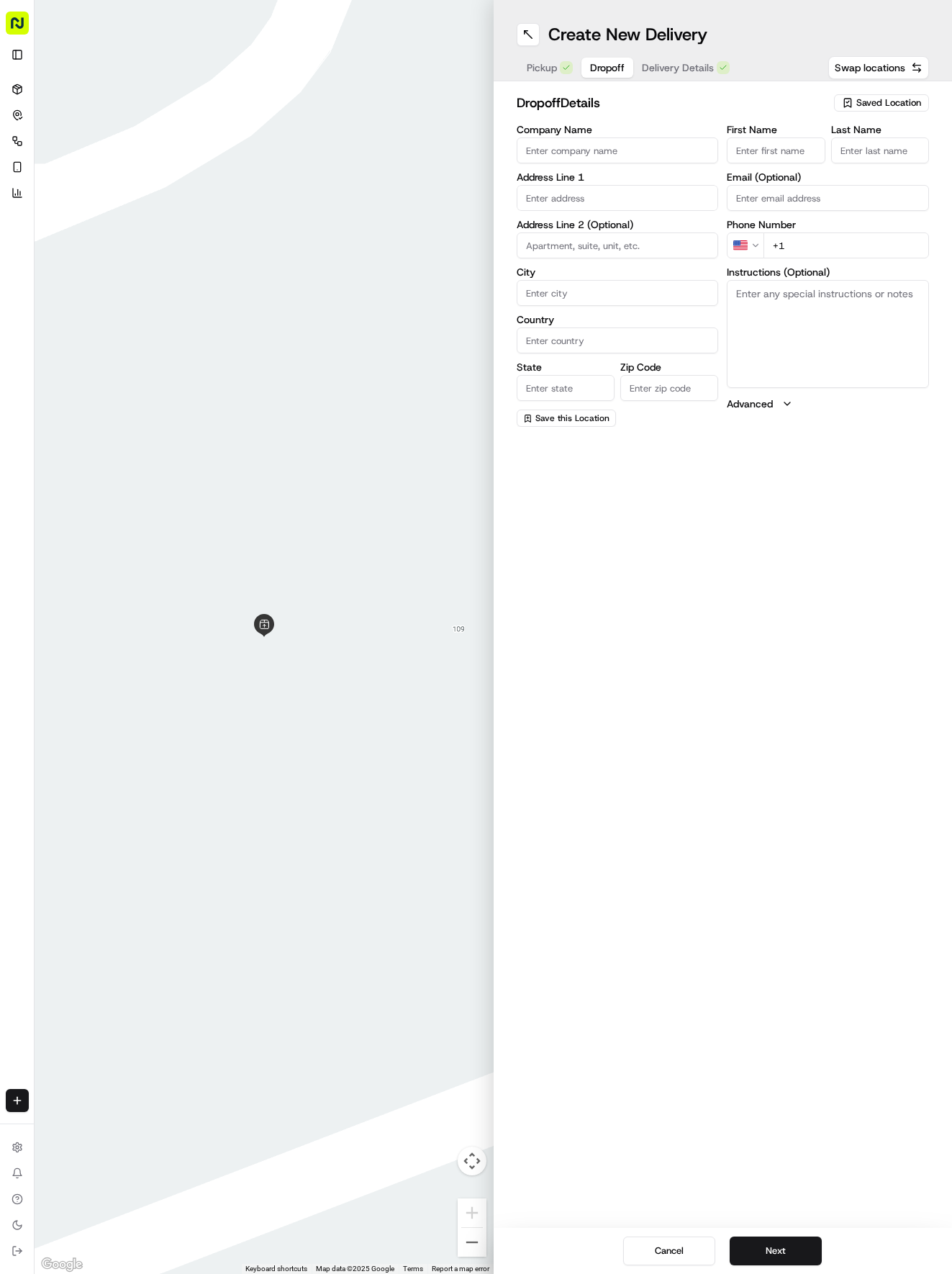
click at [676, 62] on span "Delivery Details" at bounding box center [678, 67] width 72 height 14
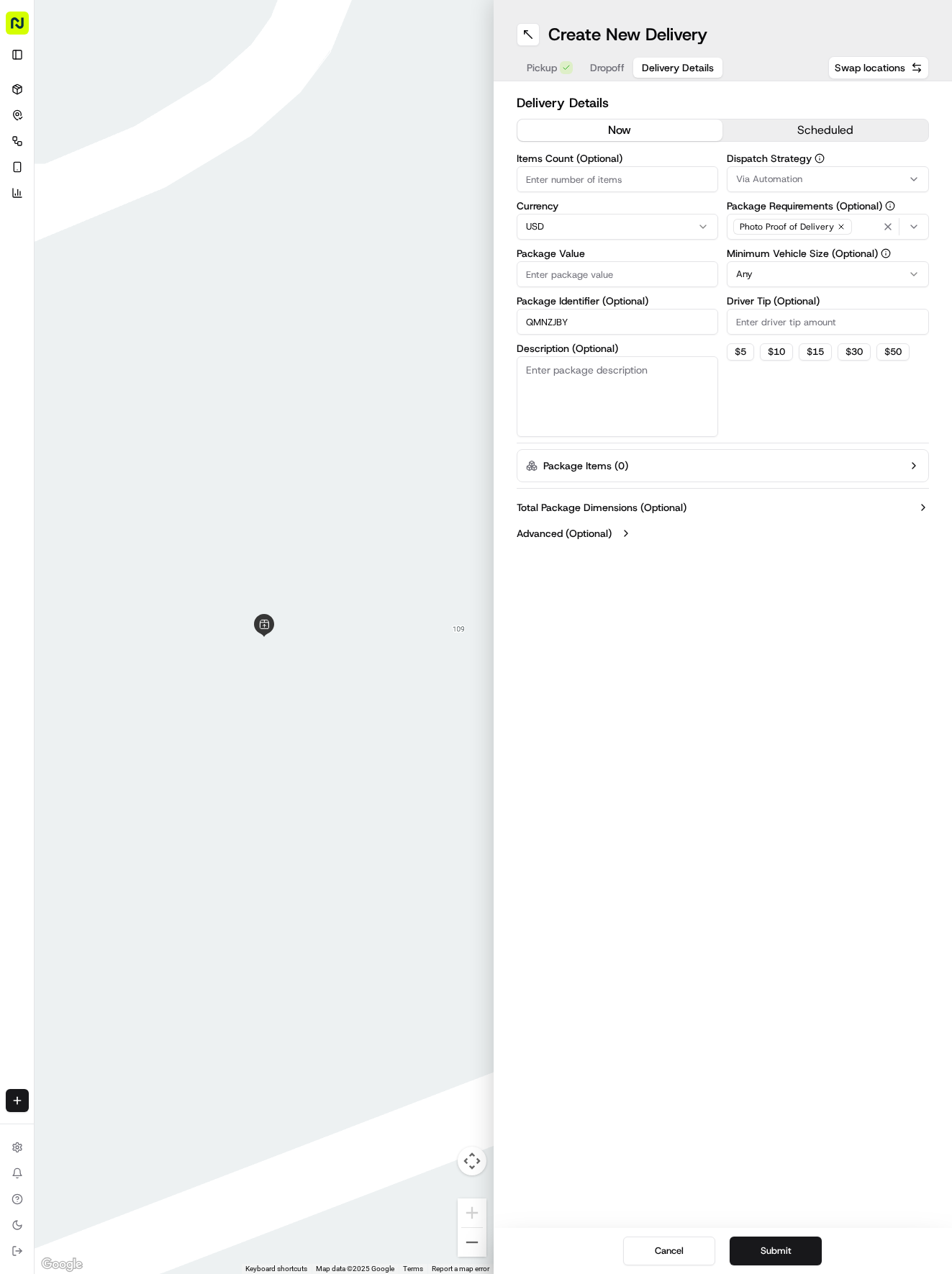
click at [618, 329] on input "QMNZJBY" at bounding box center [618, 322] width 203 height 26
type input "QMNZJBY(2)"
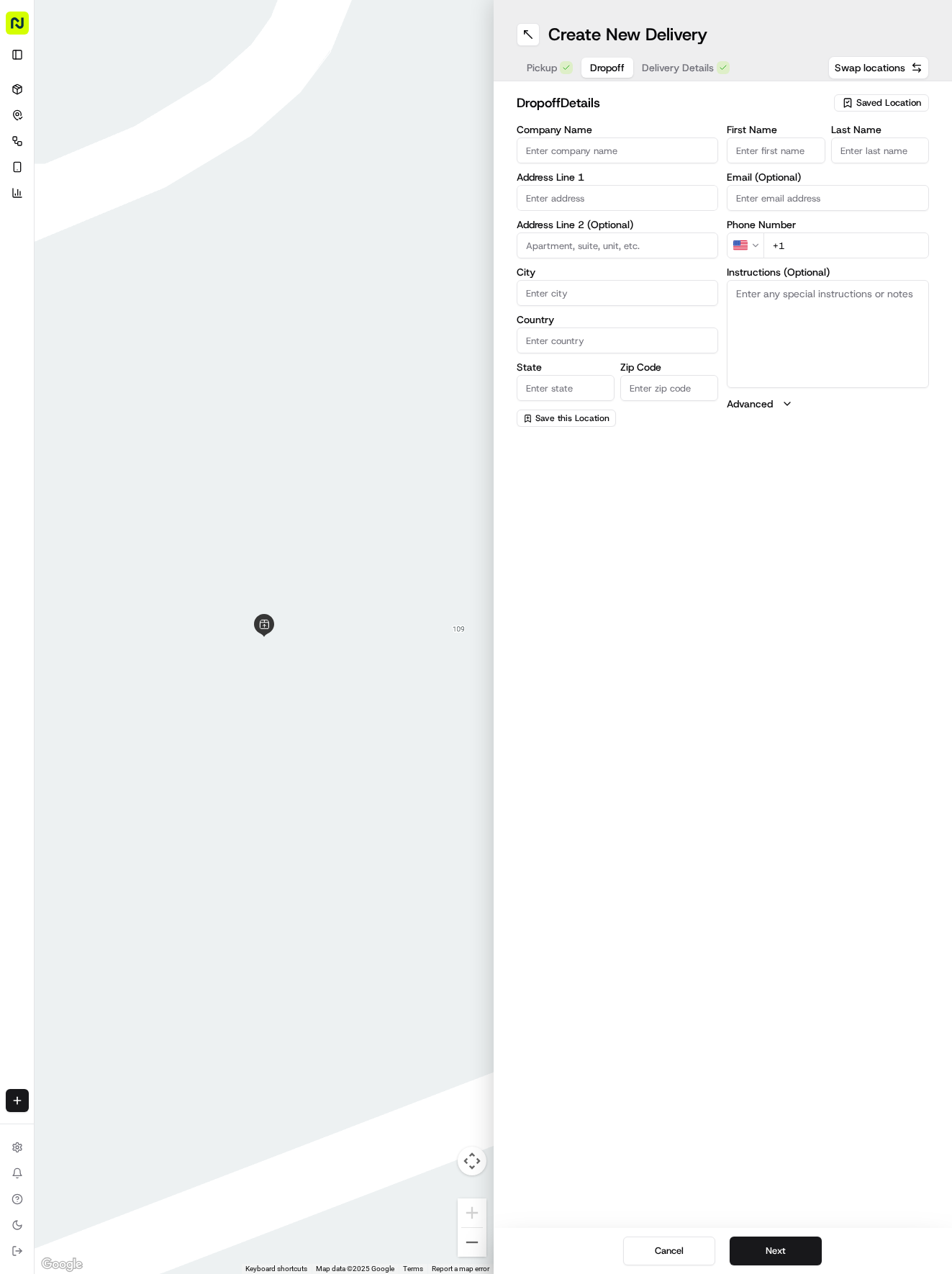
click at [609, 59] on button "Dropoff" at bounding box center [608, 68] width 52 height 21
click at [575, 199] on input "text" at bounding box center [618, 198] width 203 height 26
type input "[STREET_ADDRESS]"
type input "Round Rock"
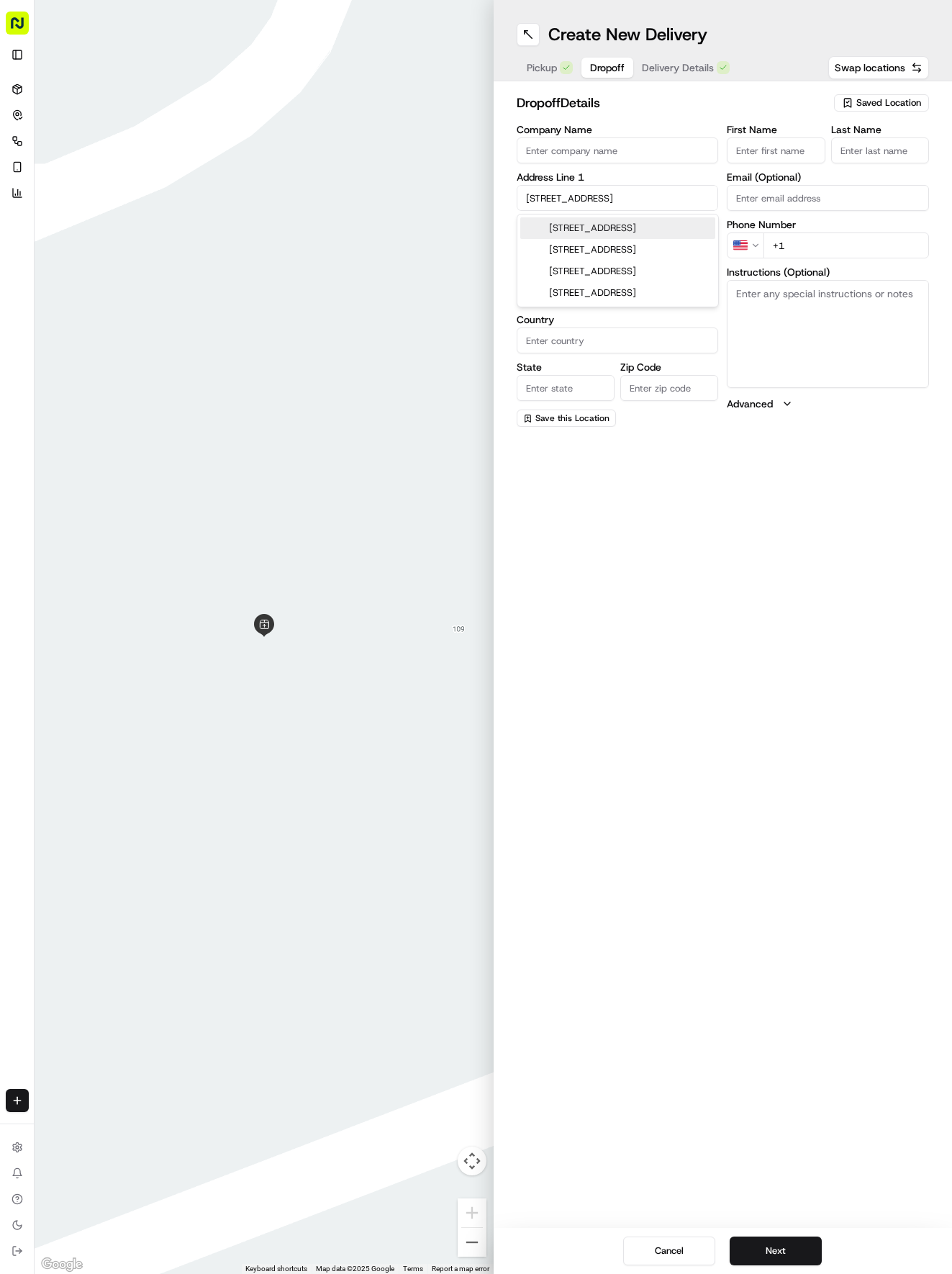
type input "[GEOGRAPHIC_DATA]"
type input "78664"
type input "2135 Jasmine Path"
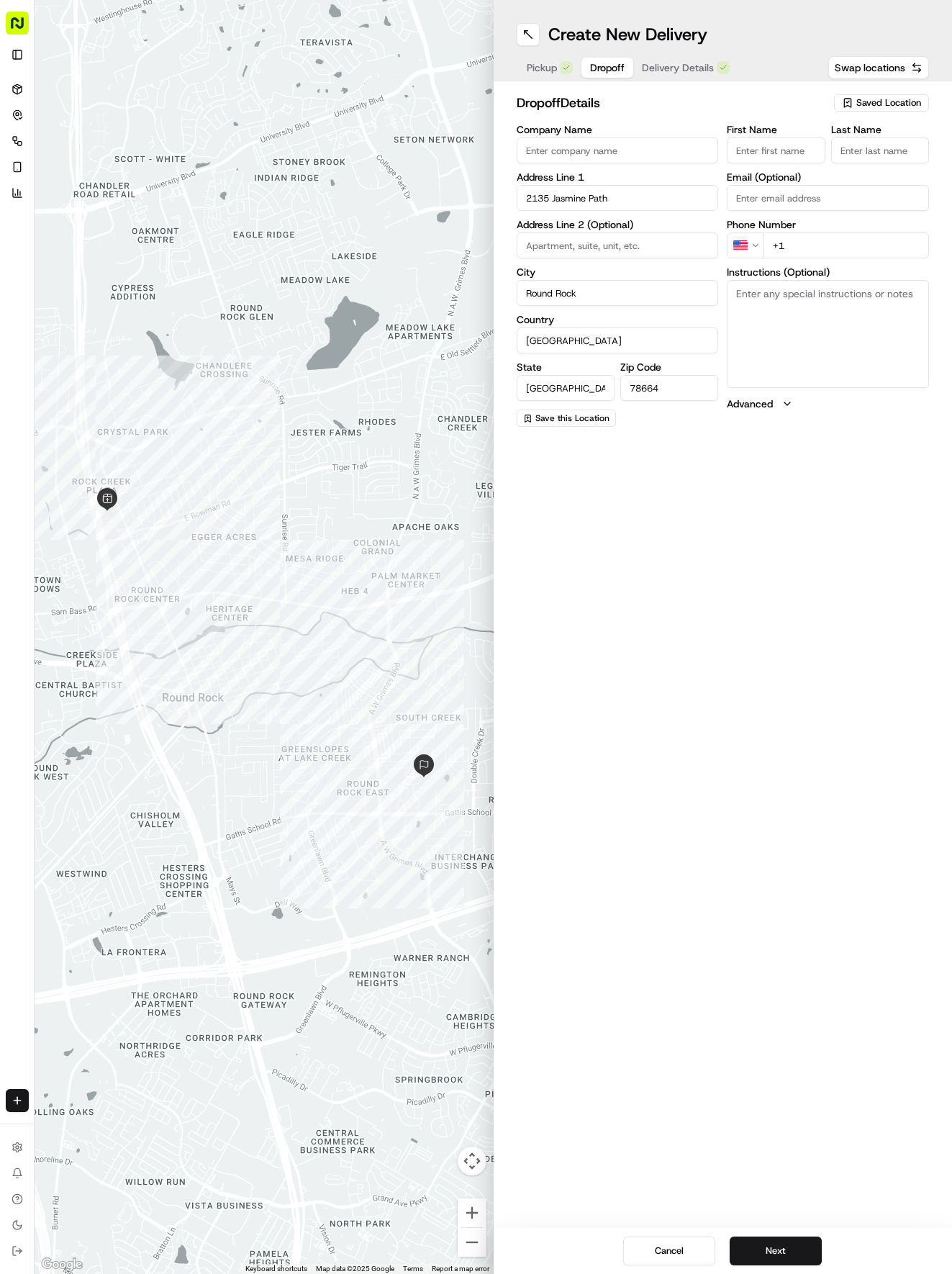
click at [801, 147] on input "First Name" at bounding box center [776, 150] width 98 height 26
type input "[PERSON_NAME]"
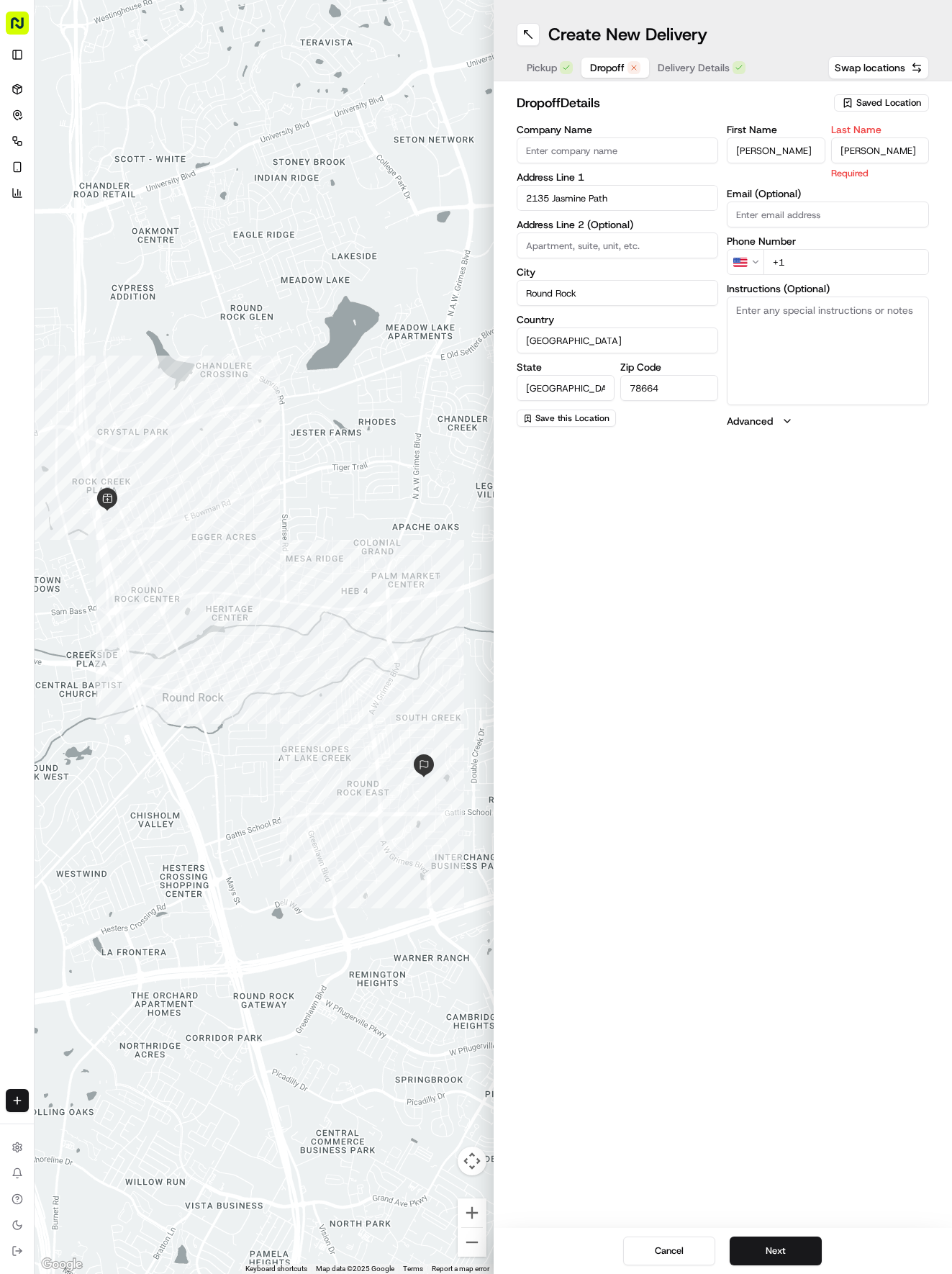
type input "[PERSON_NAME]"
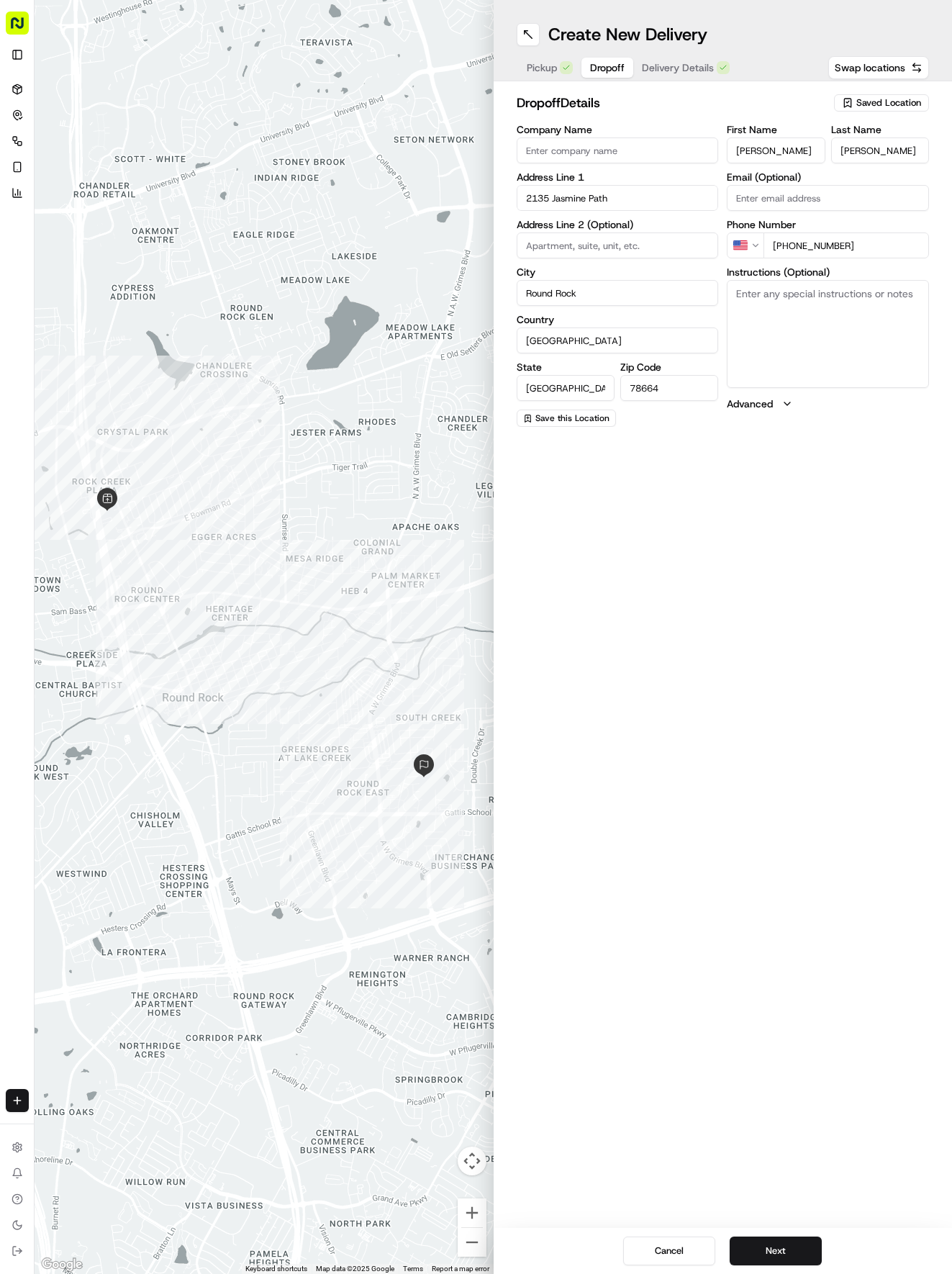
type input "[PHONE_NUMBER]"
click at [686, 62] on span "Delivery Details" at bounding box center [678, 67] width 72 height 14
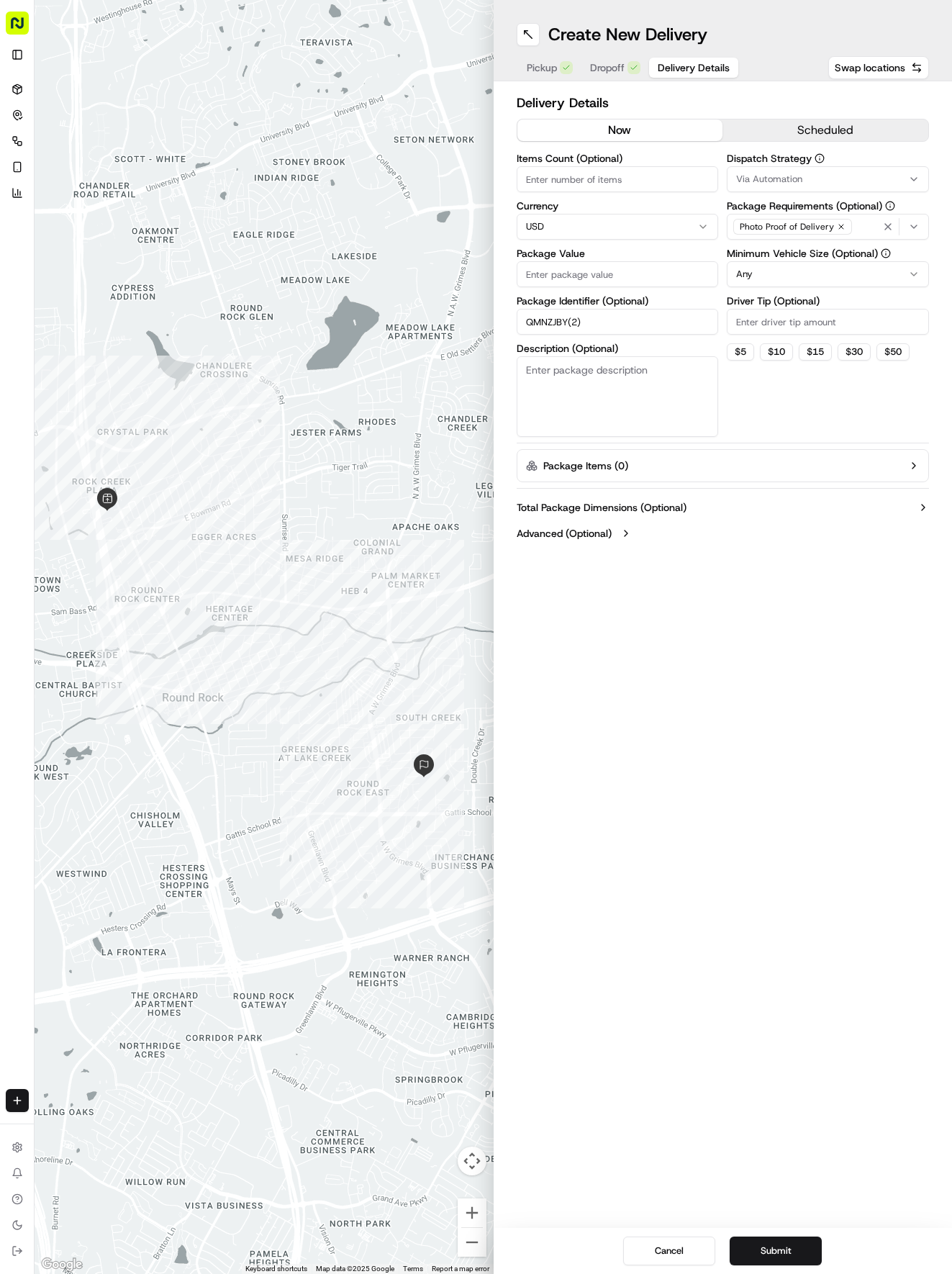
click at [617, 279] on input "Package Value" at bounding box center [618, 274] width 203 height 26
type input "83.51"
click at [739, 175] on span "Via Automation" at bounding box center [769, 179] width 66 height 13
click at [753, 252] on span "Tso Round Rock Strategy" at bounding box center [839, 258] width 177 height 13
drag, startPoint x: 766, startPoint y: 363, endPoint x: 769, endPoint y: 340, distance: 23.2
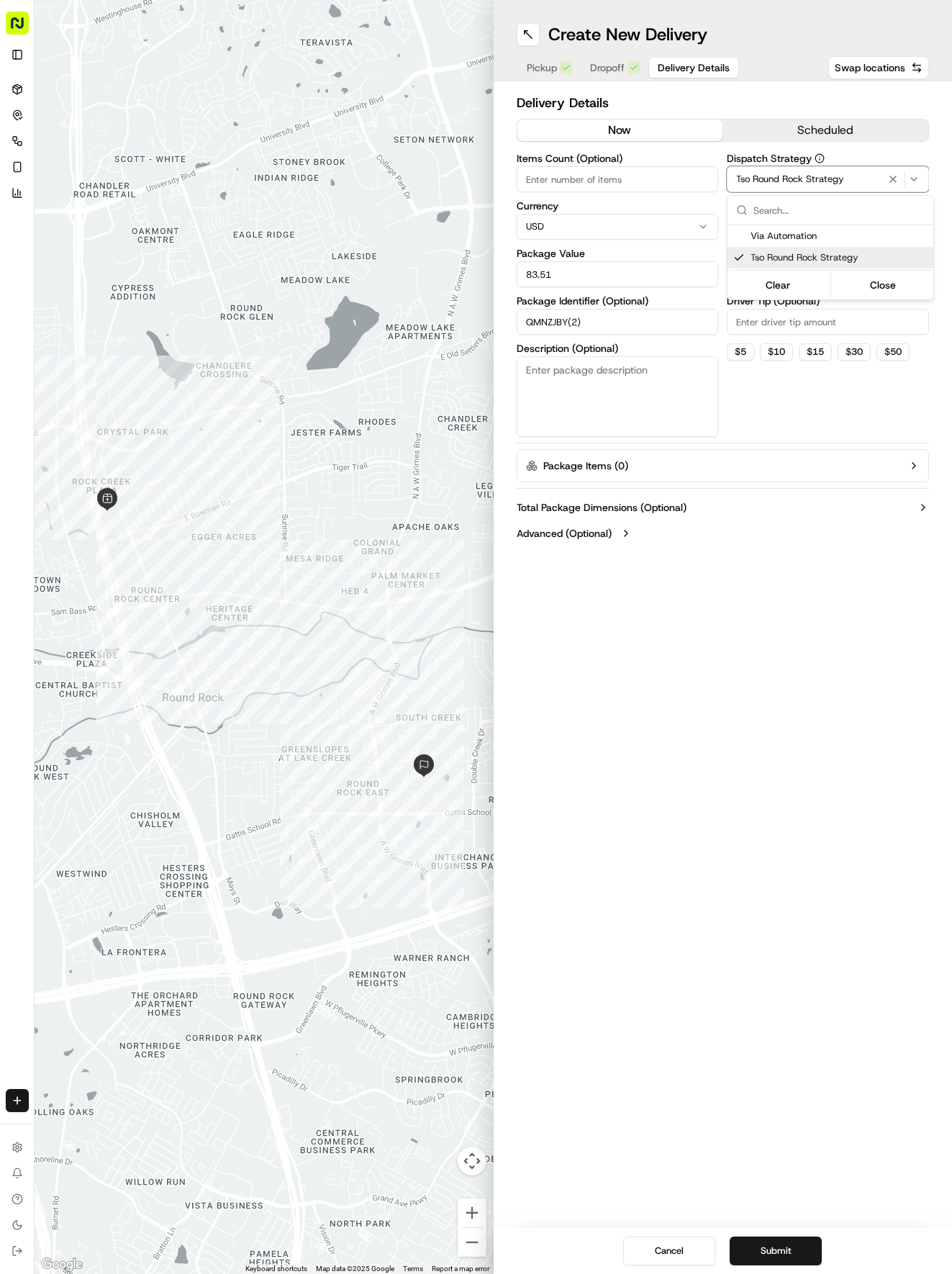
click at [768, 357] on html "Tso Chinese 04 Round Rock [EMAIL_ADDRESS][DOMAIN_NAME] Toggle Sidebar Deliverie…" at bounding box center [476, 637] width 952 height 1274
click at [769, 265] on html "Tso Chinese 04 Round Rock [EMAIL_ADDRESS][DOMAIN_NAME] Toggle Sidebar Deliverie…" at bounding box center [476, 637] width 952 height 1274
click at [763, 329] on input "Driver Tip (Optional)" at bounding box center [828, 322] width 203 height 26
type input "4"
click at [769, 1253] on button "Submit" at bounding box center [776, 1251] width 92 height 29
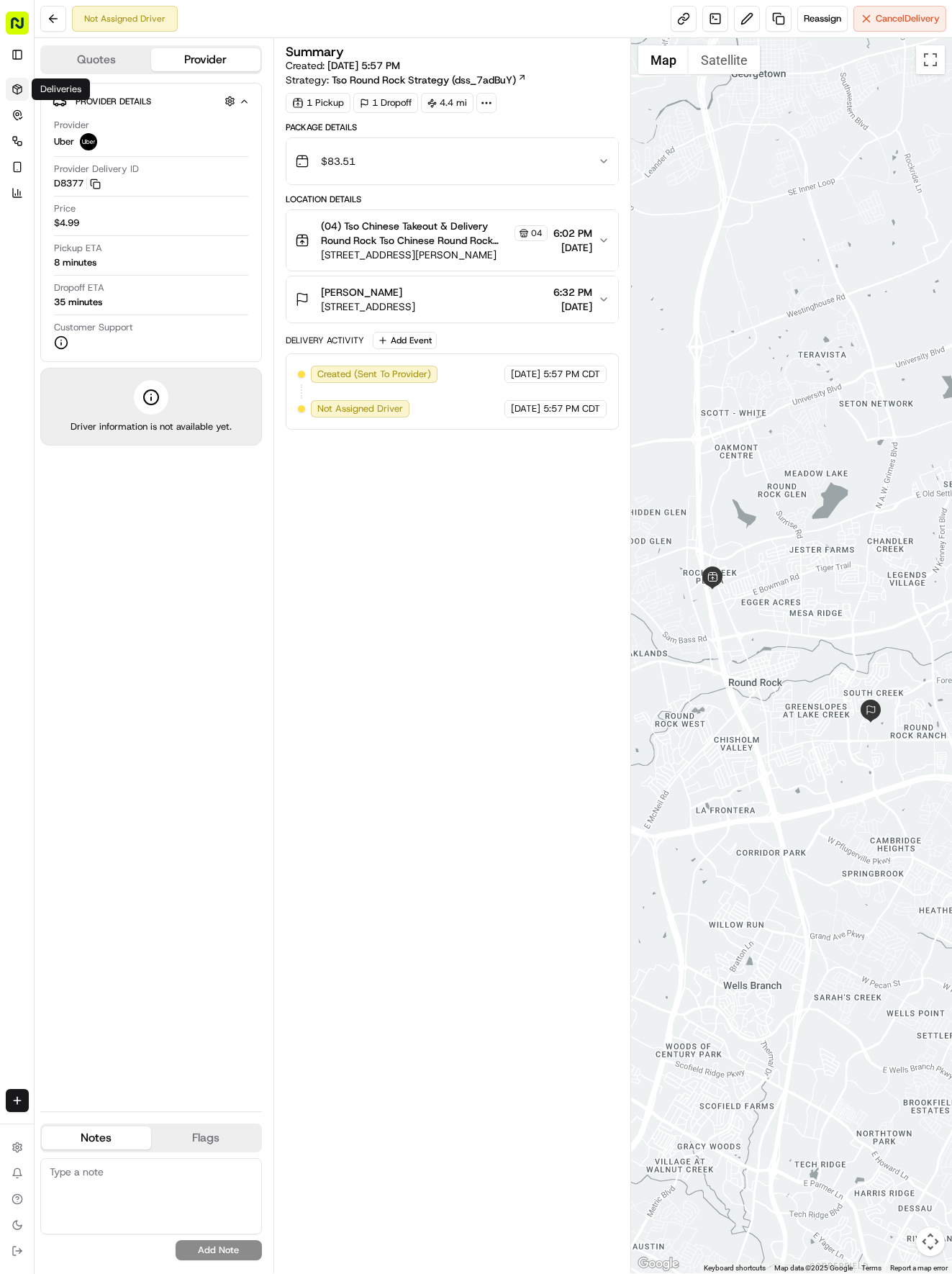
click at [14, 92] on icon at bounding box center [17, 89] width 8 height 9
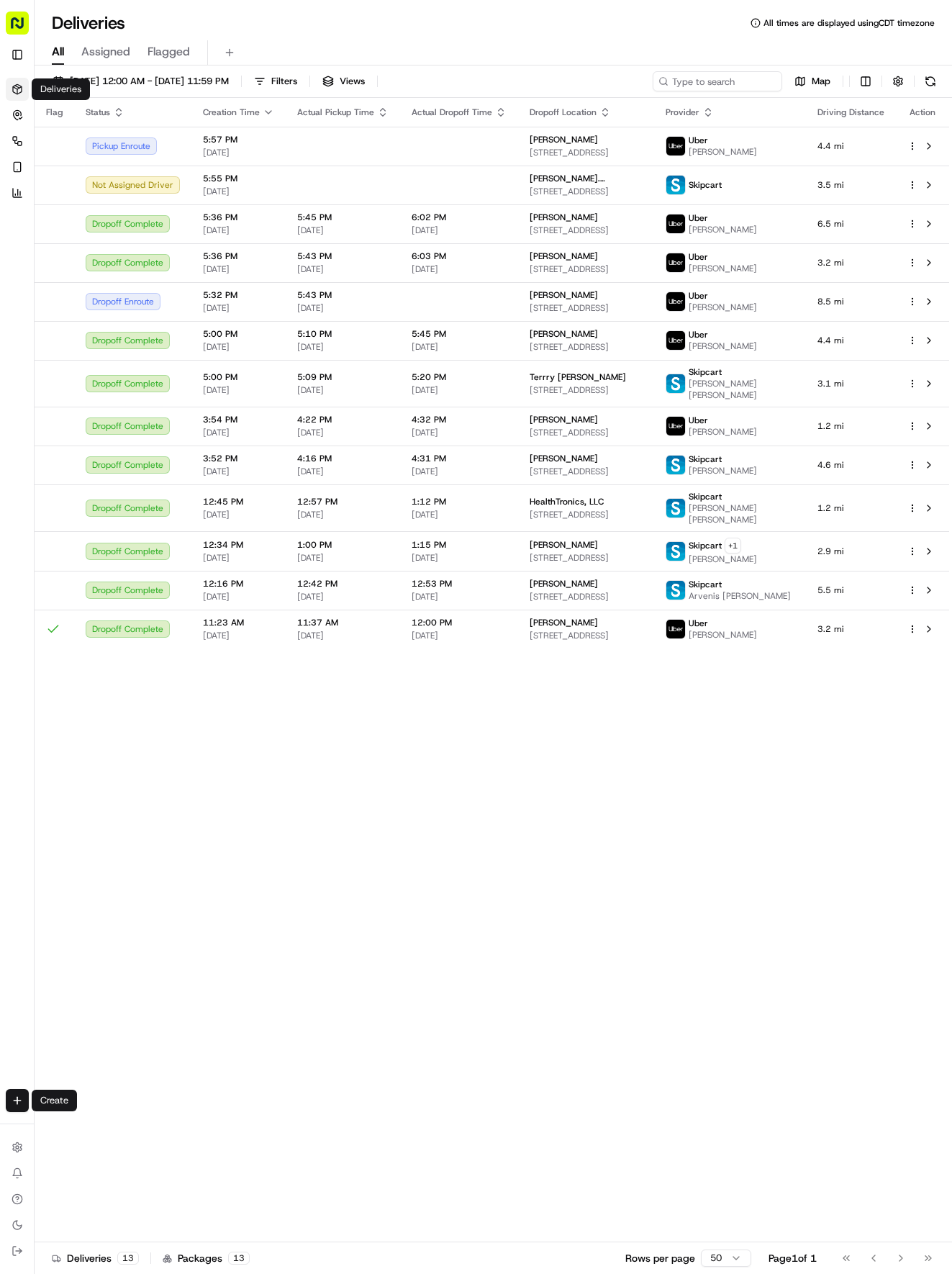
click at [30, 1105] on div "Create" at bounding box center [17, 1099] width 34 height 35
click at [21, 1101] on html "Tso Chinese 04 Round Rock [EMAIL_ADDRESS][DOMAIN_NAME] Toggle Sidebar Deliverie…" at bounding box center [476, 637] width 952 height 1274
click at [65, 1123] on link "Delivery" at bounding box center [112, 1127] width 154 height 26
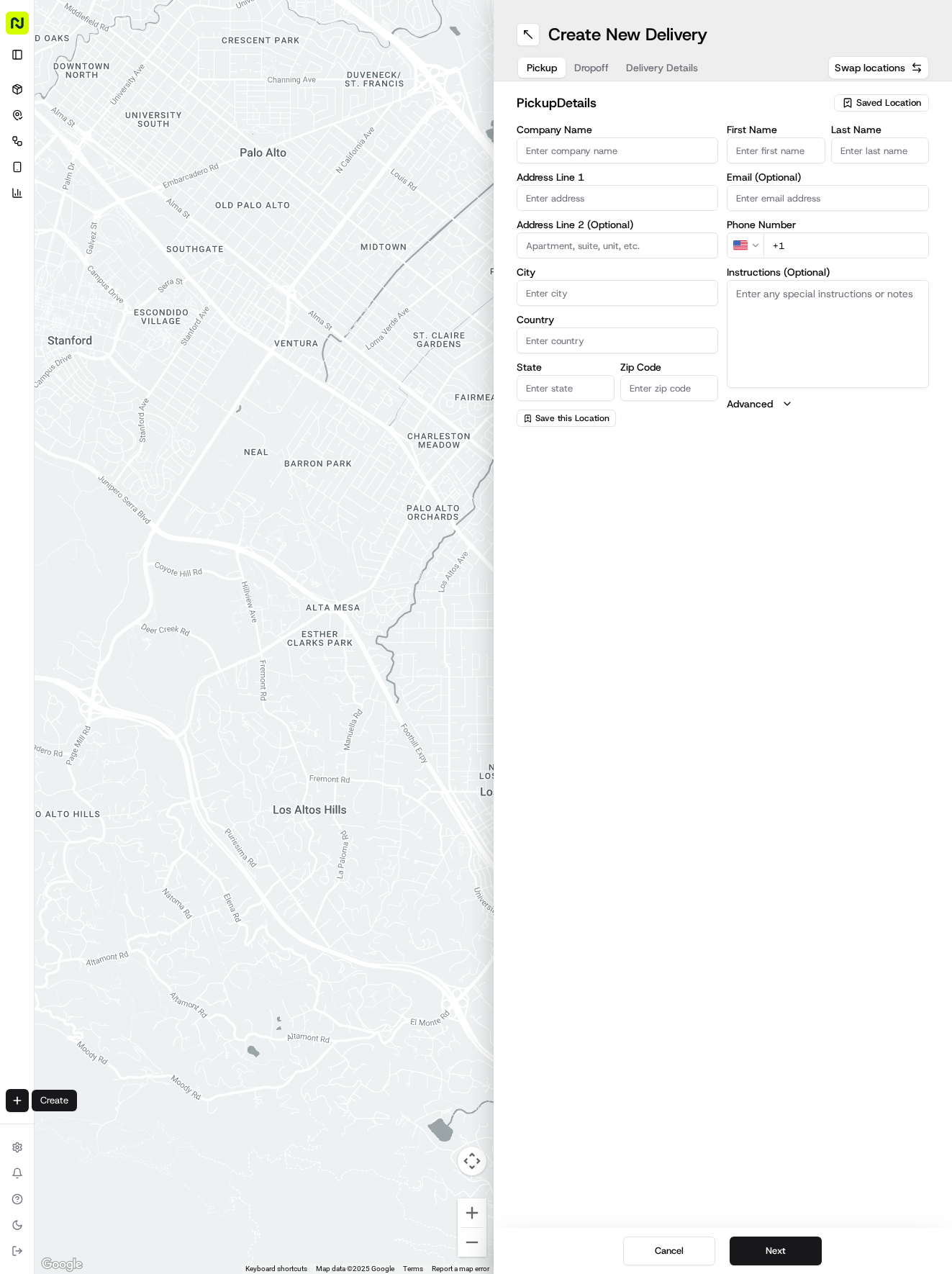
click at [903, 111] on div "Saved Location" at bounding box center [882, 103] width 95 height 18
click at [825, 159] on span "(04) Tso Chinese Takeout & Delivery Round Rock (04)" at bounding box center [858, 163] width 177 height 26
type input "(04) Tso Chinese Takeout & Delivery Round Rock"
type input "2000 N [PERSON_NAME] St"
type input "Ste 108"
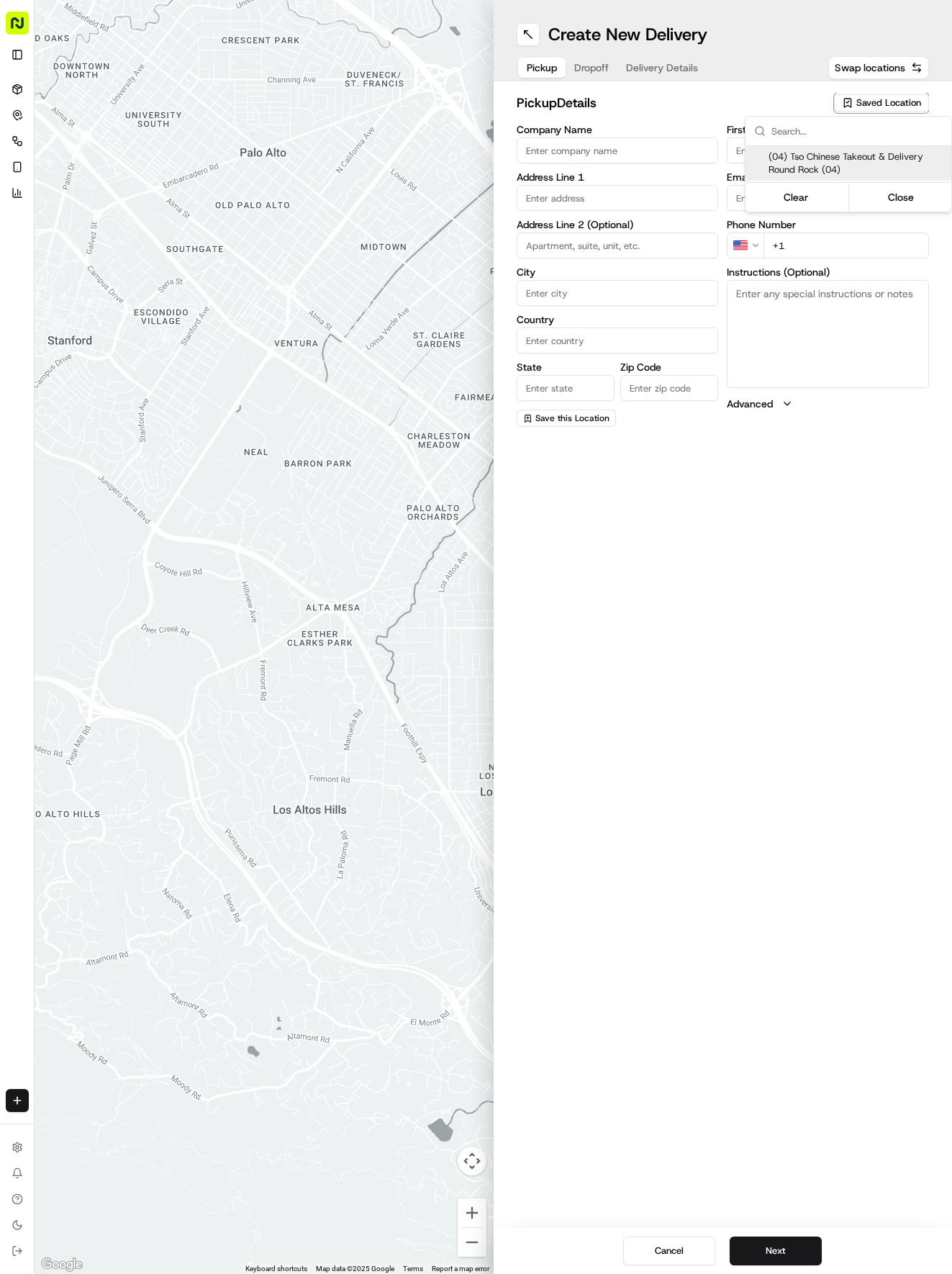
type input "Round Rock"
type input "US"
type input "[GEOGRAPHIC_DATA]"
type input "78664"
type input "Tso Chinese"
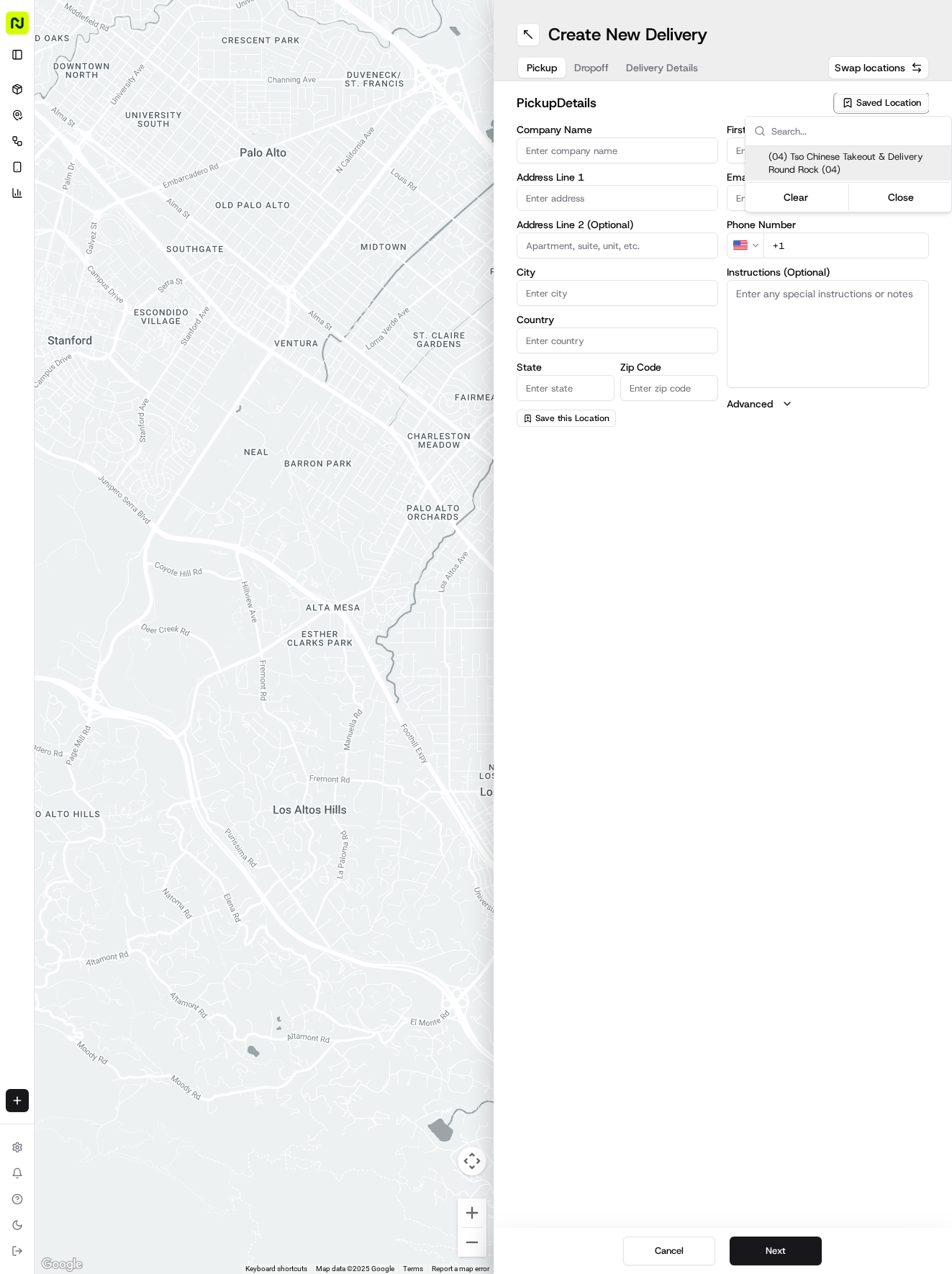
type input "Round Rock Manager"
type input "[EMAIL_ADDRESS][DOMAIN_NAME]"
type input "[PHONE_NUMBER]"
type textarea "Submit a picture displaying address & food as Proof of Delivery. Envía una foto…"
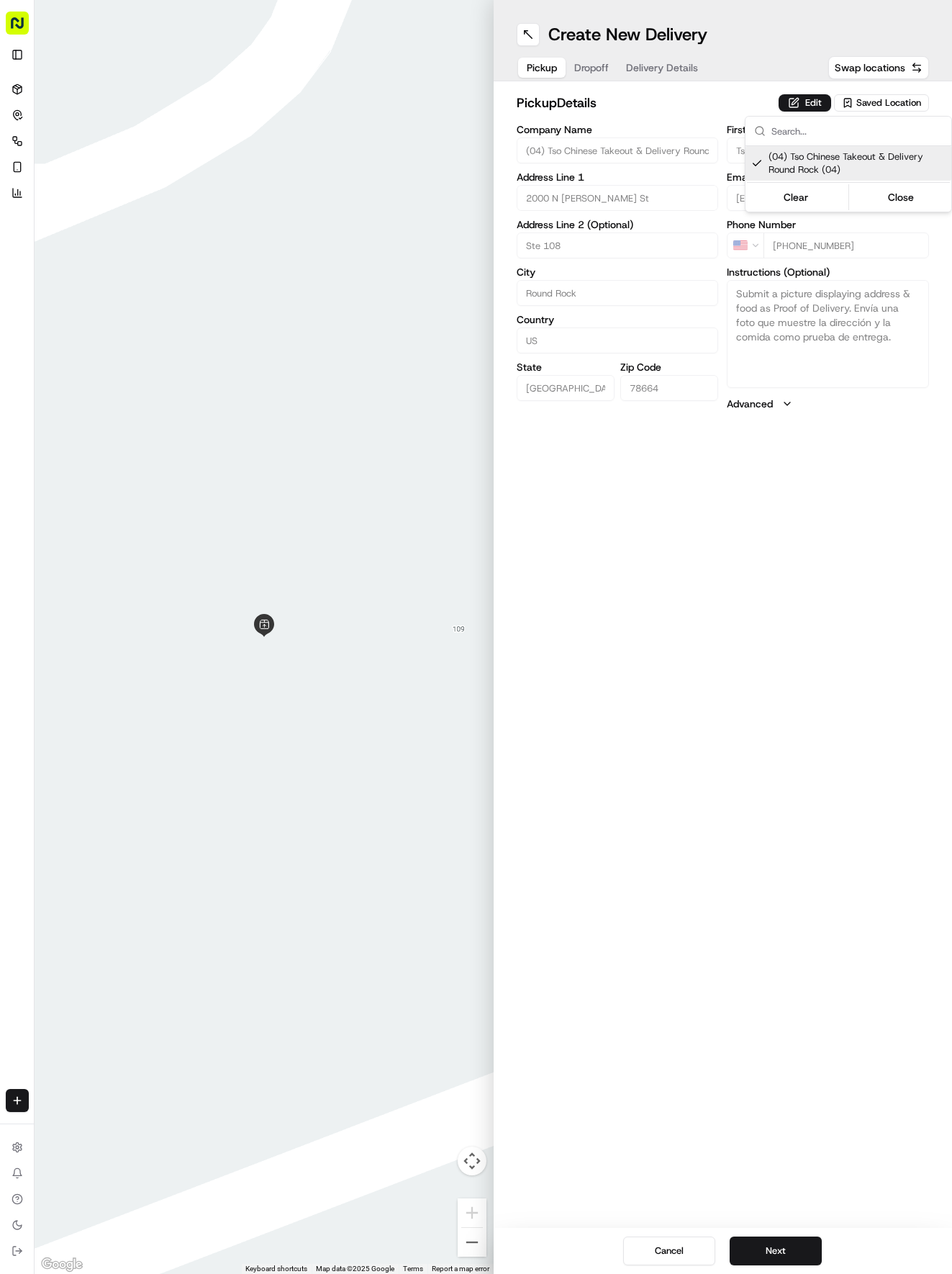
click at [662, 79] on html "Tso Chinese 04 Round Rock [EMAIL_ADDRESS][DOMAIN_NAME] Toggle Sidebar Deliverie…" at bounding box center [476, 637] width 952 height 1274
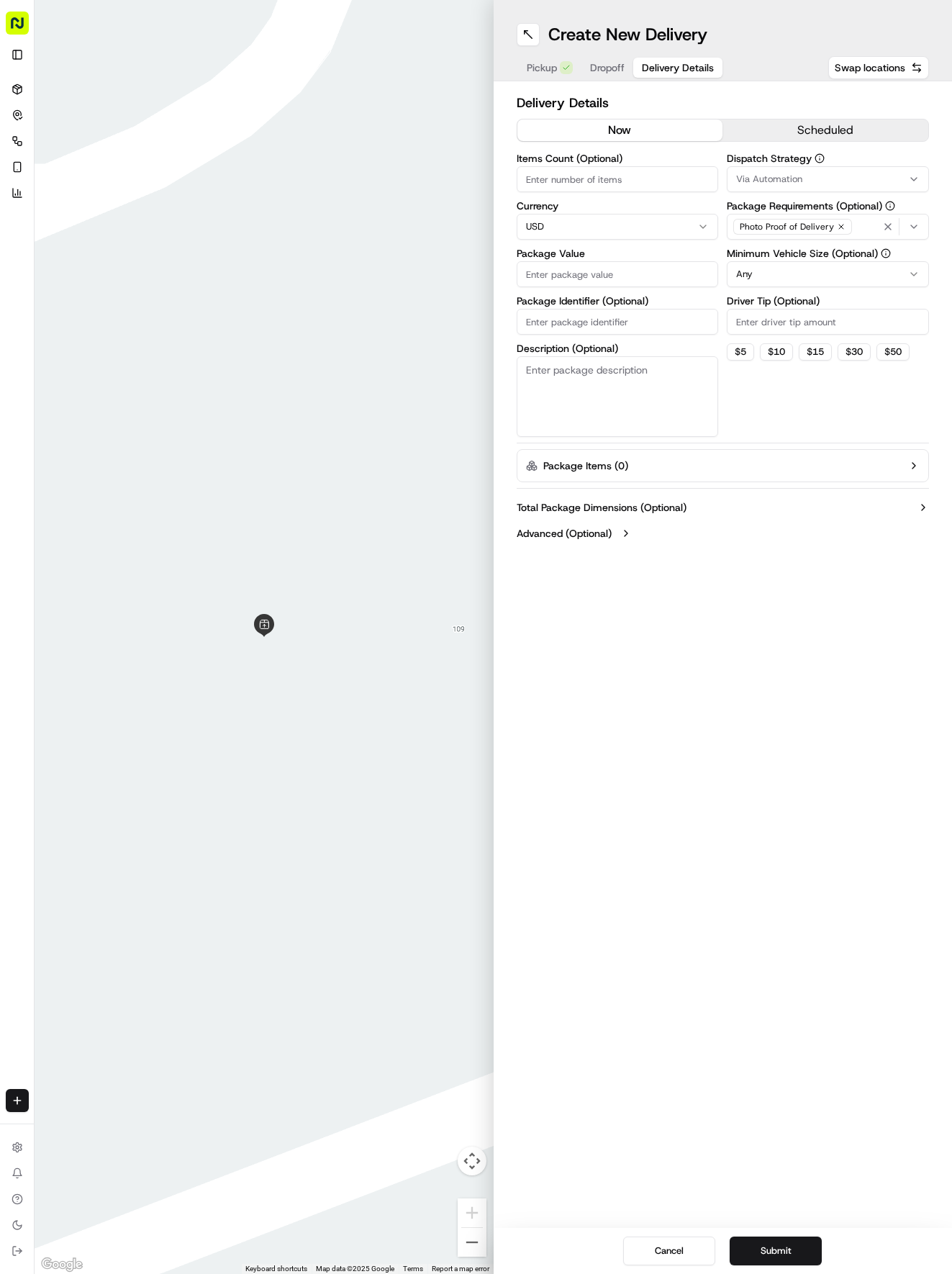
click at [659, 74] on span "Delivery Details" at bounding box center [678, 67] width 72 height 14
click at [574, 319] on input "Package Identifier (Optional)" at bounding box center [618, 322] width 203 height 26
paste input "FWMGNZ0"
type input "FWMGNZ0"
click at [605, 53] on div "Create New Delivery Pickup Dropoff Delivery Details Swap locations" at bounding box center [723, 40] width 459 height 81
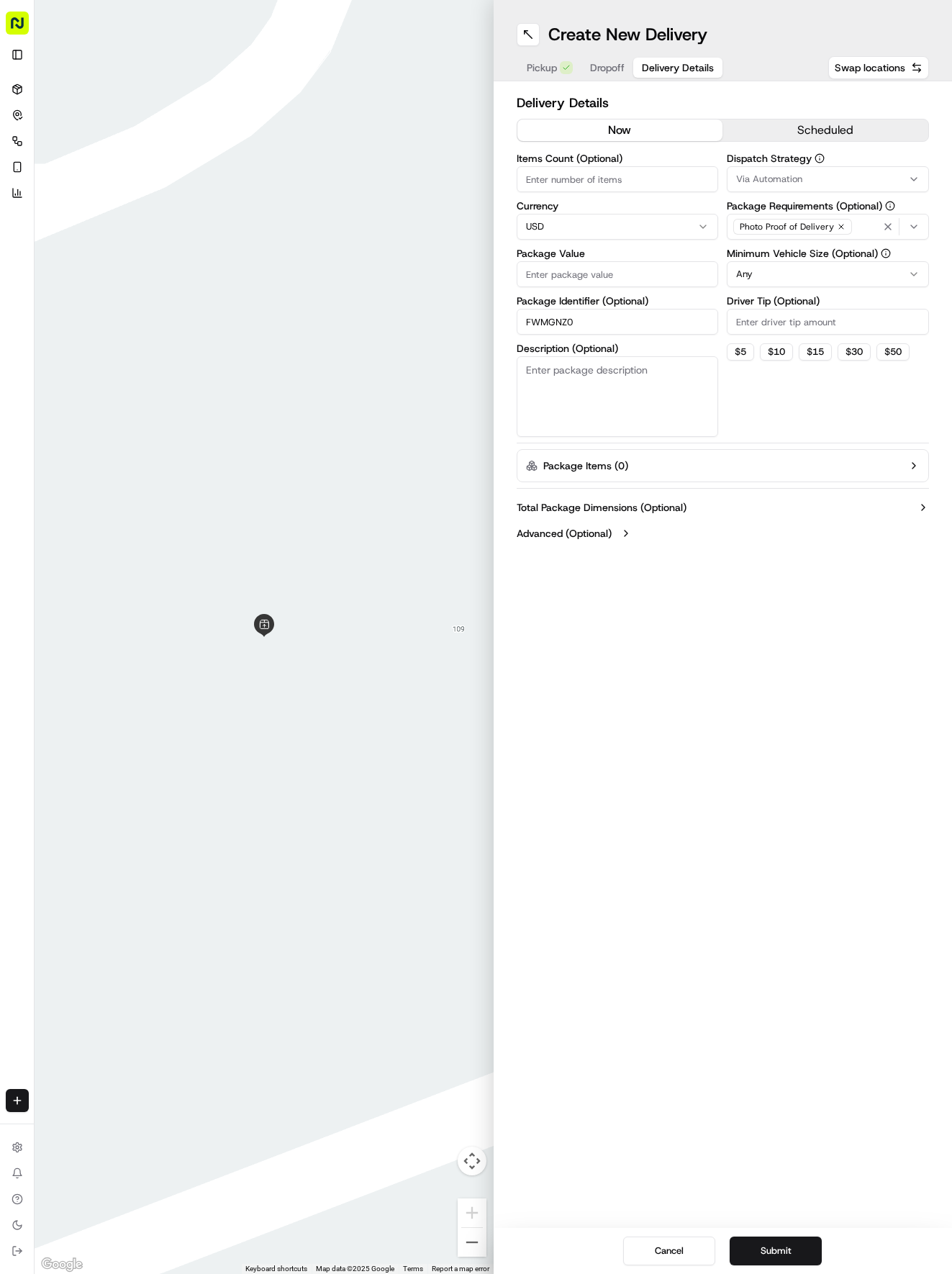
click at [604, 58] on button "Dropoff" at bounding box center [608, 68] width 52 height 21
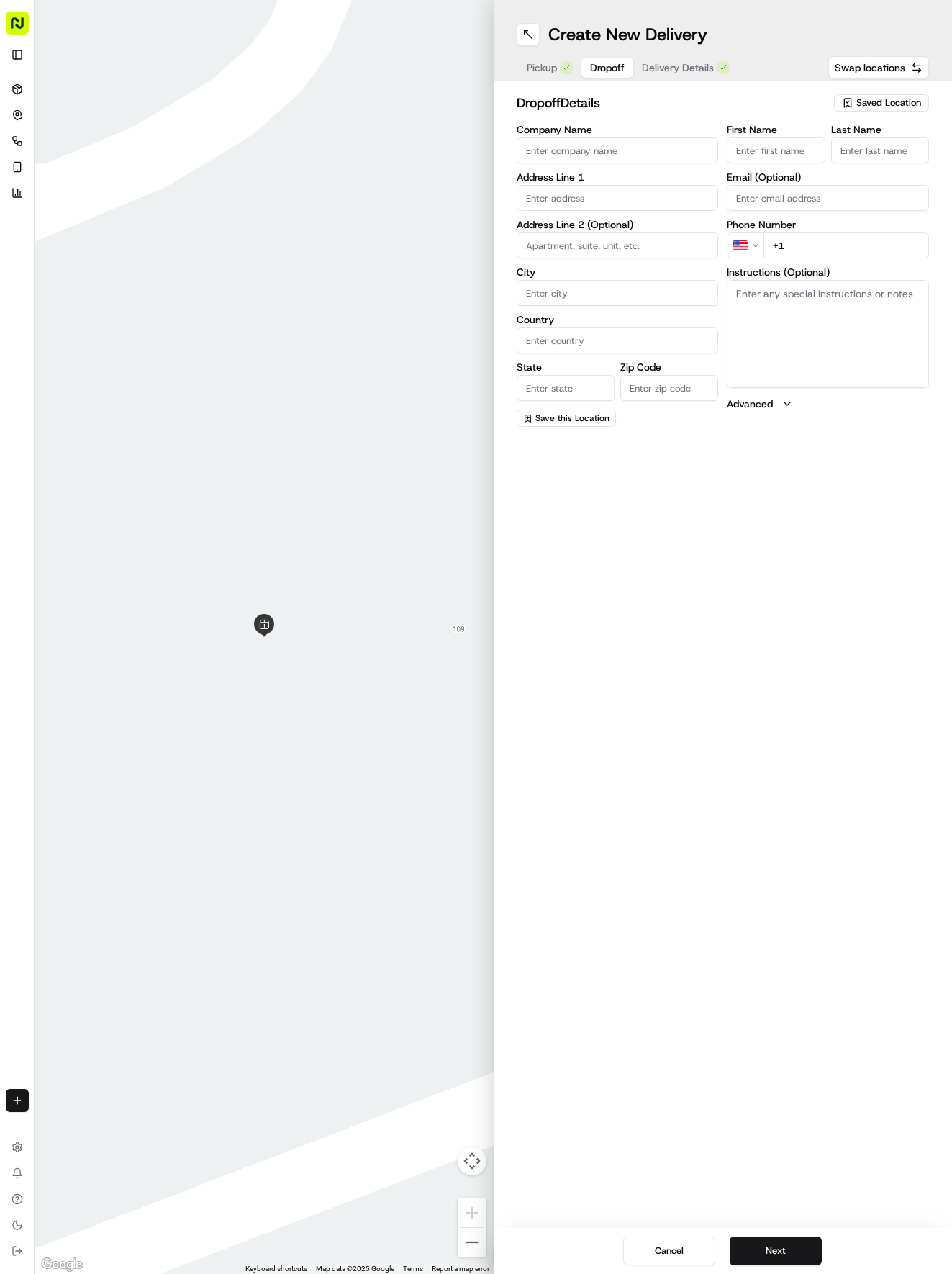
click at [749, 152] on input "First Name" at bounding box center [776, 150] width 98 height 26
type input "[PERSON_NAME]"
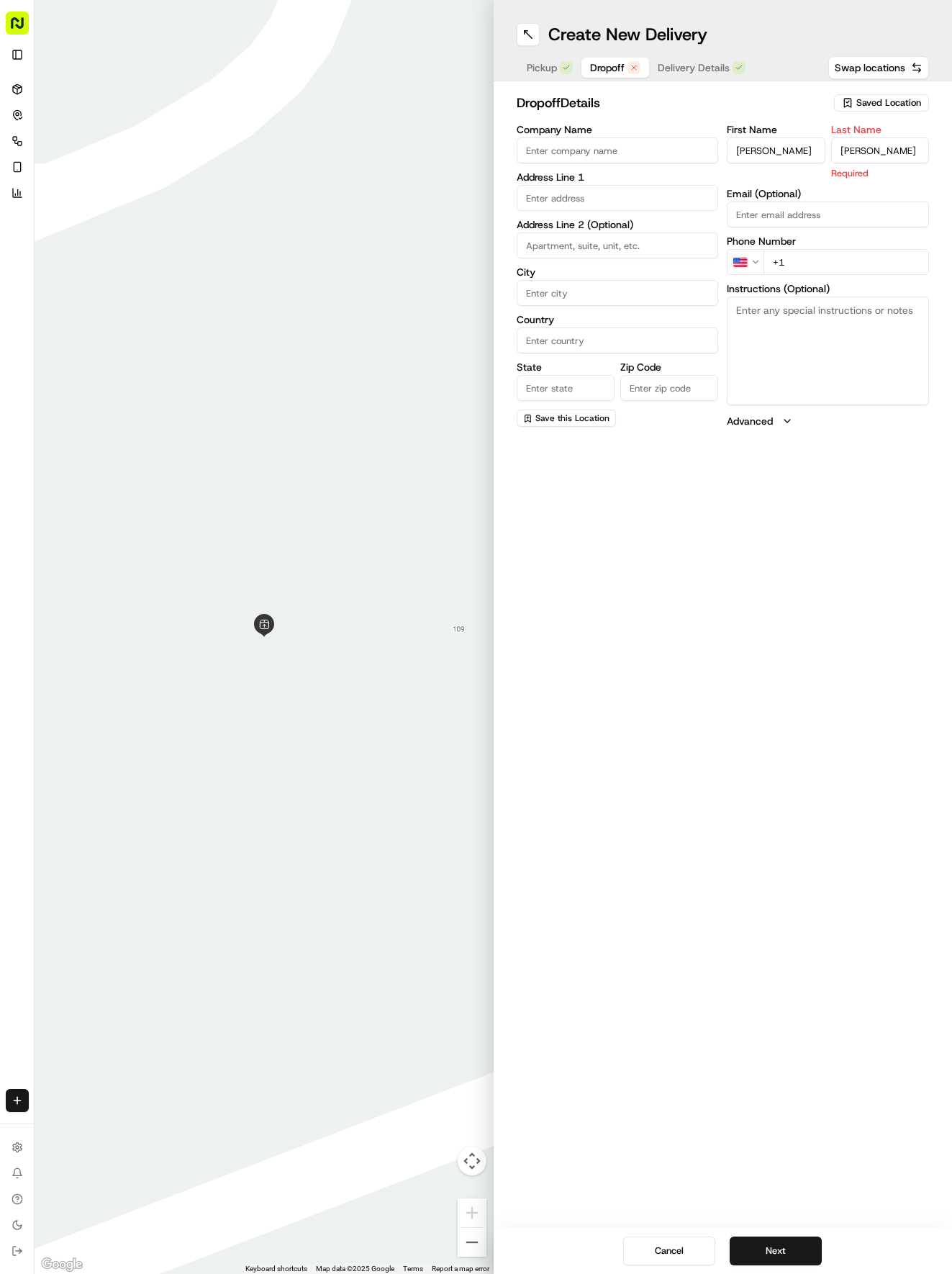
type input "[PERSON_NAME]"
click at [565, 196] on input "text" at bounding box center [618, 198] width 203 height 26
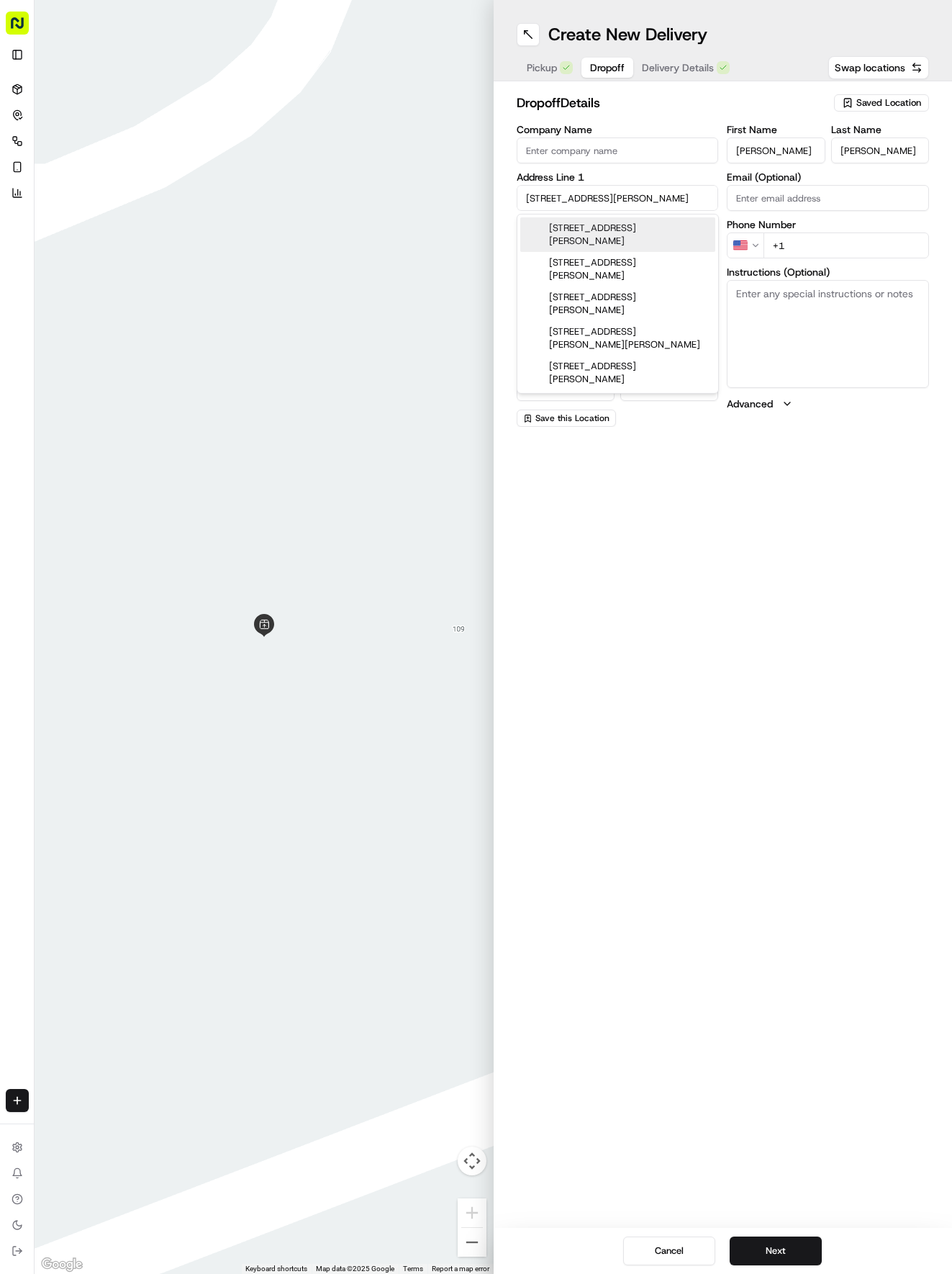
type input "[STREET_ADDRESS][PERSON_NAME]"
type input "Pflugerville"
type input "[GEOGRAPHIC_DATA]"
type input "78660"
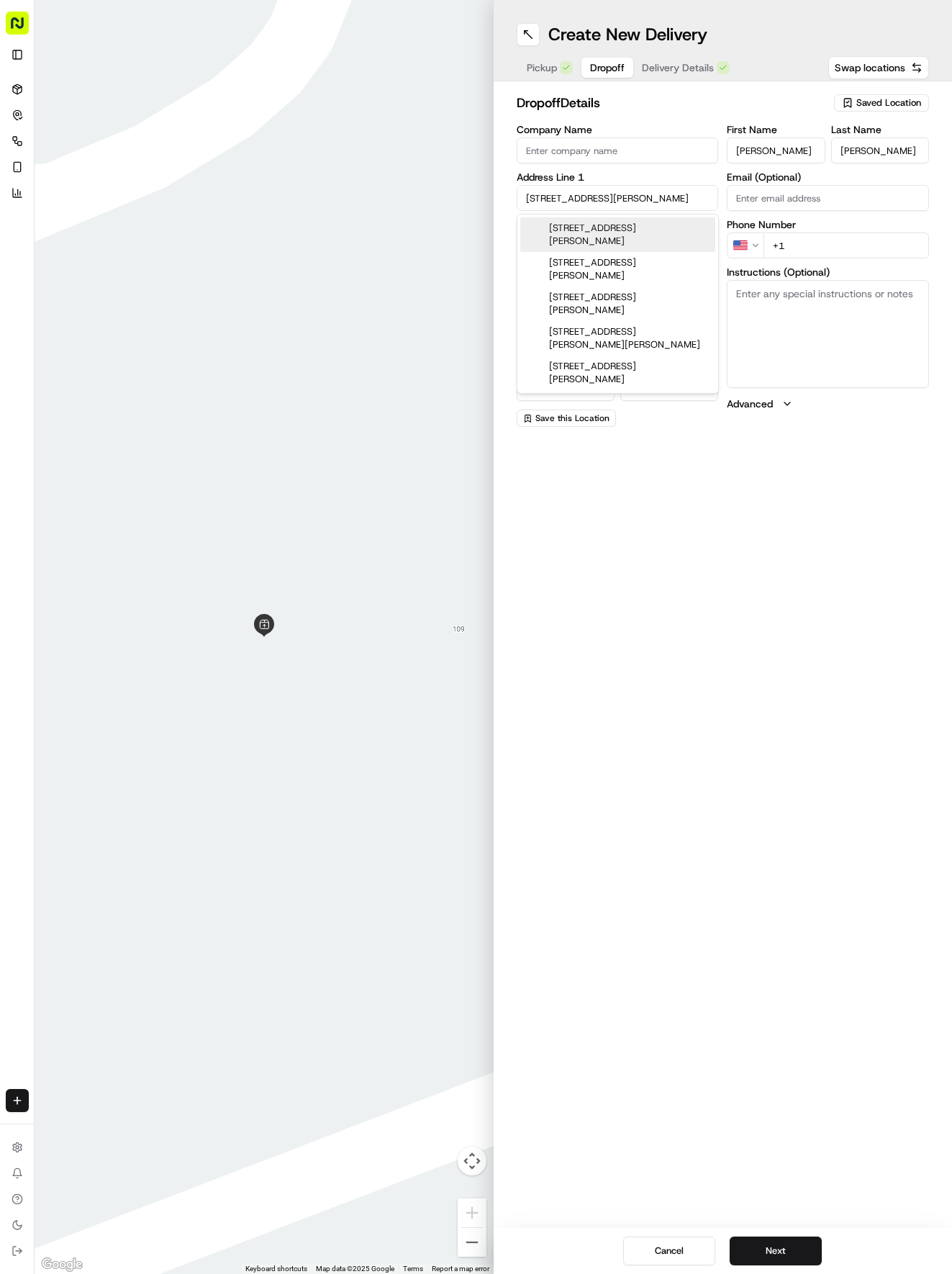
type input "[STREET_ADDRESS][PERSON_NAME]"
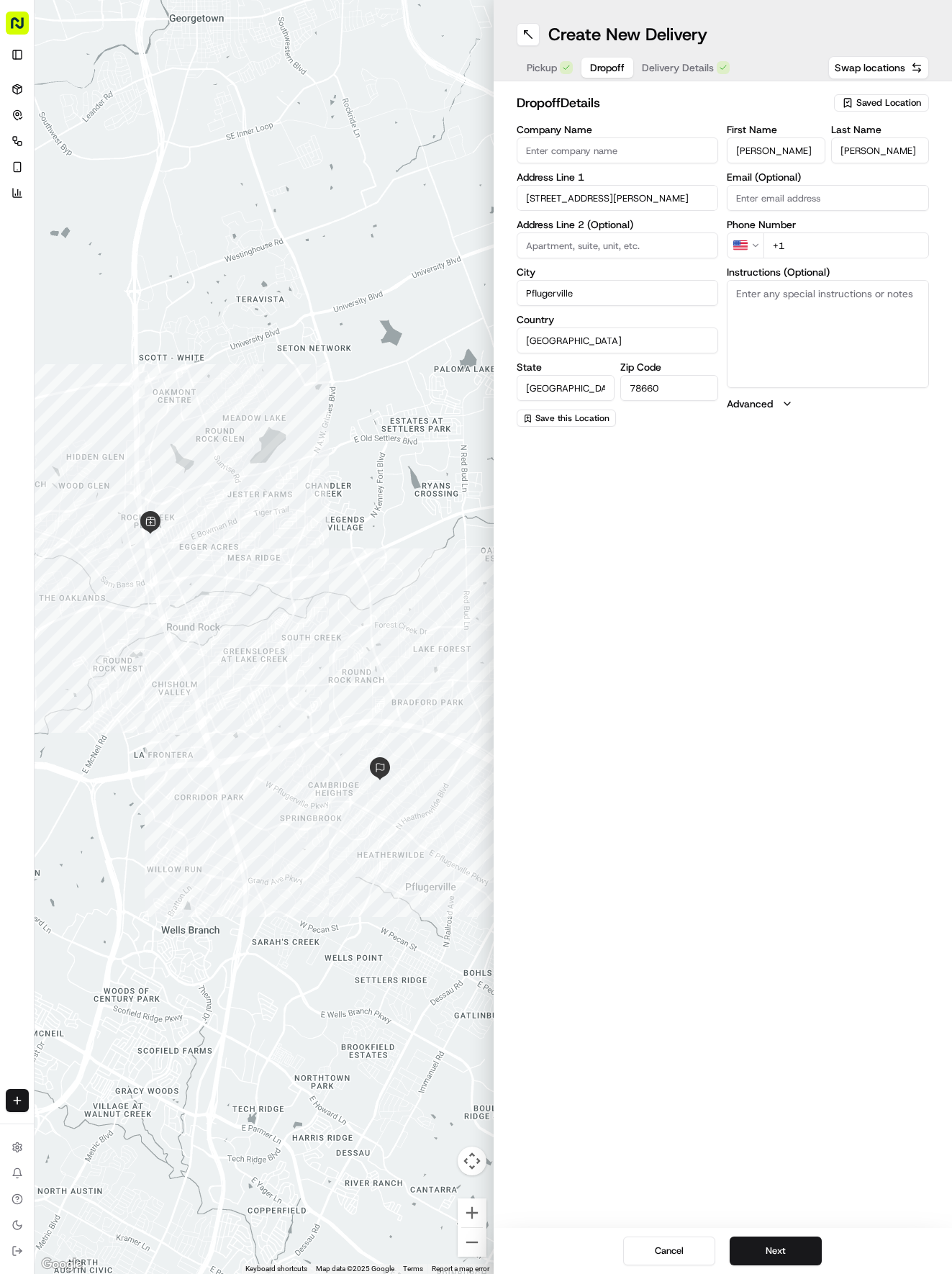
click at [816, 241] on input "+1" at bounding box center [846, 245] width 165 height 26
click at [683, 72] on span "Delivery Details" at bounding box center [678, 67] width 72 height 14
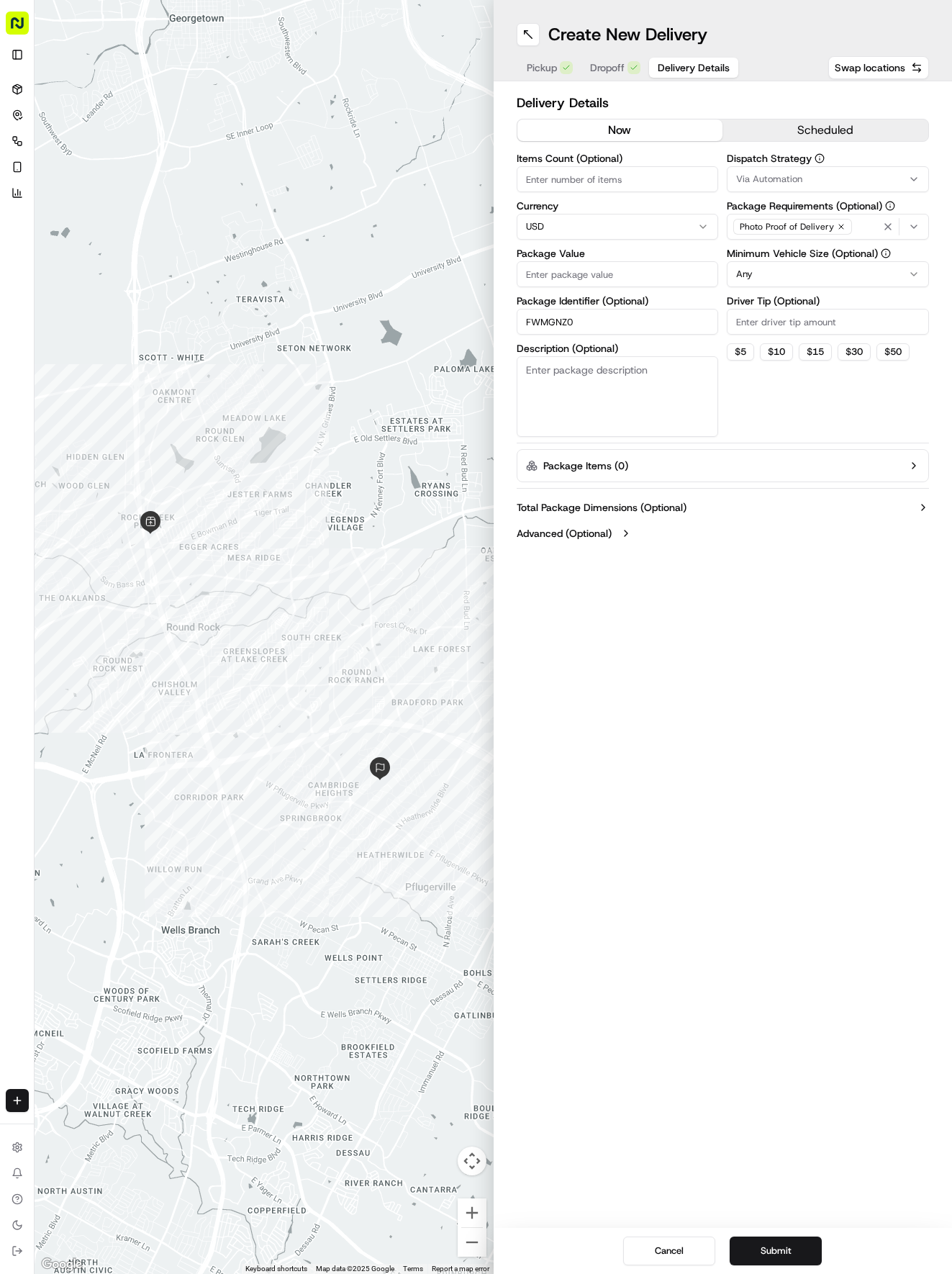
click at [627, 279] on input "Package Value" at bounding box center [618, 274] width 203 height 26
click at [771, 173] on span "Via Automation" at bounding box center [769, 179] width 66 height 13
click at [777, 250] on div "Tso Round Rock Strategy" at bounding box center [831, 257] width 206 height 21
drag, startPoint x: 785, startPoint y: 354, endPoint x: 779, endPoint y: 285, distance: 69.3
click at [784, 344] on html "Tso Chinese 04 Round Rock [EMAIL_ADDRESS][DOMAIN_NAME] Toggle Sidebar Deliverie…" at bounding box center [476, 637] width 952 height 1274
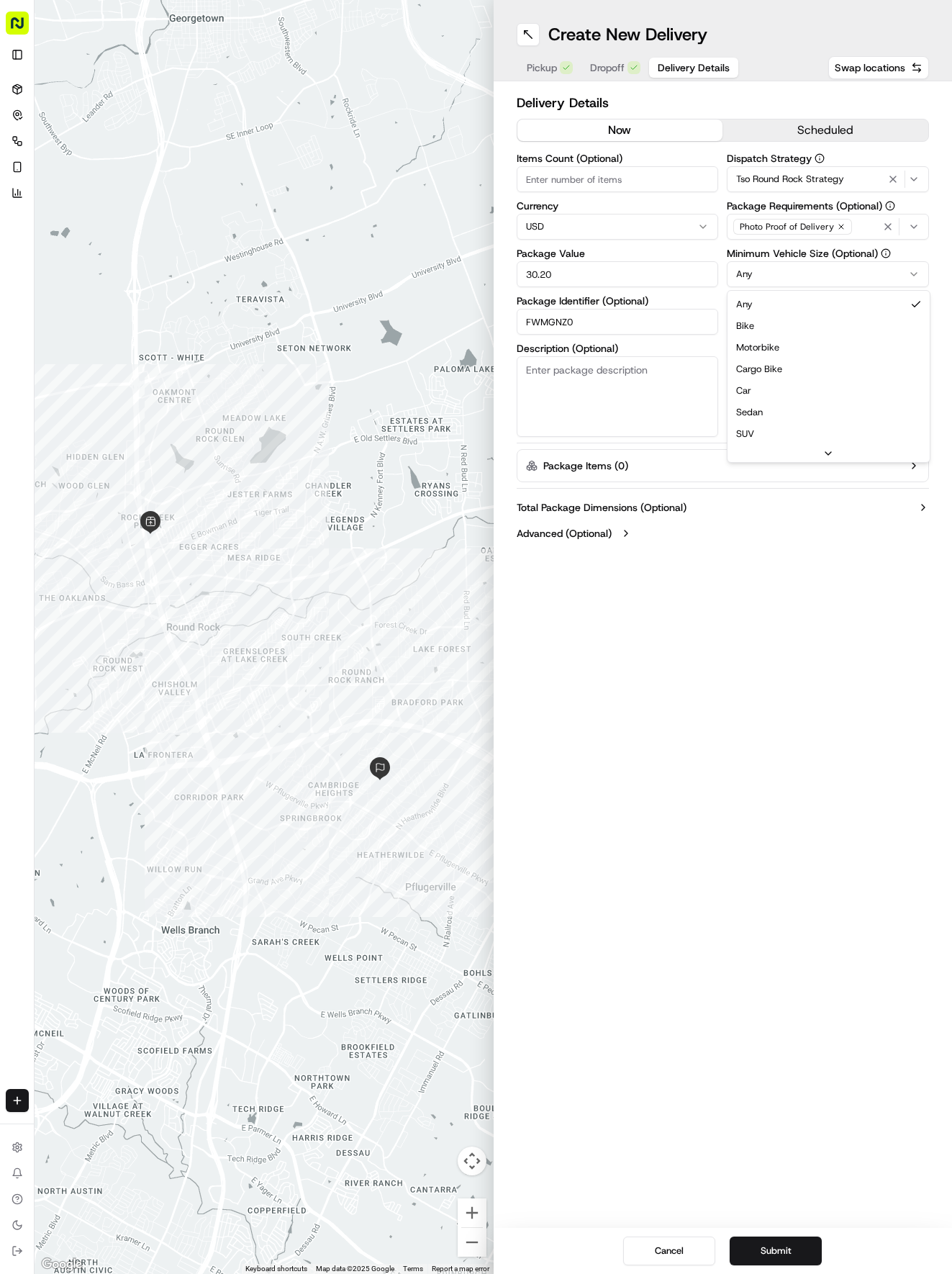
click at [782, 276] on html "Tso Chinese 04 Round Rock [EMAIL_ADDRESS][DOMAIN_NAME] Toggle Sidebar Deliverie…" at bounding box center [476, 637] width 952 height 1274
click at [772, 345] on button "$ 10" at bounding box center [776, 352] width 33 height 18
click at [778, 327] on input "10" at bounding box center [828, 322] width 203 height 26
drag, startPoint x: 768, startPoint y: 1248, endPoint x: 761, endPoint y: 1234, distance: 15.7
click at [769, 1248] on button "Submit" at bounding box center [776, 1251] width 92 height 29
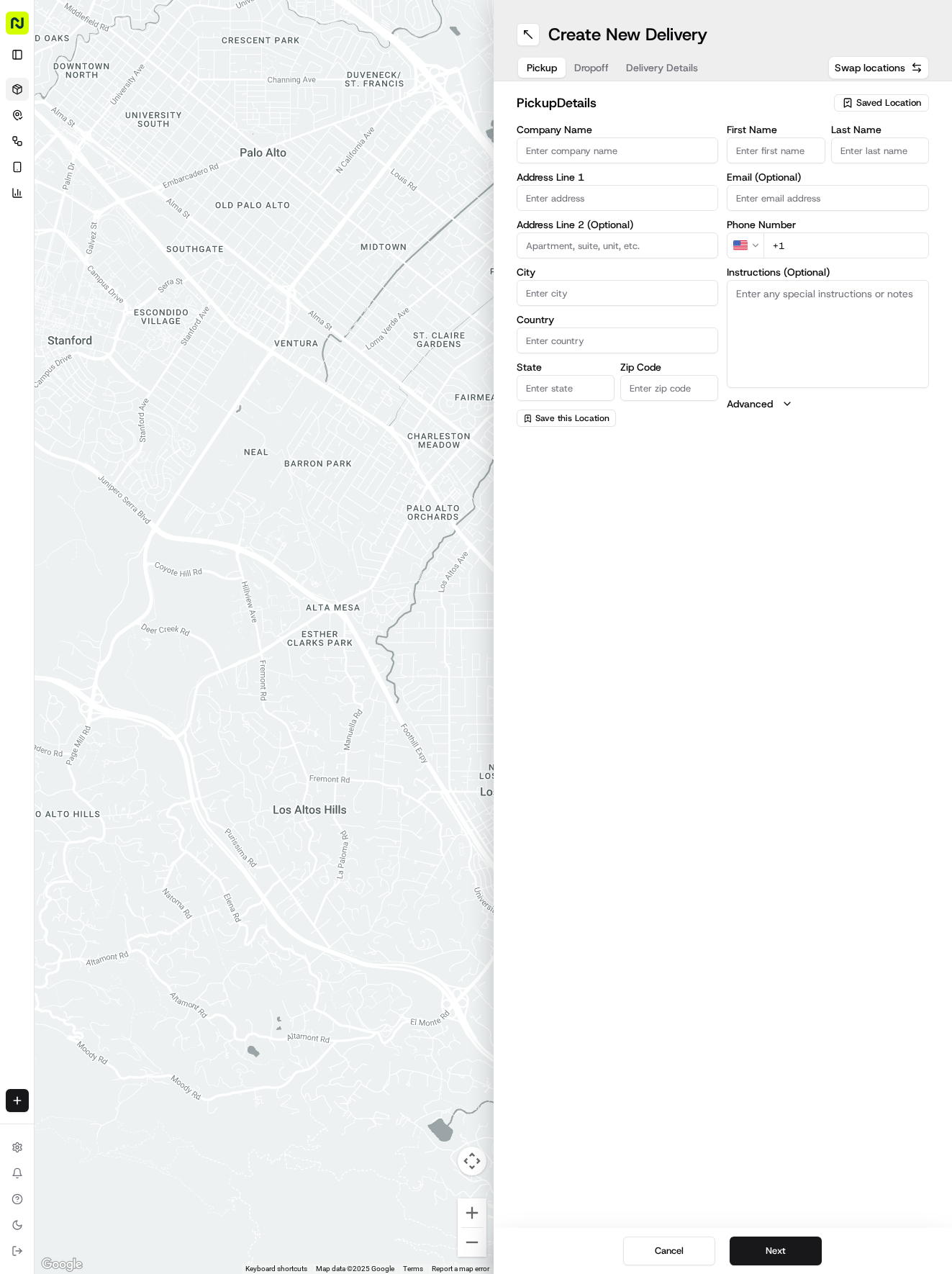
click at [15, 91] on icon at bounding box center [17, 89] width 11 height 11
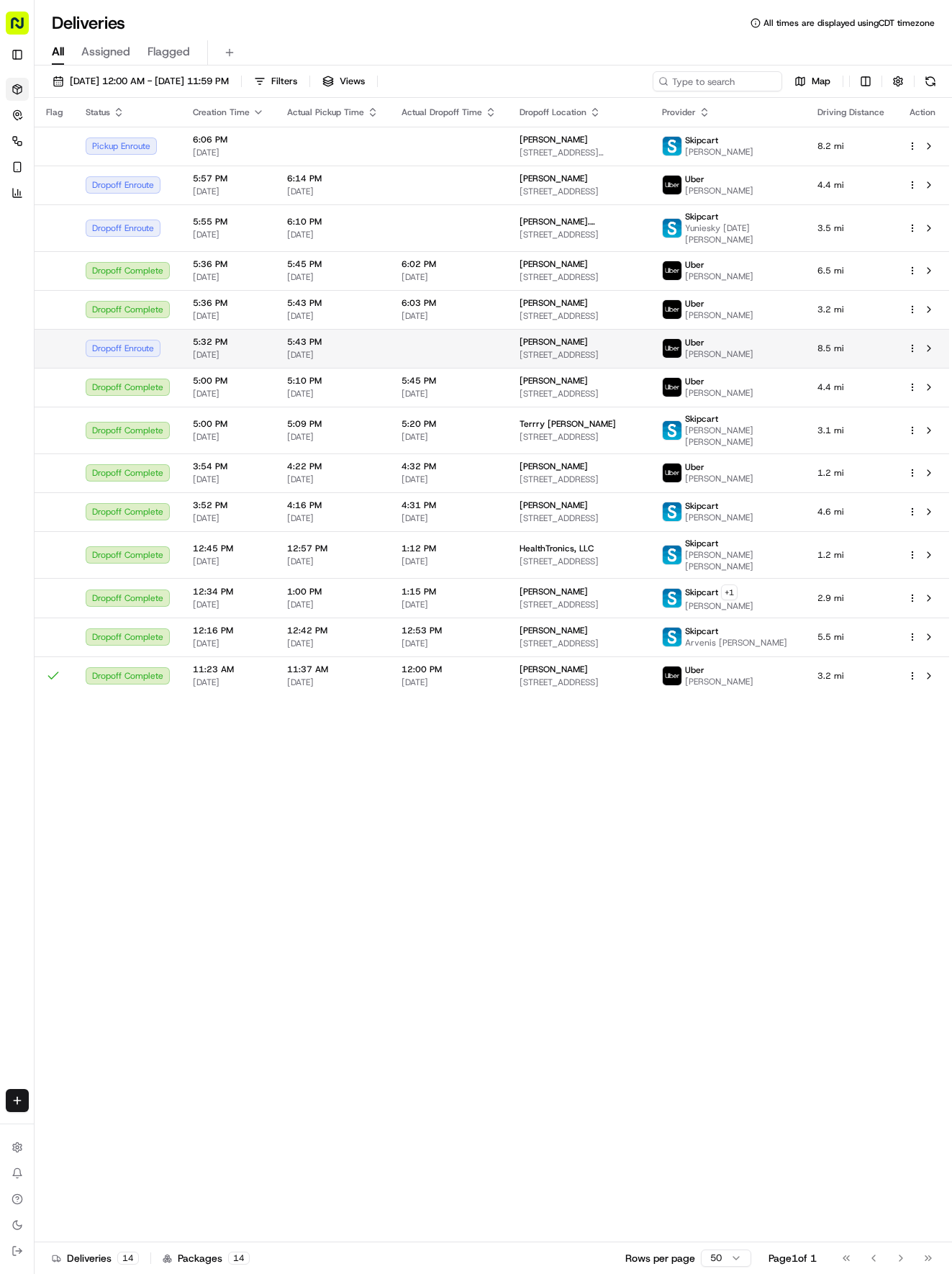
click at [437, 329] on td at bounding box center [449, 348] width 118 height 39
click at [450, 335] on td at bounding box center [449, 348] width 118 height 39
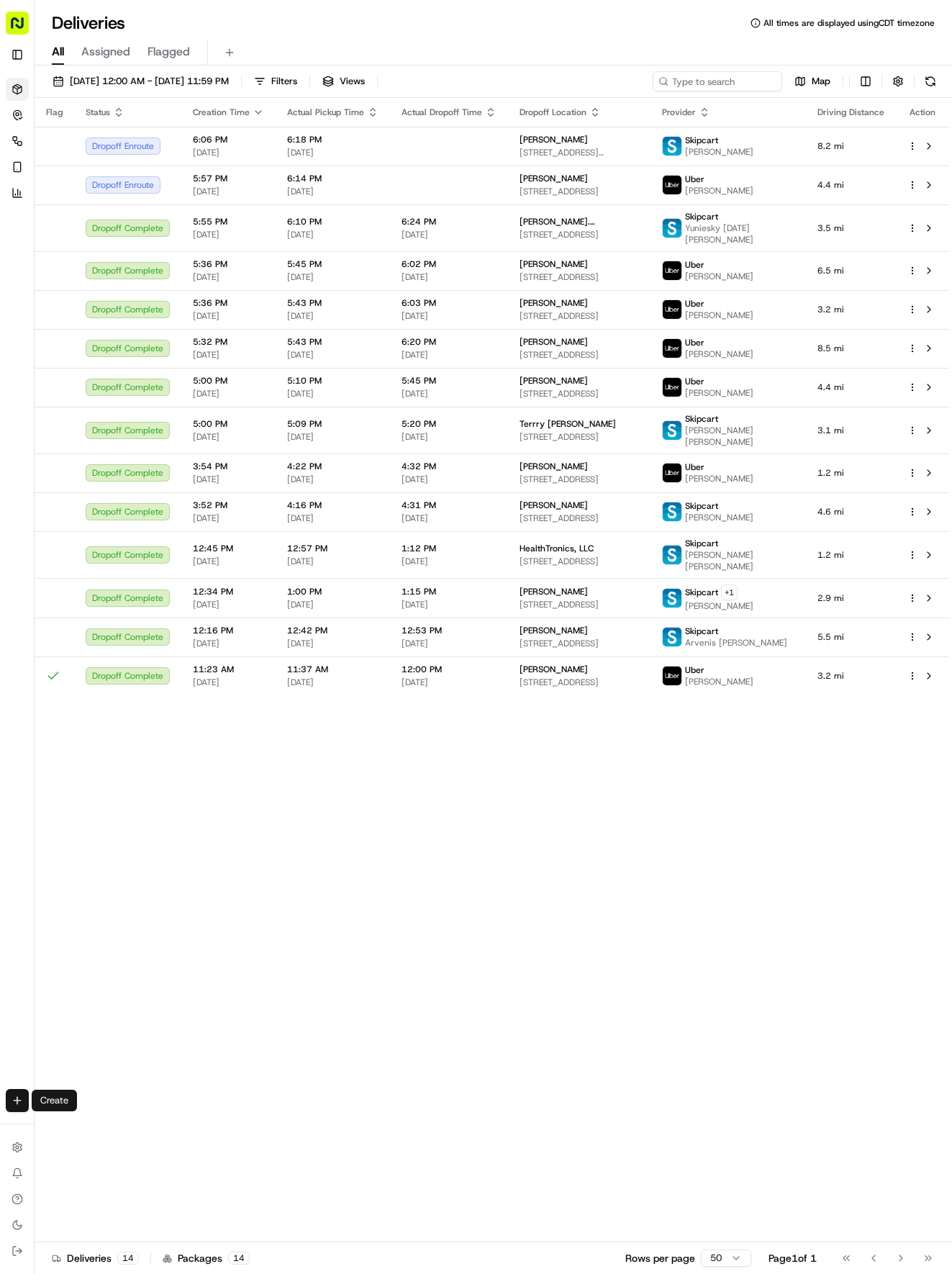
click at [15, 1099] on html "Tso Chinese 04 Round Rock [EMAIL_ADDRESS][DOMAIN_NAME] Toggle Sidebar Deliverie…" at bounding box center [476, 637] width 952 height 1274
click at [84, 1121] on link "Delivery" at bounding box center [112, 1127] width 154 height 26
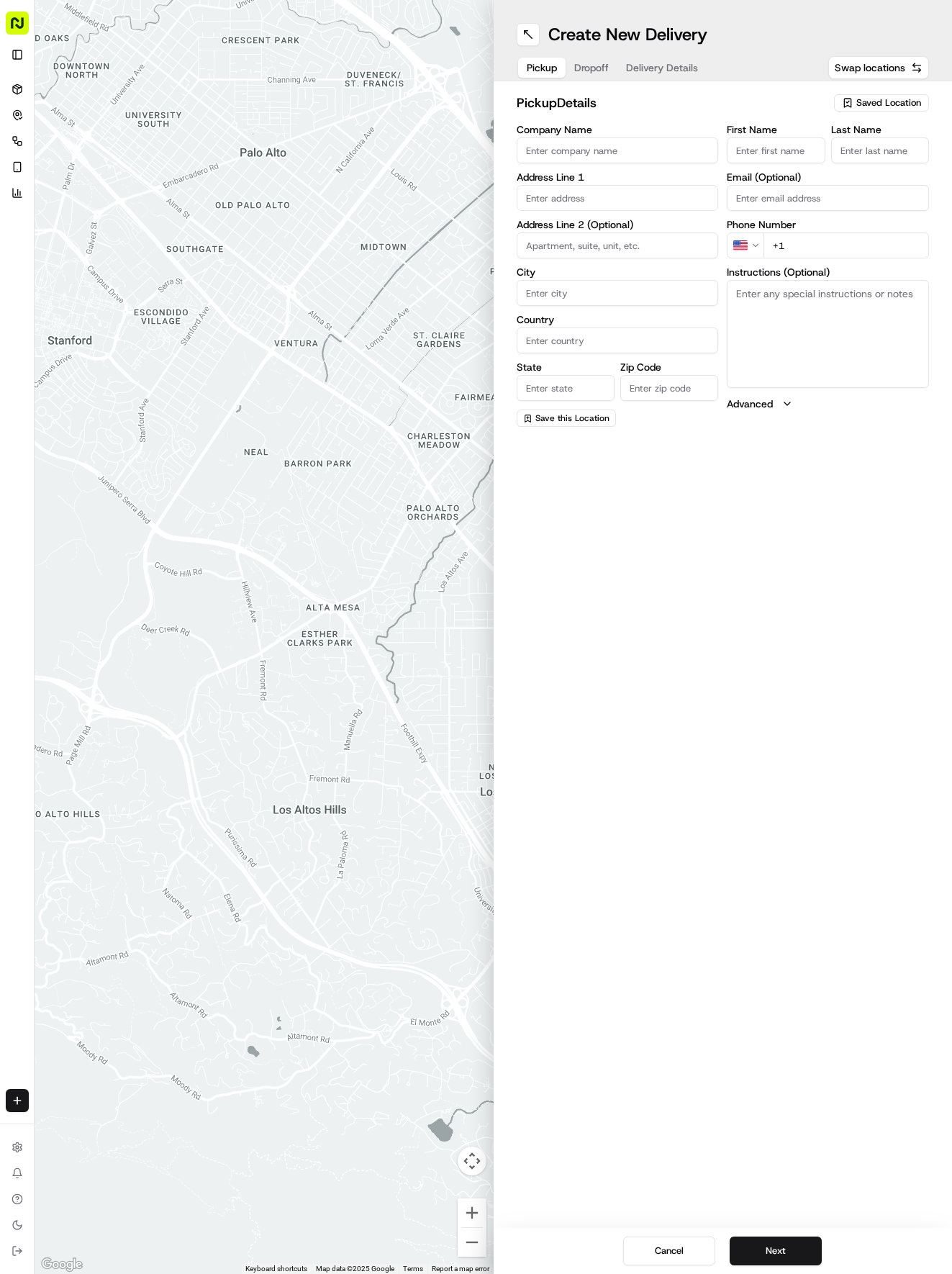
click at [854, 110] on div "Saved Location" at bounding box center [882, 103] width 95 height 18
click at [835, 161] on span "(04) Tso Chinese Takeout & Delivery Round Rock (04)" at bounding box center [858, 163] width 177 height 26
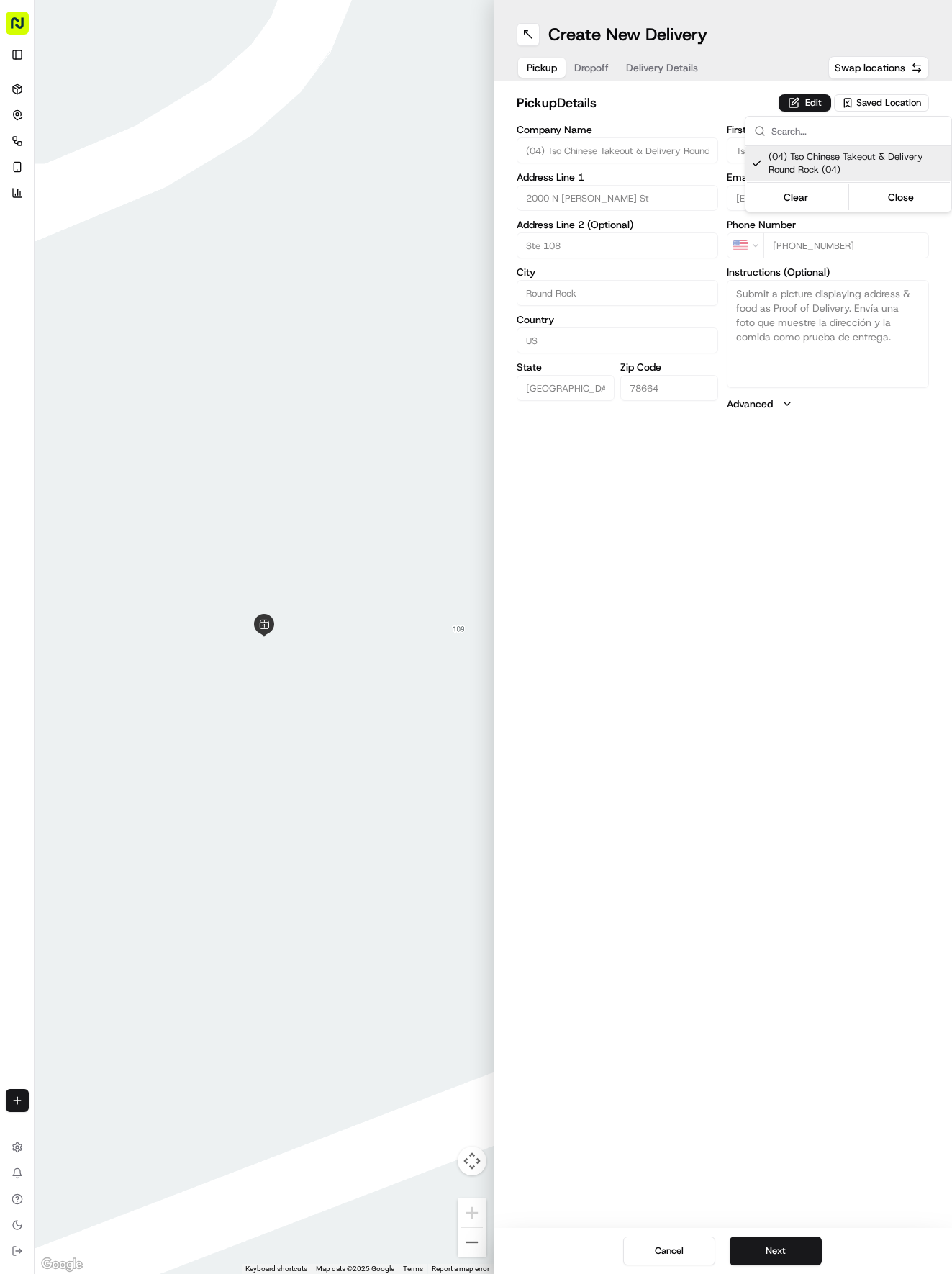
click at [594, 68] on html "Tso Chinese 04 Round Rock [EMAIL_ADDRESS][DOMAIN_NAME] Toggle Sidebar Deliverie…" at bounding box center [476, 637] width 952 height 1274
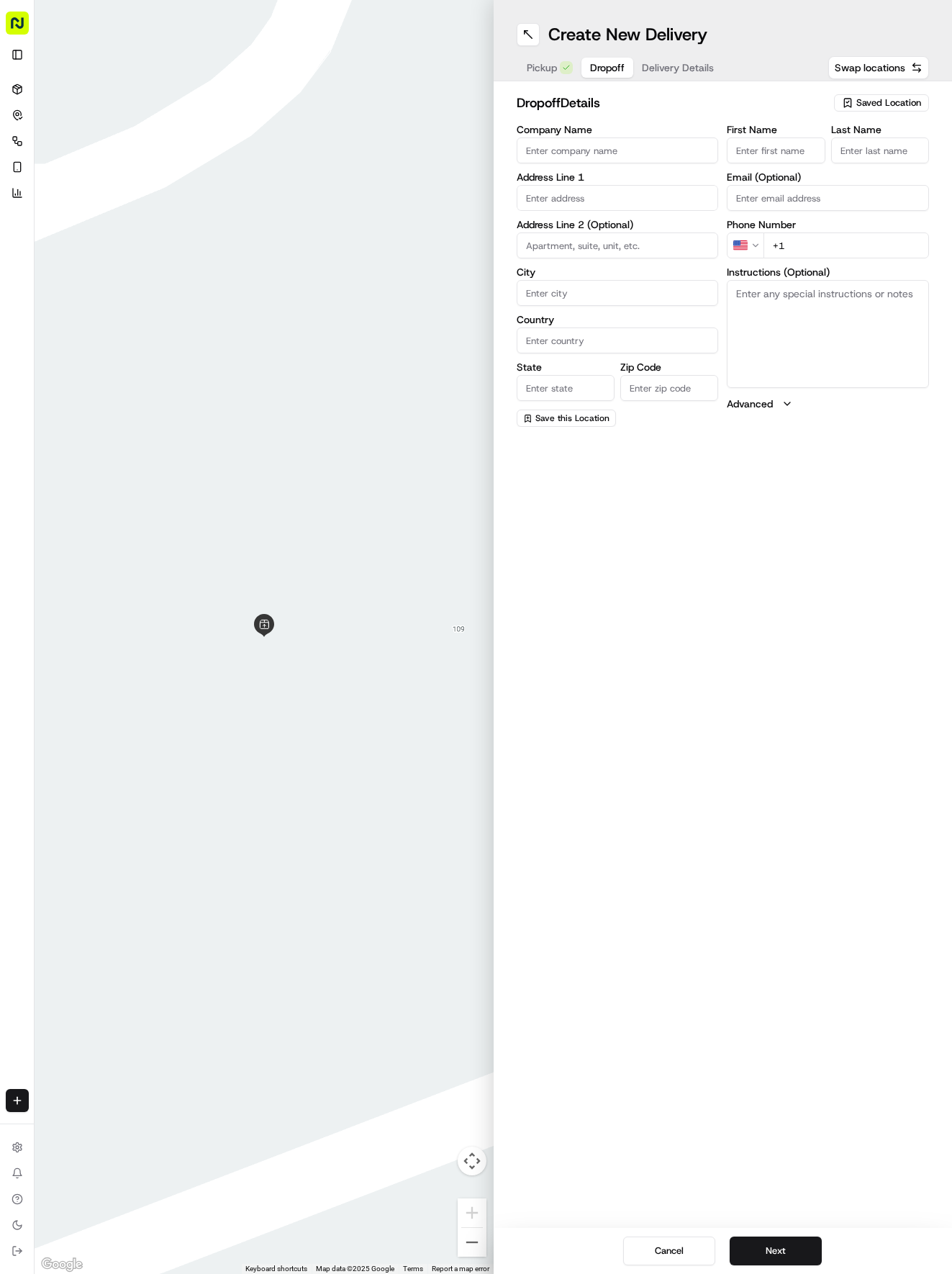
click at [594, 68] on span "Dropoff" at bounding box center [607, 67] width 35 height 14
click at [590, 199] on input "text" at bounding box center [618, 198] width 203 height 26
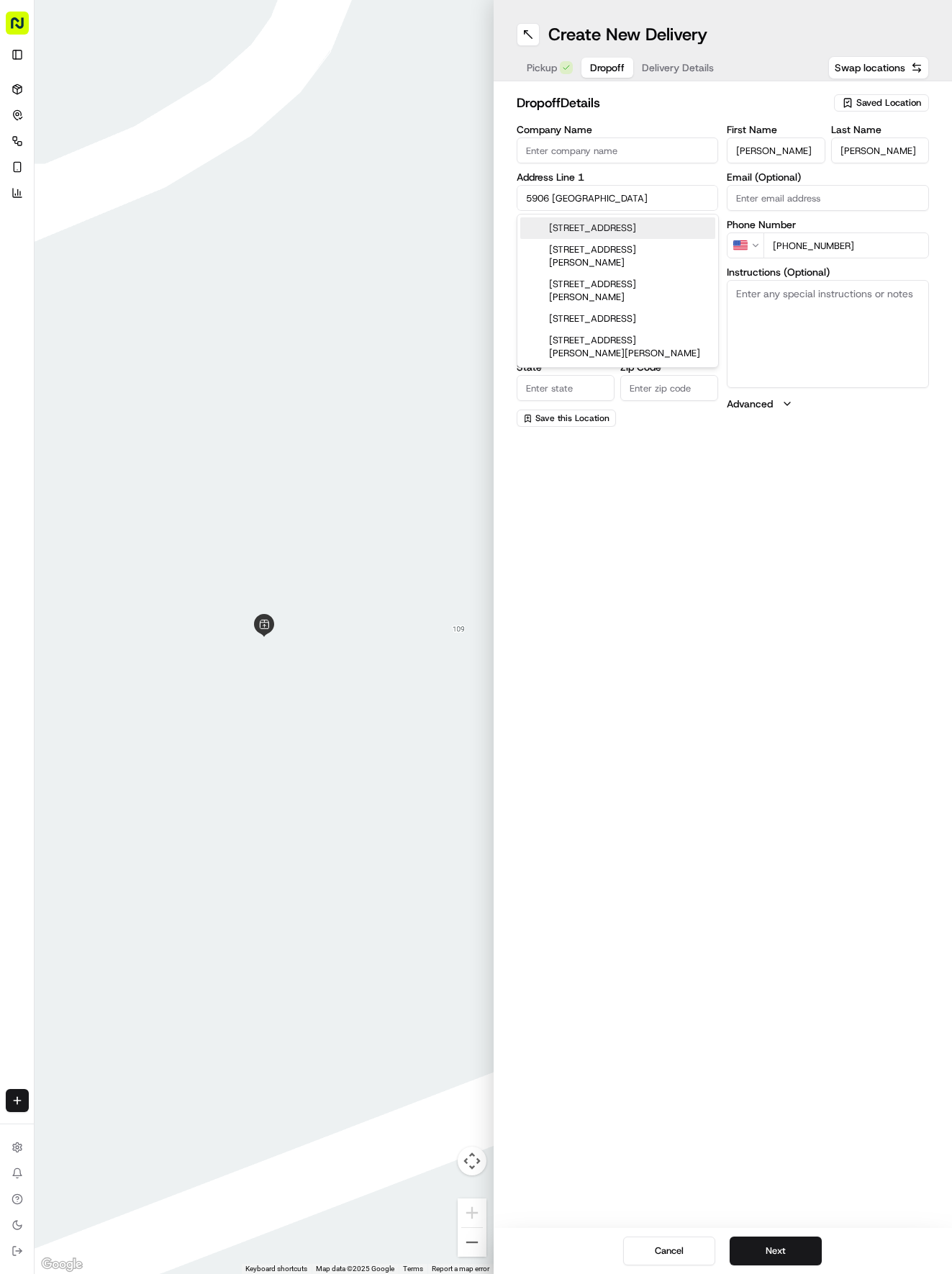
click at [660, 226] on div "[STREET_ADDRESS]" at bounding box center [617, 228] width 195 height 21
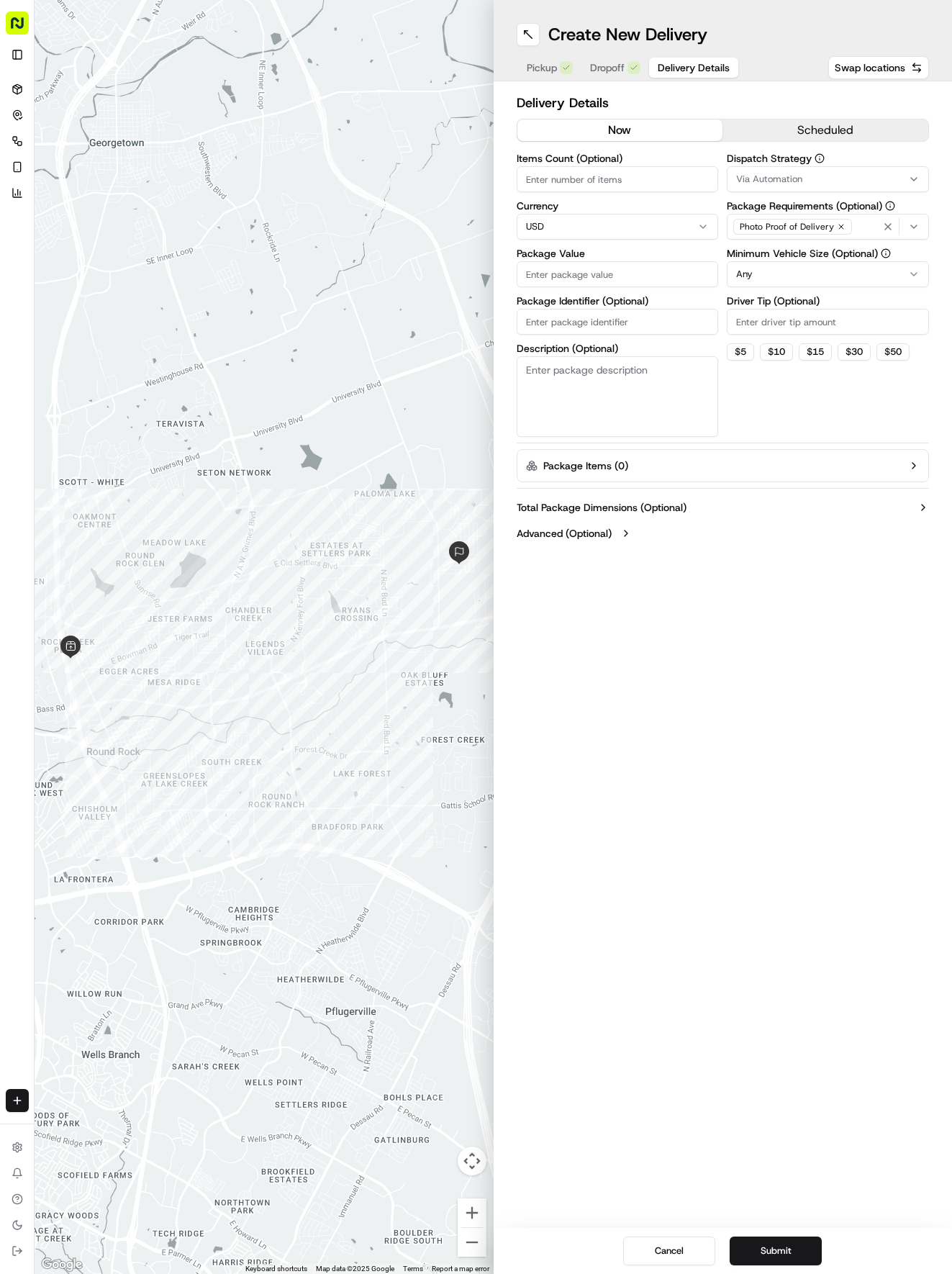
click at [706, 75] on button "Delivery Details" at bounding box center [694, 68] width 90 height 21
click at [819, 181] on div "Via Automation" at bounding box center [828, 179] width 195 height 13
click at [795, 255] on span "Tso Round Rock Strategy" at bounding box center [839, 258] width 177 height 13
click at [797, 327] on html "Tso Chinese 04 Round Rock [EMAIL_ADDRESS][DOMAIN_NAME] Toggle Sidebar Deliverie…" at bounding box center [476, 637] width 952 height 1274
click at [819, 281] on html "Tso Chinese 04 Round Rock [EMAIL_ADDRESS][DOMAIN_NAME] Toggle Sidebar Deliverie…" at bounding box center [476, 637] width 952 height 1274
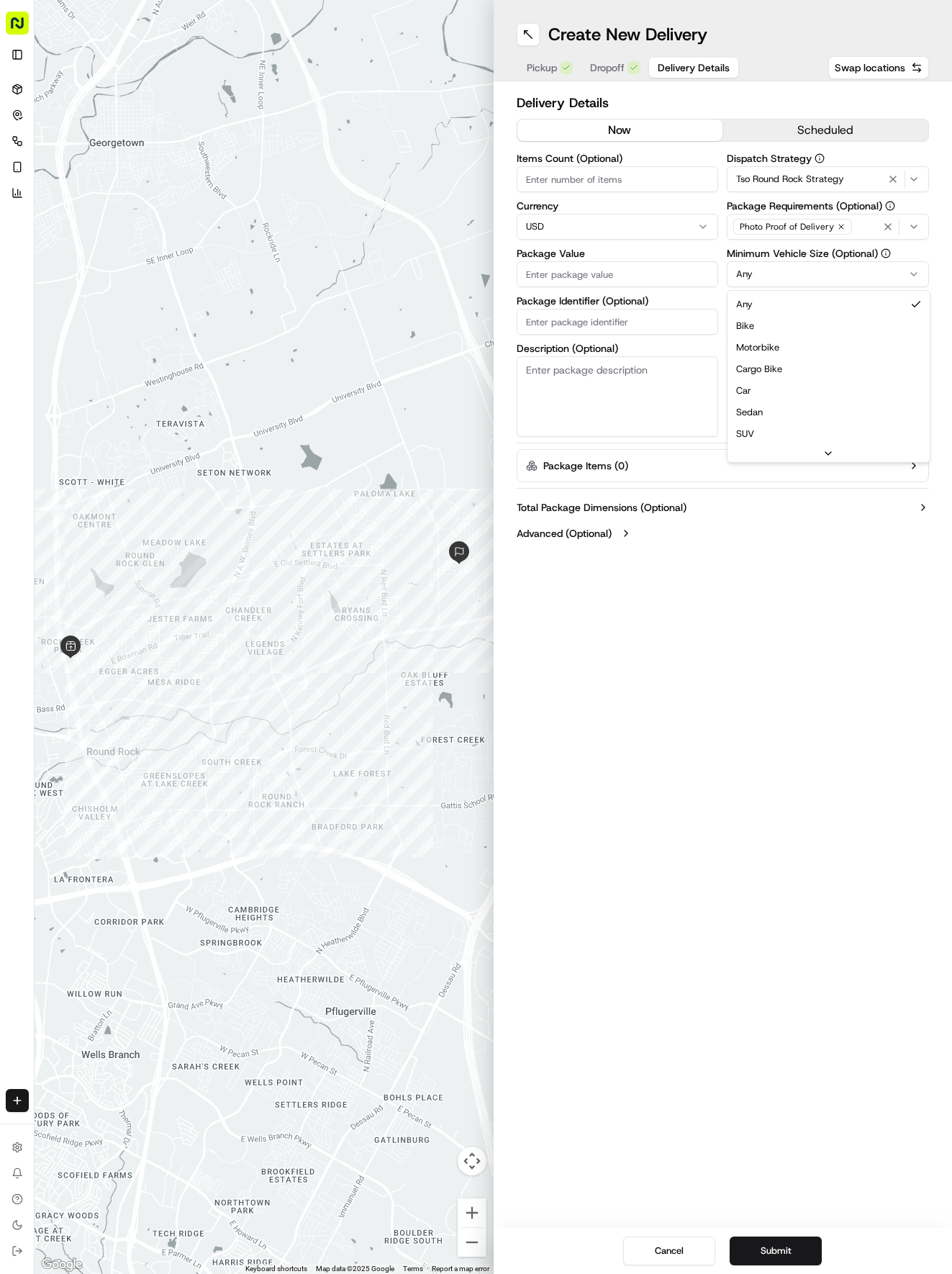
drag, startPoint x: 792, startPoint y: 385, endPoint x: 791, endPoint y: 379, distance: 6.1
click at [787, 332] on input "Driver Tip (Optional)" at bounding box center [828, 322] width 203 height 26
click at [617, 282] on input "Package Value" at bounding box center [618, 274] width 203 height 26
click at [643, 334] on input "Package Identifier (Optional)" at bounding box center [618, 322] width 203 height 26
click at [636, 324] on input "LTIXAAC" at bounding box center [618, 322] width 203 height 26
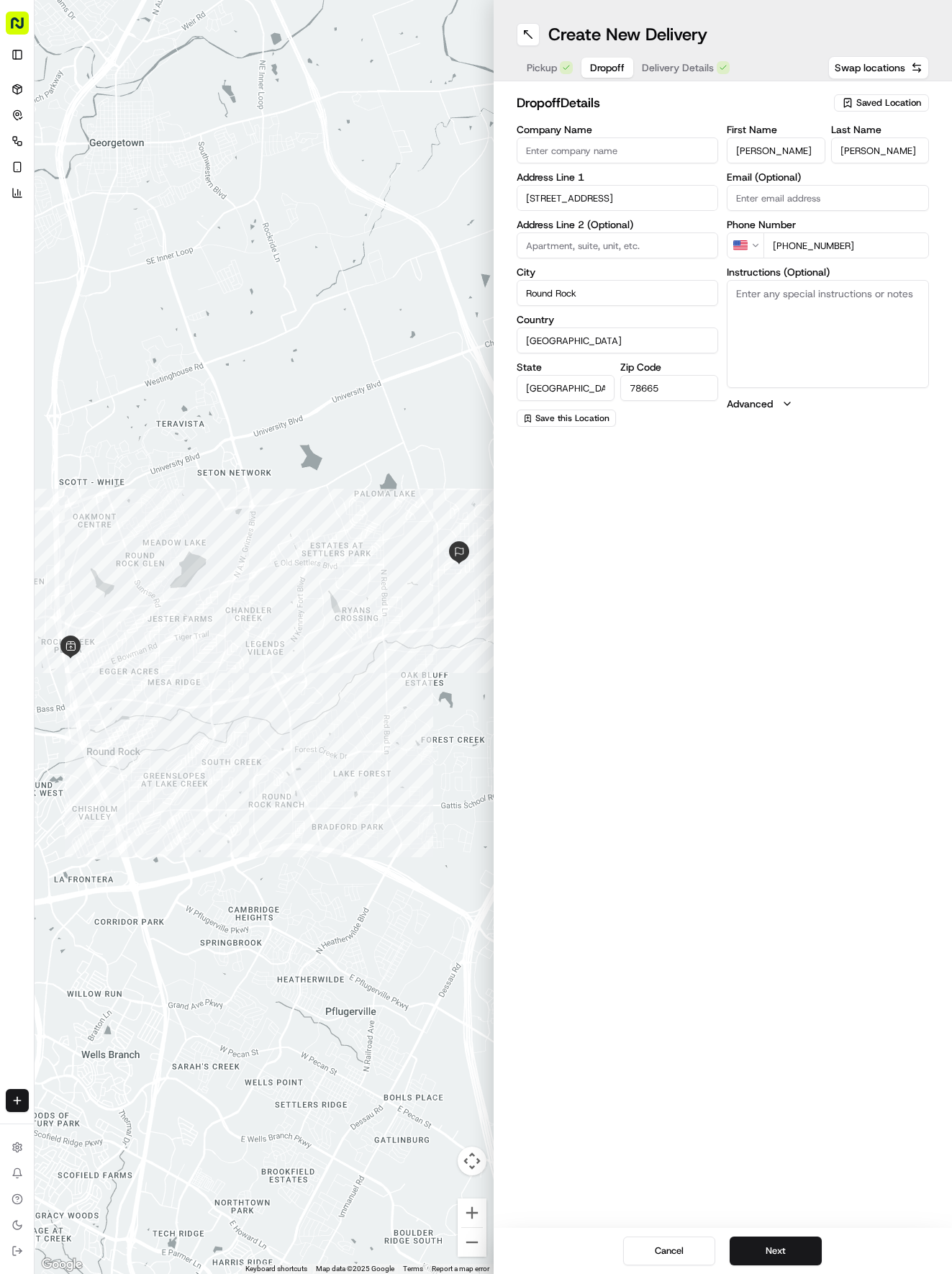
click at [668, 74] on span "Delivery Details" at bounding box center [678, 67] width 72 height 14
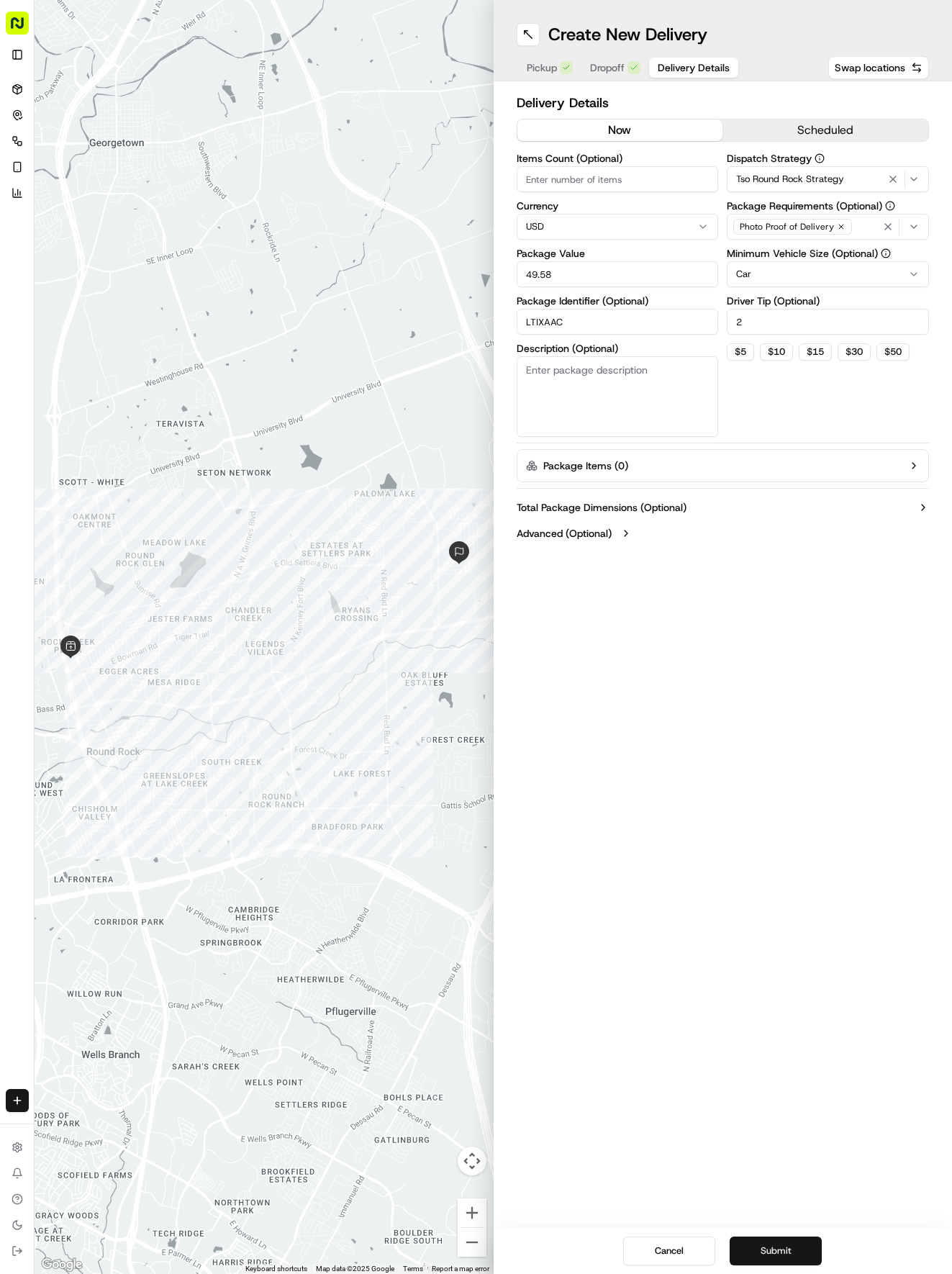
click at [804, 1259] on button "Submit" at bounding box center [776, 1251] width 92 height 29
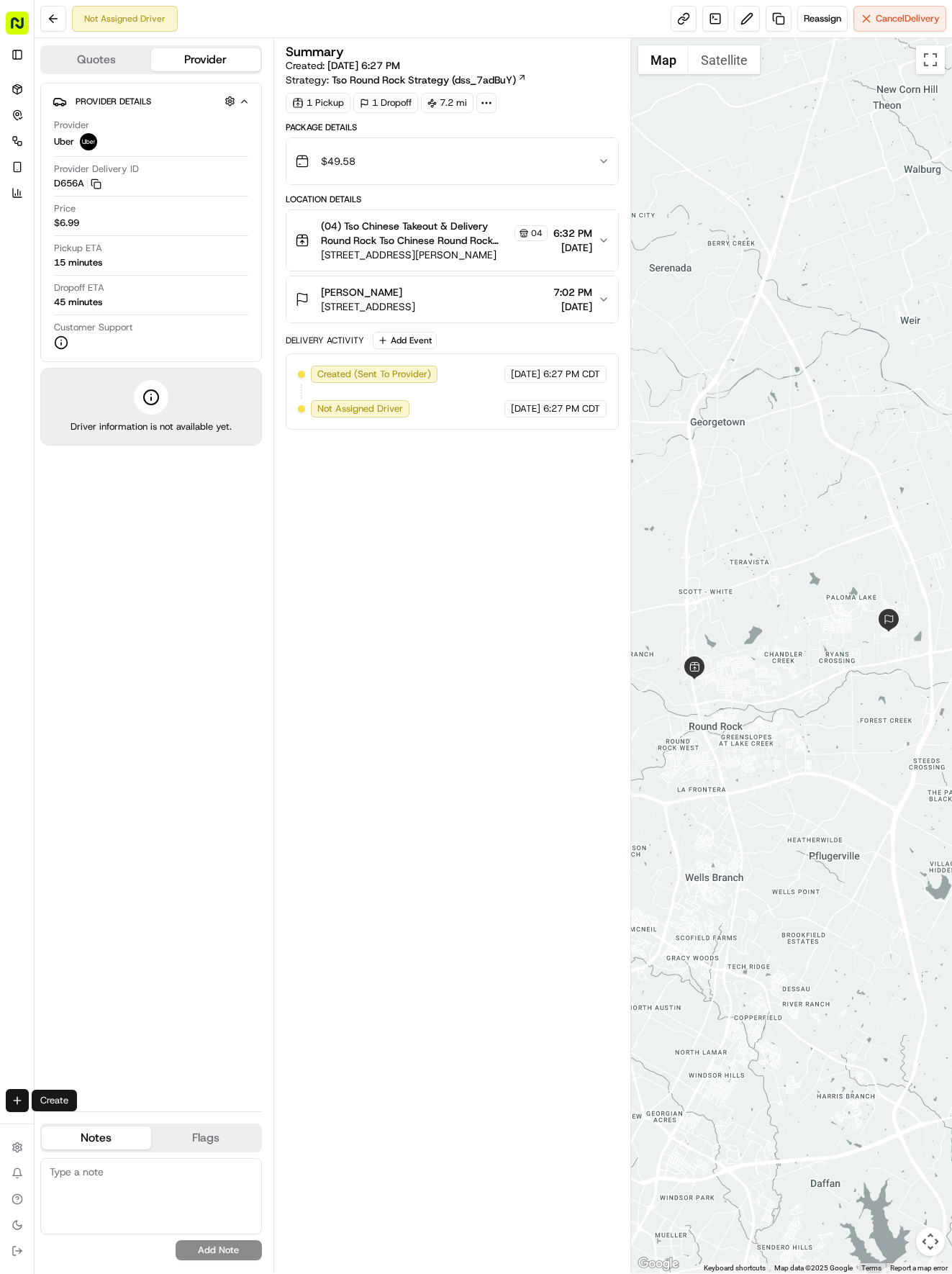
click at [15, 1104] on html "Tso Chinese 04 Round Rock [EMAIL_ADDRESS][DOMAIN_NAME] Toggle Sidebar Deliverie…" at bounding box center [476, 637] width 952 height 1274
click at [132, 1113] on div "Create" at bounding box center [112, 1102] width 154 height 21
drag, startPoint x: 137, startPoint y: 1130, endPoint x: 147, endPoint y: 1108, distance: 24.2
click at [139, 1130] on link "Delivery" at bounding box center [112, 1127] width 154 height 26
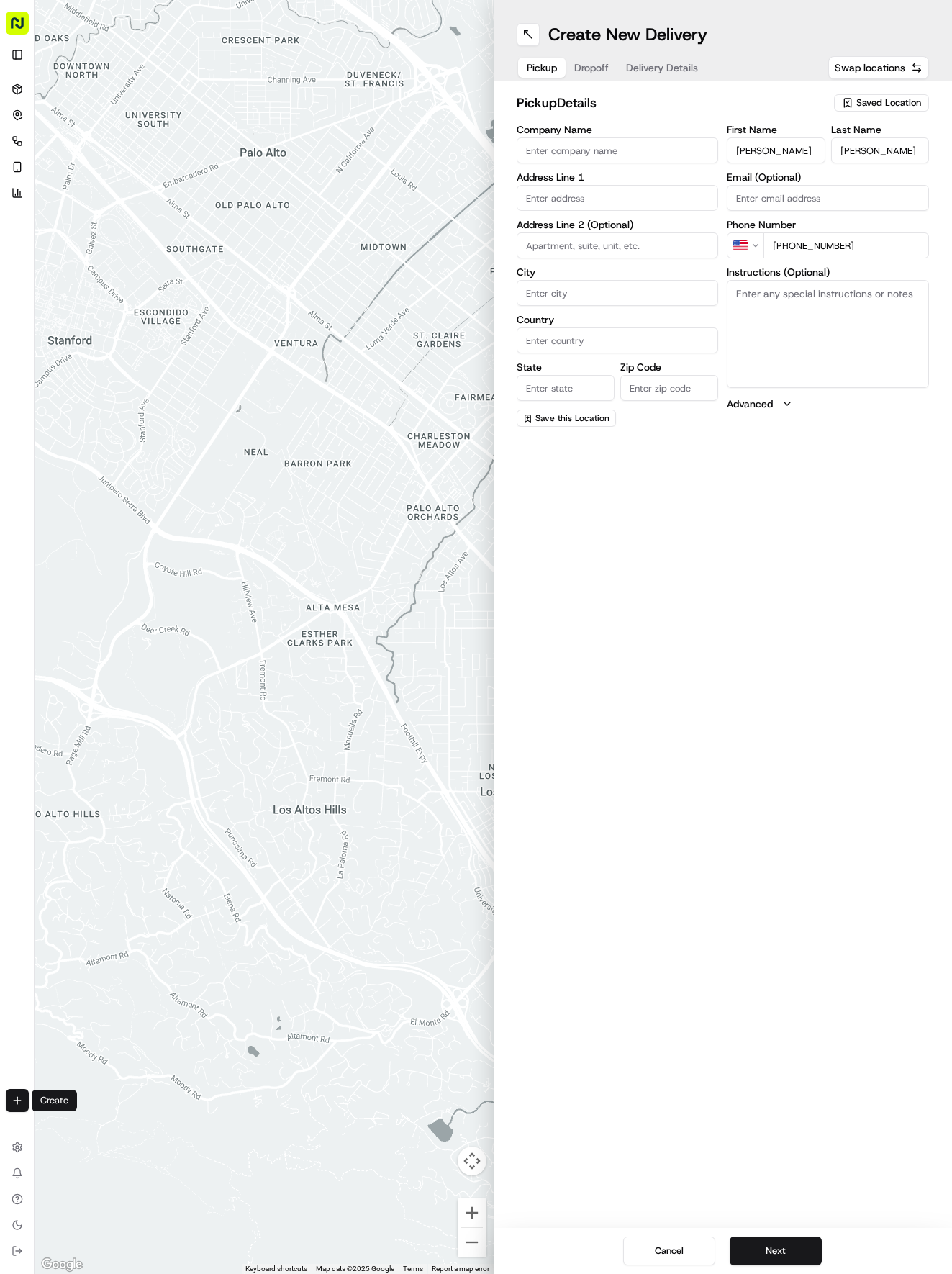
click at [628, 202] on input "text" at bounding box center [618, 198] width 203 height 26
click at [651, 239] on div "[STREET_ADDRESS]" at bounding box center [617, 228] width 195 height 21
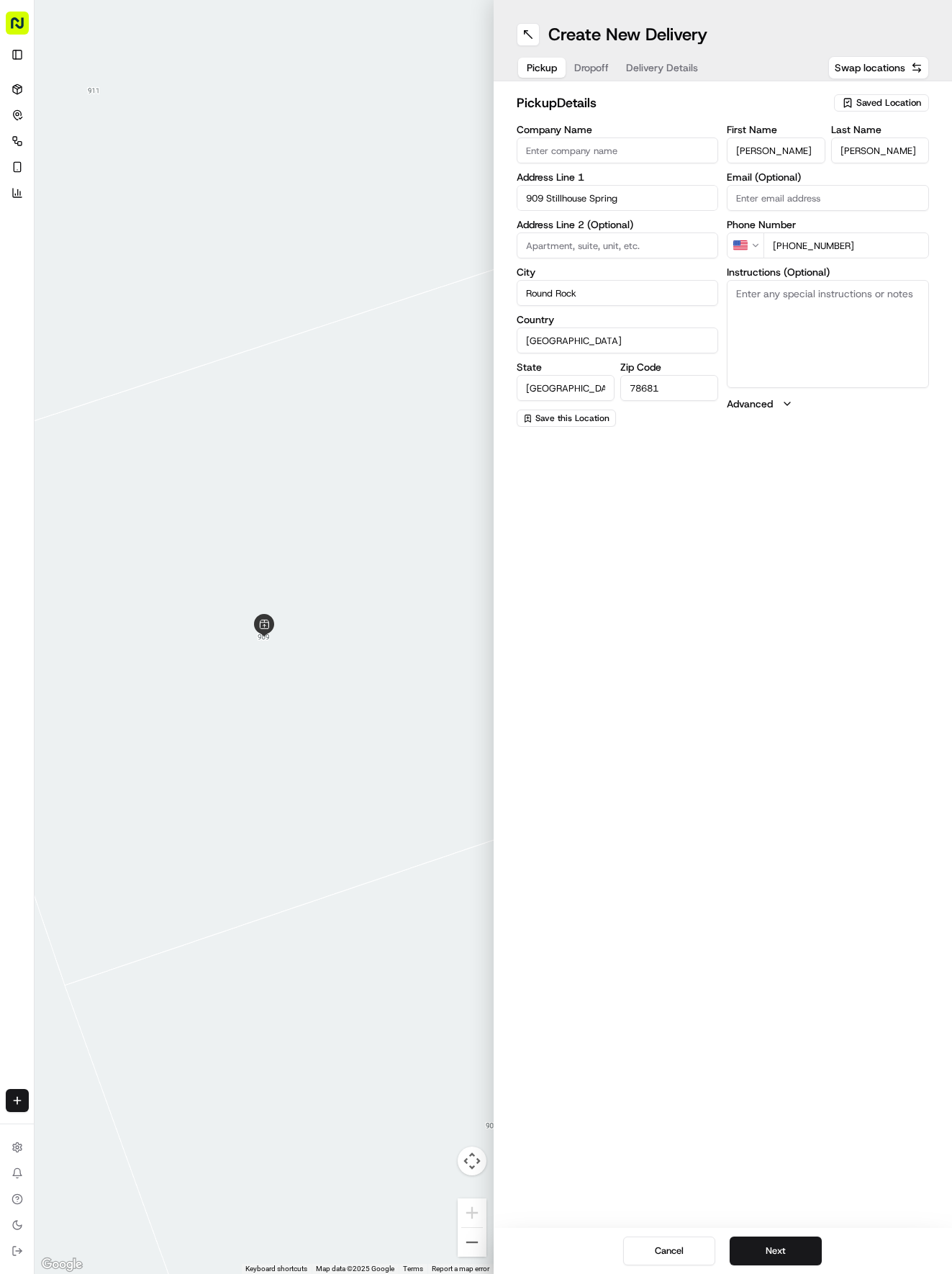
click at [861, 109] on div "Saved Location" at bounding box center [882, 103] width 95 height 18
click at [785, 164] on span "(04) Tso Chinese Takeout & Delivery Round Rock (04)" at bounding box center [858, 163] width 177 height 26
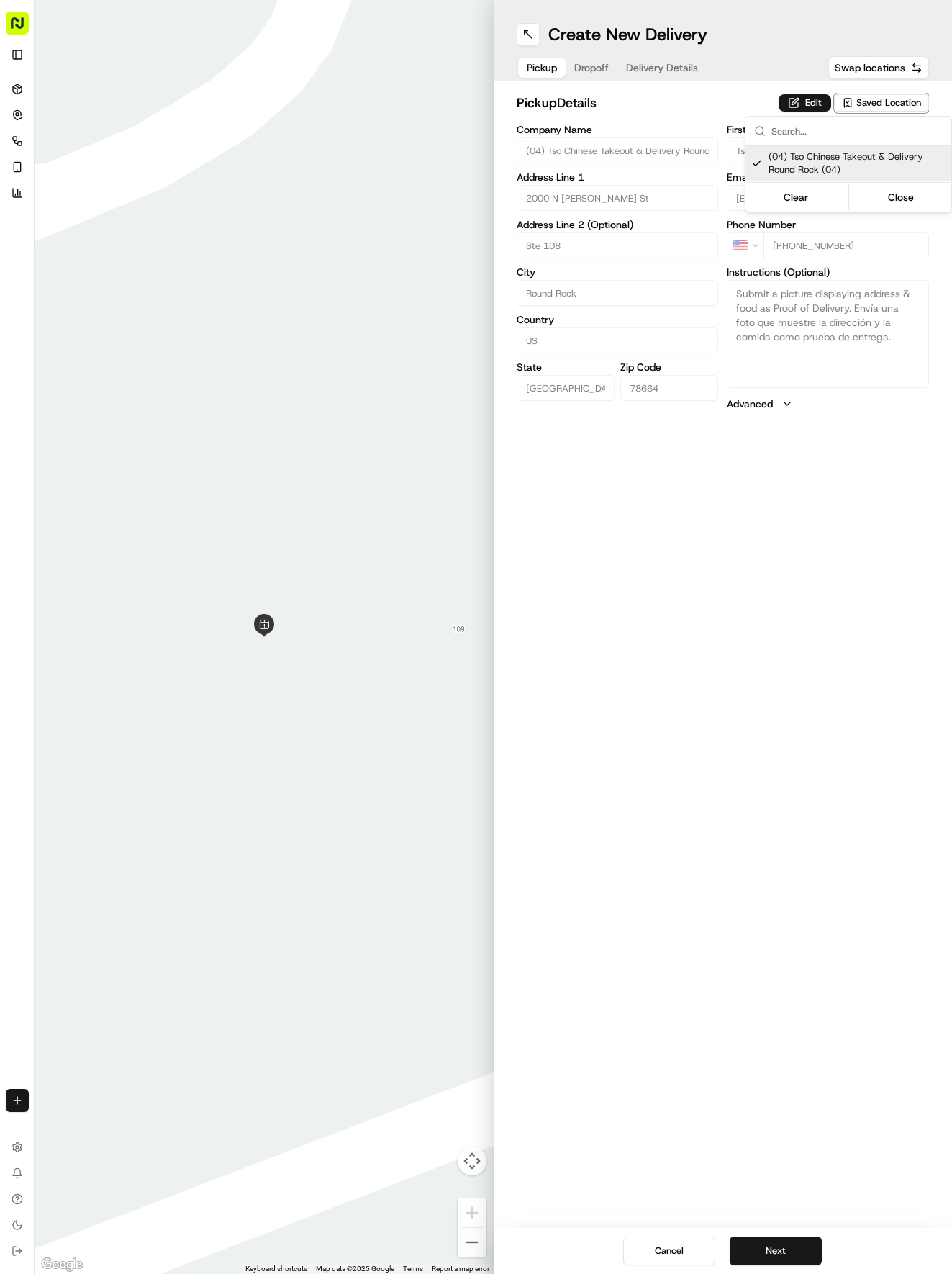
click at [792, 172] on span "(04) Tso Chinese Takeout & Delivery Round Rock (04)" at bounding box center [858, 163] width 177 height 26
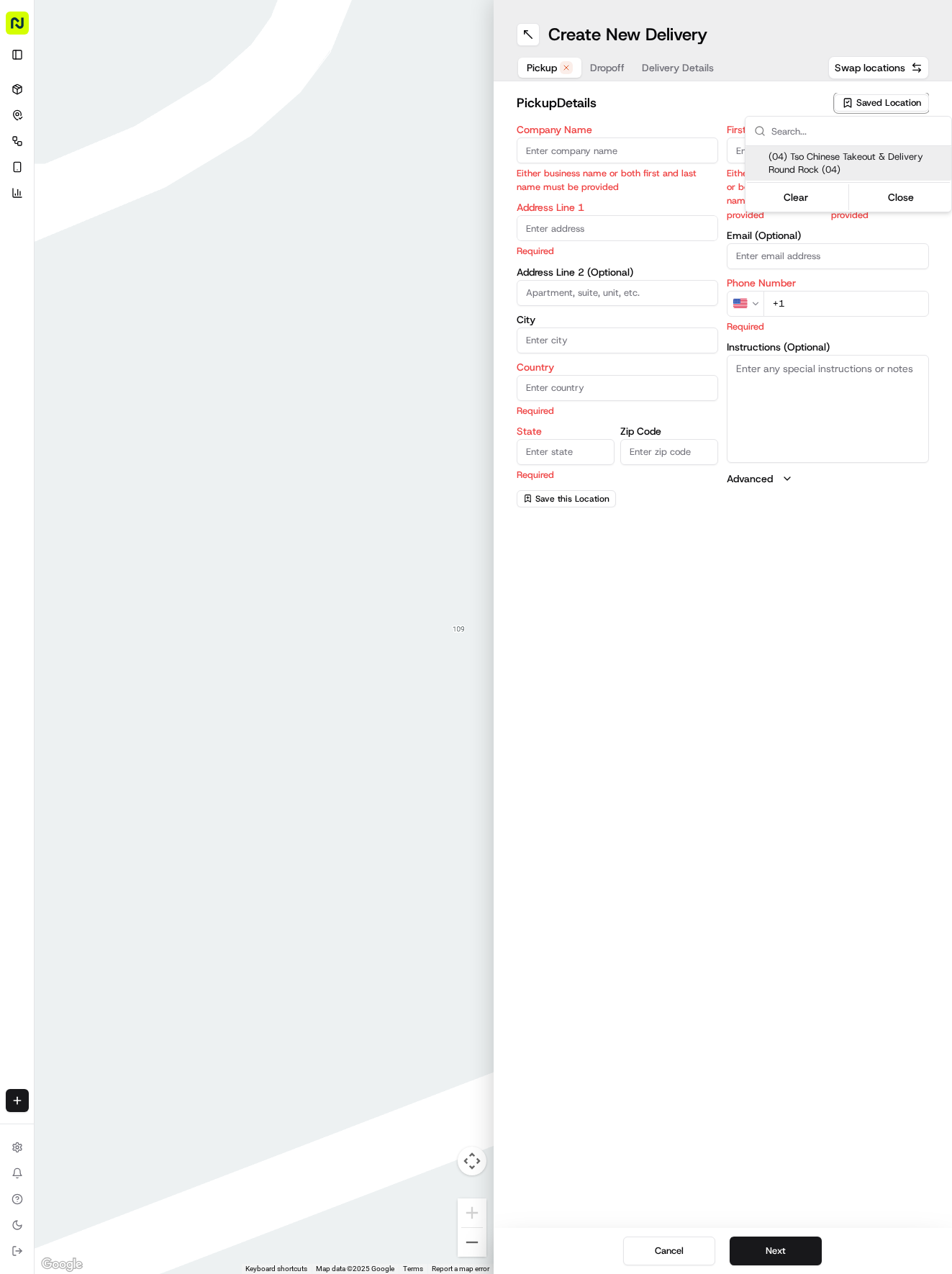
click at [787, 151] on span "(04) Tso Chinese Takeout & Delivery Round Rock (04)" at bounding box center [858, 163] width 177 height 26
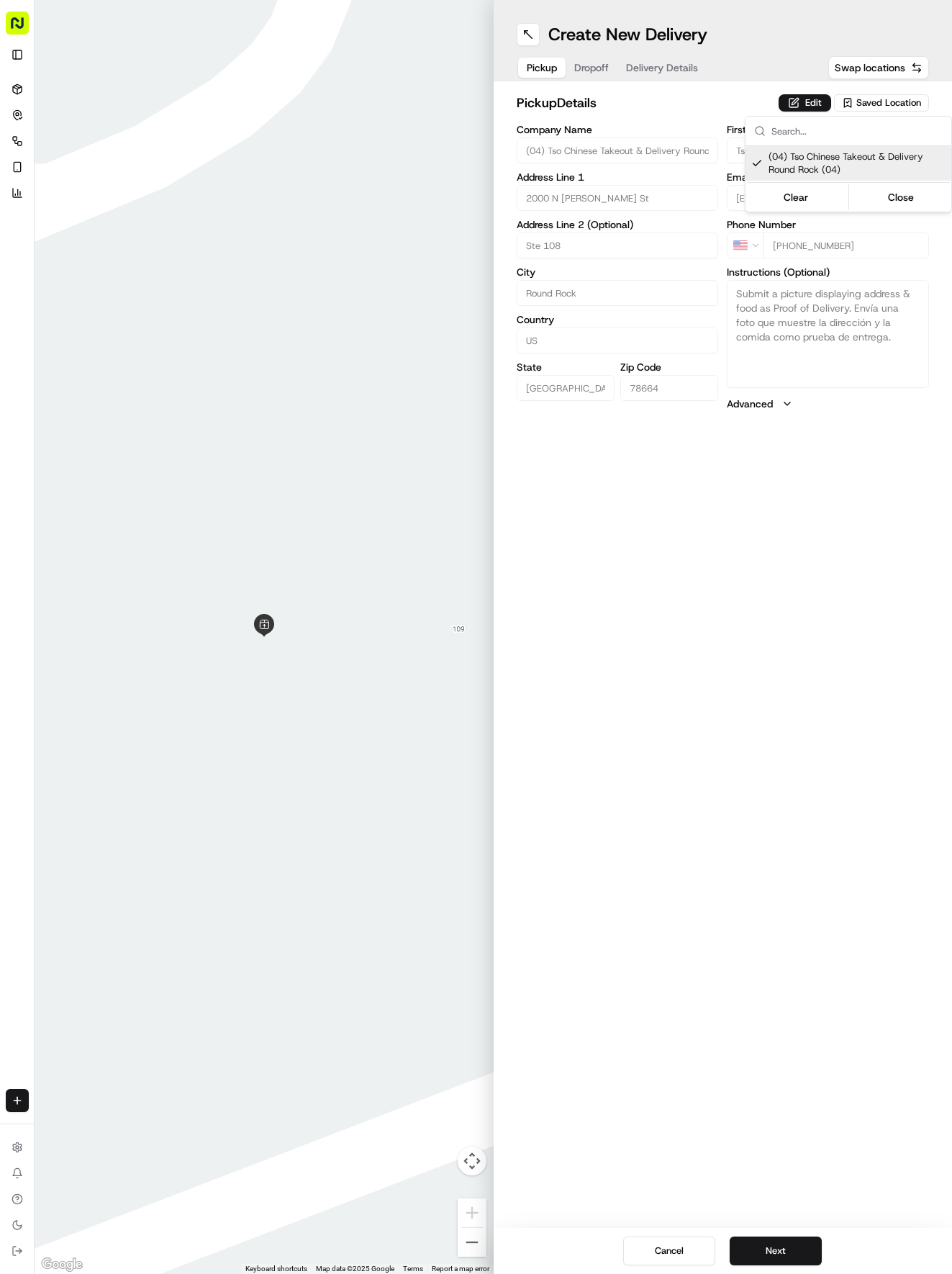
click at [621, 92] on html "Tso Chinese 04 Round Rock [EMAIL_ADDRESS][DOMAIN_NAME] Toggle Sidebar Deliverie…" at bounding box center [476, 637] width 952 height 1274
click at [599, 69] on span "Dropoff" at bounding box center [591, 67] width 35 height 14
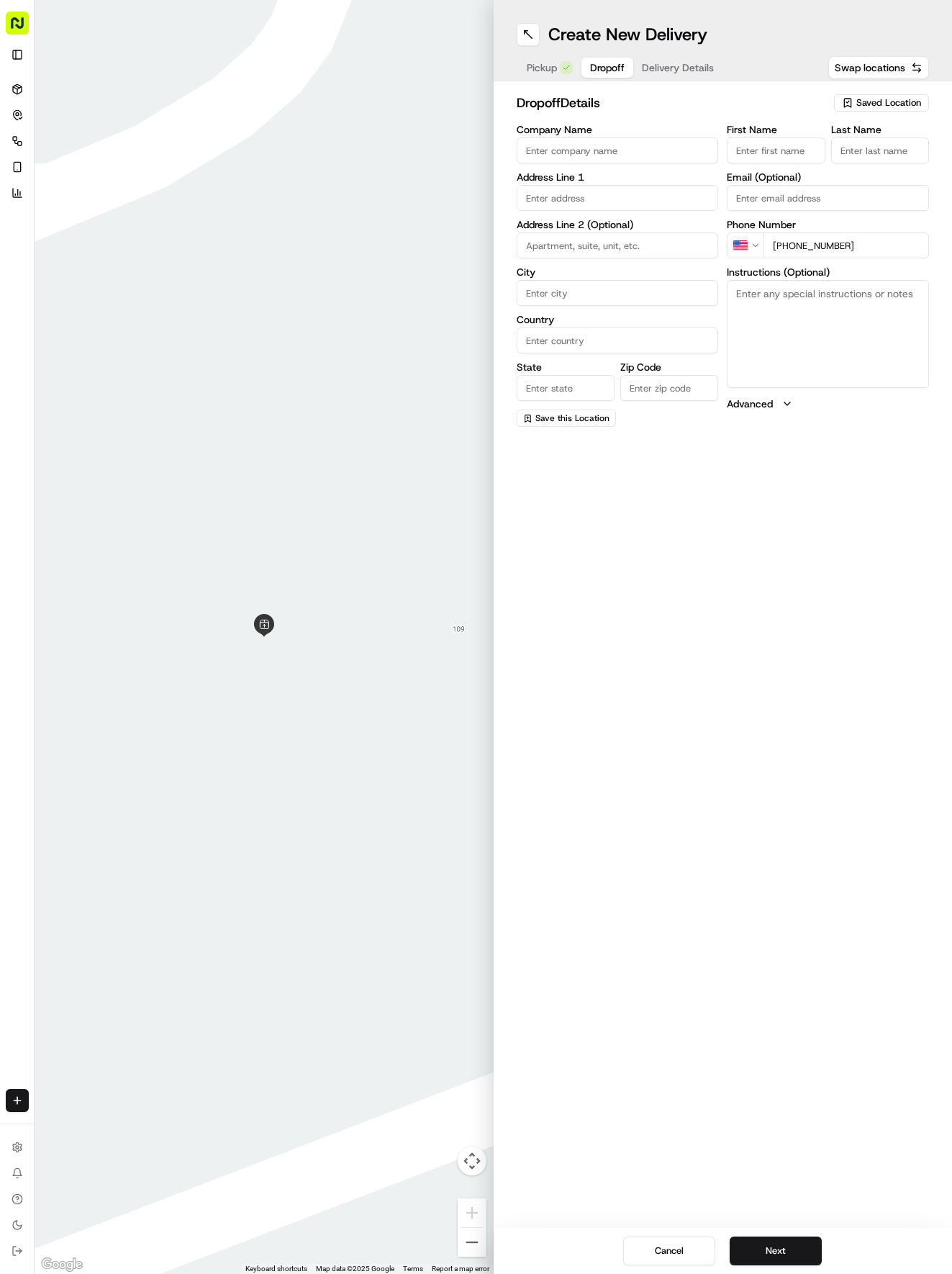
click at [777, 156] on input "First Name" at bounding box center [776, 150] width 98 height 26
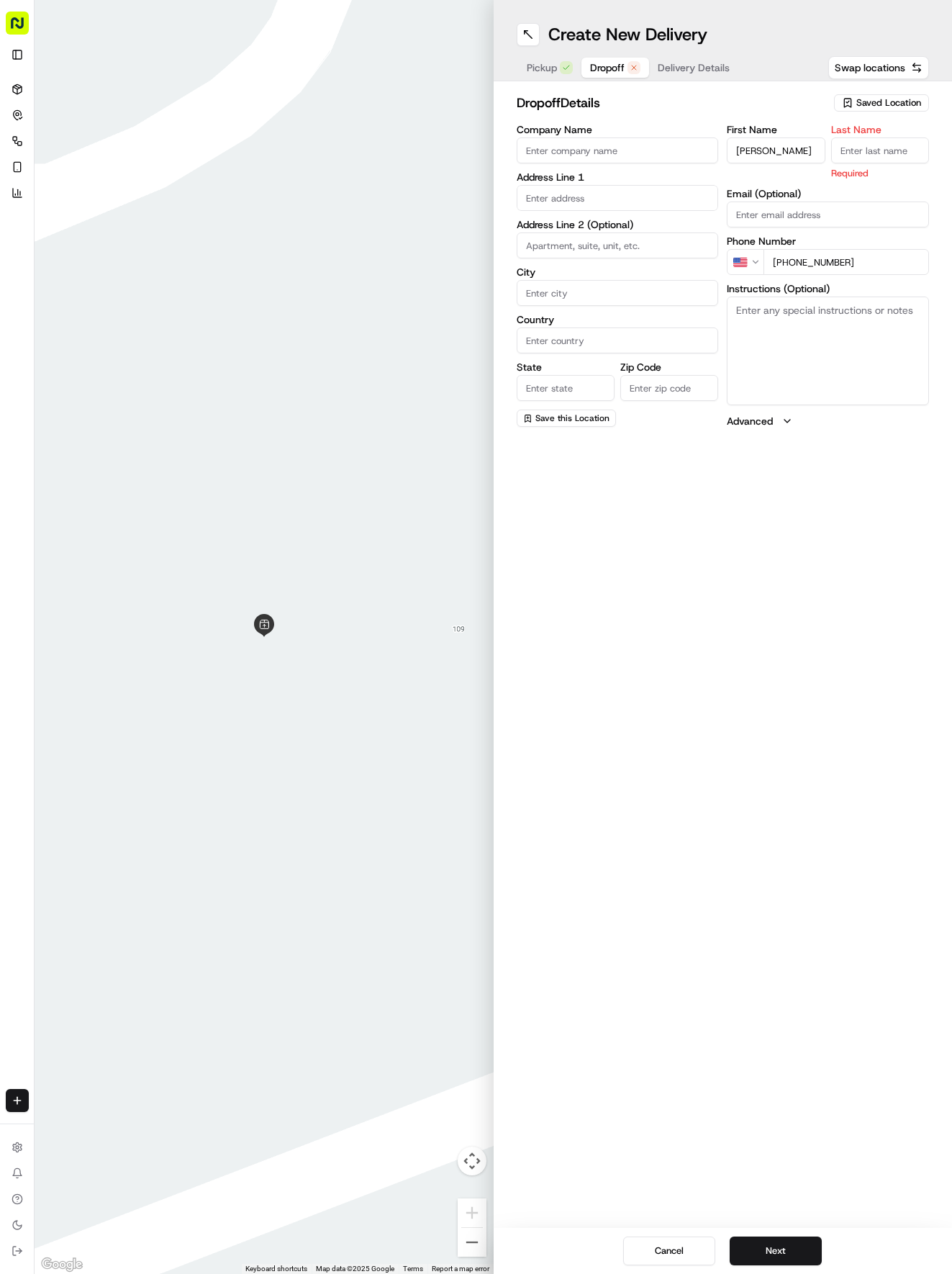
click at [894, 160] on input "Last Name" at bounding box center [880, 150] width 98 height 26
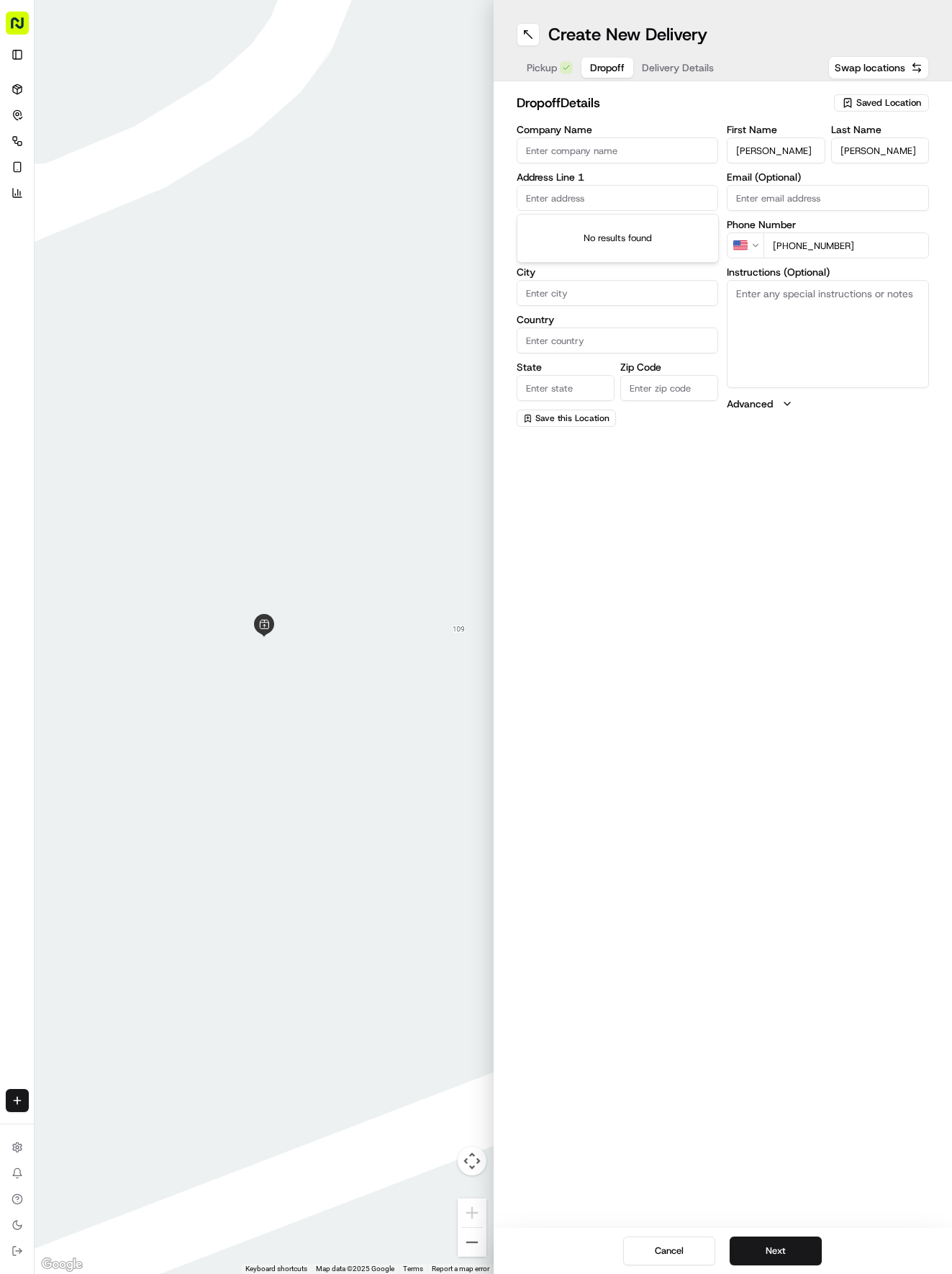
click at [681, 187] on input "text" at bounding box center [618, 198] width 203 height 26
click at [694, 237] on div "[STREET_ADDRESS]" at bounding box center [617, 228] width 195 height 21
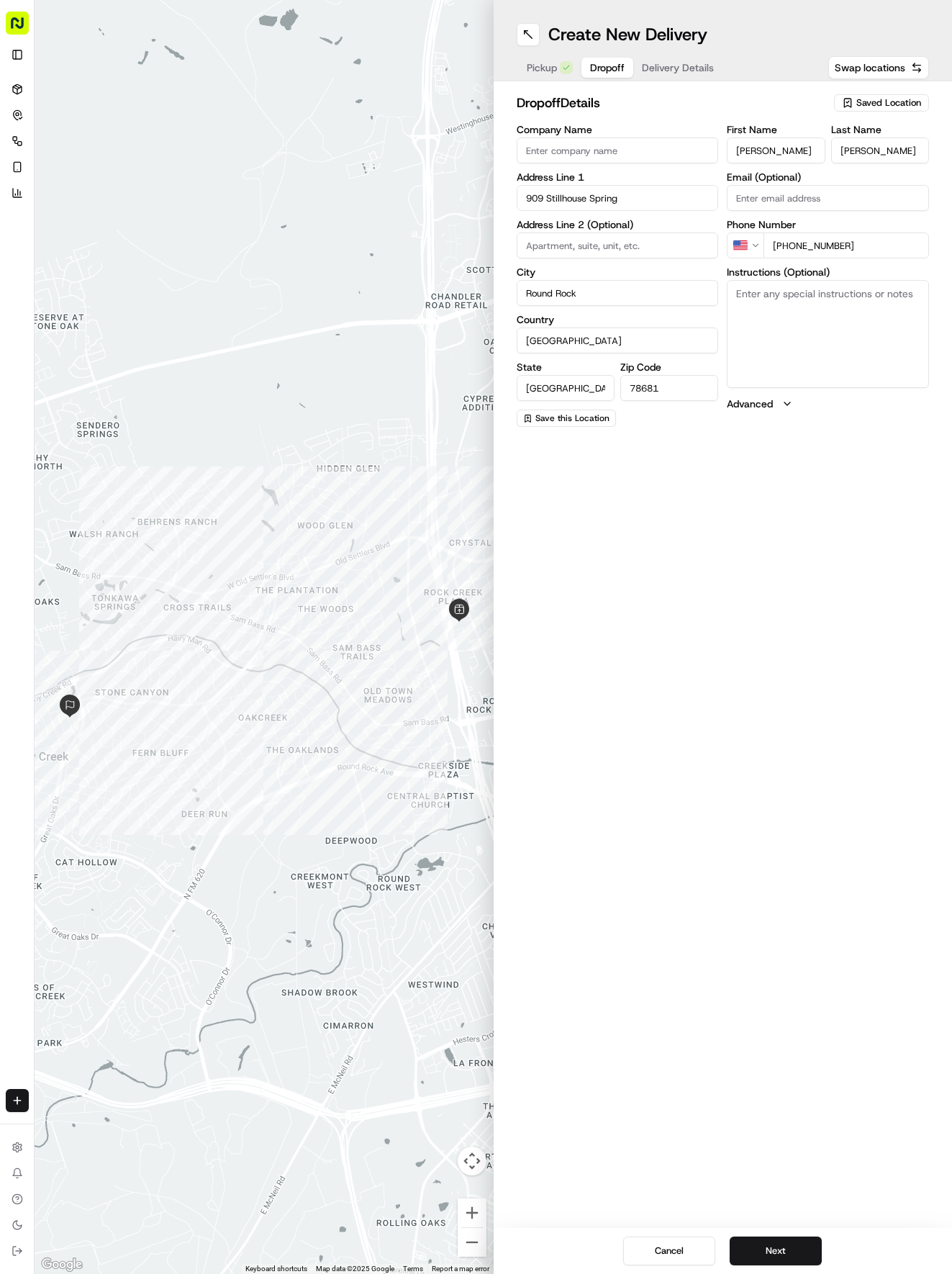
click at [686, 62] on span "Delivery Details" at bounding box center [678, 67] width 72 height 14
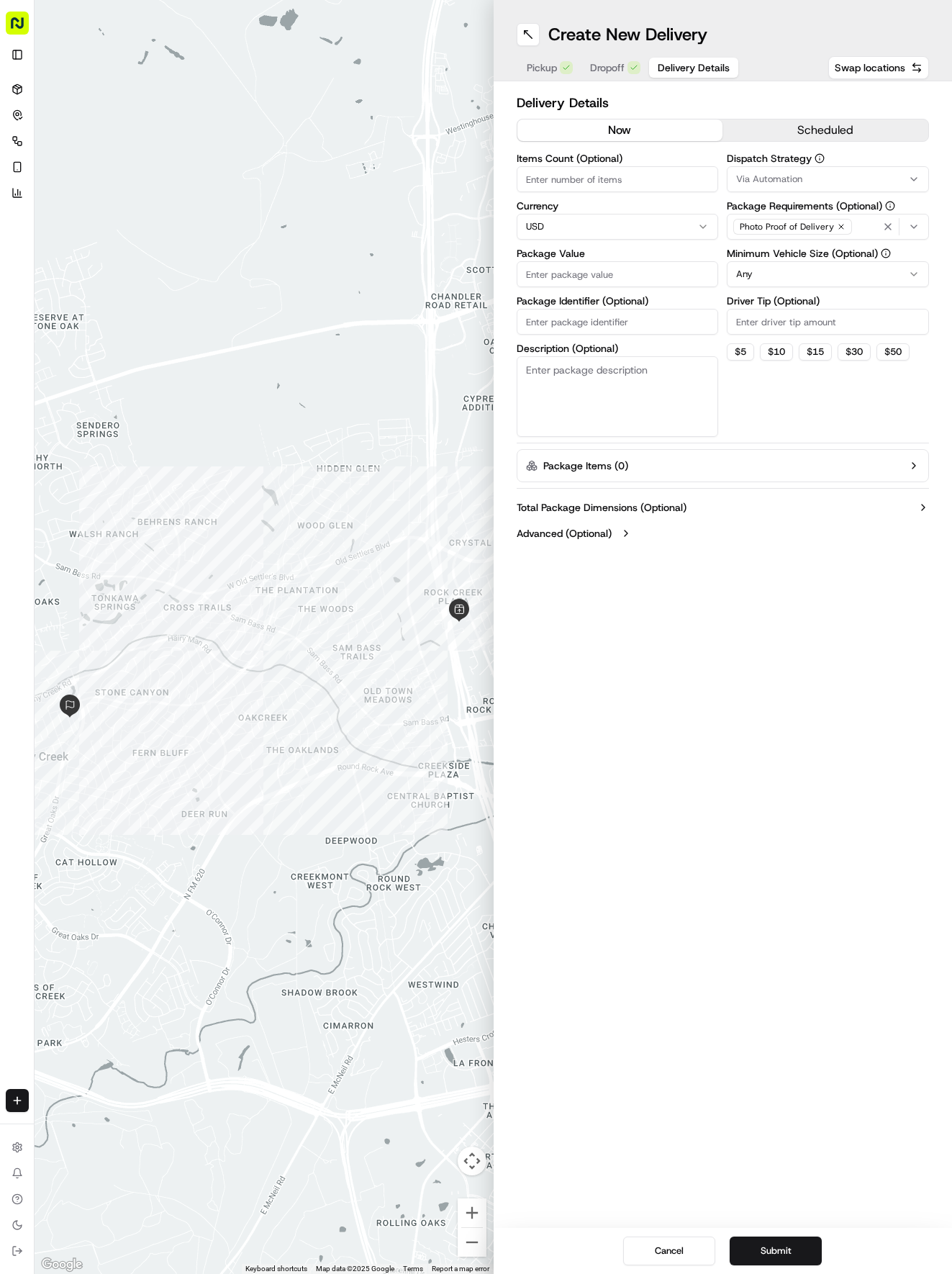
click at [798, 180] on span "Via Automation" at bounding box center [769, 179] width 66 height 13
click at [792, 253] on span "Tso Round Rock Strategy" at bounding box center [839, 258] width 177 height 13
click at [594, 273] on html "Tso Chinese 04 Round Rock [EMAIL_ADDRESS][DOMAIN_NAME] Toggle Sidebar Deliverie…" at bounding box center [476, 637] width 952 height 1274
click at [596, 273] on input "Package Value" at bounding box center [618, 274] width 203 height 26
click at [781, 319] on input "Driver Tip (Optional)" at bounding box center [828, 322] width 203 height 26
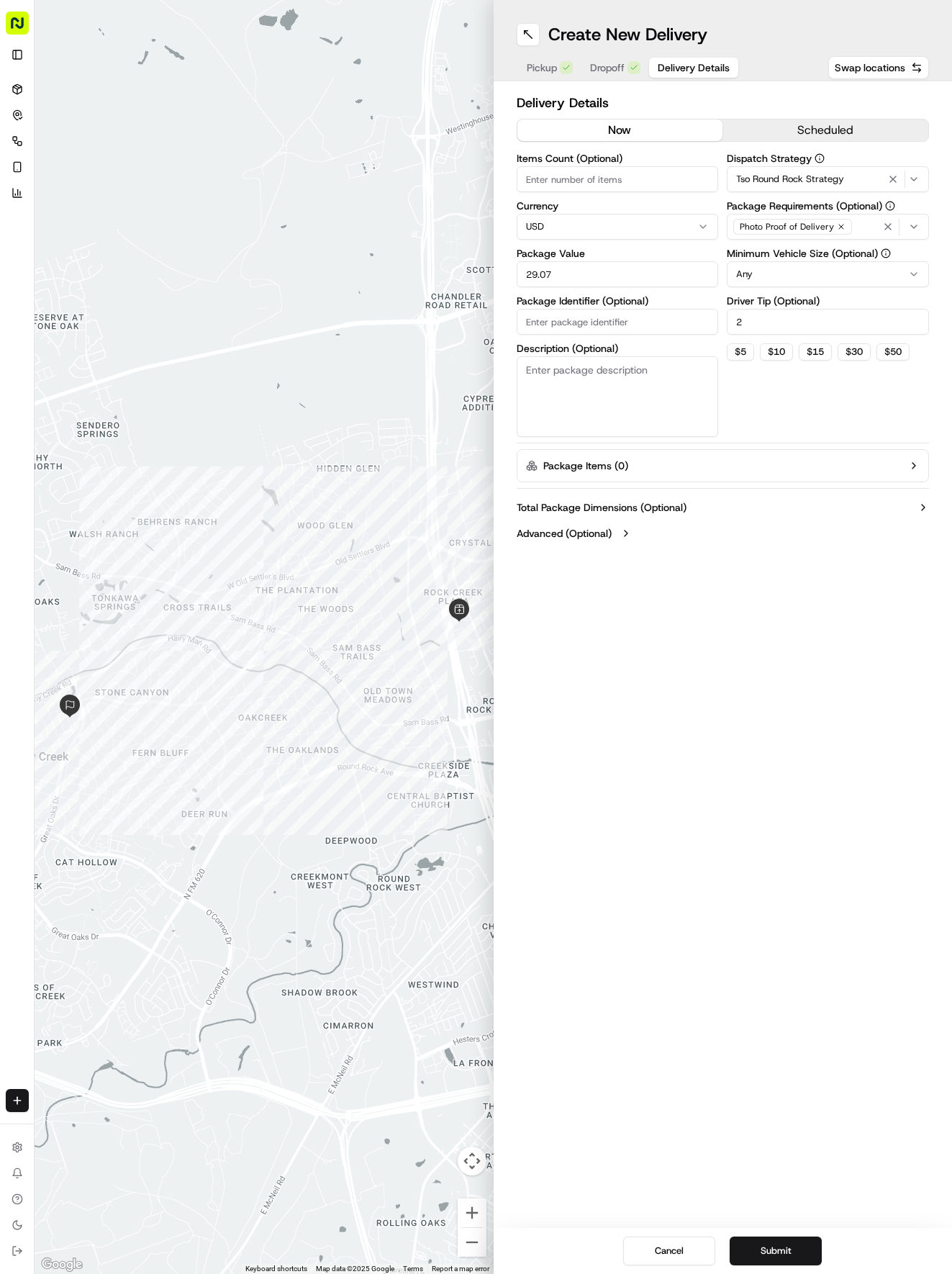
click at [809, 262] on html "Tso Chinese 04 Round Rock [EMAIL_ADDRESS][DOMAIN_NAME] Toggle Sidebar Deliverie…" at bounding box center [476, 637] width 952 height 1274
click at [536, 318] on input "Package Identifier (Optional)" at bounding box center [618, 322] width 203 height 26
click at [809, 1253] on button "Submit" at bounding box center [776, 1251] width 92 height 29
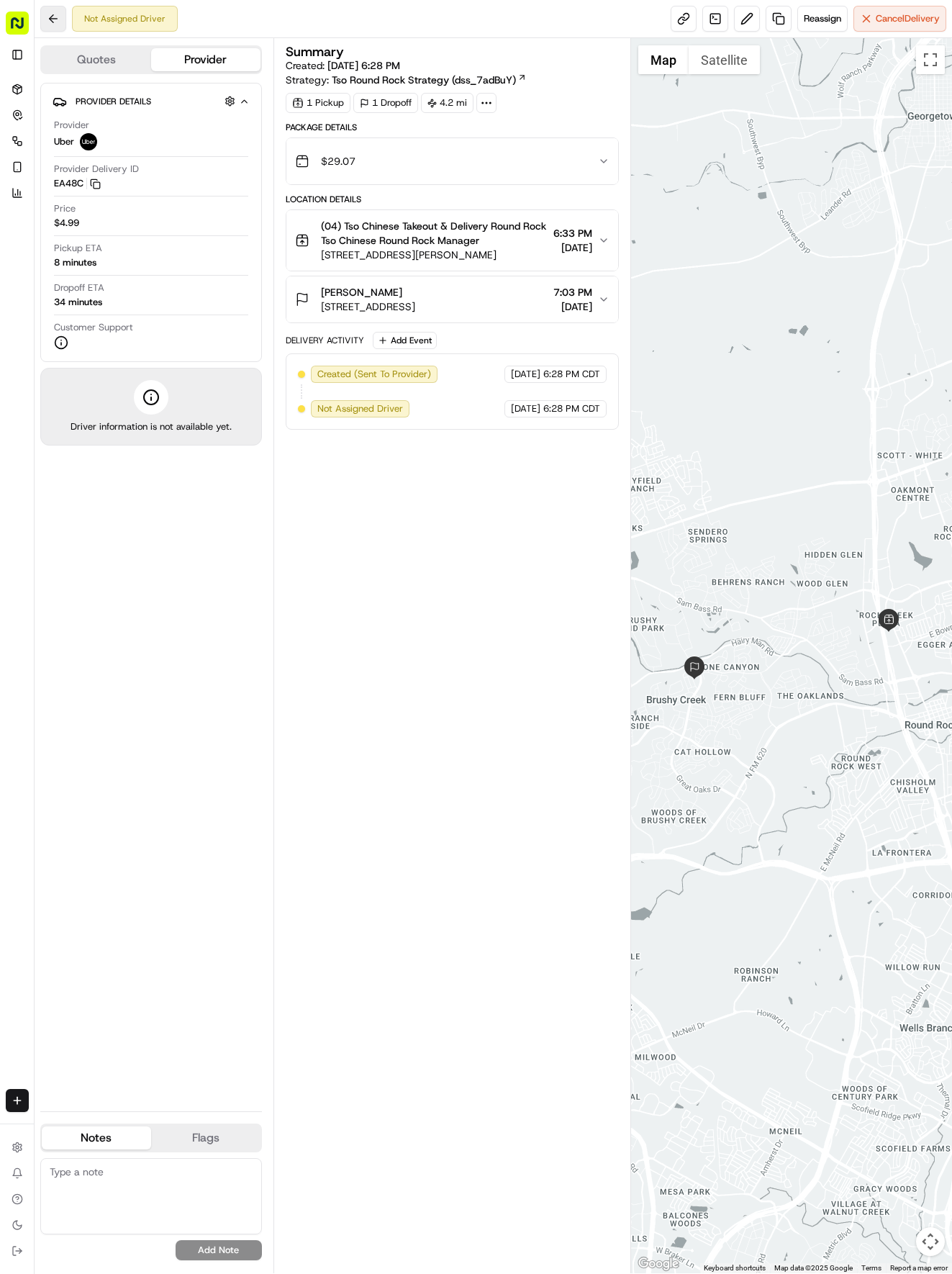
click at [57, 21] on button at bounding box center [53, 19] width 26 height 26
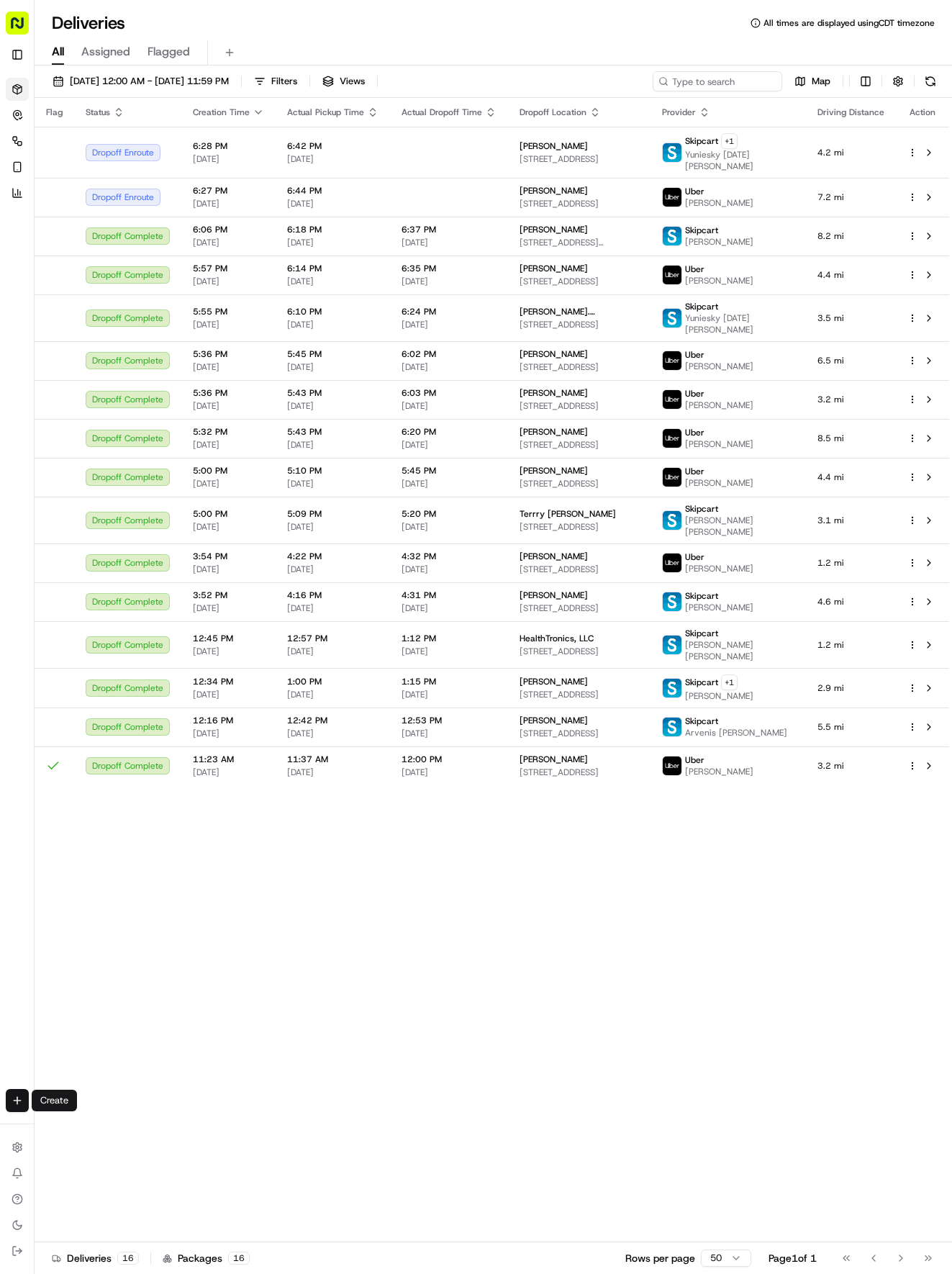
click at [21, 1101] on html "Tso Chinese 04 Round Rock [EMAIL_ADDRESS][DOMAIN_NAME] Toggle Sidebar Deliverie…" at bounding box center [476, 637] width 952 height 1274
click at [97, 1126] on link "Delivery" at bounding box center [112, 1127] width 154 height 26
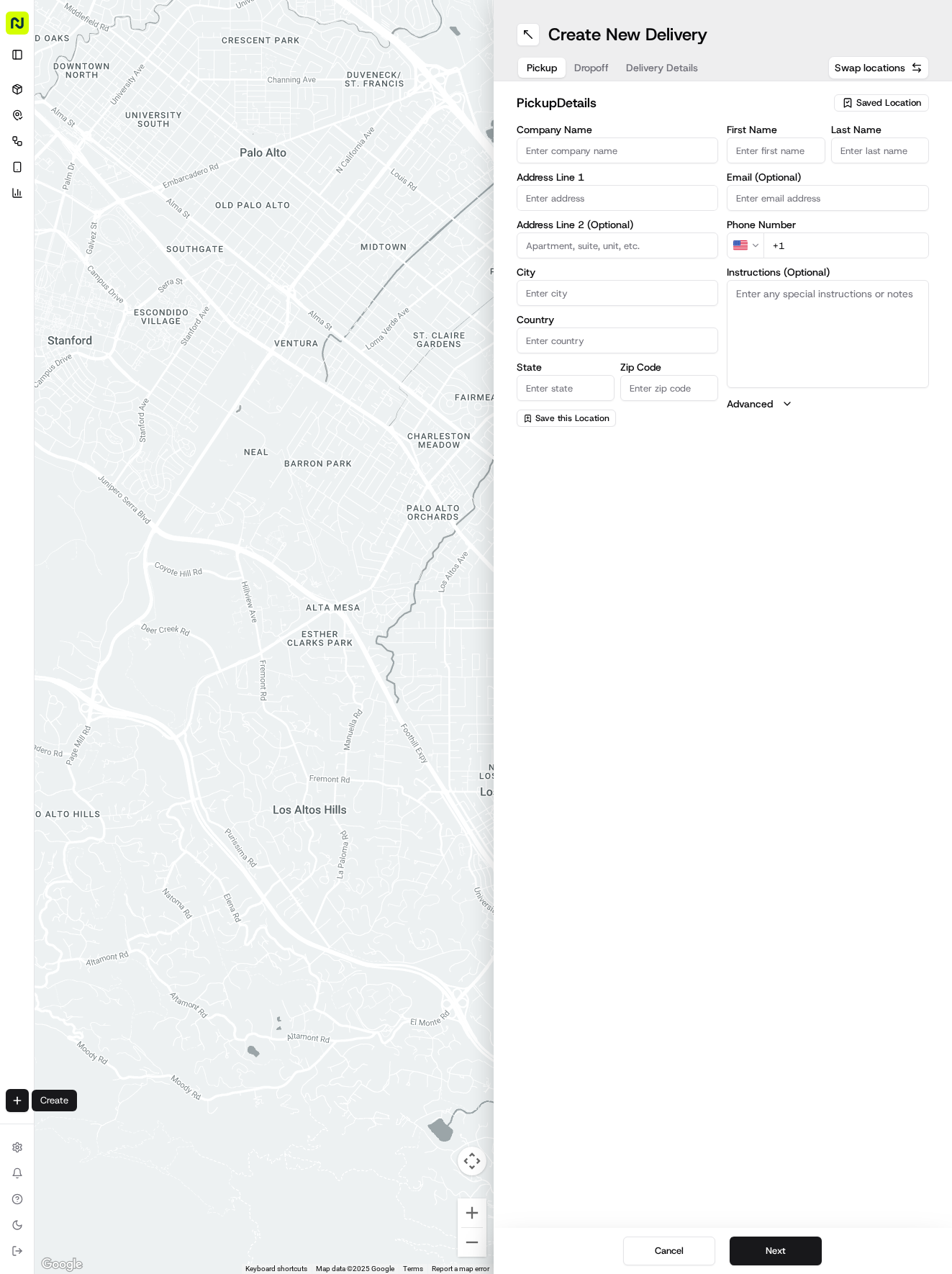
drag, startPoint x: 915, startPoint y: 96, endPoint x: 906, endPoint y: 106, distance: 13.5
click at [913, 96] on span "Saved Location" at bounding box center [889, 103] width 64 height 13
click at [848, 165] on span "(04) Tso Chinese Takeout & Delivery Round Rock (04)" at bounding box center [858, 163] width 177 height 26
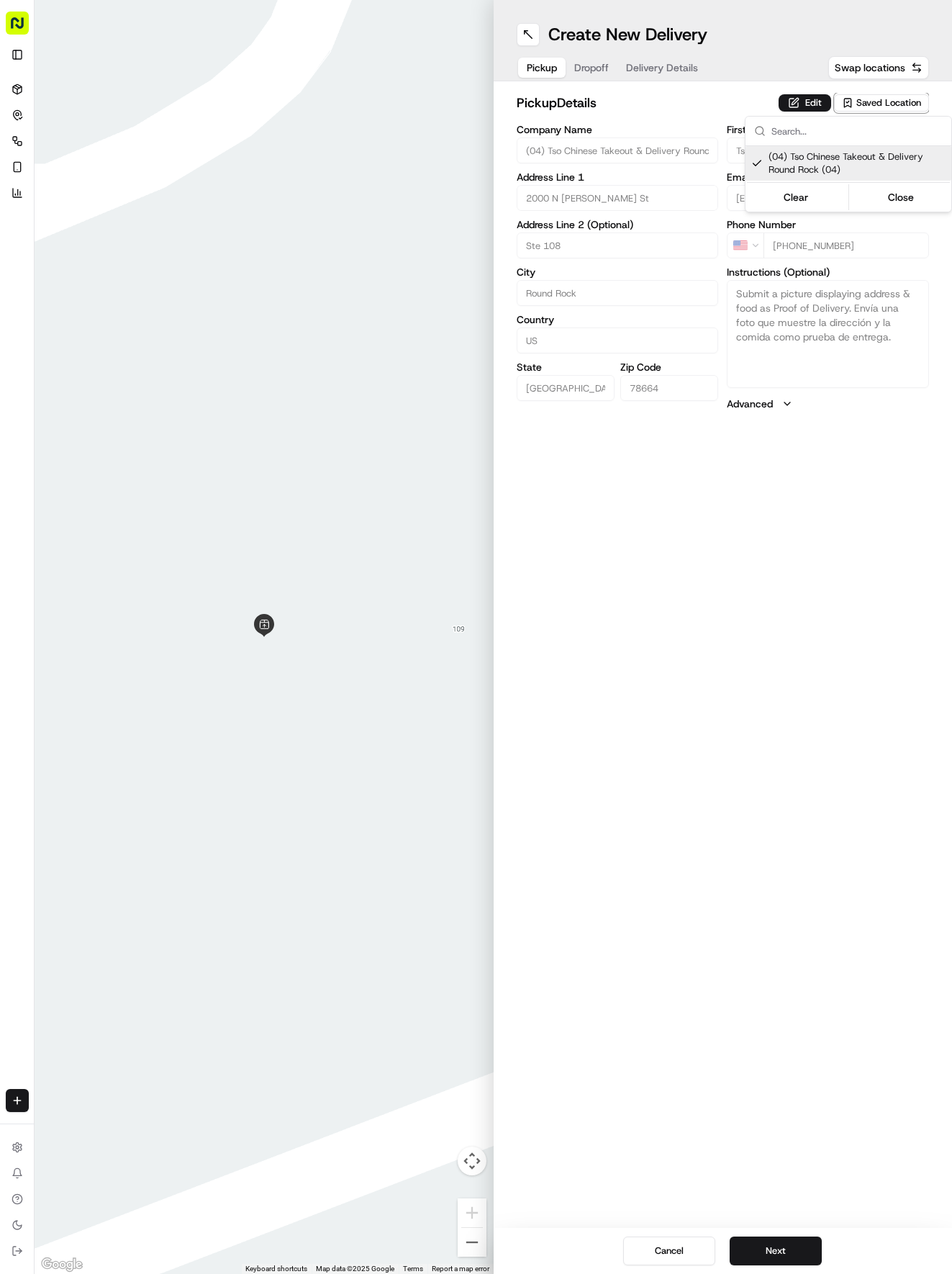
click at [678, 74] on html "Tso Chinese 04 Round Rock [EMAIL_ADDRESS][DOMAIN_NAME] Toggle Sidebar Deliverie…" at bounding box center [476, 637] width 952 height 1274
click at [678, 74] on span "Delivery Details" at bounding box center [662, 67] width 72 height 14
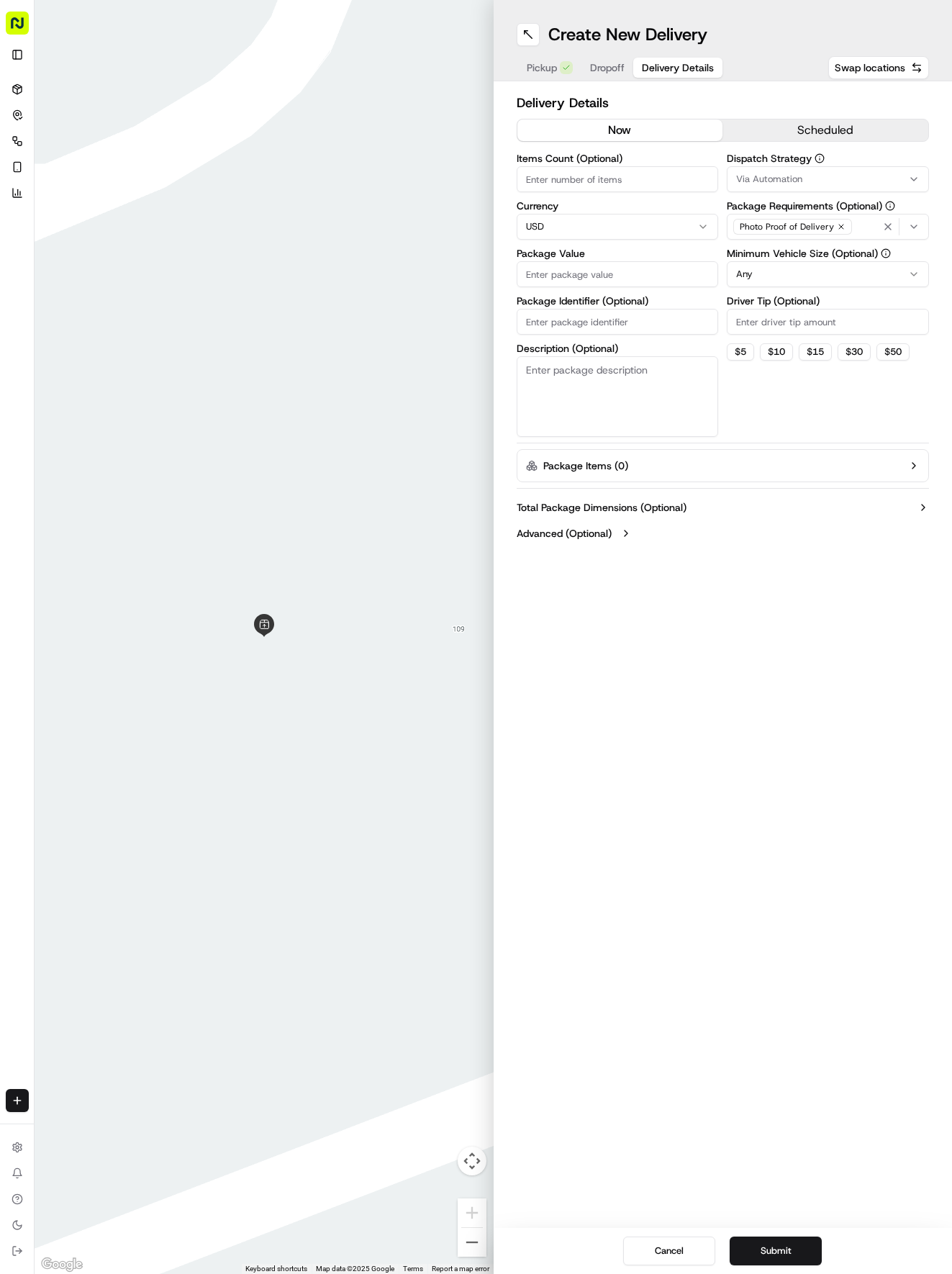
click at [605, 331] on input "Package Identifier (Optional)" at bounding box center [618, 322] width 203 height 26
paste input "5NUUWBJ"
click at [599, 71] on span "Dropoff" at bounding box center [607, 67] width 35 height 14
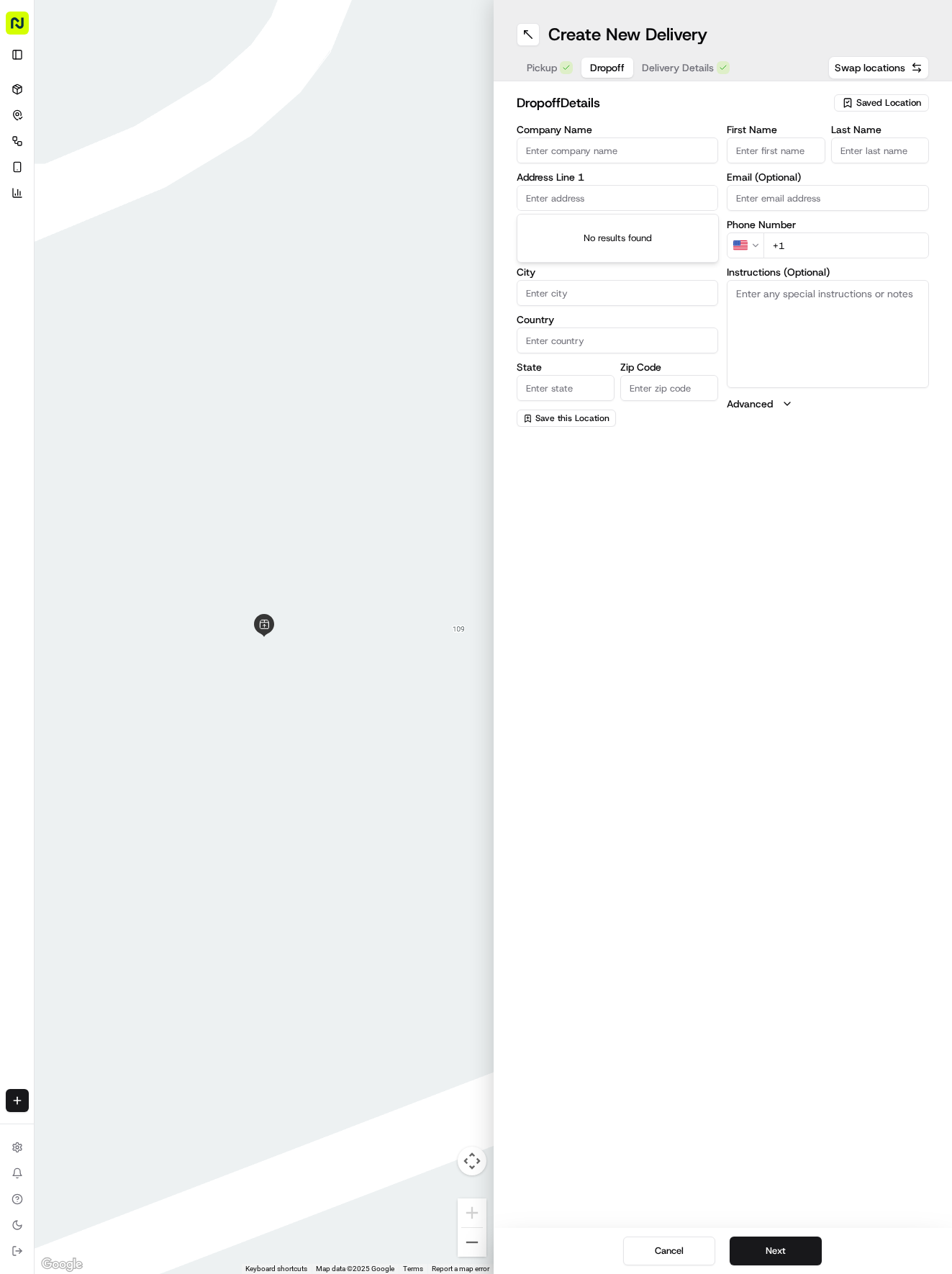
click at [609, 191] on input "text" at bounding box center [618, 198] width 203 height 26
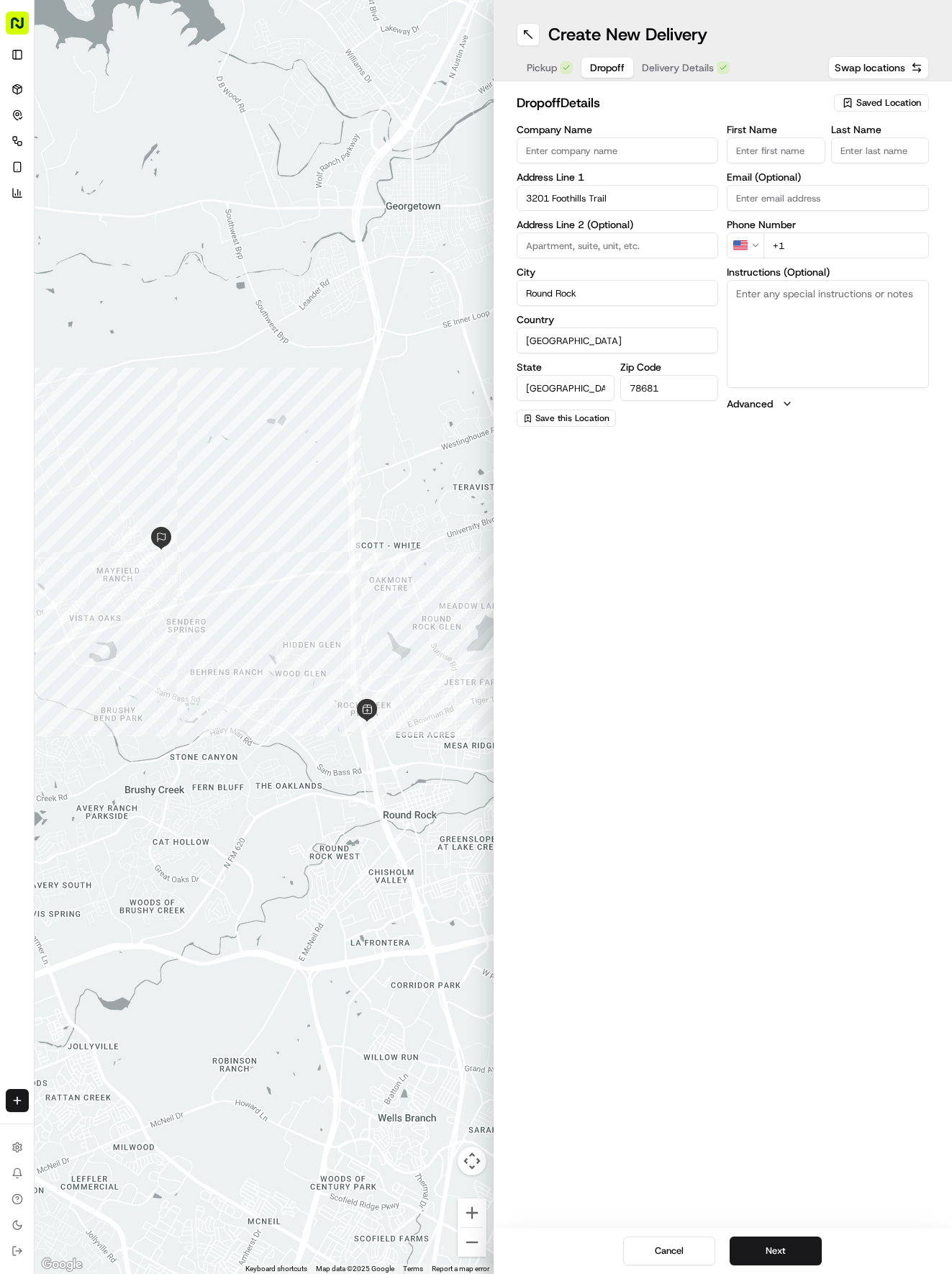
click at [778, 160] on input "First Name" at bounding box center [776, 150] width 98 height 26
click at [673, 69] on span "Delivery Details" at bounding box center [678, 67] width 72 height 14
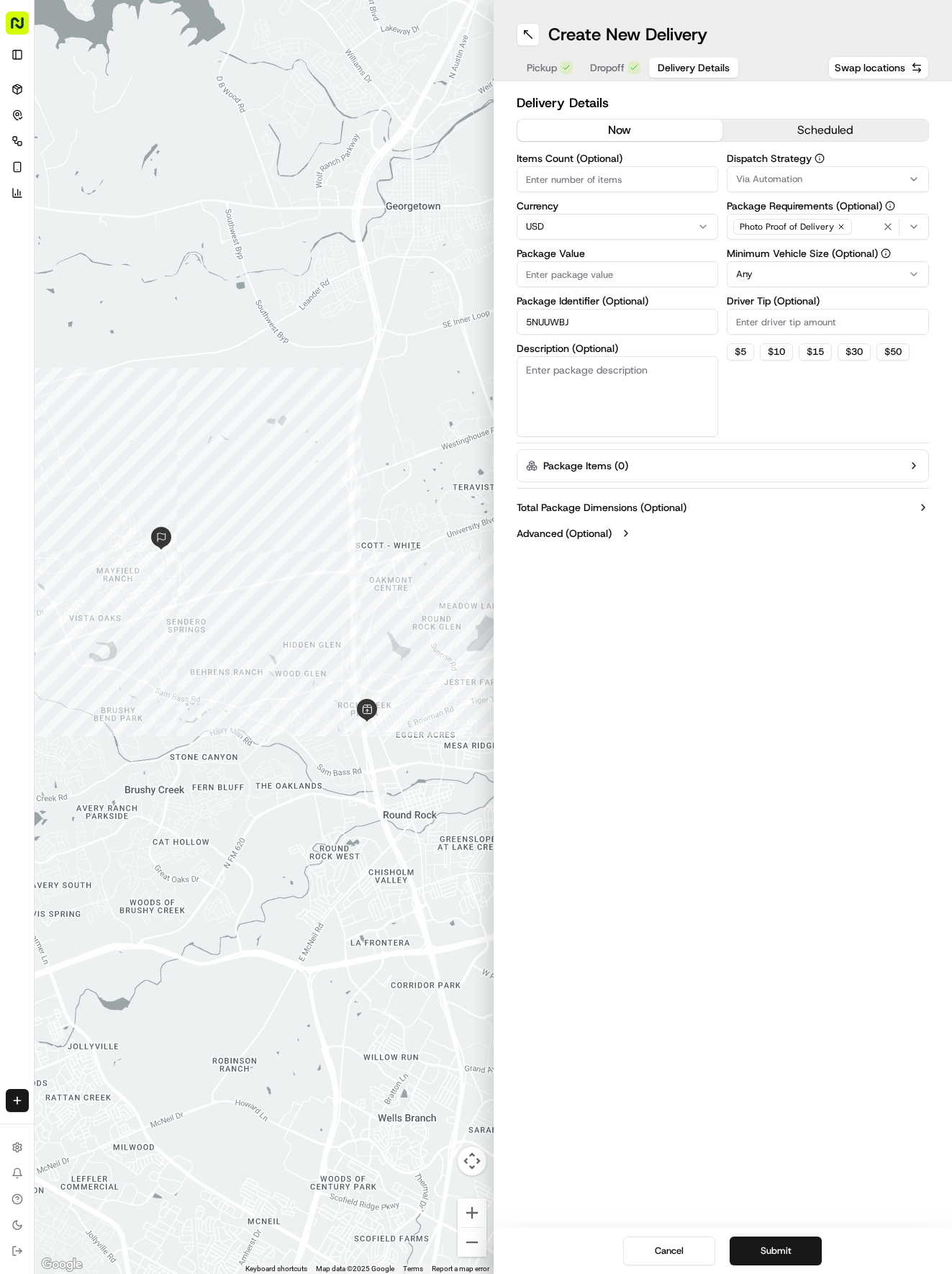
click at [615, 273] on input "Package Value" at bounding box center [618, 274] width 203 height 26
click at [844, 175] on div "Via Automation" at bounding box center [828, 179] width 195 height 13
click at [825, 250] on div "Tso Round Rock Strategy" at bounding box center [831, 257] width 206 height 21
click at [817, 335] on html "Tso Chinese 04 Round Rock [EMAIL_ADDRESS][DOMAIN_NAME] Toggle Sidebar Deliverie…" at bounding box center [476, 637] width 952 height 1274
click at [804, 265] on html "Tso Chinese 04 Round Rock [EMAIL_ADDRESS][DOMAIN_NAME] Toggle Sidebar Deliverie…" at bounding box center [476, 637] width 952 height 1274
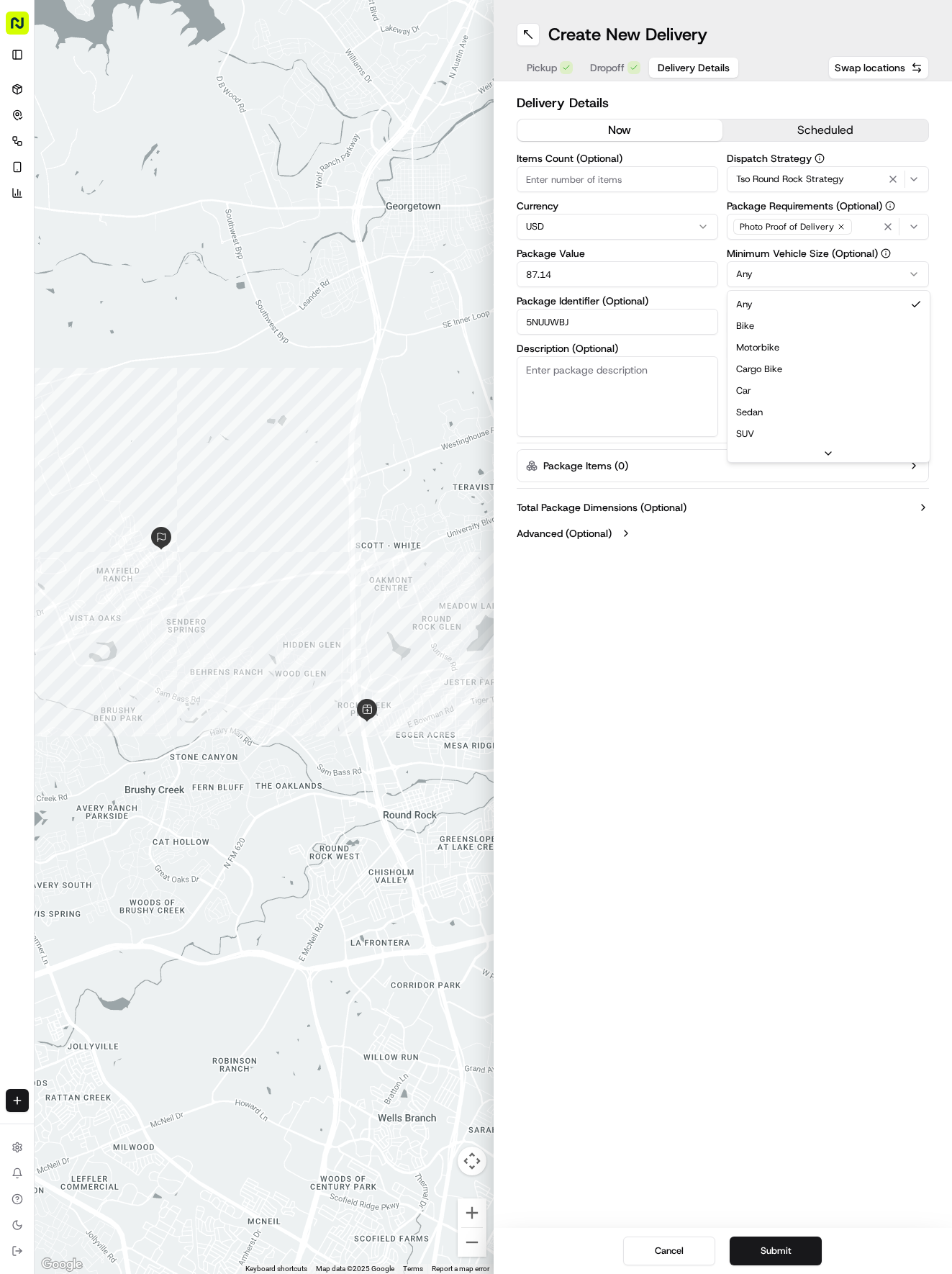
drag, startPoint x: 803, startPoint y: 385, endPoint x: 798, endPoint y: 329, distance: 56.2
click at [798, 318] on input "Driver Tip (Optional)" at bounding box center [828, 322] width 203 height 26
click at [784, 1258] on button "Submit" at bounding box center [776, 1251] width 92 height 29
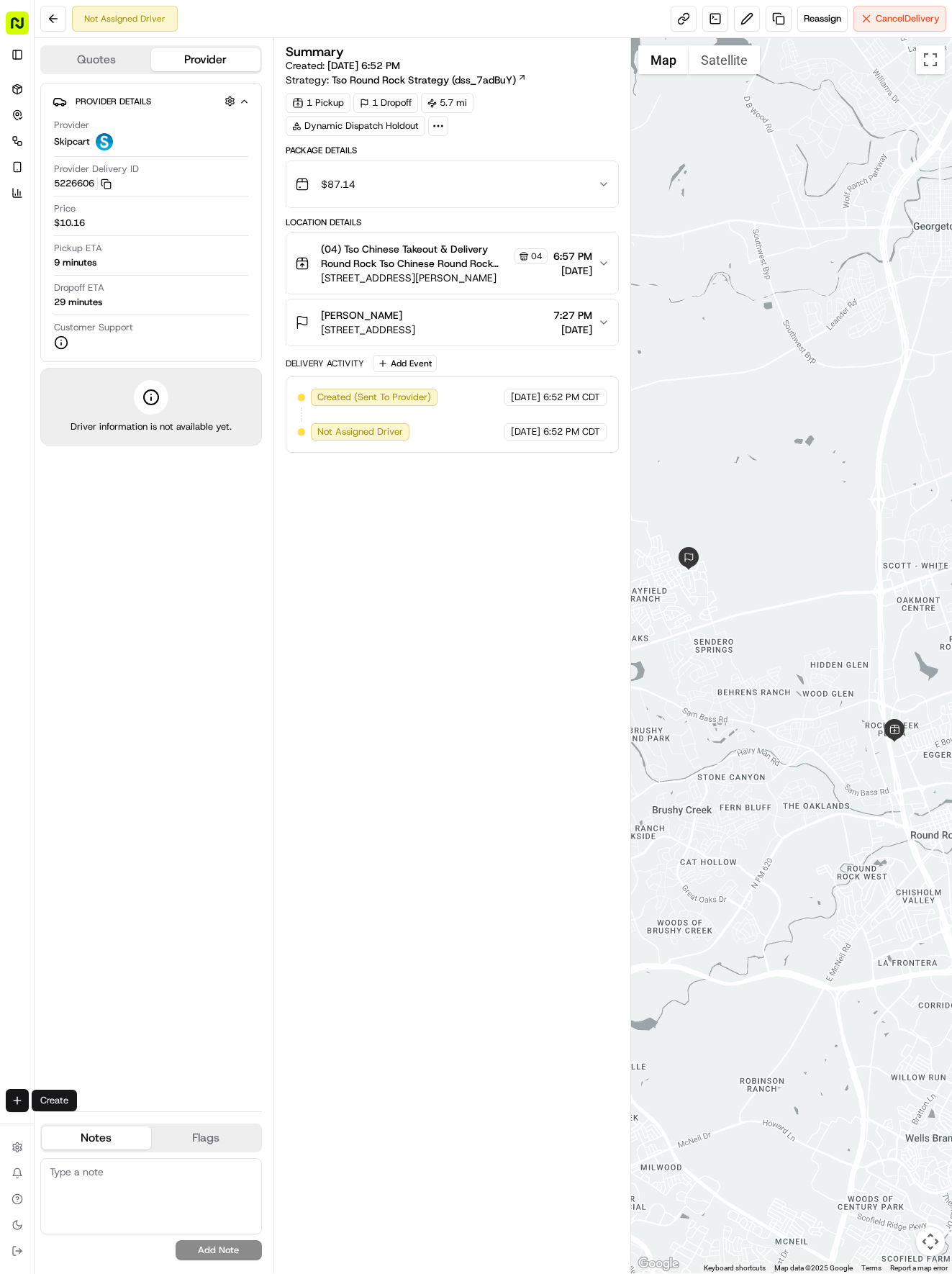
click at [28, 1092] on html "Tso Chinese 04 Round Rock [EMAIL_ADDRESS][DOMAIN_NAME] Toggle Sidebar Deliverie…" at bounding box center [476, 637] width 952 height 1274
click at [60, 1118] on link "Delivery" at bounding box center [112, 1127] width 154 height 26
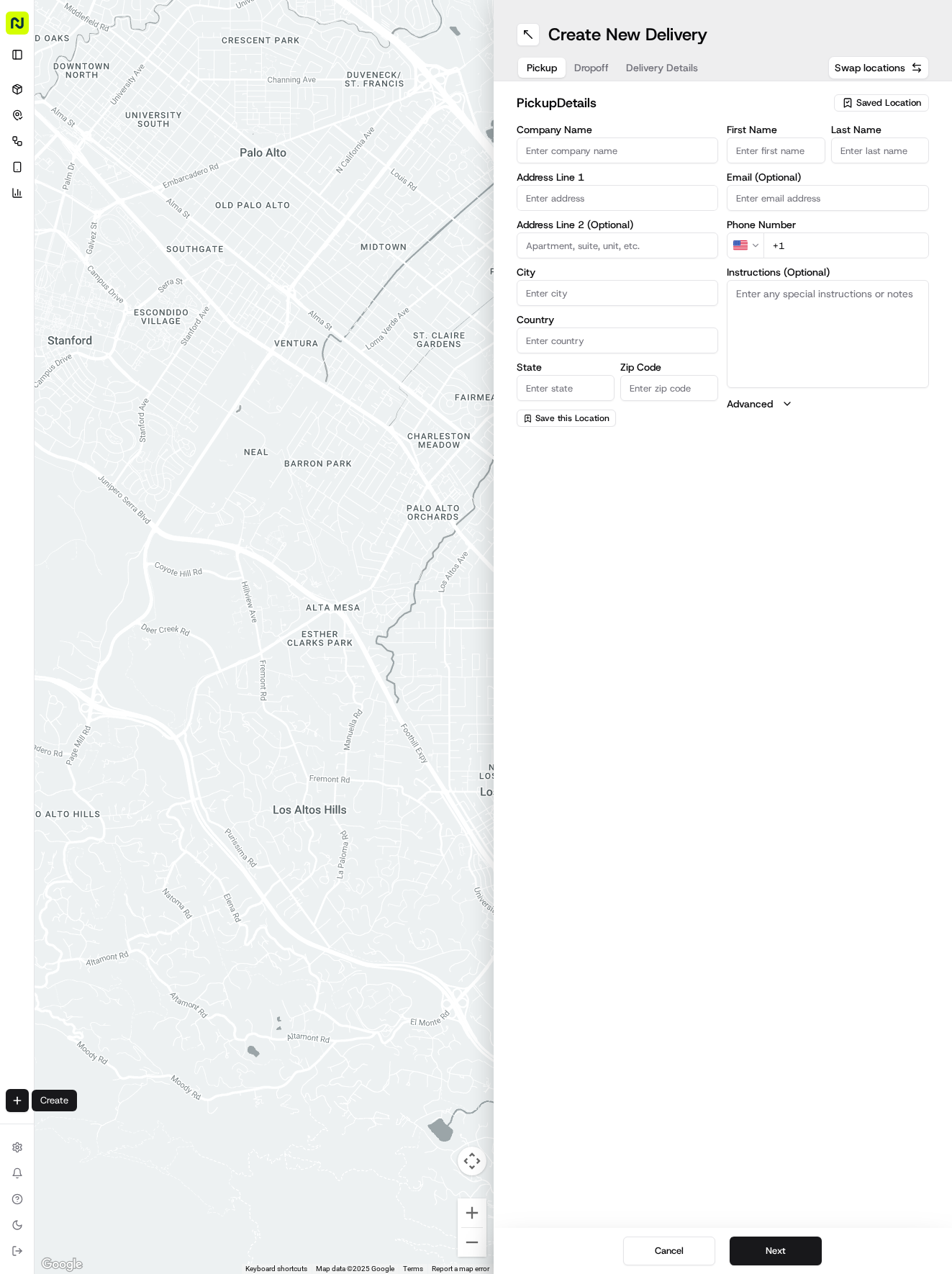
click at [854, 82] on div "pickup Details Saved Location Company Name Address Line 1 Address Line 2 (Optio…" at bounding box center [723, 259] width 459 height 357
click at [856, 101] on div "Saved Location" at bounding box center [882, 103] width 95 height 18
drag, startPoint x: 835, startPoint y: 161, endPoint x: 748, endPoint y: 143, distance: 88.8
click at [833, 161] on span "(04) Tso Chinese Takeout & Delivery Round Rock (04)" at bounding box center [858, 163] width 177 height 26
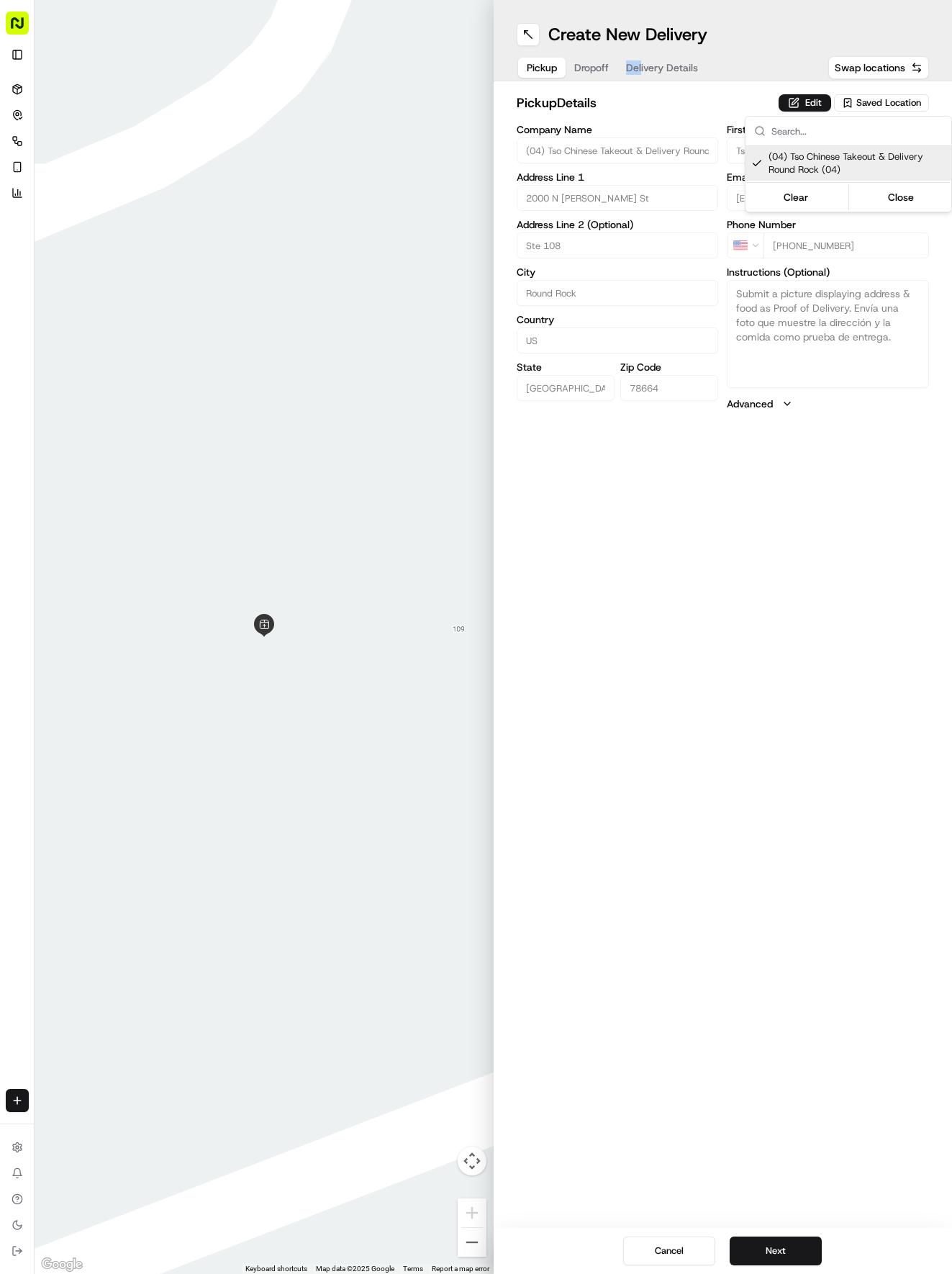
click at [639, 61] on html "Tso Chinese 04 Round Rock [EMAIL_ADDRESS][DOMAIN_NAME] Toggle Sidebar Deliverie…" at bounding box center [476, 637] width 952 height 1274
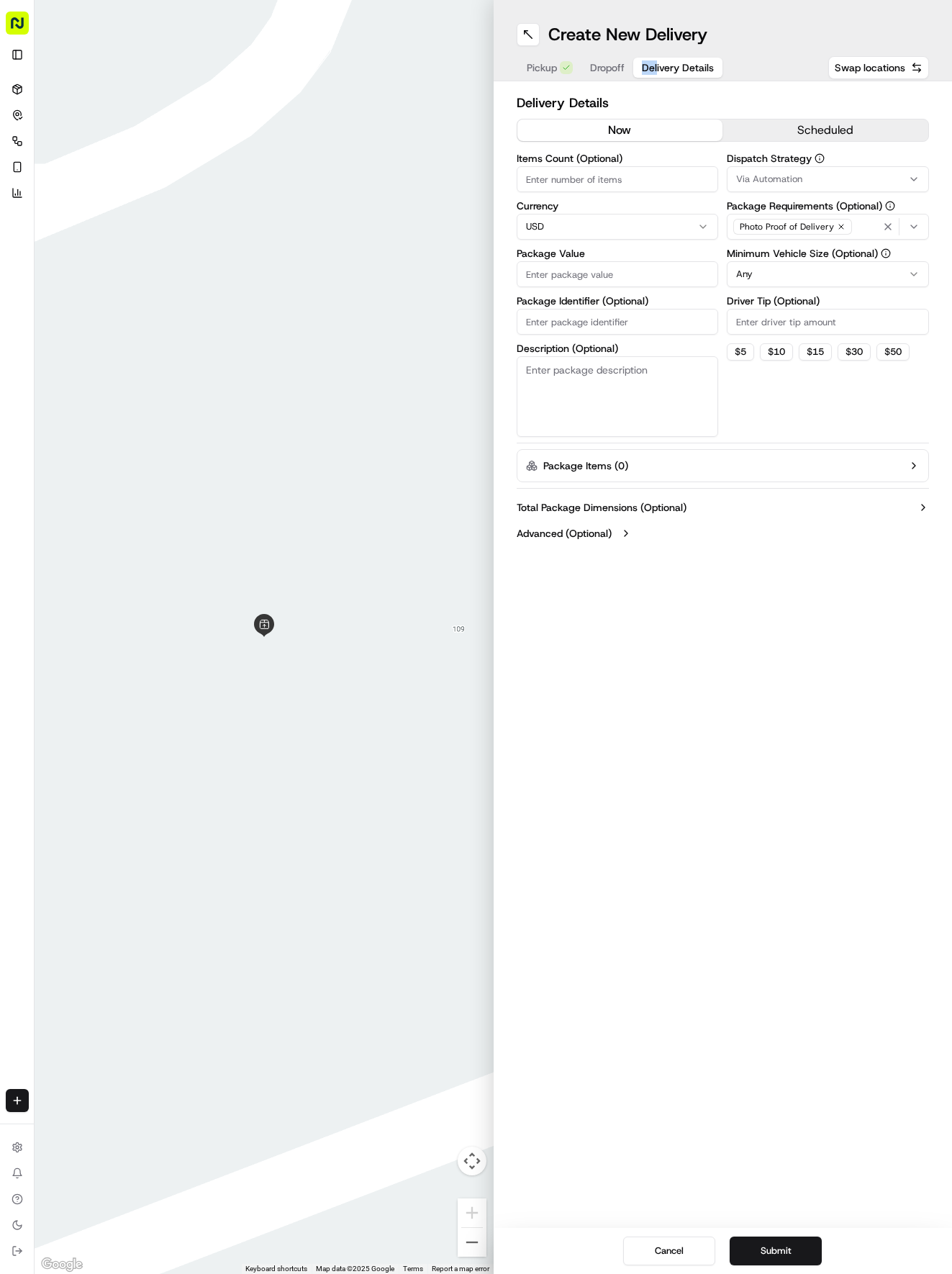
click at [639, 61] on button "Delivery Details" at bounding box center [679, 68] width 90 height 21
click at [605, 326] on input "Package Identifier (Optional)" at bounding box center [618, 322] width 203 height 26
paste input "GNSZCAN"
click at [609, 66] on span "Dropoff" at bounding box center [607, 67] width 35 height 14
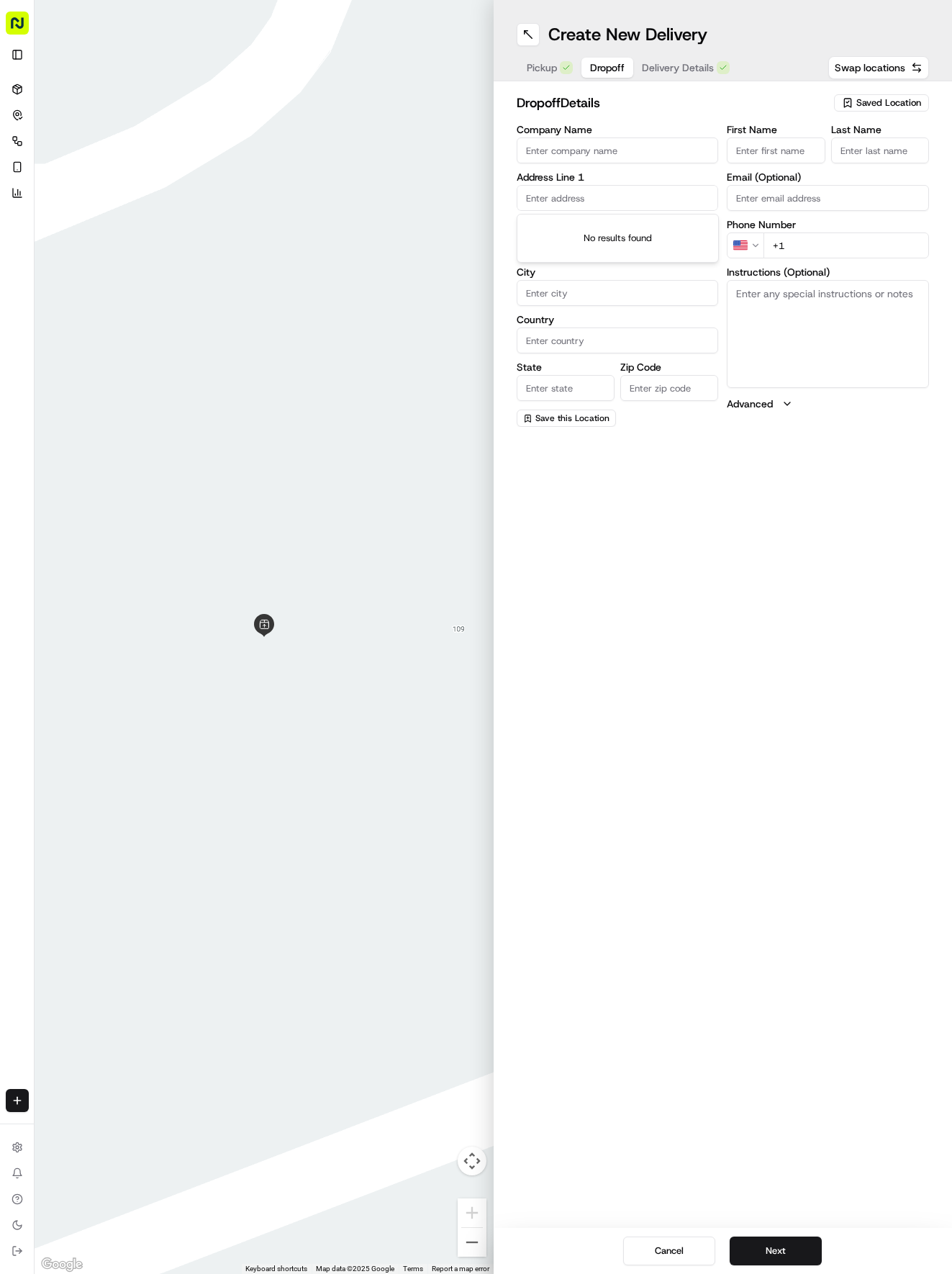
click at [598, 199] on input "text" at bounding box center [618, 198] width 203 height 26
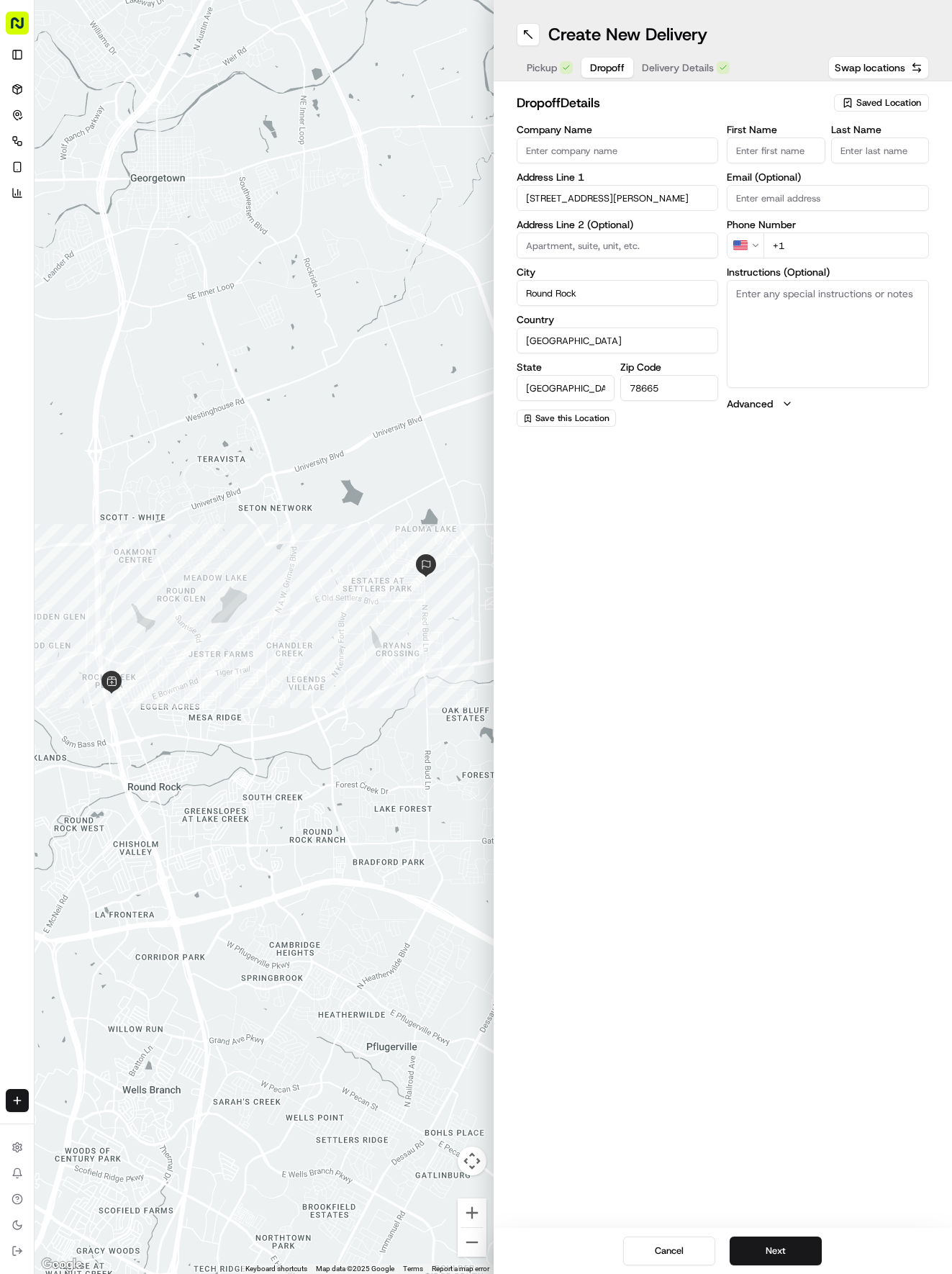
click at [785, 160] on input "First Name" at bounding box center [776, 150] width 98 height 26
click at [692, 56] on div "Pickup Dropoff Delivery Details" at bounding box center [628, 68] width 223 height 26
click at [692, 67] on span "Delivery Details" at bounding box center [678, 67] width 72 height 14
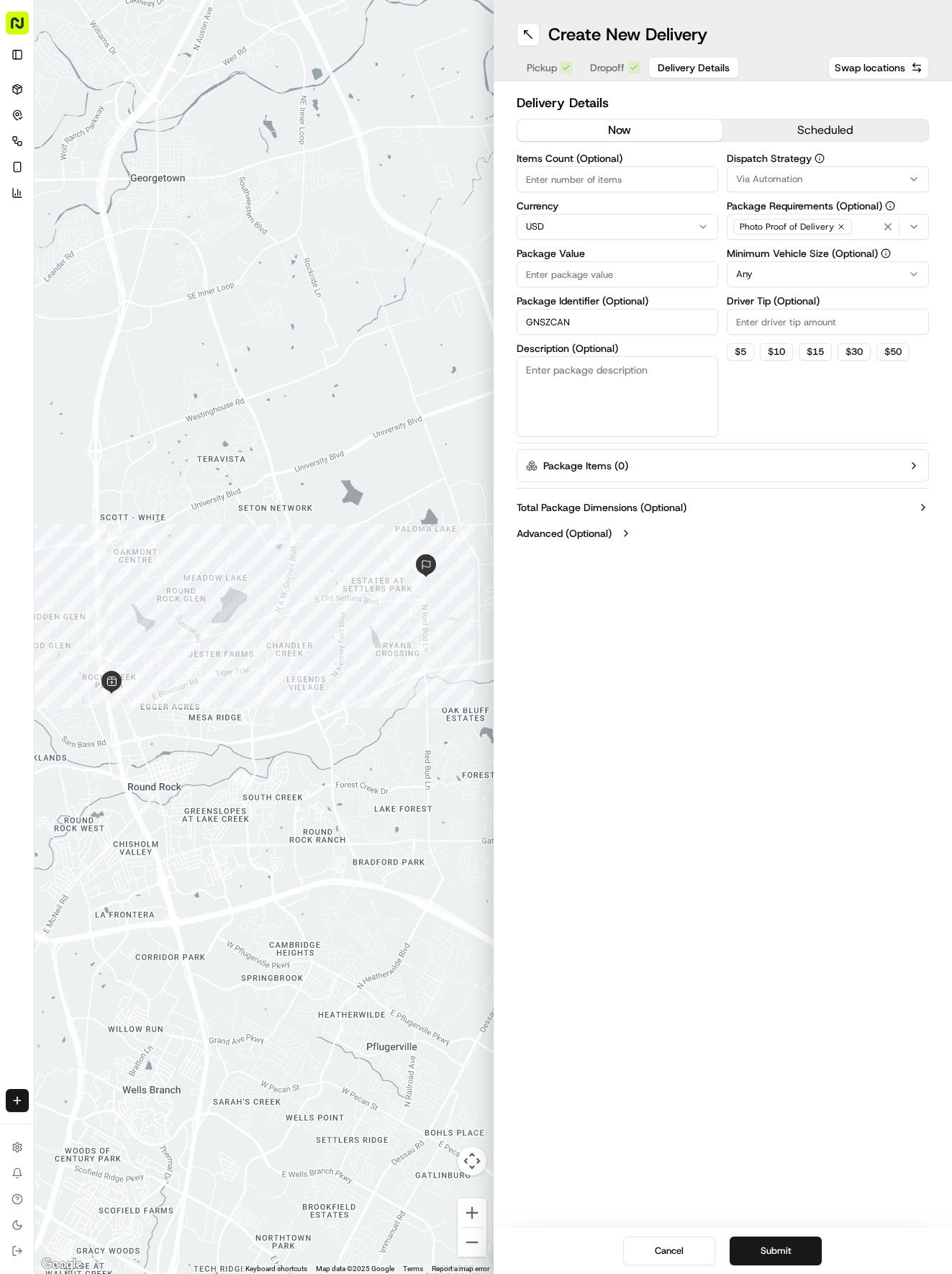
click at [611, 276] on input "Package Value" at bounding box center [618, 274] width 203 height 26
click at [775, 172] on button "Via Automation" at bounding box center [828, 179] width 203 height 26
click at [772, 250] on div "Tso Round Rock Strategy" at bounding box center [831, 257] width 206 height 21
drag, startPoint x: 800, startPoint y: 436, endPoint x: 788, endPoint y: 311, distance: 125.6
click at [798, 414] on html "Tso Chinese 04 Round Rock [EMAIL_ADDRESS][DOMAIN_NAME] Toggle Sidebar Deliverie…" at bounding box center [476, 637] width 952 height 1274
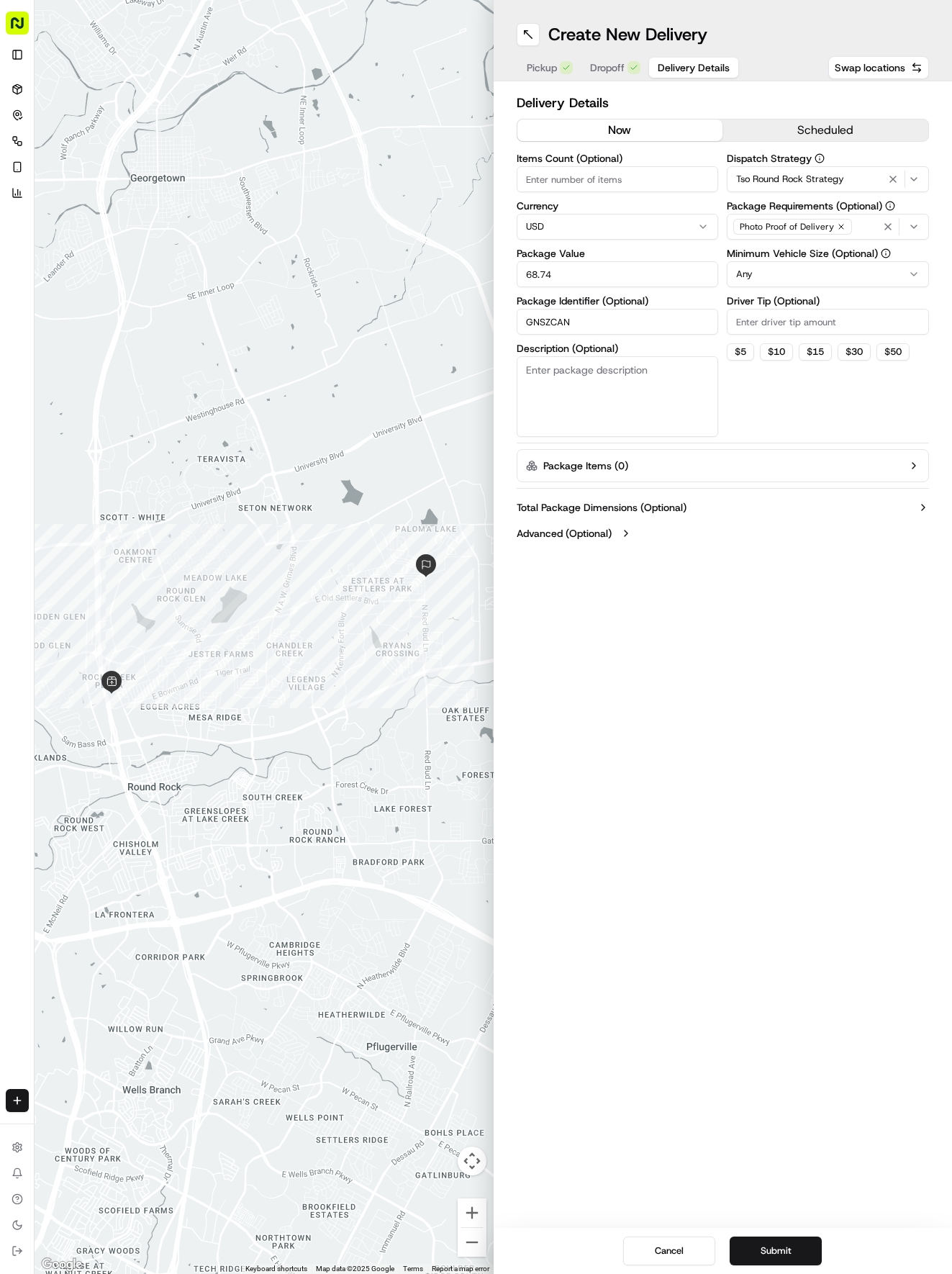
click at [793, 273] on html "Tso Chinese 04 Round Rock [EMAIL_ADDRESS][DOMAIN_NAME] Toggle Sidebar Deliverie…" at bounding box center [476, 637] width 952 height 1274
drag, startPoint x: 785, startPoint y: 388, endPoint x: 779, endPoint y: 364, distance: 24.7
click at [766, 310] on input "Driver Tip (Optional)" at bounding box center [828, 322] width 203 height 26
paste input "2"
click at [774, 1256] on button "Submit" at bounding box center [776, 1251] width 92 height 29
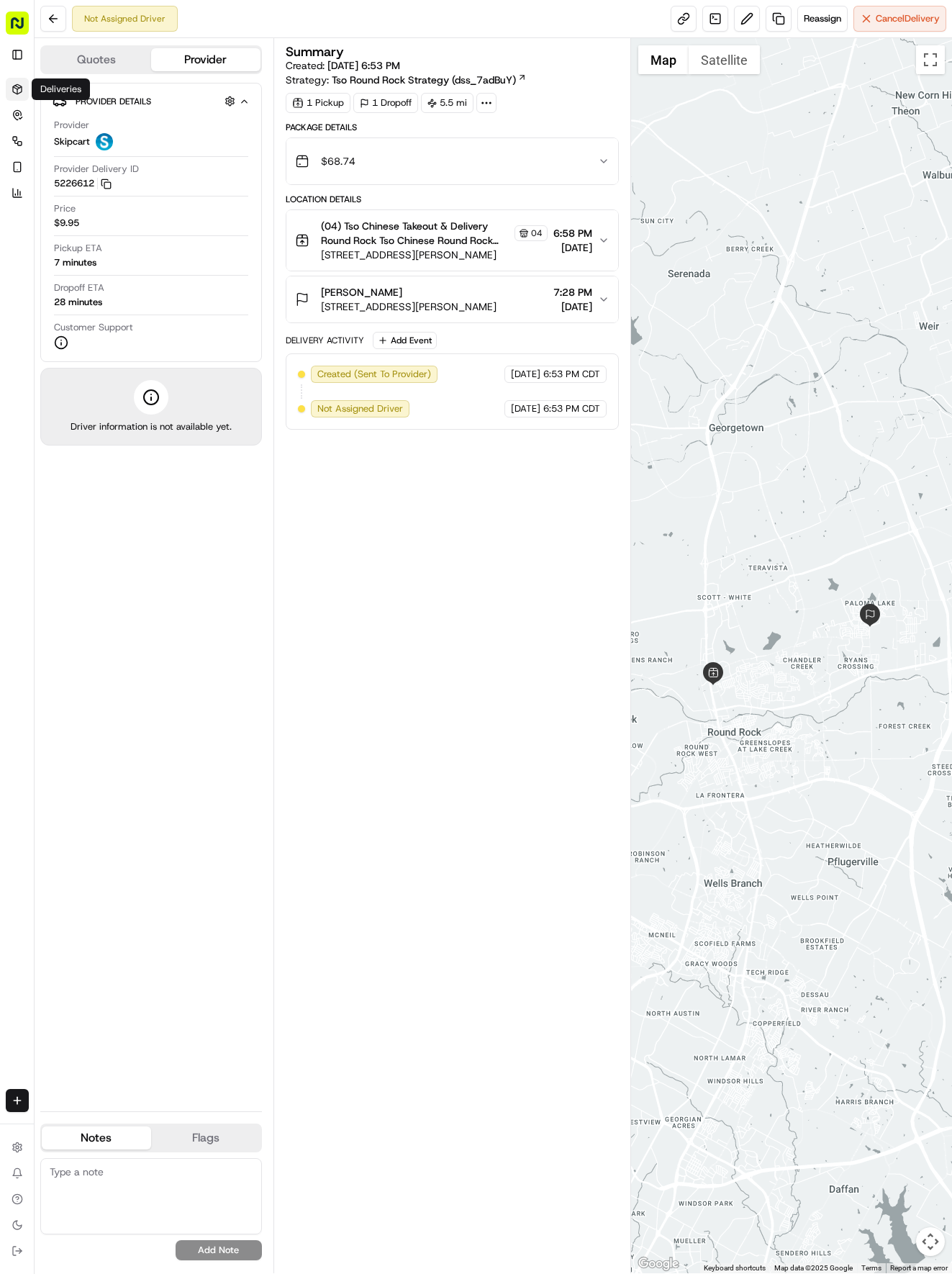
click at [28, 88] on link "Deliveries" at bounding box center [17, 89] width 23 height 23
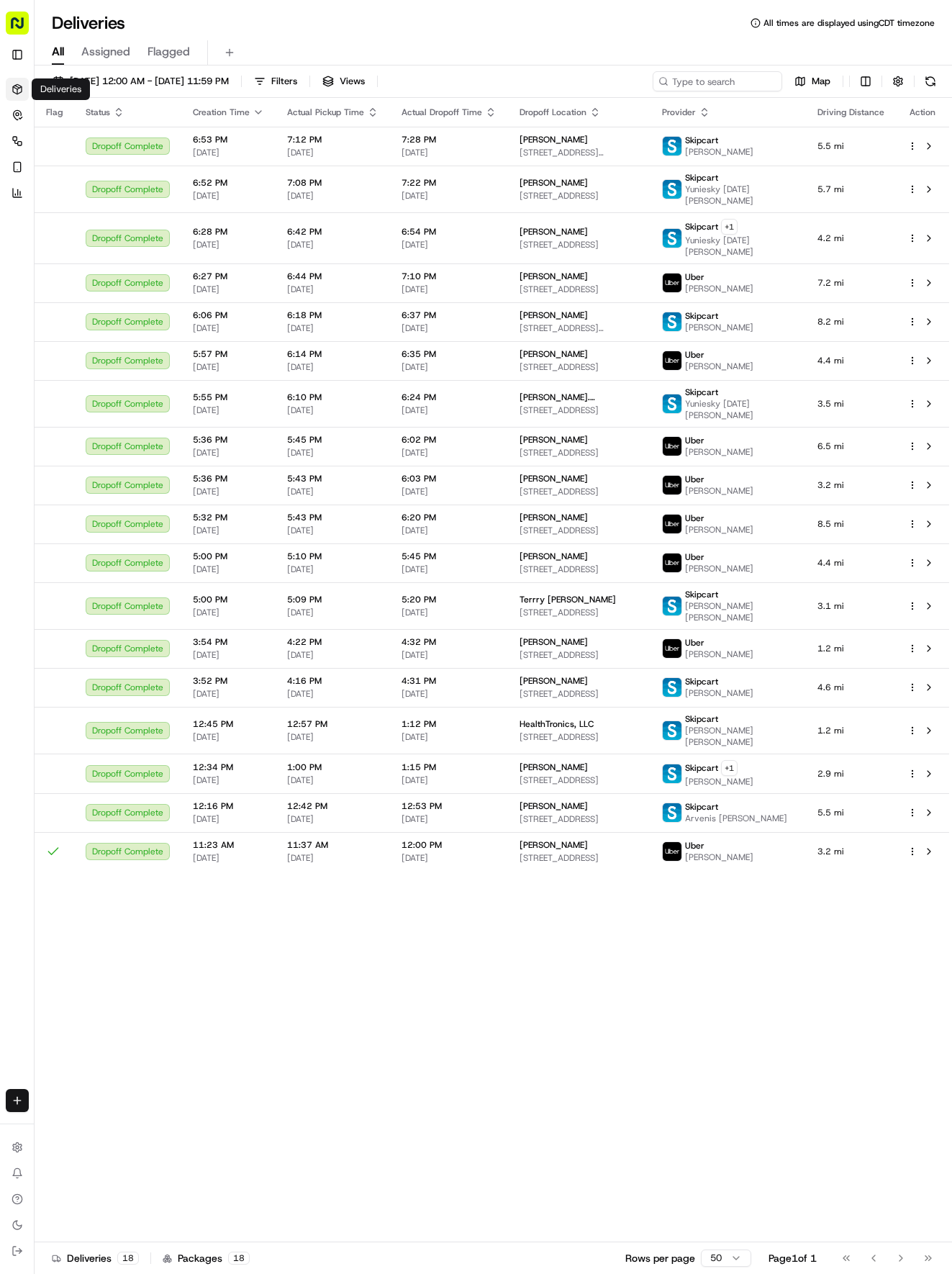
click at [16, 1102] on html "Tso Chinese 04 Round Rock [EMAIL_ADDRESS][DOMAIN_NAME] Toggle Sidebar Deliverie…" at bounding box center [476, 637] width 952 height 1274
click at [95, 1124] on link "Delivery" at bounding box center [112, 1127] width 154 height 26
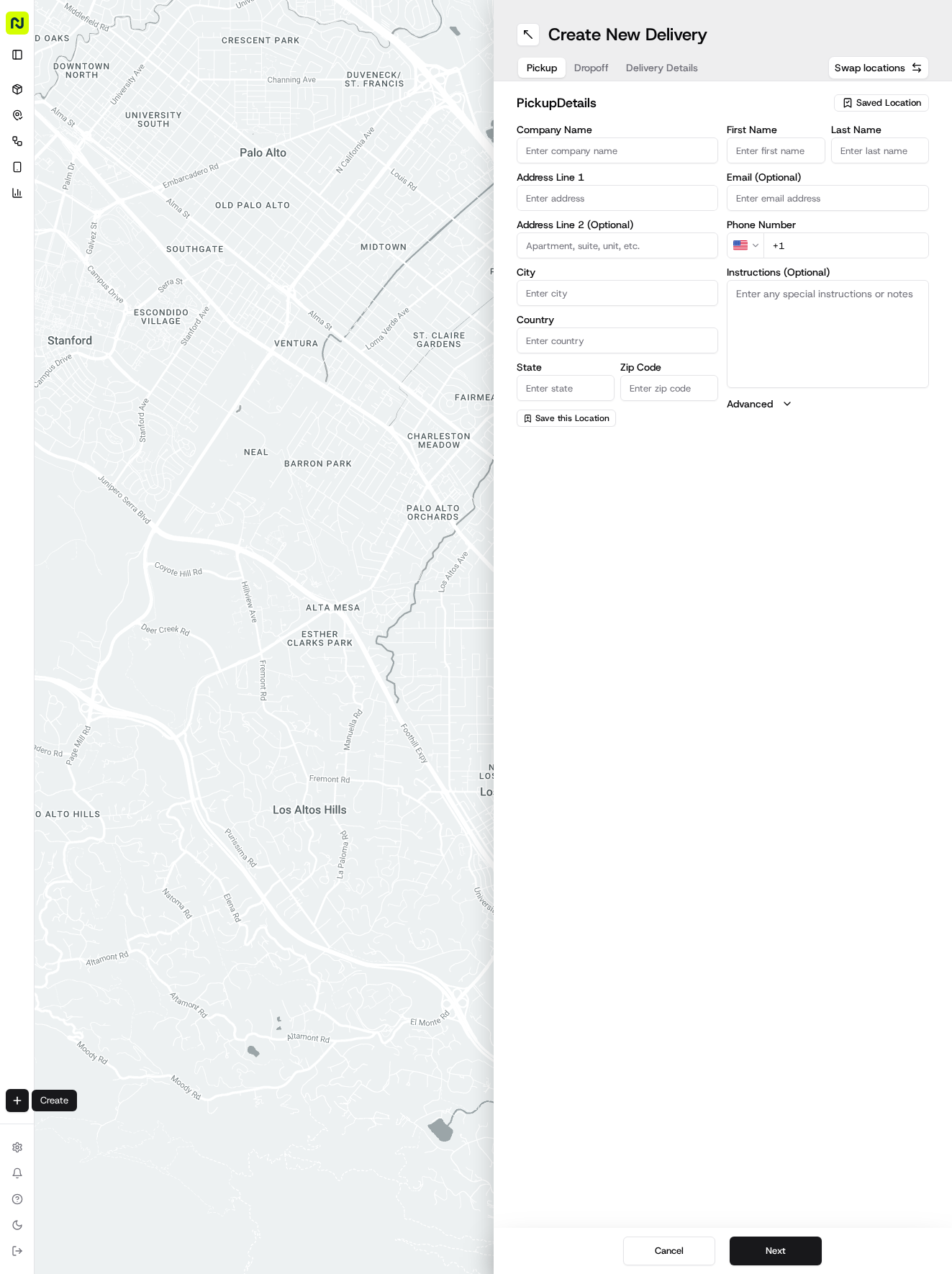
click at [861, 102] on span "Saved Location" at bounding box center [889, 103] width 64 height 13
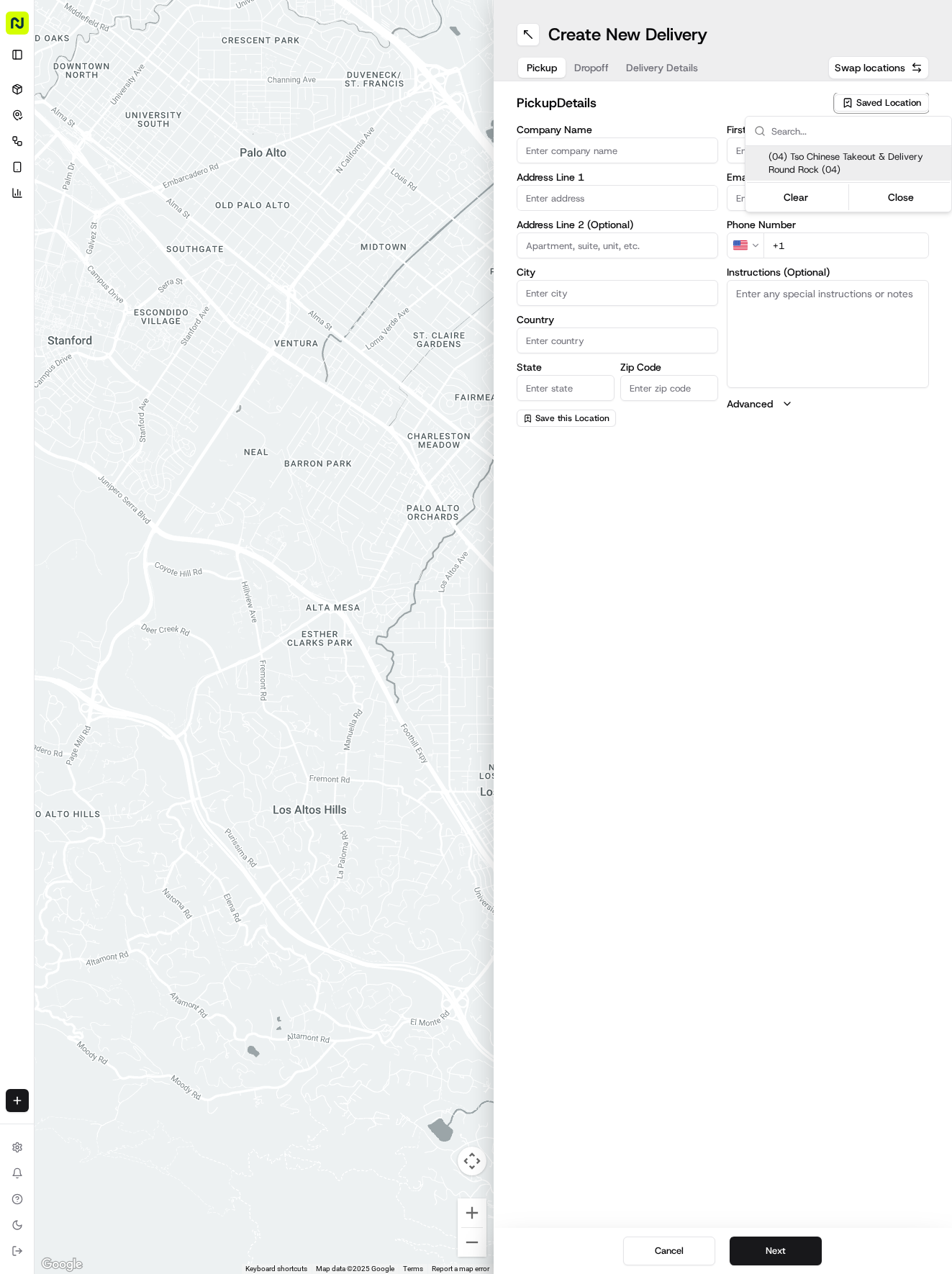
click at [829, 161] on span "(04) Tso Chinese Takeout & Delivery Round Rock (04)" at bounding box center [858, 163] width 177 height 26
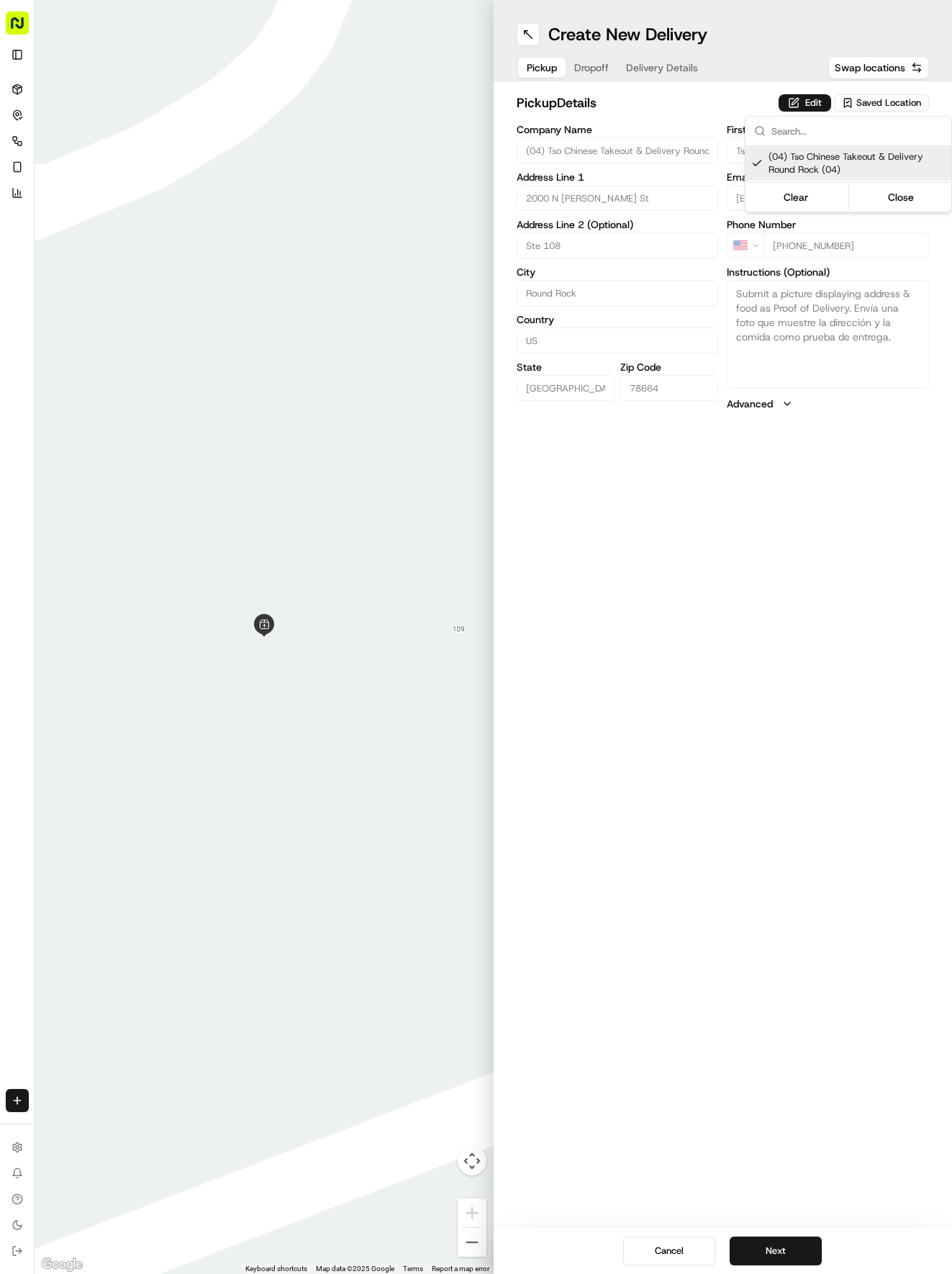
click at [645, 72] on html "Tso Chinese 04 Round Rock [EMAIL_ADDRESS][DOMAIN_NAME] Toggle Sidebar Deliverie…" at bounding box center [476, 637] width 952 height 1274
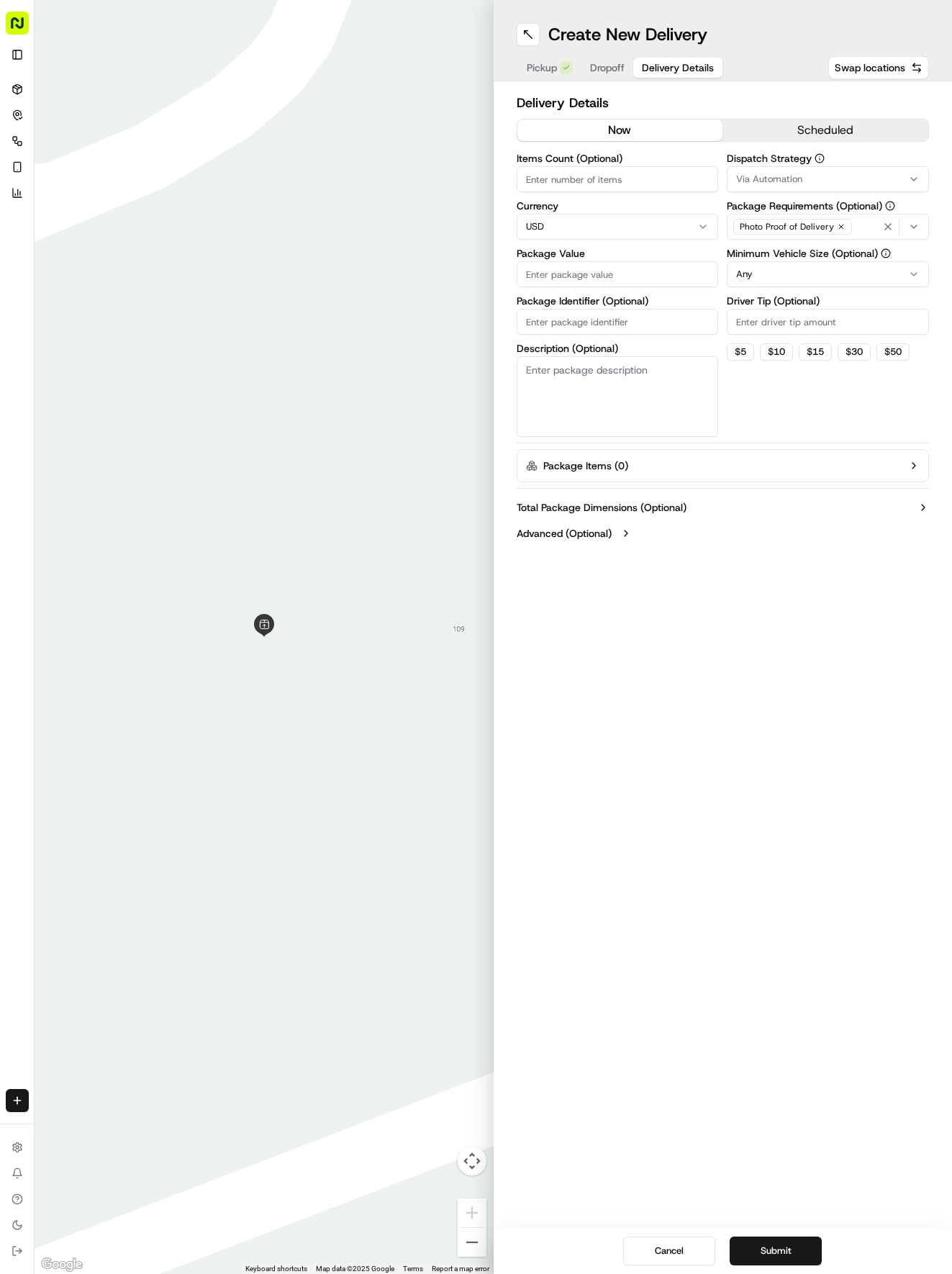
click at [642, 67] on span "Delivery Details" at bounding box center [678, 67] width 72 height 14
click at [592, 318] on input "Package Identifier (Optional)" at bounding box center [618, 322] width 203 height 26
paste input "QSOXUE1"
click at [595, 67] on span "Dropoff" at bounding box center [607, 67] width 35 height 14
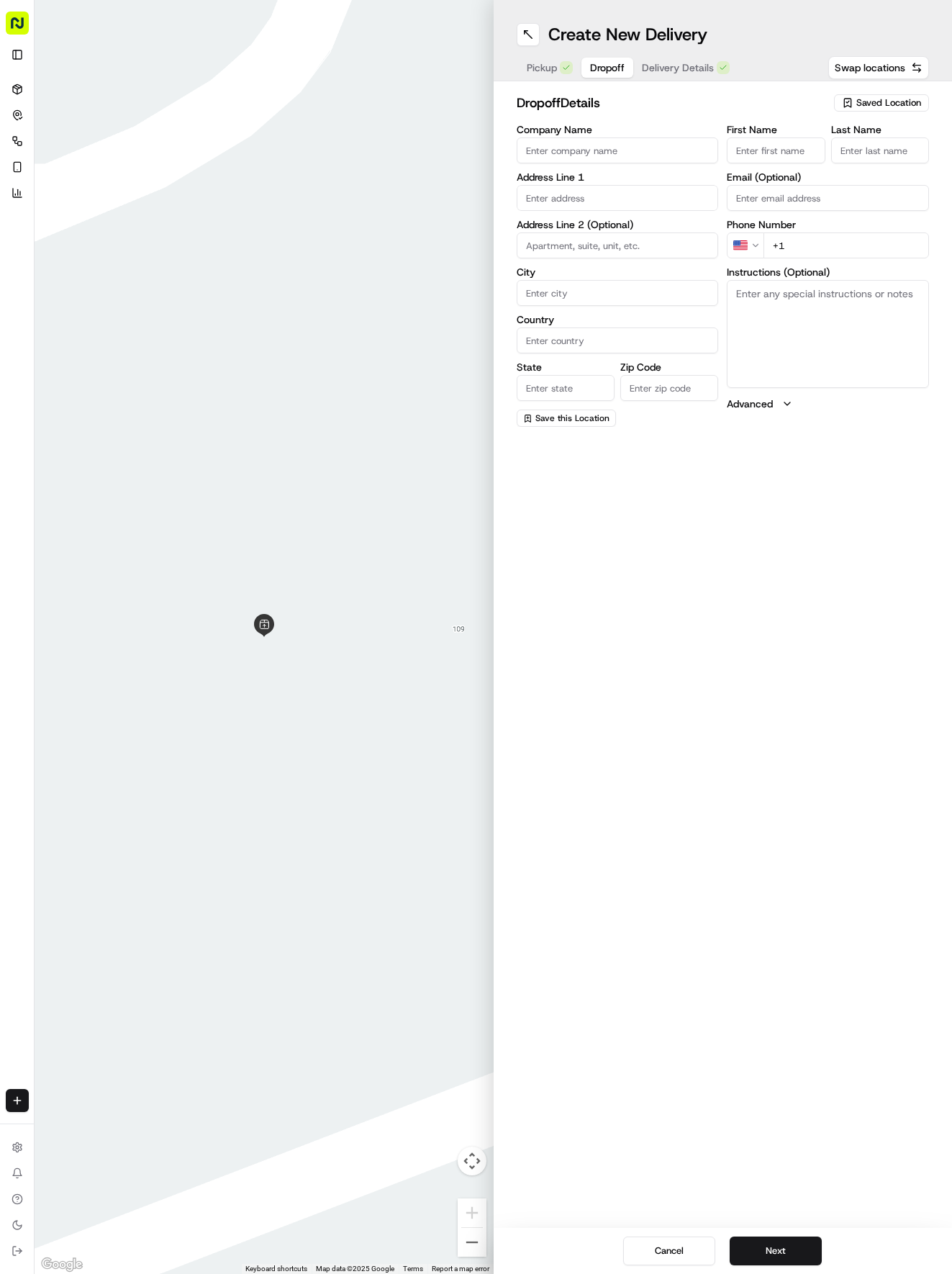
click at [749, 149] on input "First Name" at bounding box center [776, 150] width 98 height 26
click at [662, 206] on input "text" at bounding box center [618, 198] width 203 height 26
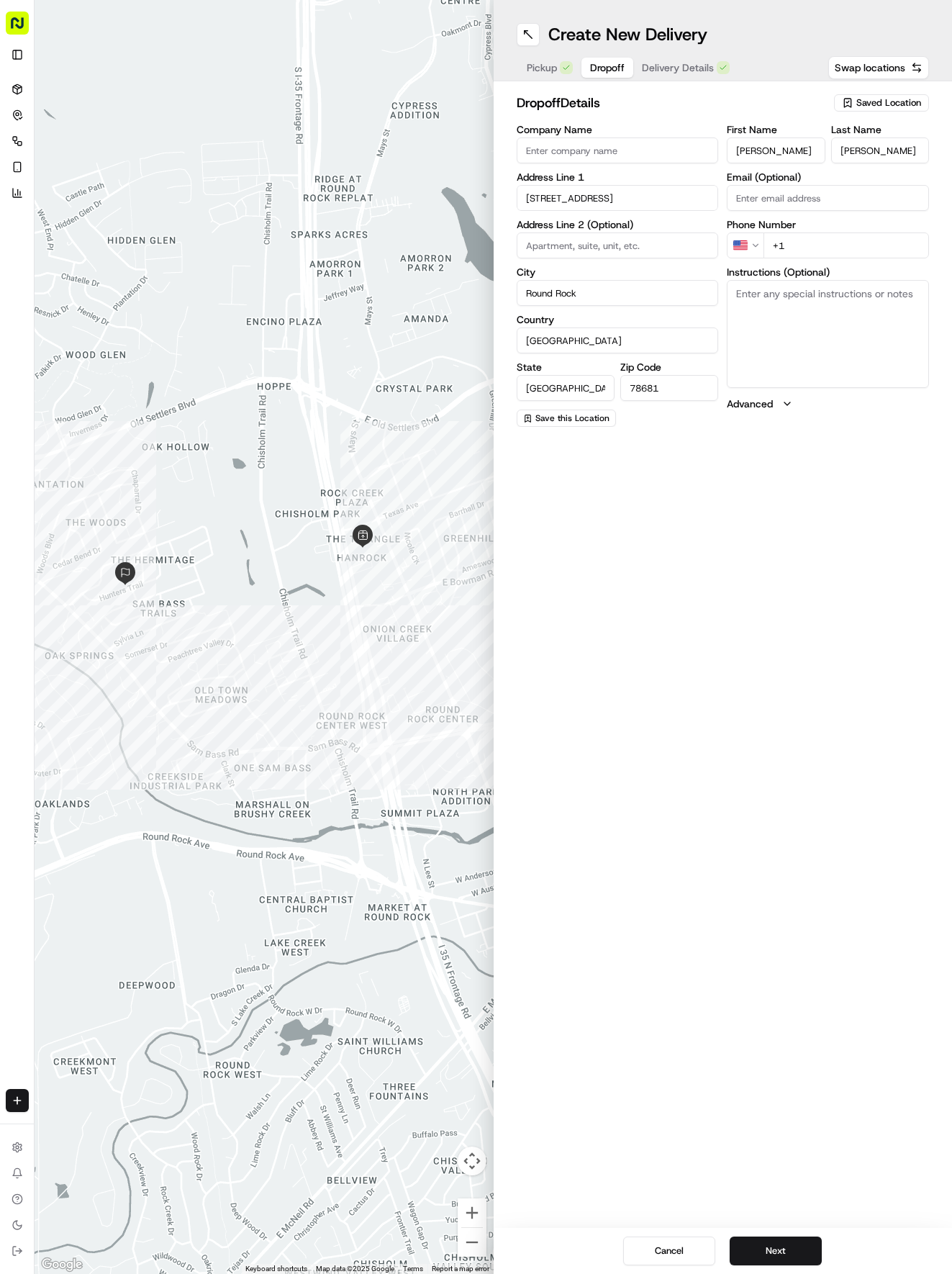
click at [858, 255] on input "+1" at bounding box center [846, 245] width 165 height 26
paste textarea "Please leave at door, please do not knock!"
click at [797, 331] on textarea "Instructions (Optional)" at bounding box center [828, 334] width 203 height 108
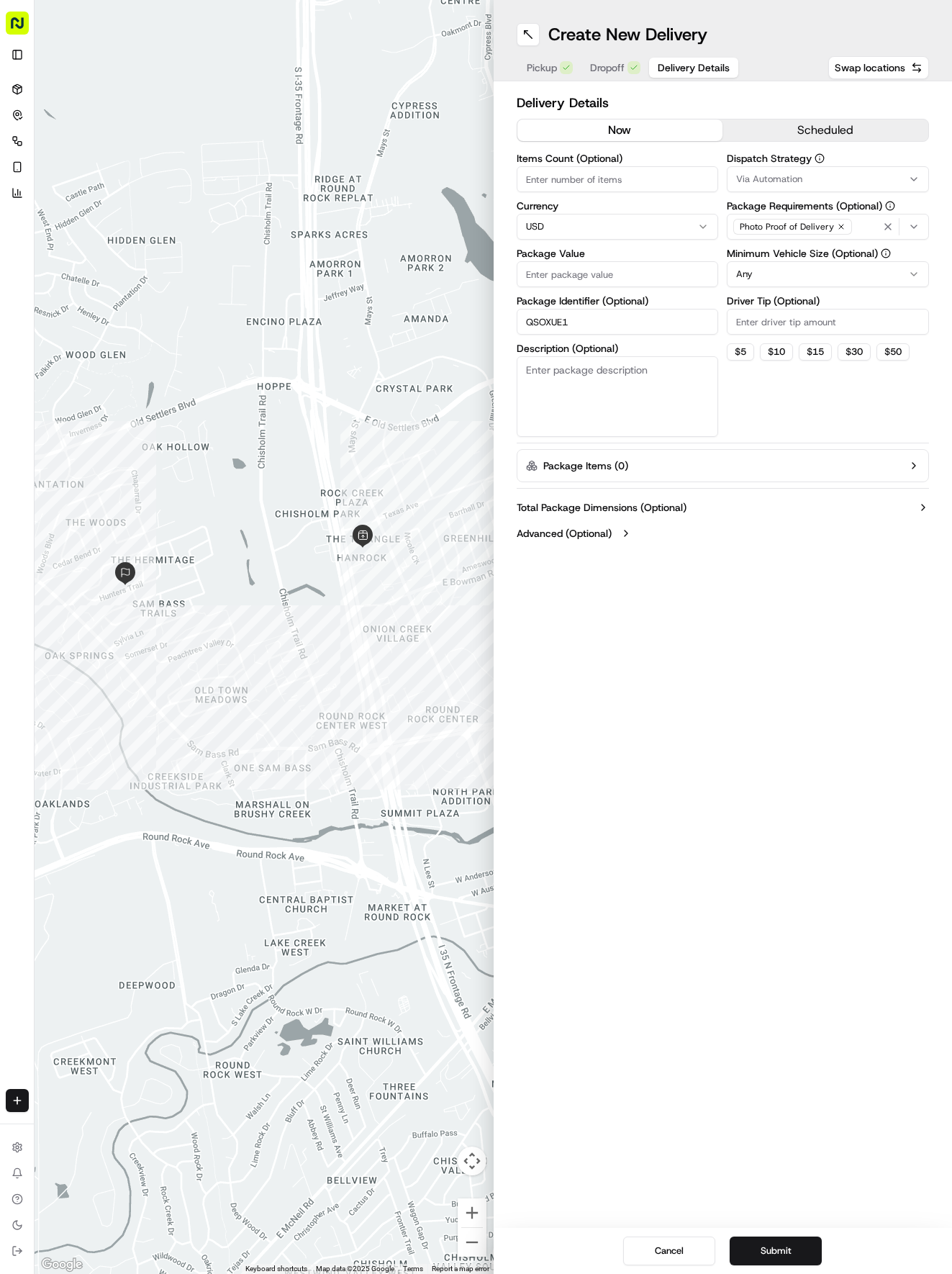
click at [674, 71] on span "Delivery Details" at bounding box center [693, 67] width 72 height 14
click at [599, 272] on input "Package Value" at bounding box center [618, 274] width 203 height 26
click at [759, 178] on span "Via Automation" at bounding box center [769, 179] width 66 height 13
drag, startPoint x: 751, startPoint y: 268, endPoint x: 756, endPoint y: 302, distance: 34.4
click at [749, 268] on div "Tso Round Rock Strategy" at bounding box center [831, 257] width 206 height 21
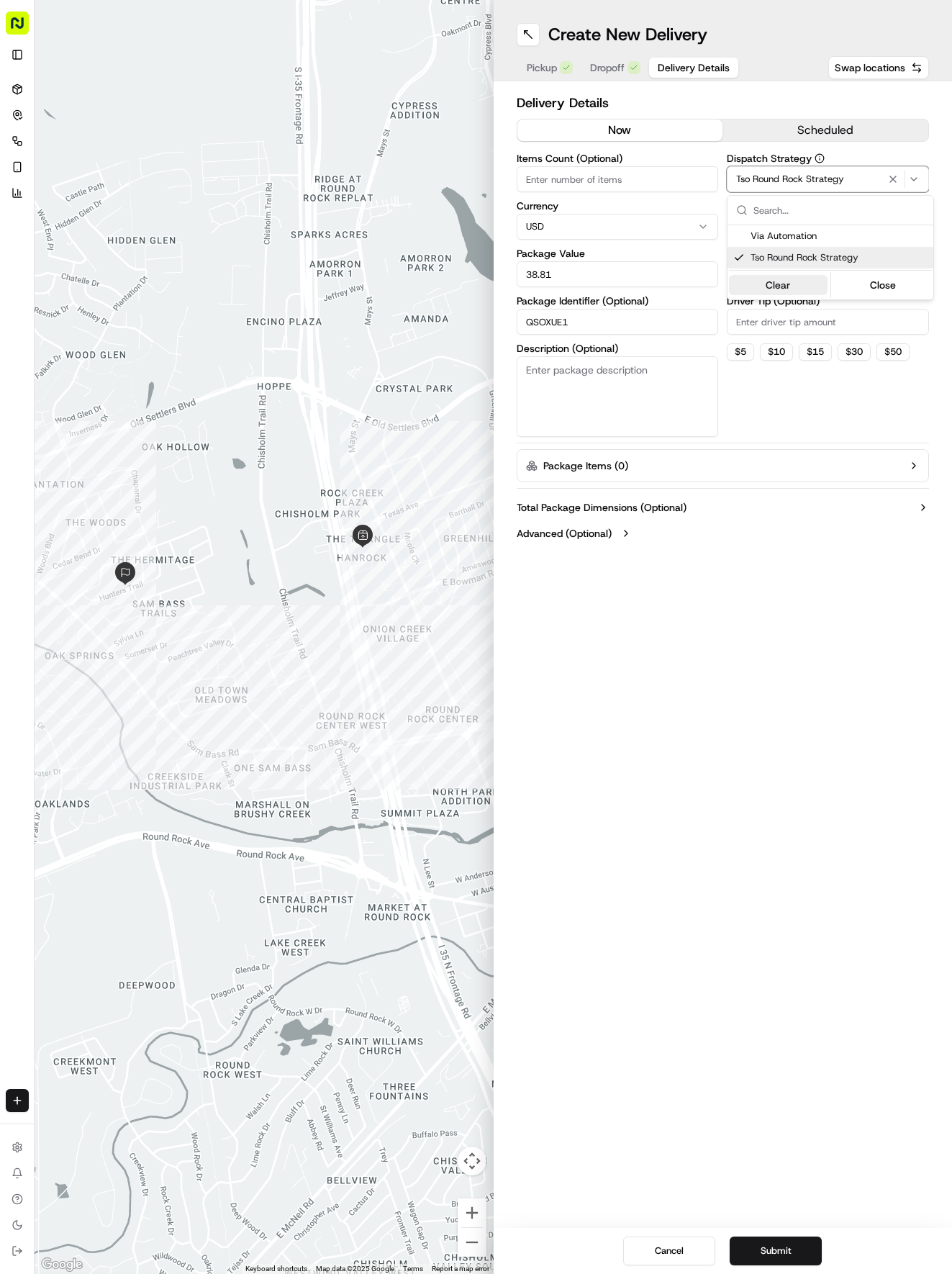
drag, startPoint x: 759, startPoint y: 338, endPoint x: 770, endPoint y: 292, distance: 47.3
click at [763, 324] on html "Tso Chinese 04 Round Rock [EMAIL_ADDRESS][DOMAIN_NAME] Toggle Sidebar Deliverie…" at bounding box center [476, 637] width 952 height 1274
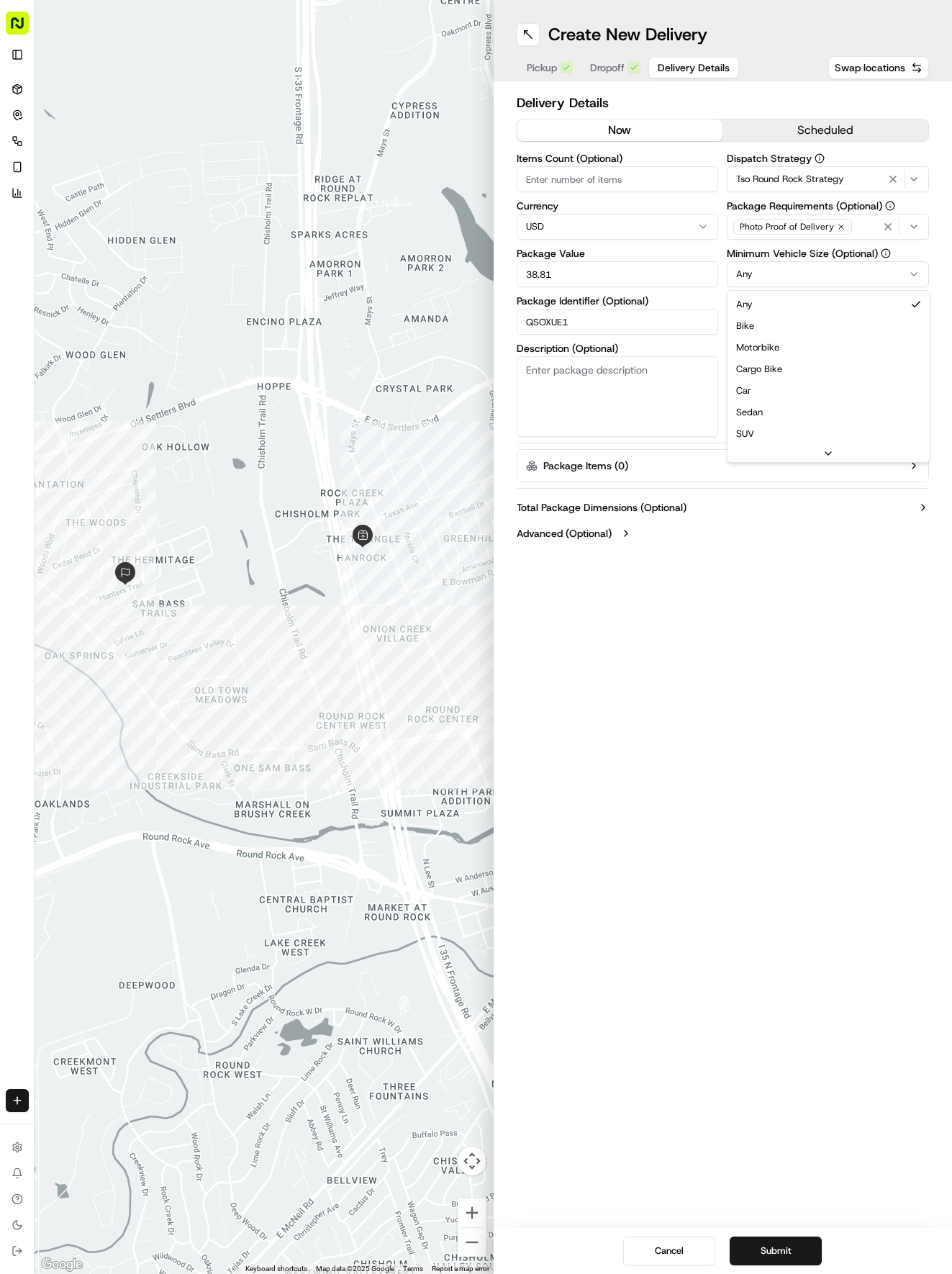
click at [778, 269] on html "Tso Chinese 04 Round Rock [EMAIL_ADDRESS][DOMAIN_NAME] Toggle Sidebar Deliverie…" at bounding box center [476, 637] width 952 height 1274
drag, startPoint x: 751, startPoint y: 391, endPoint x: 759, endPoint y: 351, distance: 40.8
click at [759, 334] on div "Dispatch Strategy Tso Round Rock Strategy Package Requirements (Optional) Photo…" at bounding box center [828, 295] width 203 height 284
click at [757, 331] on input "Driver Tip (Optional)" at bounding box center [828, 322] width 203 height 26
click at [810, 1238] on button "Submit" at bounding box center [776, 1251] width 92 height 29
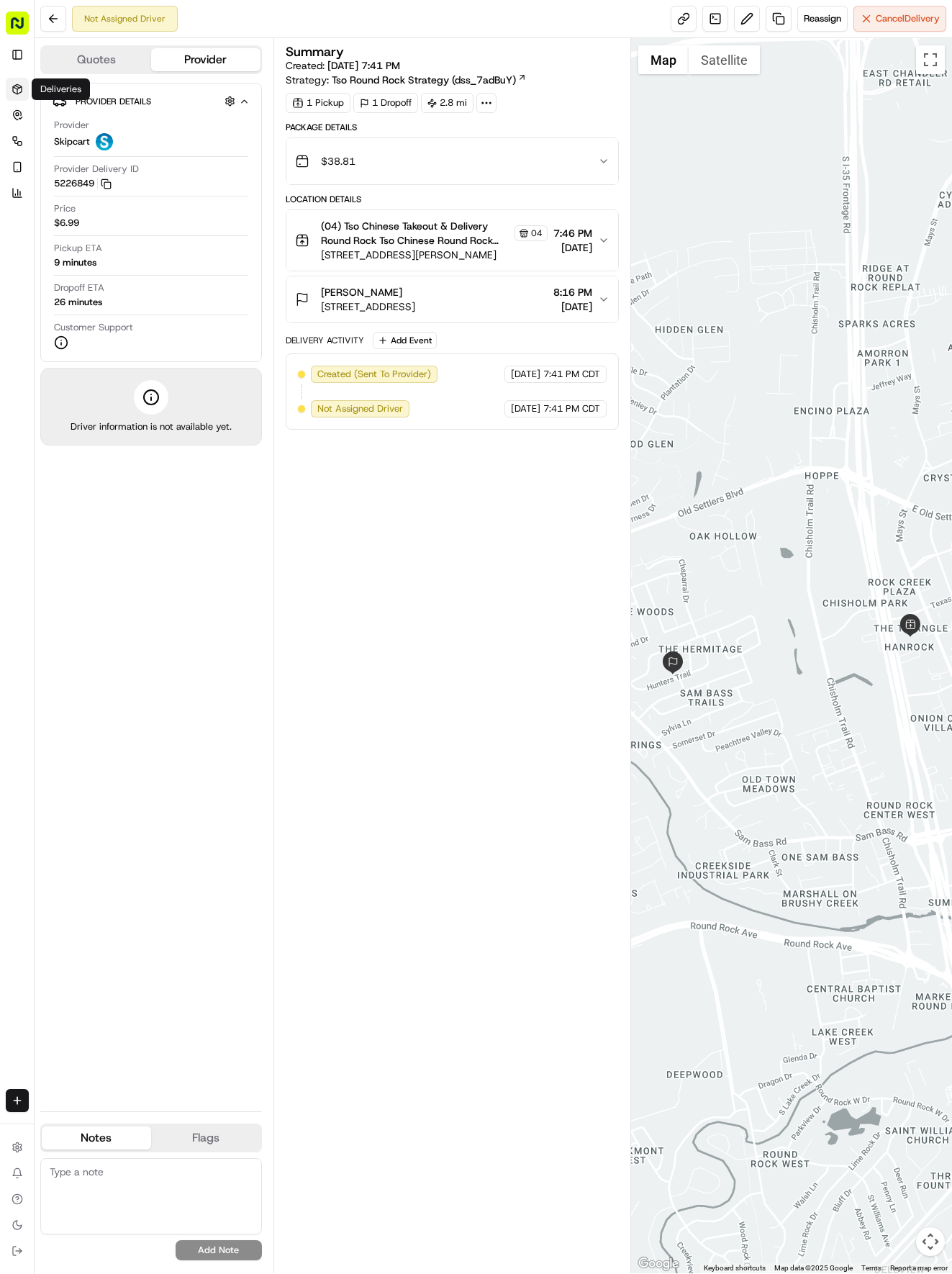
click at [21, 79] on link "Deliveries" at bounding box center [17, 89] width 23 height 23
